Goal: Transaction & Acquisition: Purchase product/service

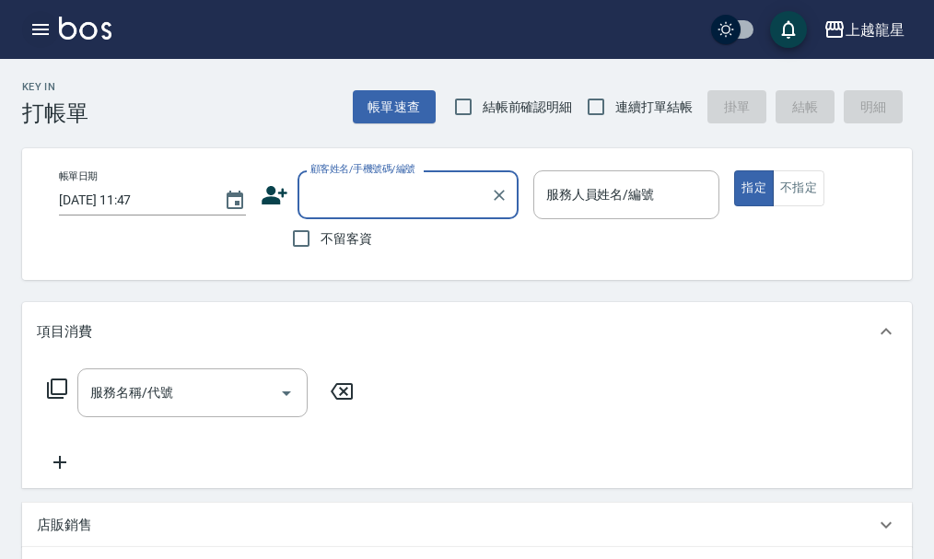
click at [29, 23] on icon "button" at bounding box center [40, 29] width 22 height 22
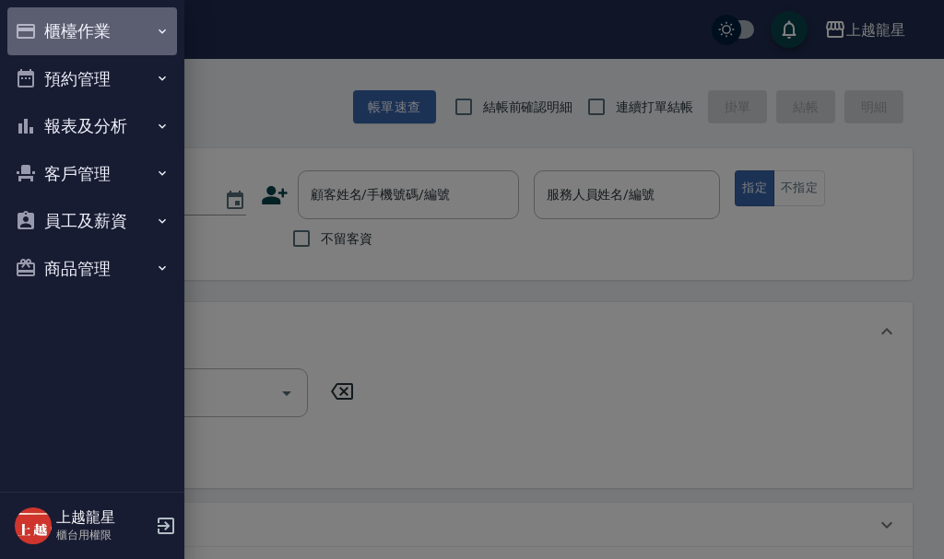
click at [82, 18] on button "櫃檯作業" at bounding box center [92, 31] width 170 height 48
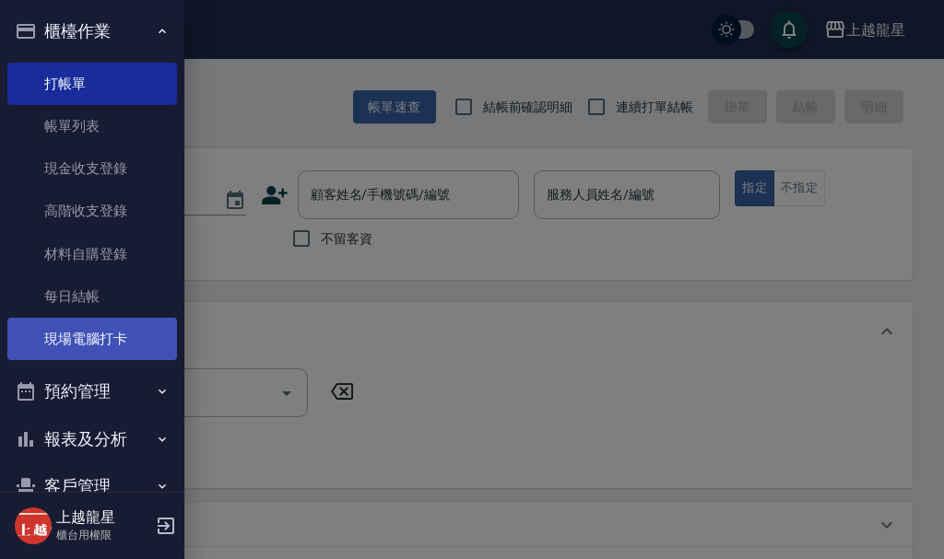
click at [113, 346] on link "現場電腦打卡" at bounding box center [92, 339] width 170 height 42
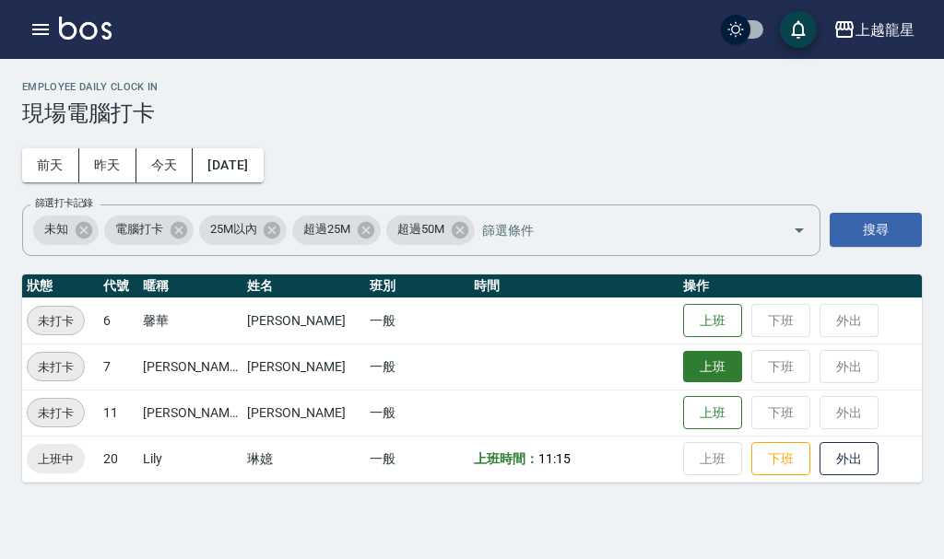
click at [683, 374] on button "上班" at bounding box center [712, 367] width 59 height 32
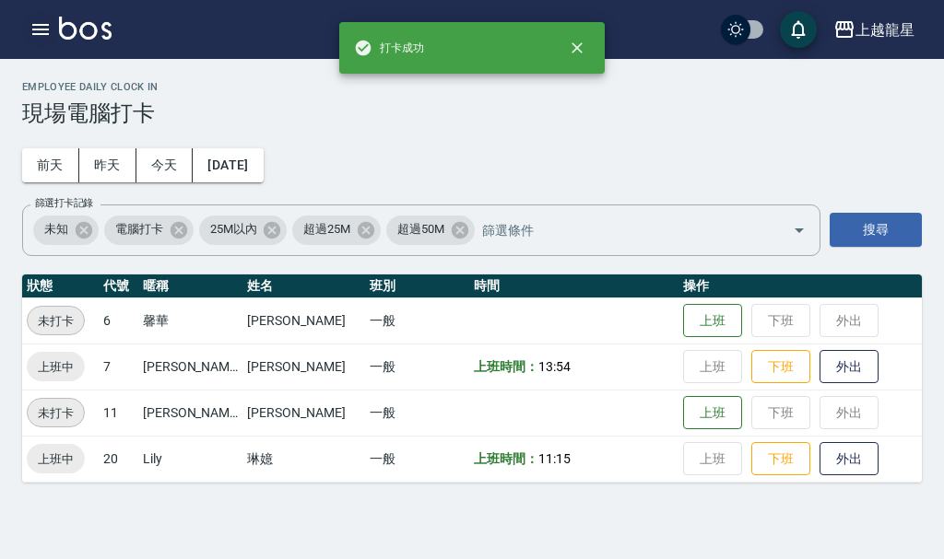
click at [26, 29] on button "button" at bounding box center [40, 29] width 37 height 37
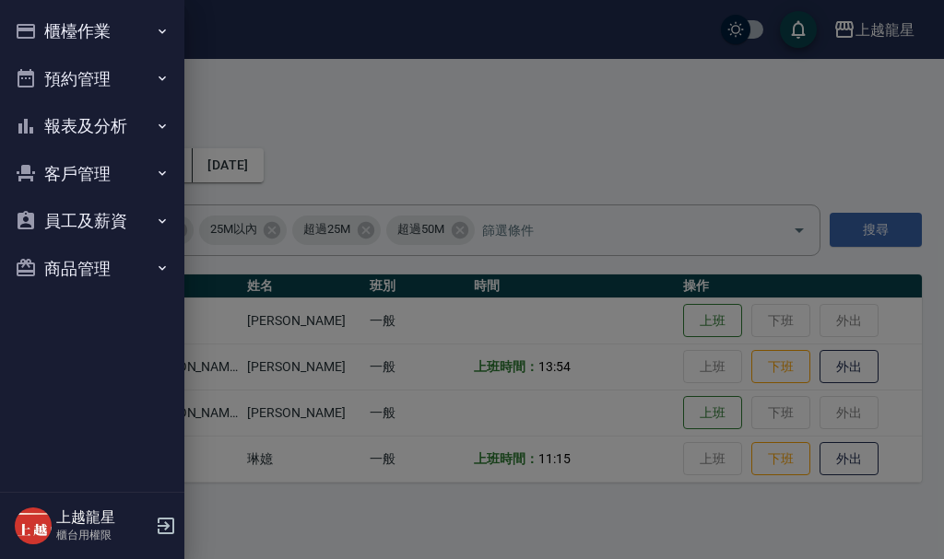
click at [90, 25] on button "櫃檯作業" at bounding box center [92, 31] width 170 height 48
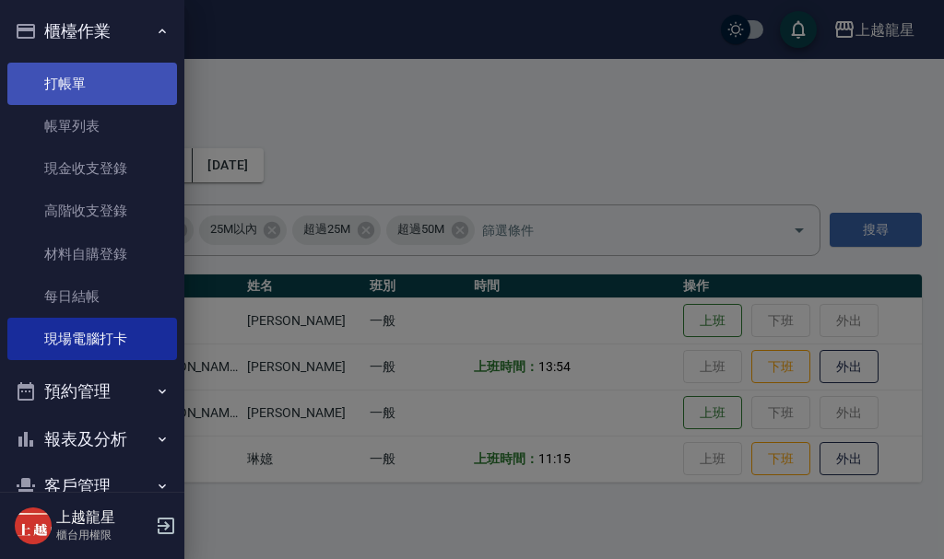
click at [100, 88] on link "打帳單" at bounding box center [92, 84] width 170 height 42
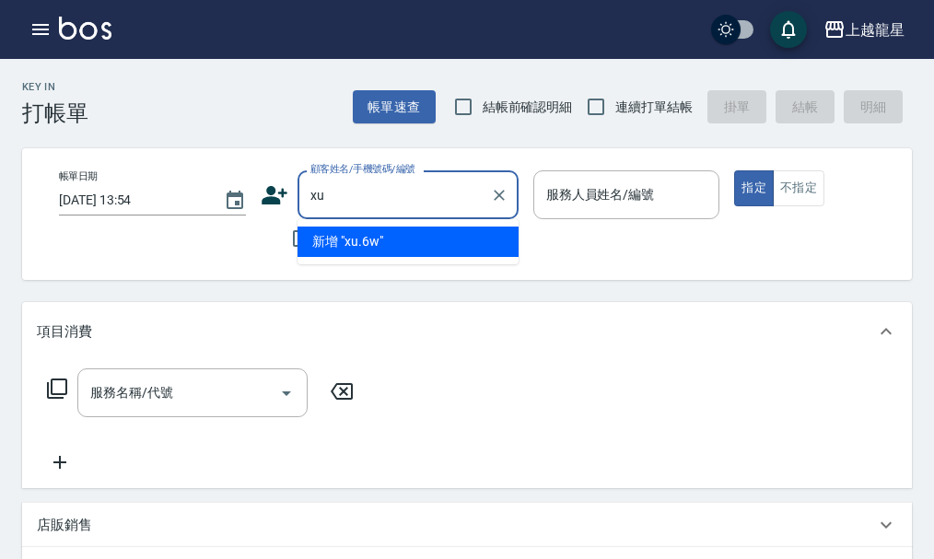
type input "x"
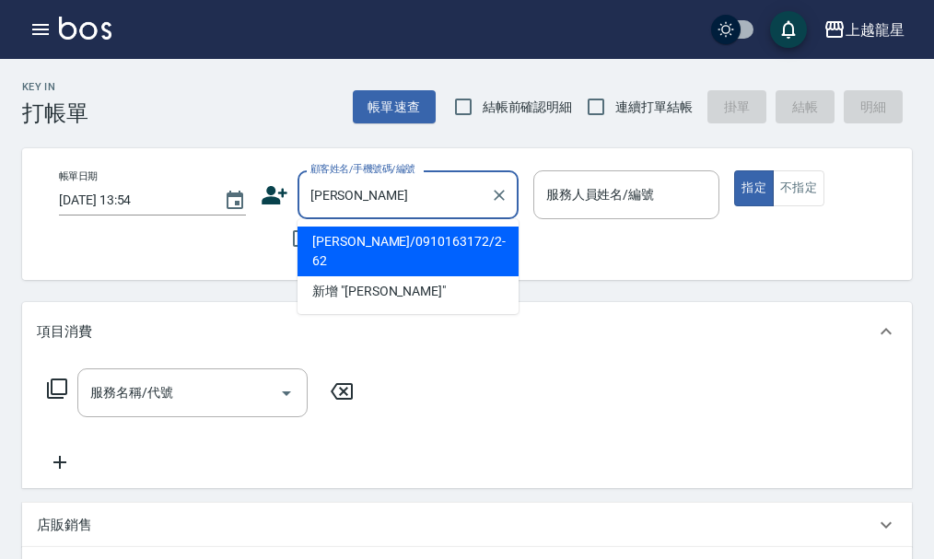
click at [374, 230] on li "[PERSON_NAME]/0910163172/2-62" at bounding box center [408, 252] width 221 height 50
type input "[PERSON_NAME]/0910163172/2-62"
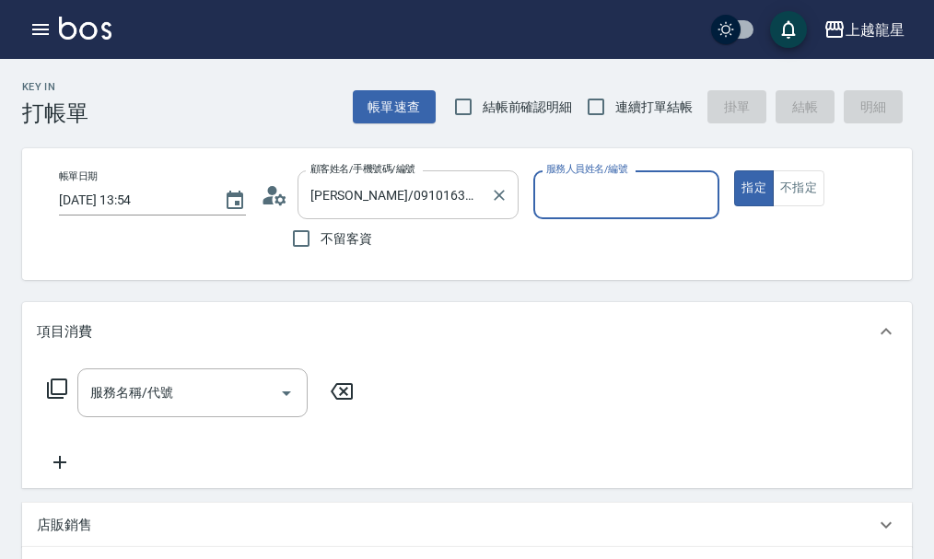
type input "處長-L"
click at [273, 198] on icon at bounding box center [275, 196] width 28 height 28
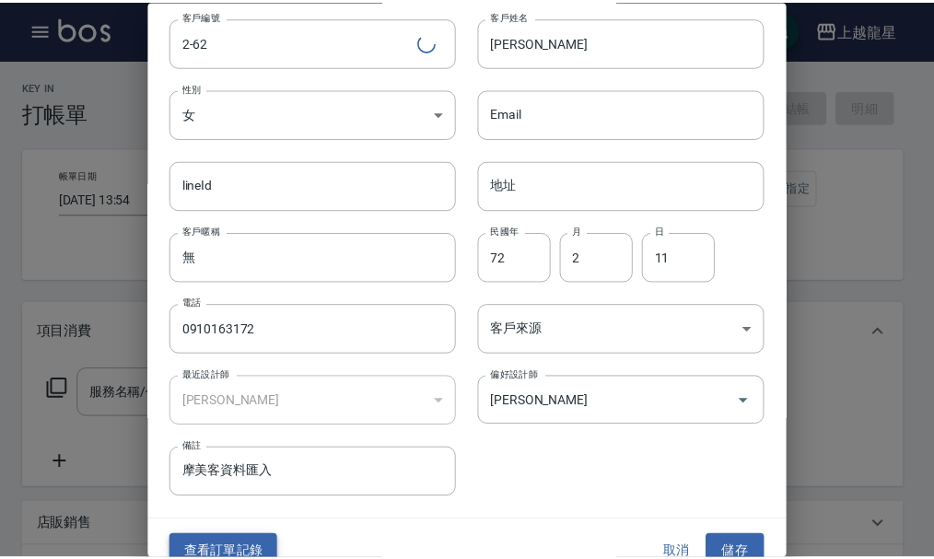
scroll to position [79, 0]
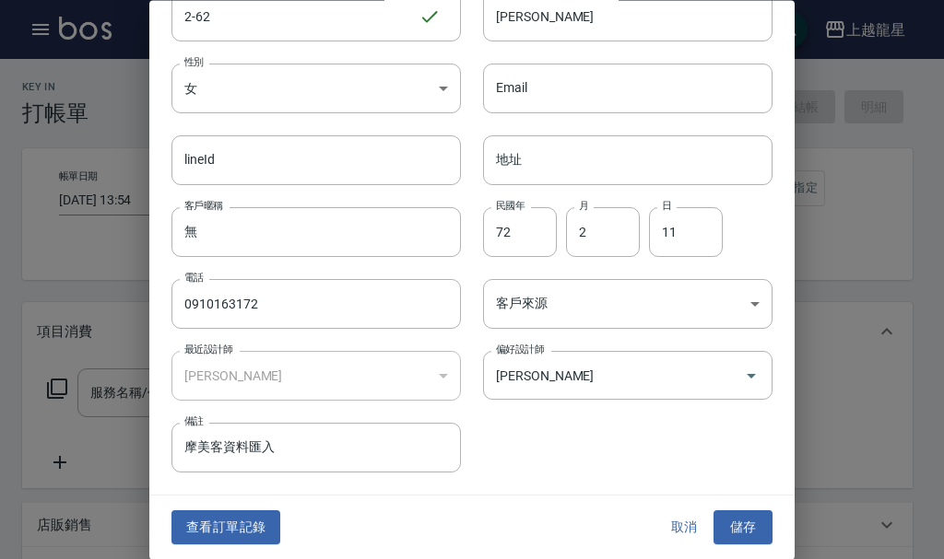
click at [236, 523] on button "查看訂單記錄" at bounding box center [225, 528] width 109 height 34
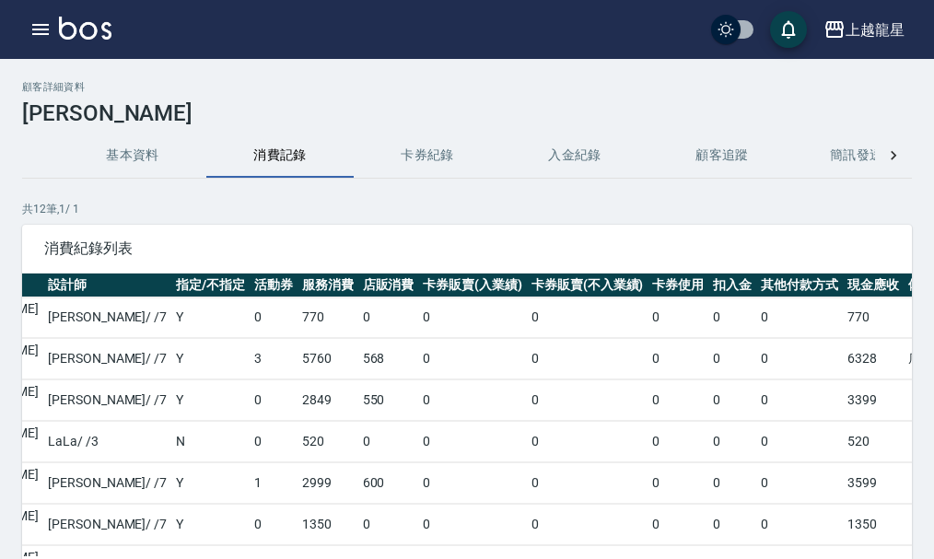
scroll to position [0, 333]
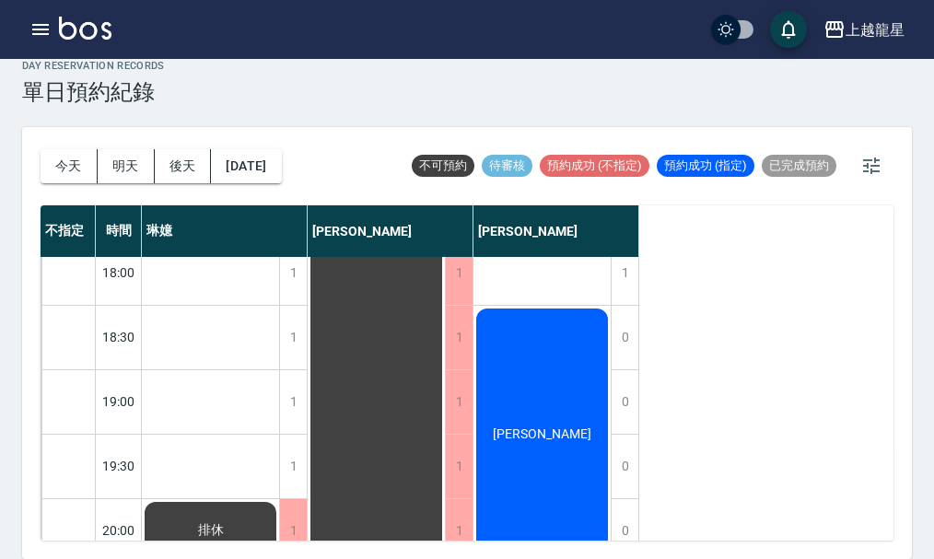
scroll to position [892, 0]
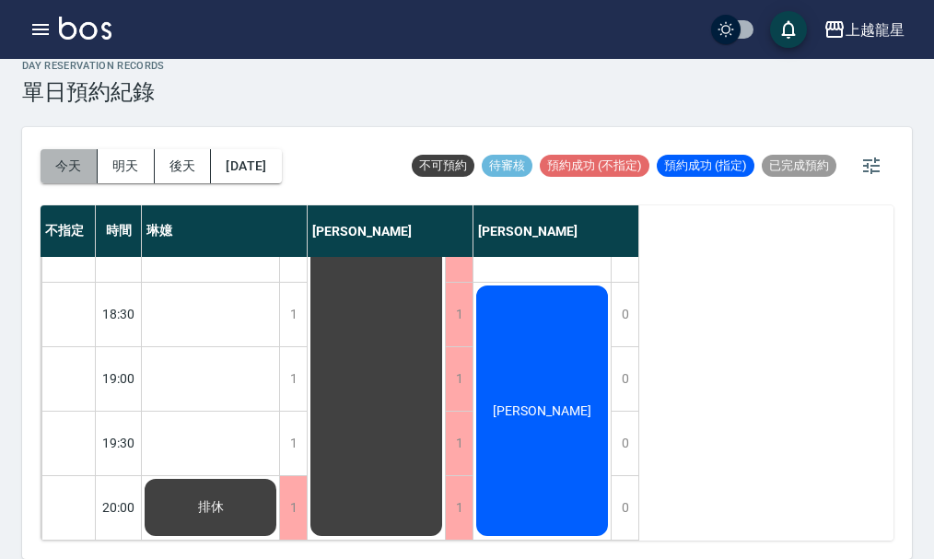
click at [60, 170] on button "今天" at bounding box center [69, 166] width 57 height 34
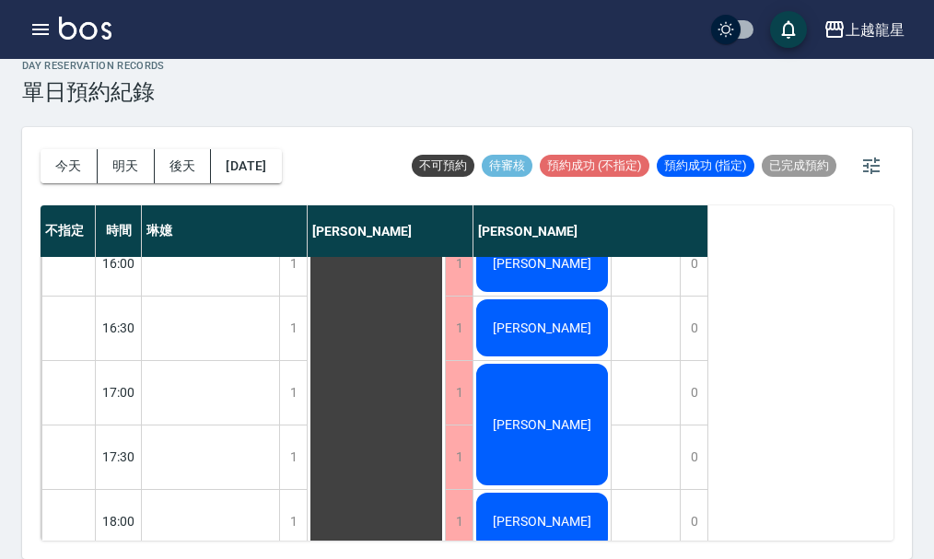
scroll to position [523, 0]
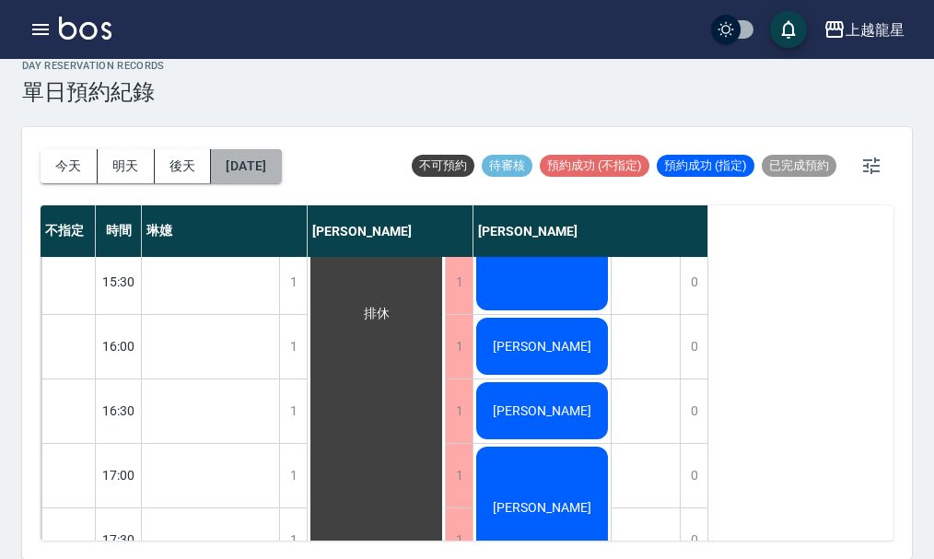
click at [262, 172] on button "[DATE]" at bounding box center [246, 166] width 70 height 34
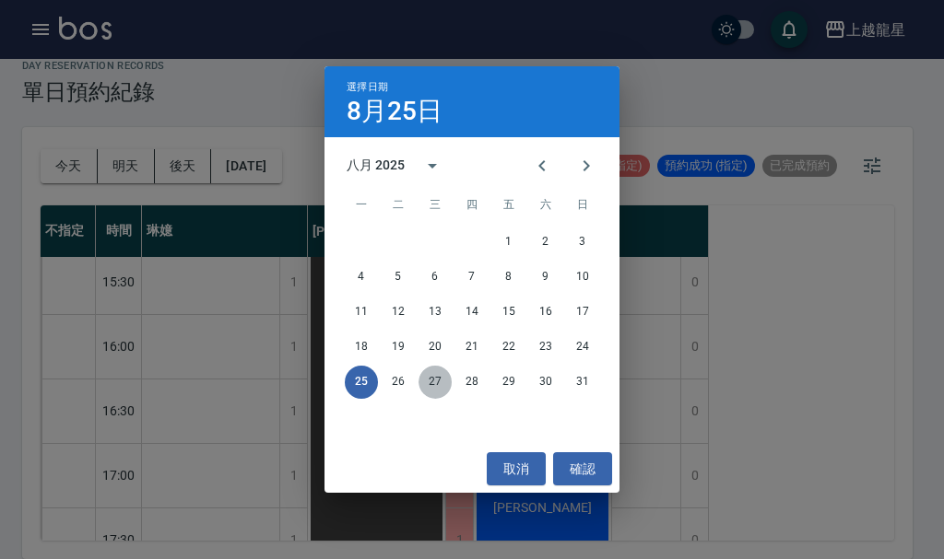
click at [440, 385] on button "27" at bounding box center [434, 382] width 33 height 33
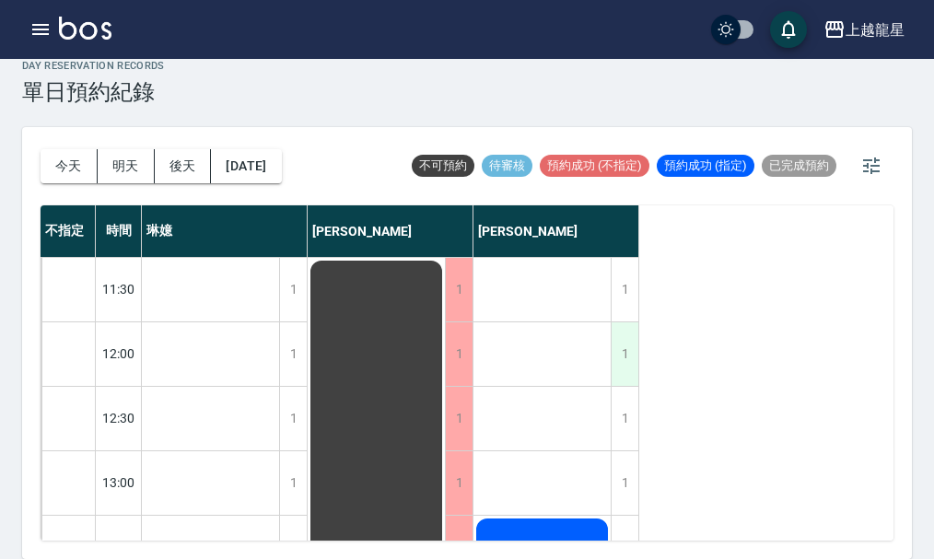
click at [618, 355] on div "1" at bounding box center [625, 354] width 28 height 64
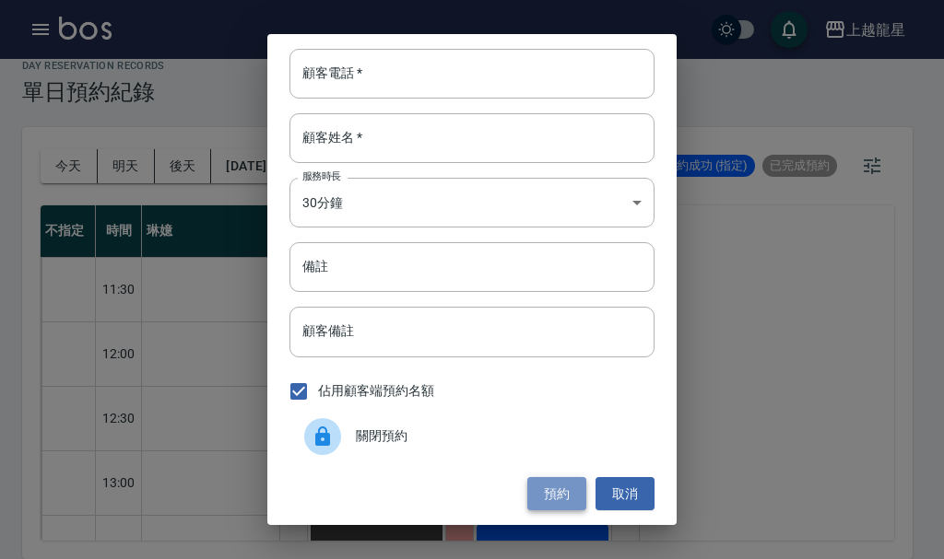
click at [556, 487] on button "預約" at bounding box center [556, 494] width 59 height 34
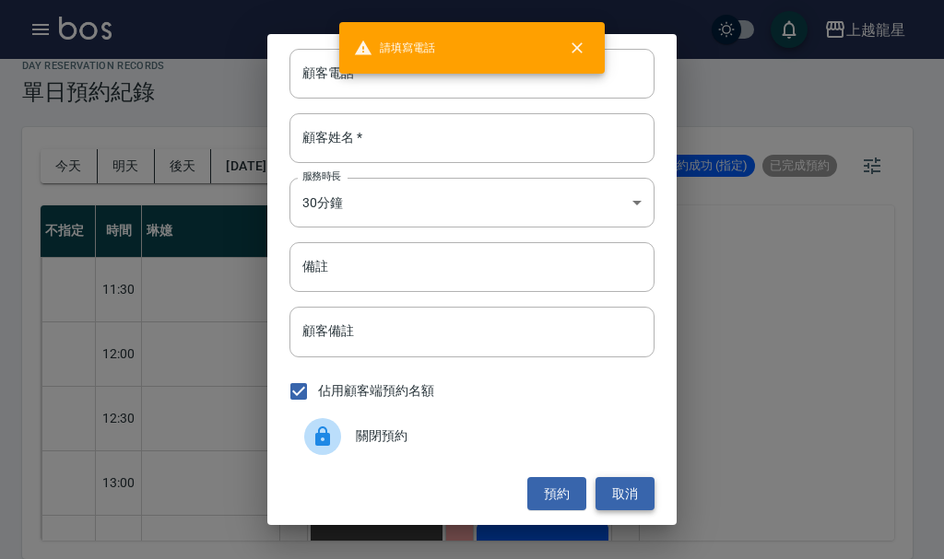
click at [616, 496] on button "取消" at bounding box center [624, 494] width 59 height 34
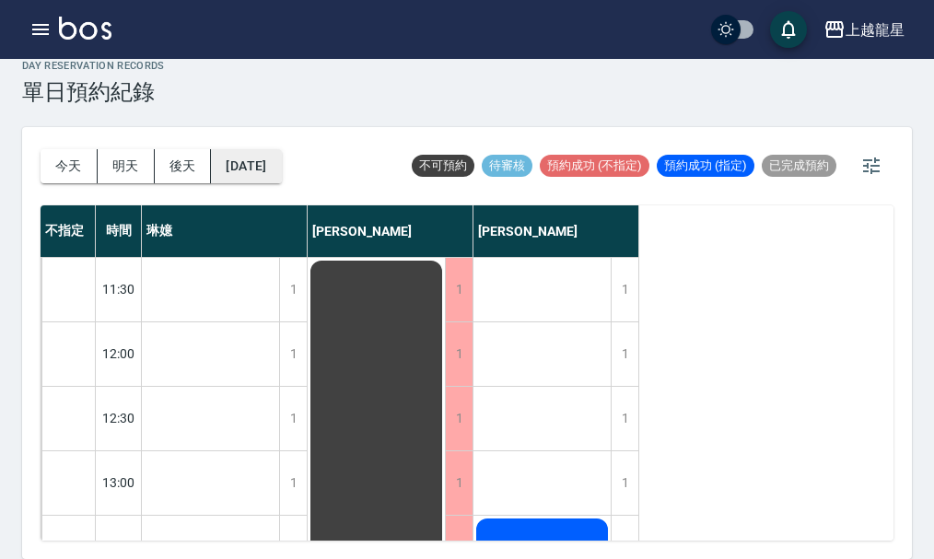
click at [230, 161] on button "[DATE]" at bounding box center [246, 166] width 70 height 34
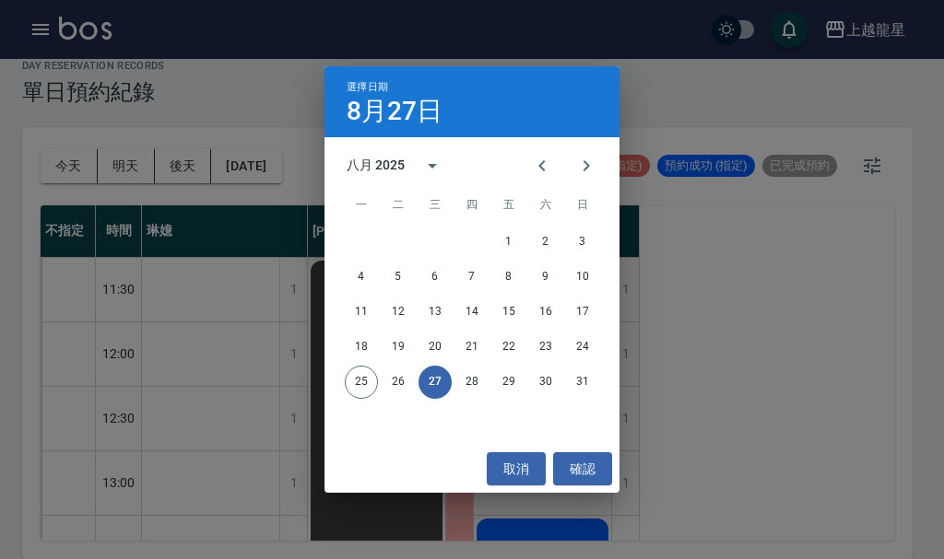
click at [44, 219] on div "選擇日期 [DATE] 八月 2025 一 二 三 四 五 六 日 1 2 3 4 5 6 7 8 9 10 11 12 13 14 15 16 17 18 …" at bounding box center [472, 279] width 944 height 559
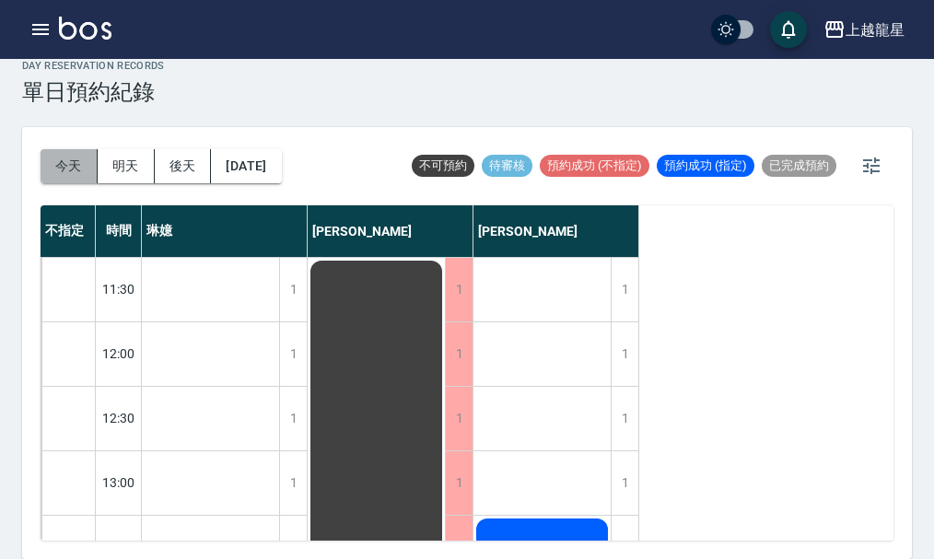
click at [45, 166] on button "今天" at bounding box center [69, 166] width 57 height 34
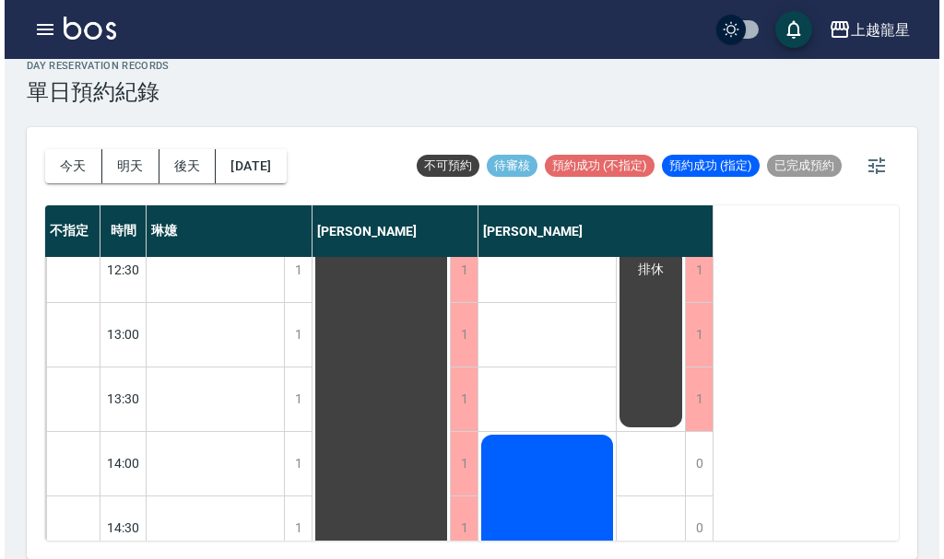
scroll to position [553, 0]
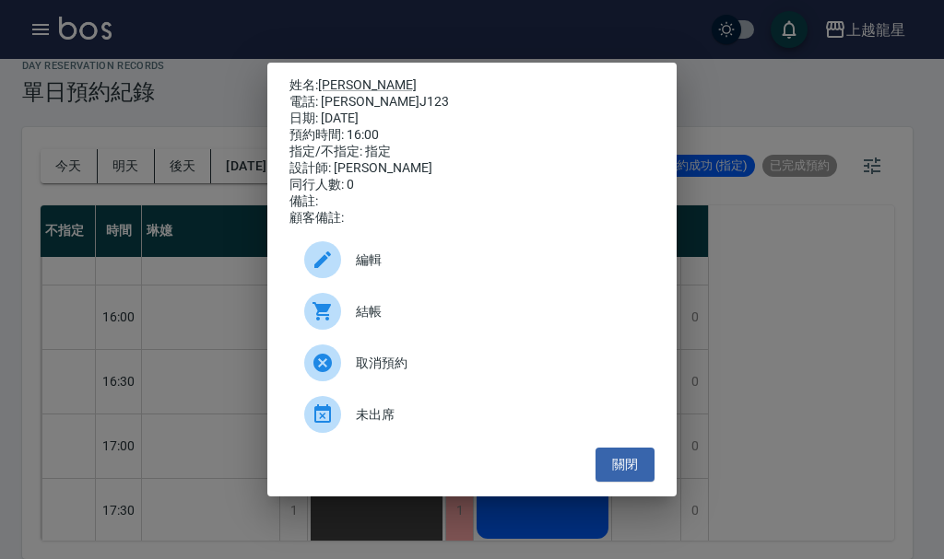
click at [388, 266] on span "編輯" at bounding box center [498, 260] width 284 height 19
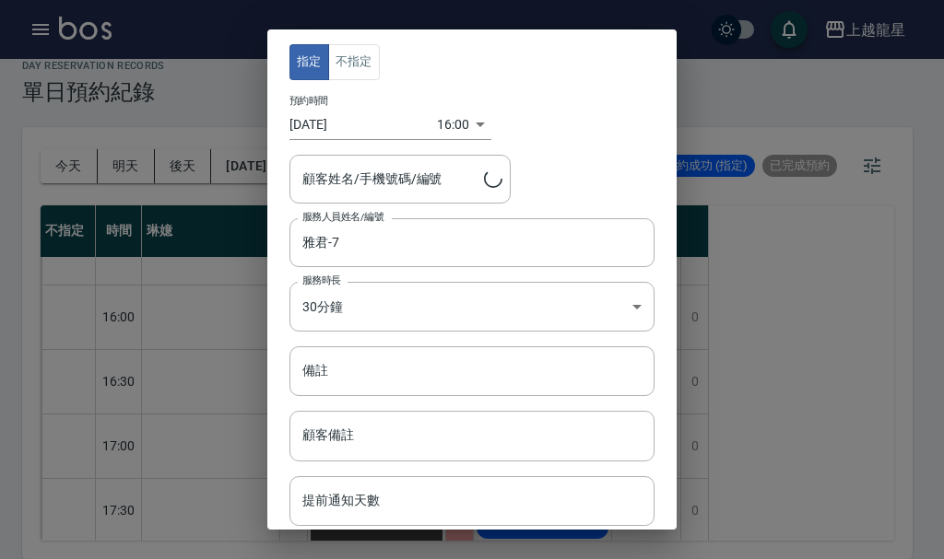
type input "[PERSON_NAME]/[PERSON_NAME]J123/J123"
click at [391, 119] on input "[DATE]" at bounding box center [362, 125] width 147 height 30
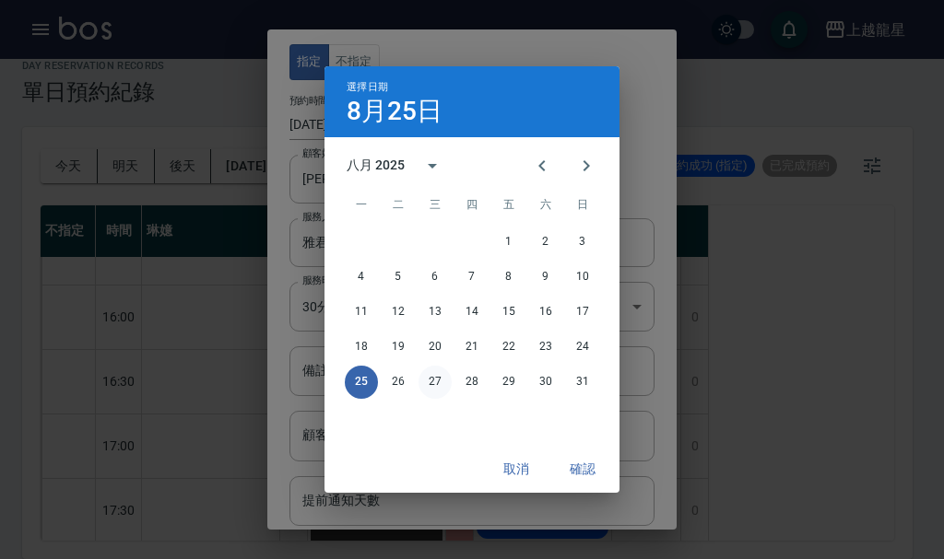
click at [434, 386] on button "27" at bounding box center [434, 382] width 33 height 33
type input "[DATE]"
click at [594, 459] on button "確認" at bounding box center [582, 469] width 59 height 34
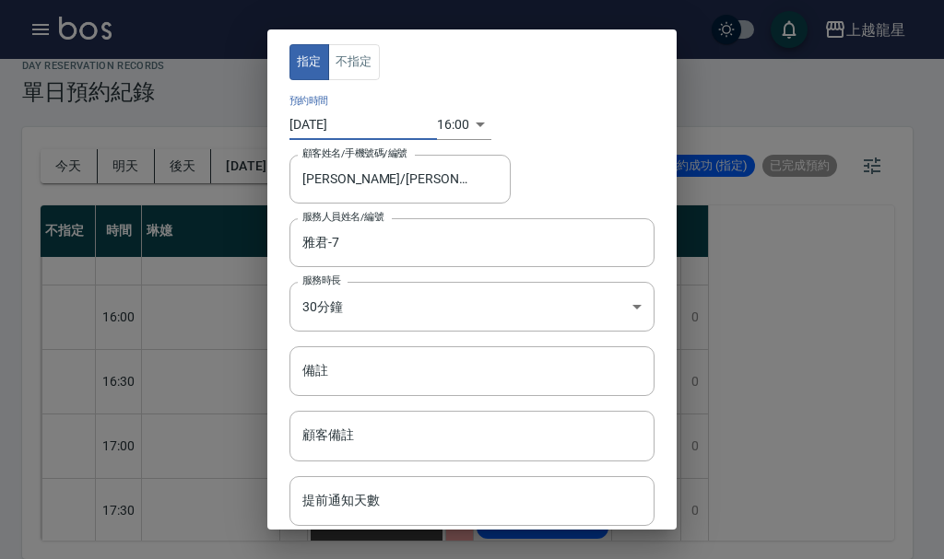
click at [451, 126] on body "上越龍星 登出 櫃檯作業 打帳單 帳單列表 現金收支登錄 高階收支登錄 材料自購登錄 每日結帳 現場電腦打卡 預約管理 預約管理 單日預約紀錄 單週預約紀錄 …" at bounding box center [472, 269] width 944 height 580
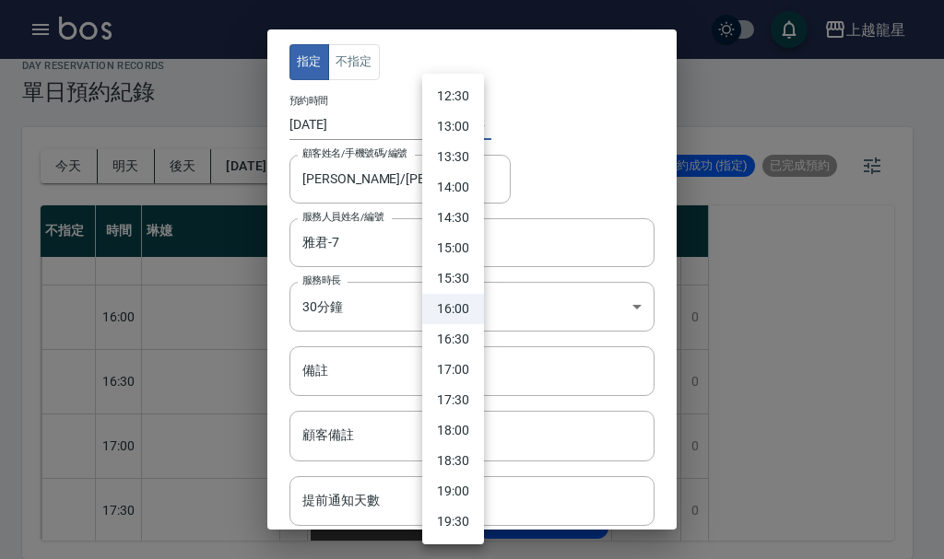
scroll to position [668, 0]
click at [453, 156] on li "12:00" at bounding box center [453, 158] width 62 height 30
type input "1756267200000"
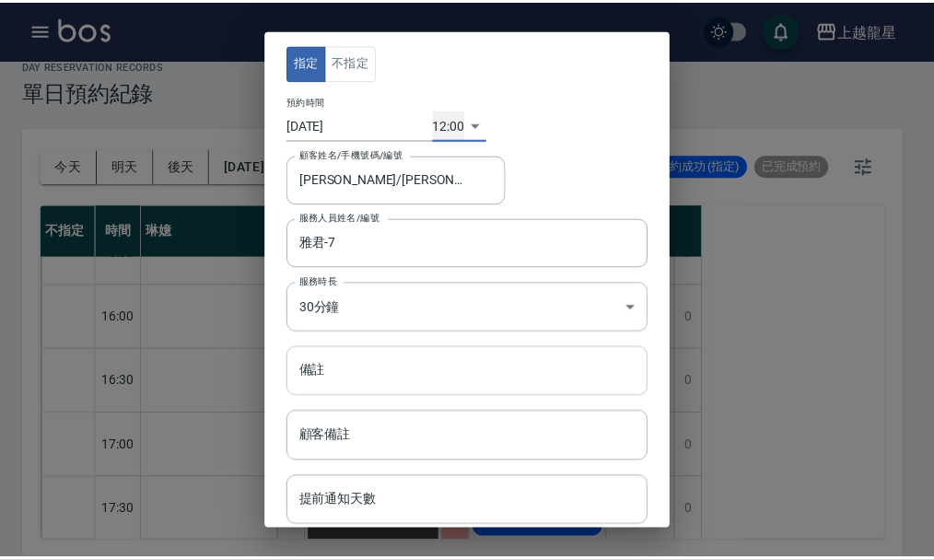
scroll to position [98, 0]
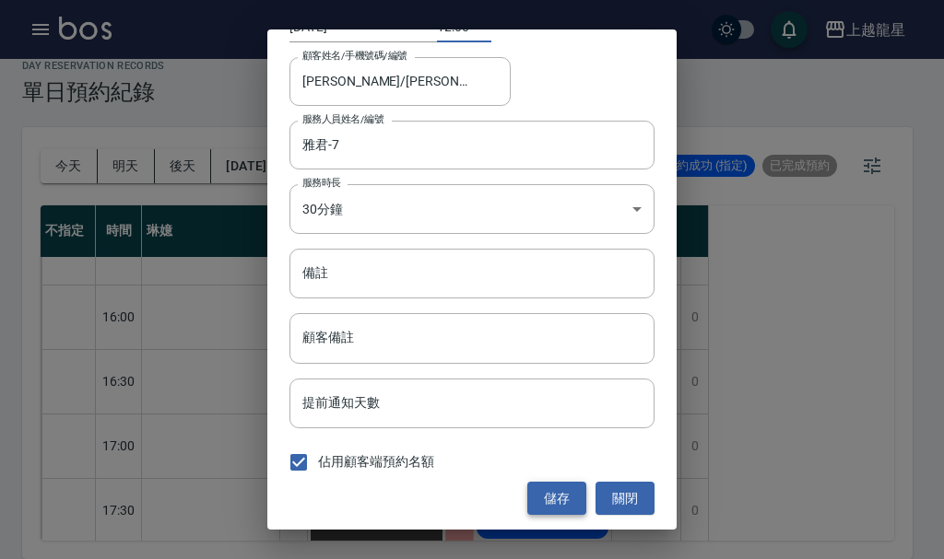
click at [552, 493] on button "儲存" at bounding box center [556, 499] width 59 height 34
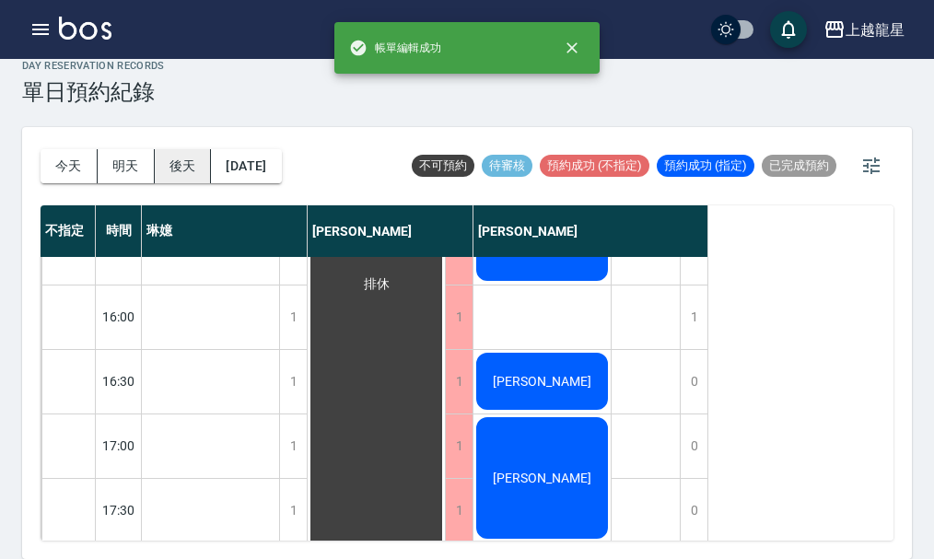
click at [167, 155] on button "後天" at bounding box center [183, 166] width 57 height 34
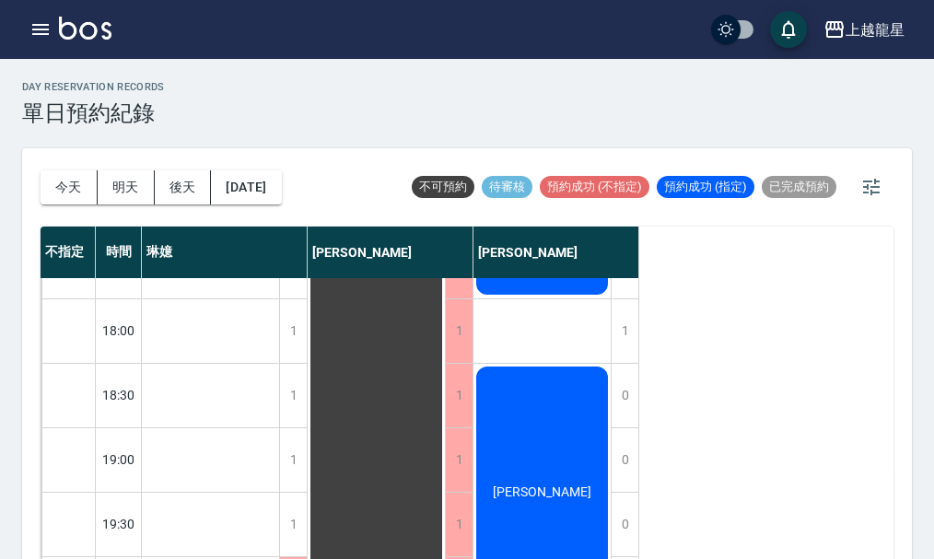
scroll to position [892, 0]
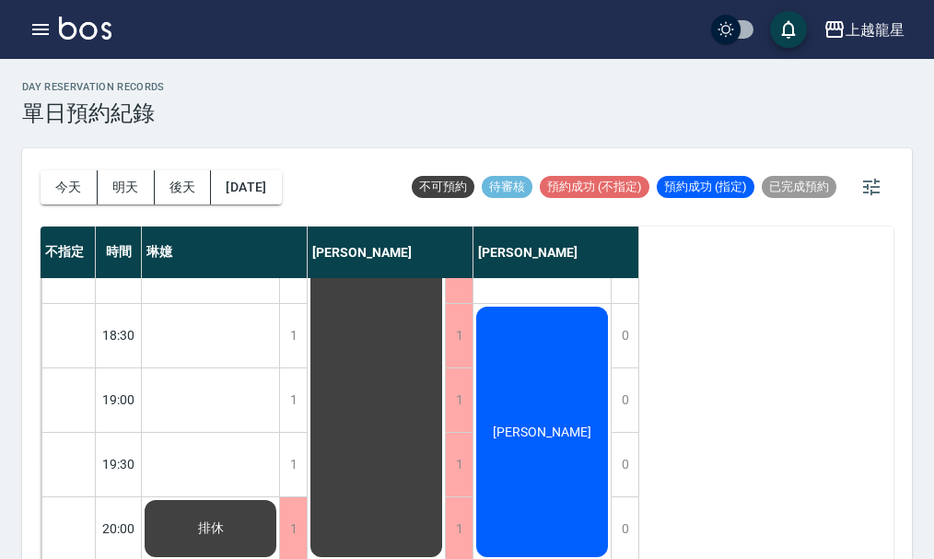
click at [279, 498] on div "[PERSON_NAME]" at bounding box center [210, 529] width 137 height 63
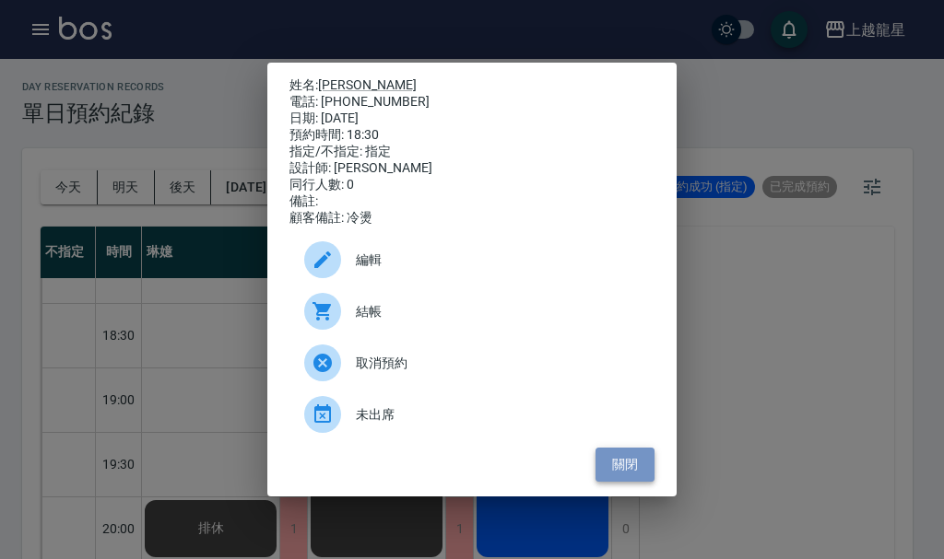
click at [610, 475] on button "關閉" at bounding box center [624, 465] width 59 height 34
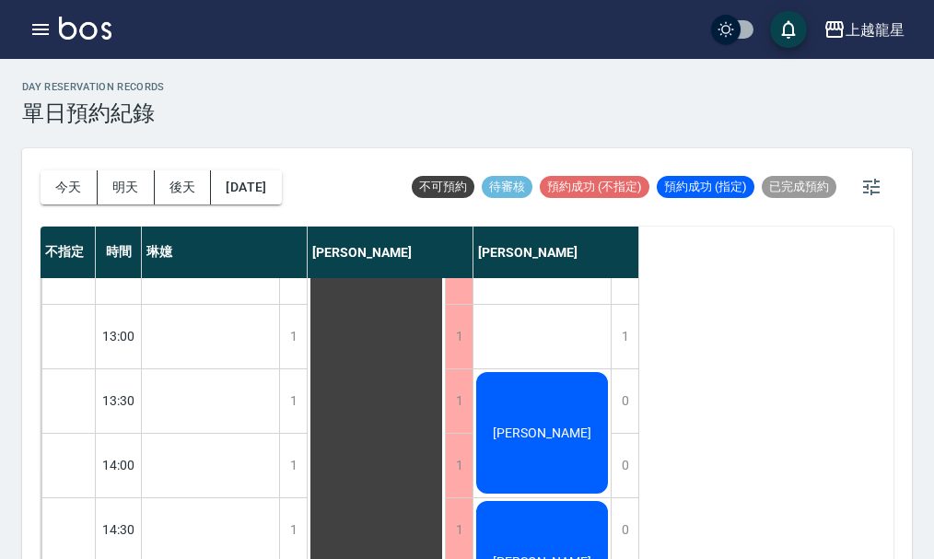
scroll to position [0, 0]
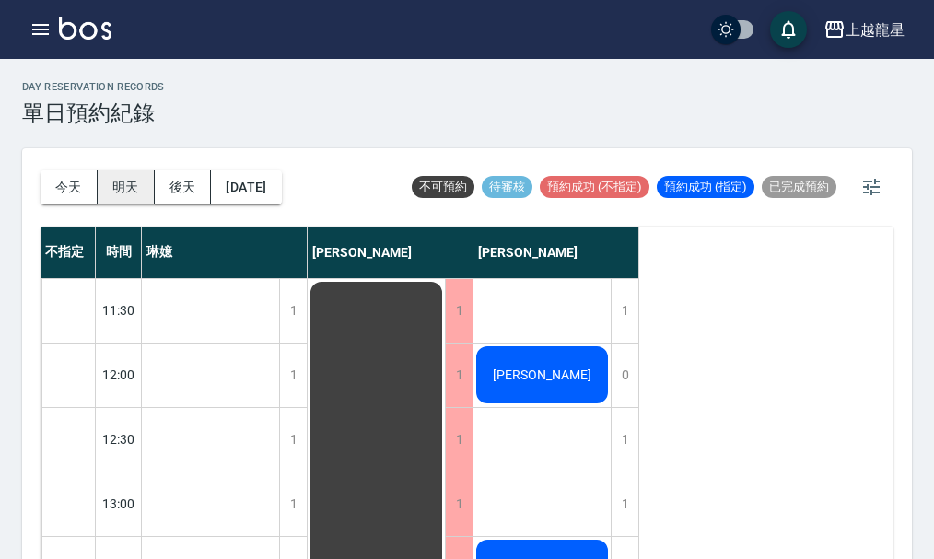
click at [122, 178] on button "明天" at bounding box center [126, 187] width 57 height 34
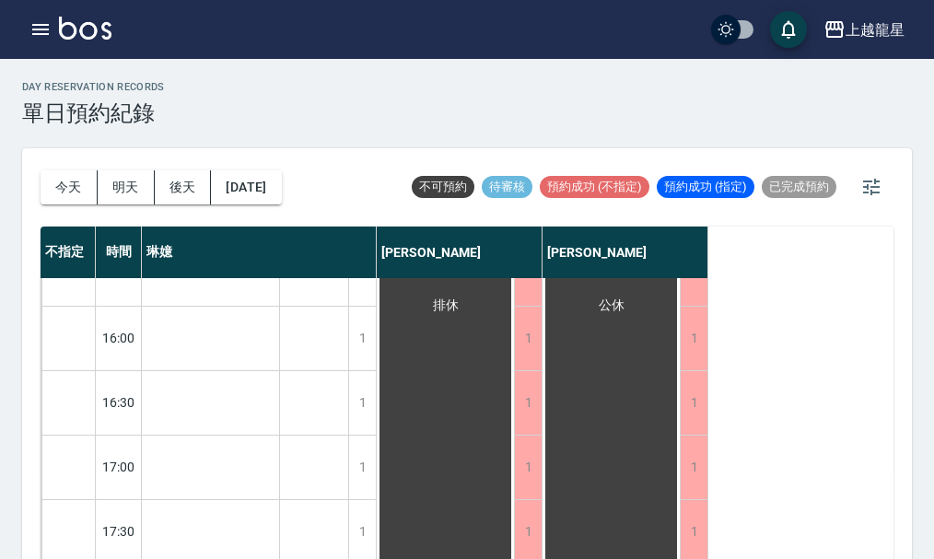
scroll to position [892, 0]
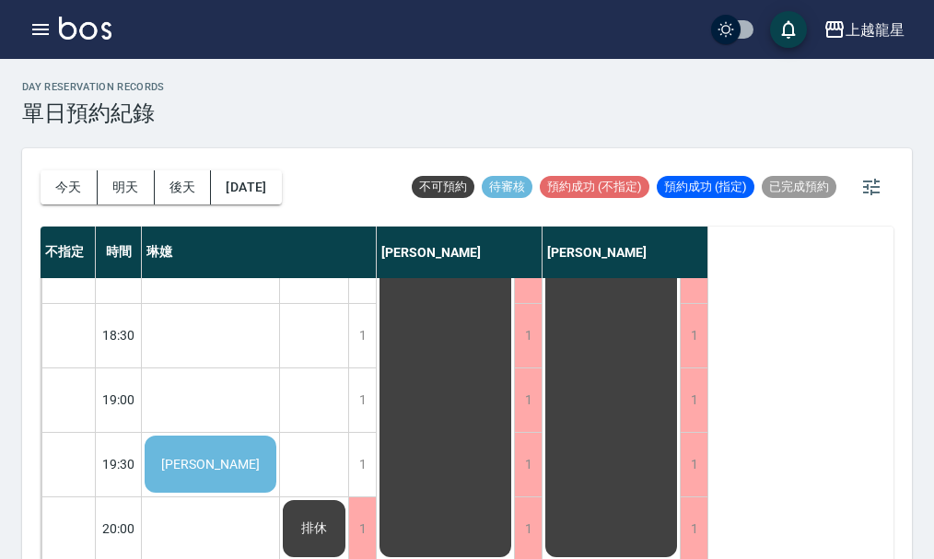
click at [236, 437] on div "[PERSON_NAME]" at bounding box center [210, 464] width 137 height 63
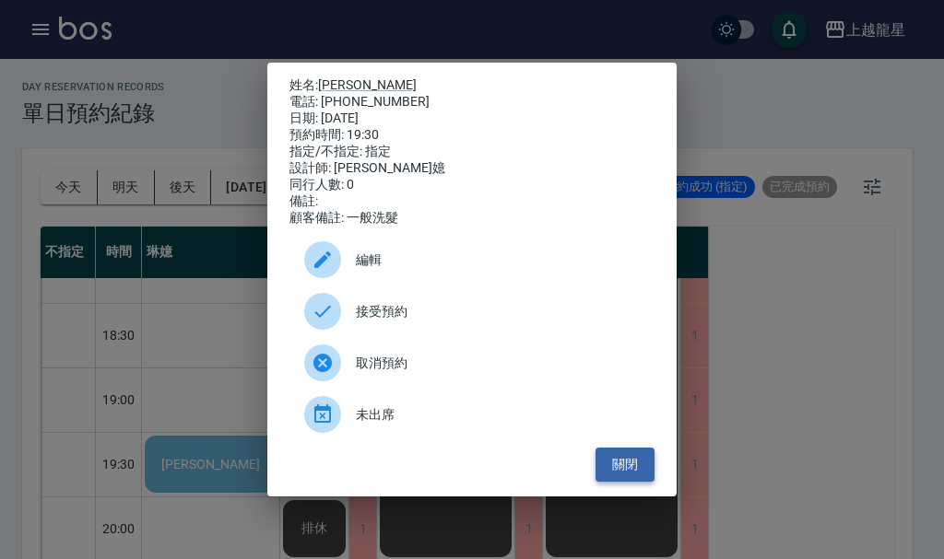
click at [622, 475] on button "關閉" at bounding box center [624, 465] width 59 height 34
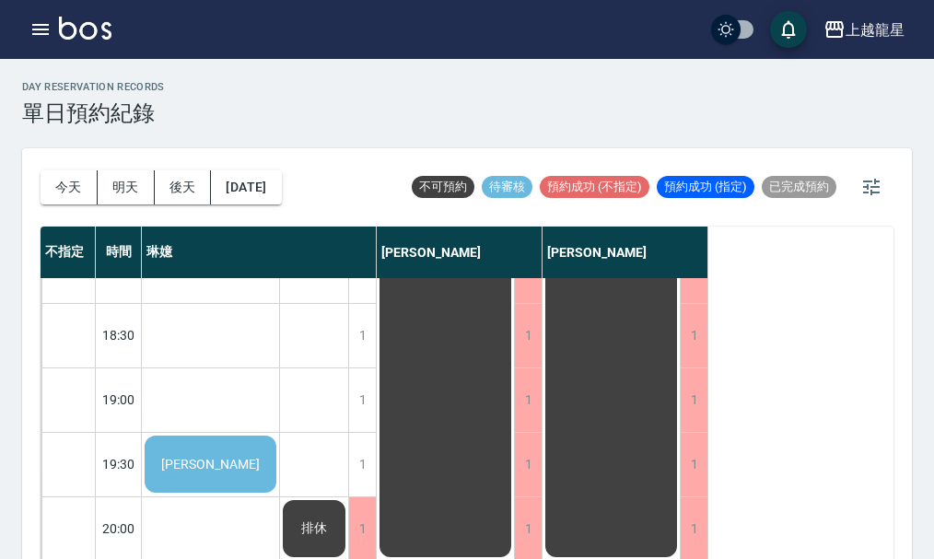
click at [91, 31] on img at bounding box center [85, 28] width 53 height 23
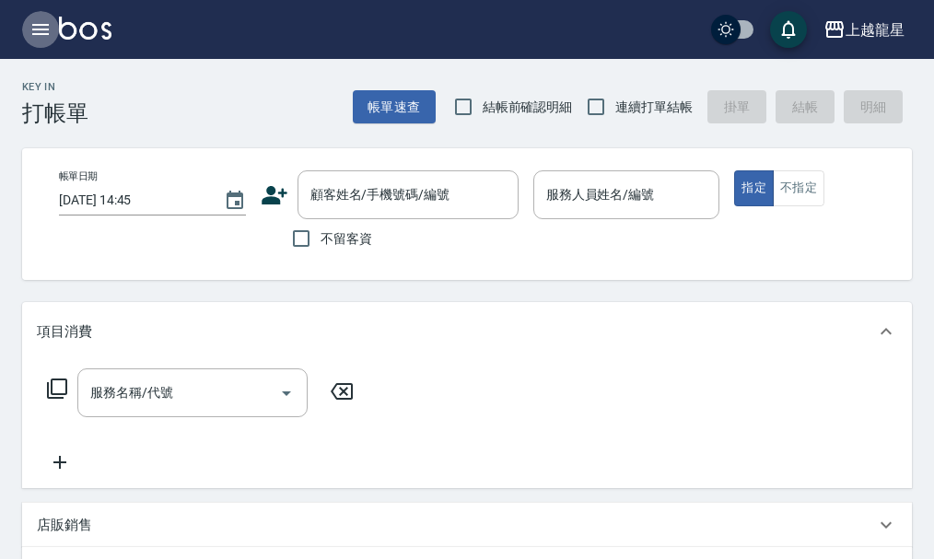
click at [52, 19] on button "button" at bounding box center [40, 29] width 37 height 37
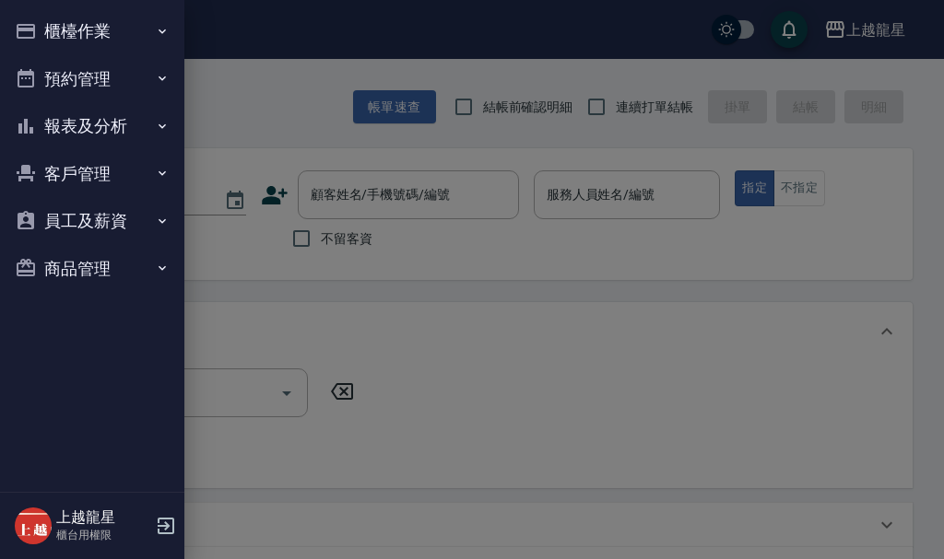
click at [82, 83] on button "預約管理" at bounding box center [92, 79] width 170 height 48
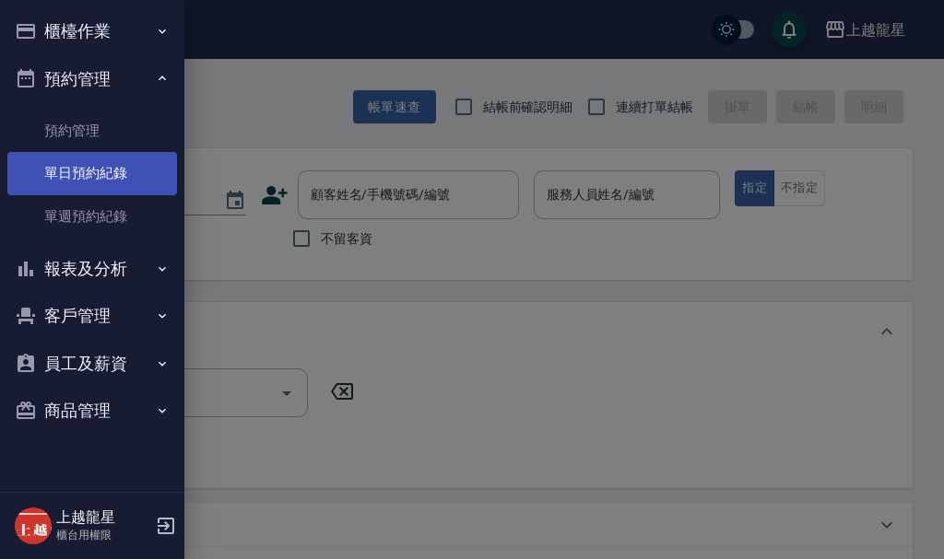
click at [126, 178] on link "單日預約紀錄" at bounding box center [92, 173] width 170 height 42
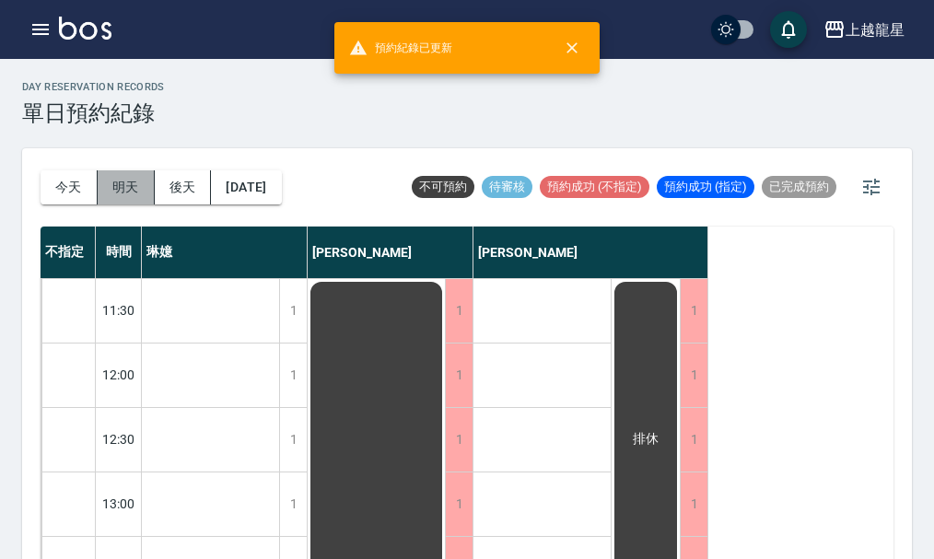
click at [130, 194] on button "明天" at bounding box center [126, 187] width 57 height 34
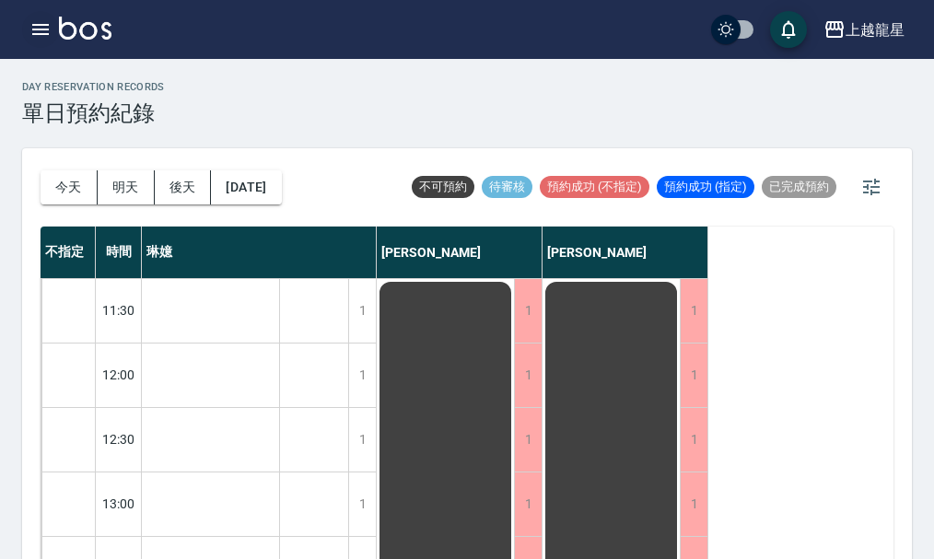
click at [40, 33] on icon "button" at bounding box center [40, 29] width 17 height 11
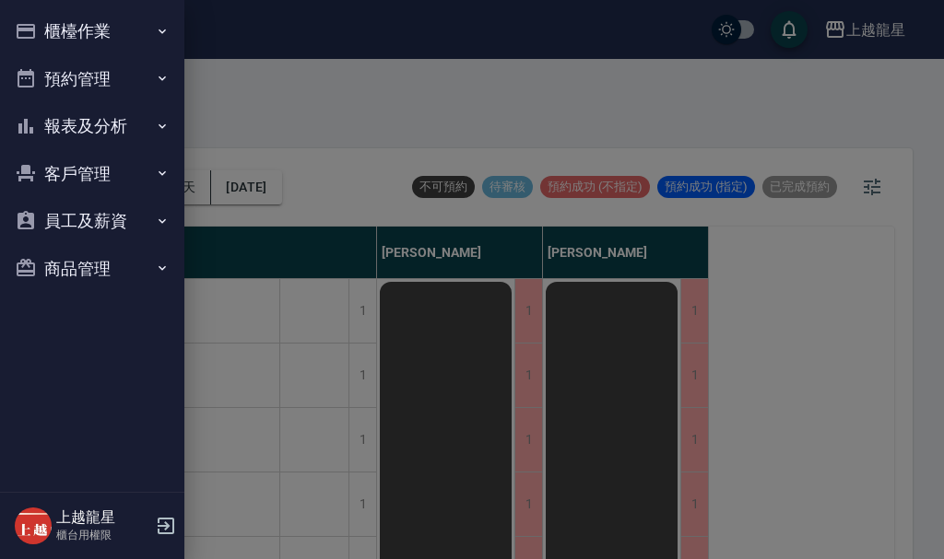
click at [53, 27] on button "櫃檯作業" at bounding box center [92, 31] width 170 height 48
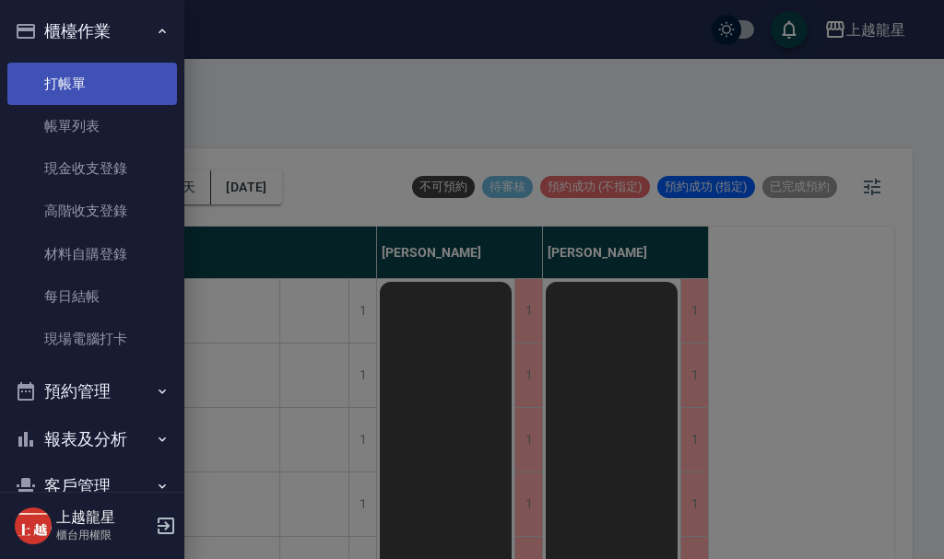
click at [69, 78] on link "打帳單" at bounding box center [92, 84] width 170 height 42
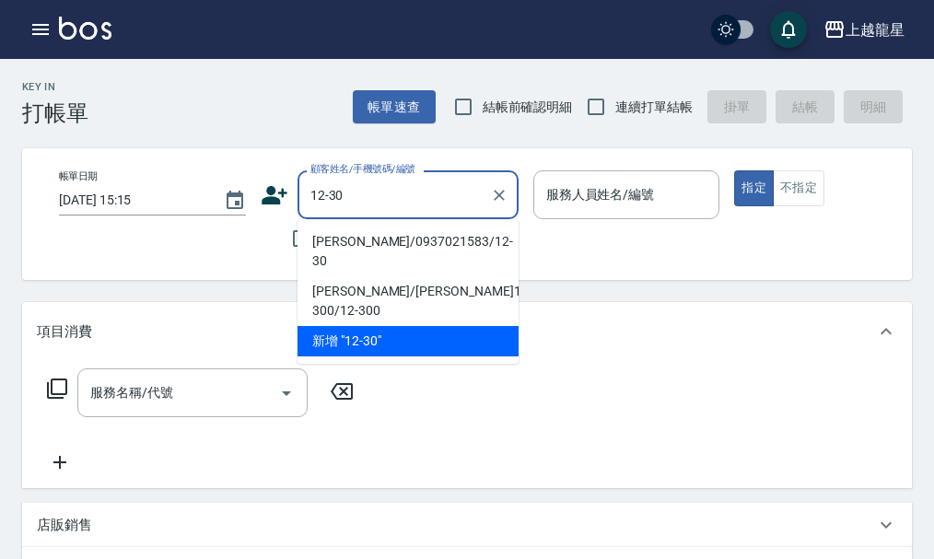
click at [458, 246] on li "[PERSON_NAME]/0937021583/12-30" at bounding box center [408, 252] width 221 height 50
type input "[PERSON_NAME]/0937021583/12-30"
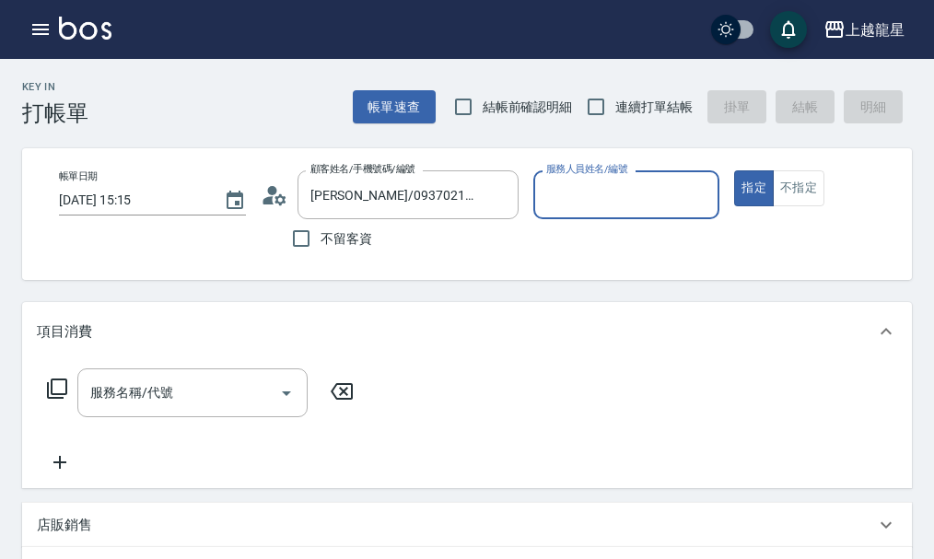
type input "Alisa-10"
click at [132, 406] on div "服務名稱/代號 服務名稱/代號" at bounding box center [192, 393] width 230 height 49
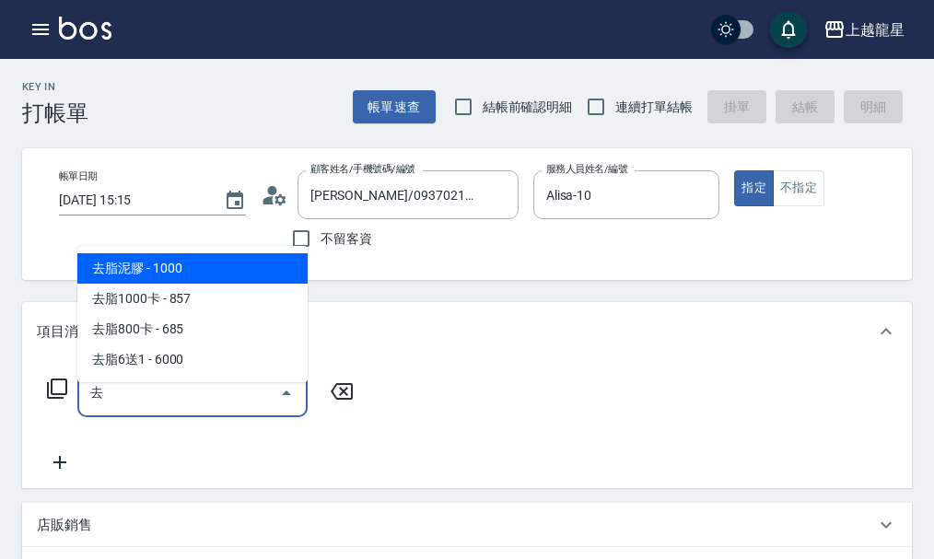
click at [287, 271] on span "去脂泥膠 - 1000" at bounding box center [192, 268] width 230 height 30
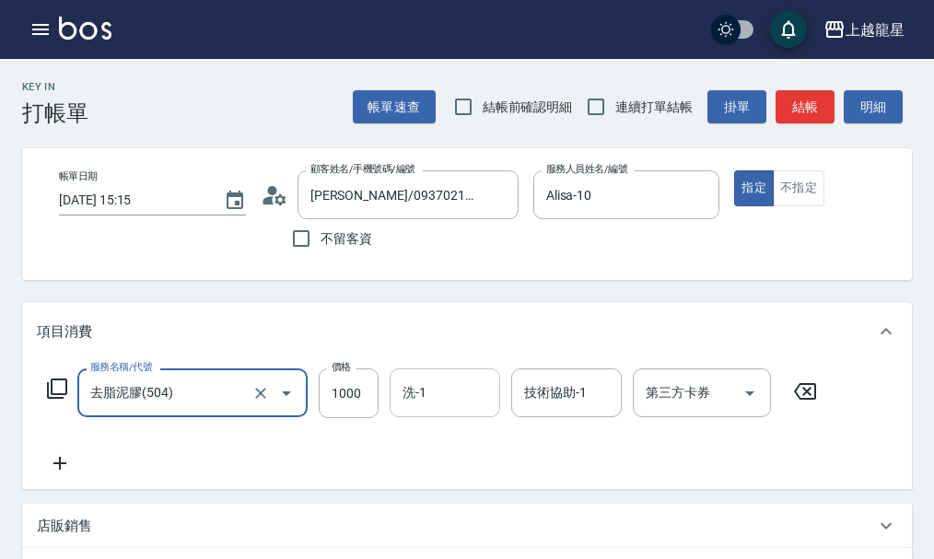
type input "去脂泥膠(504)"
click at [417, 409] on input "洗-1" at bounding box center [445, 393] width 94 height 32
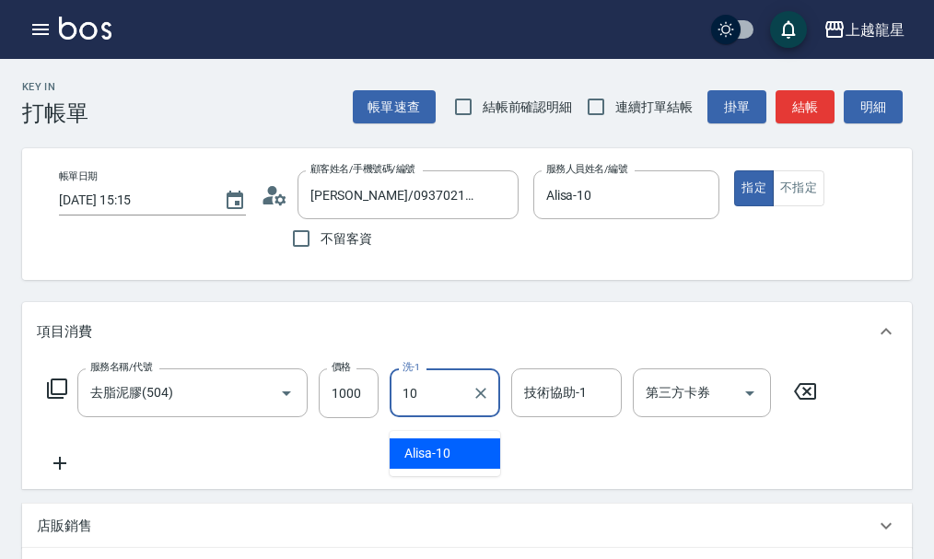
type input "Alisa-10"
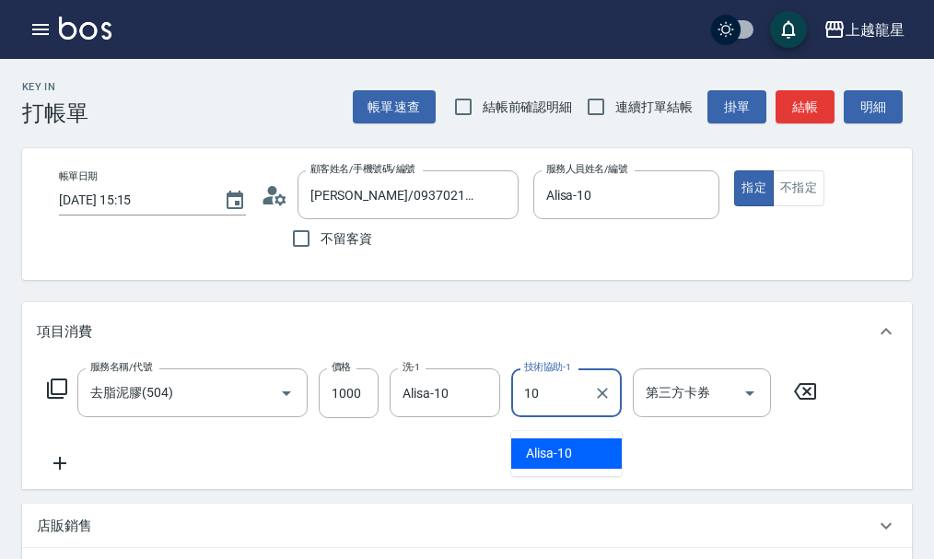
type input "Alisa-10"
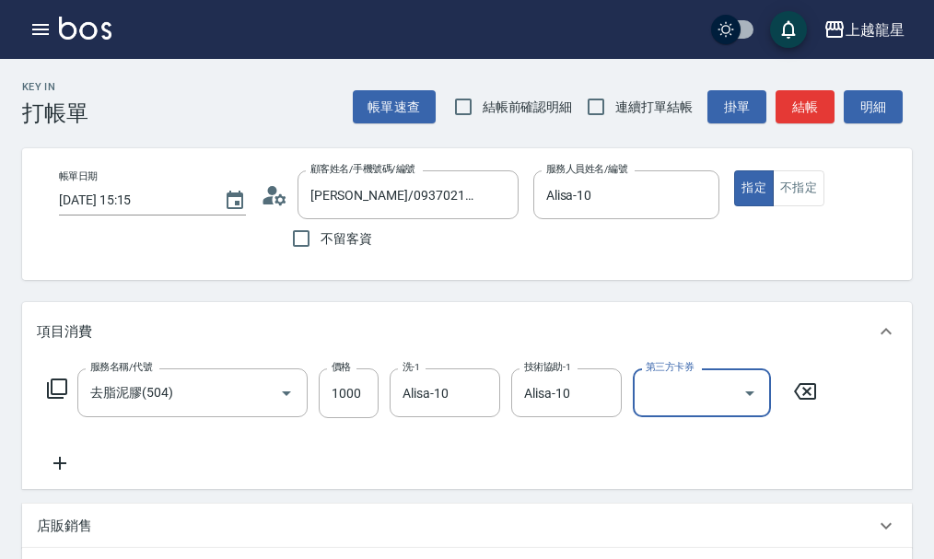
click at [65, 470] on icon at bounding box center [59, 463] width 13 height 13
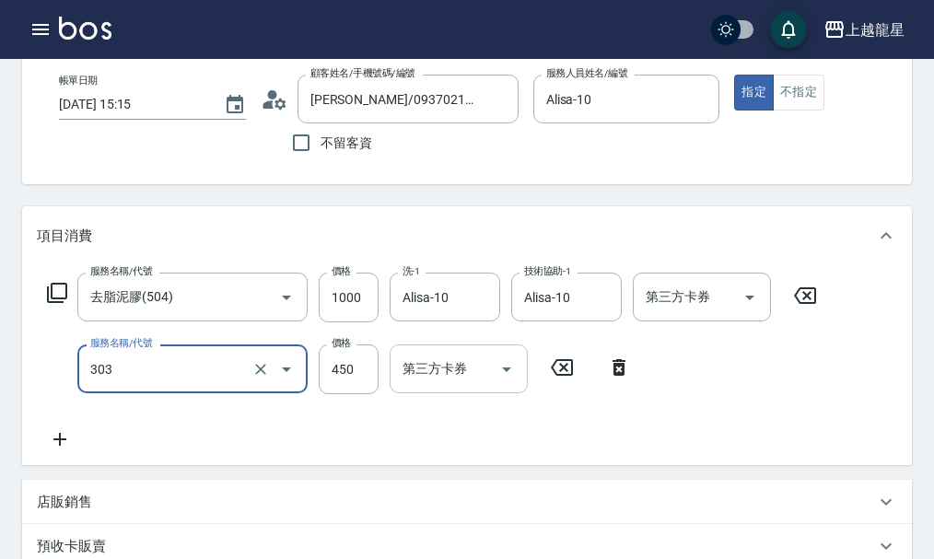
scroll to position [184, 0]
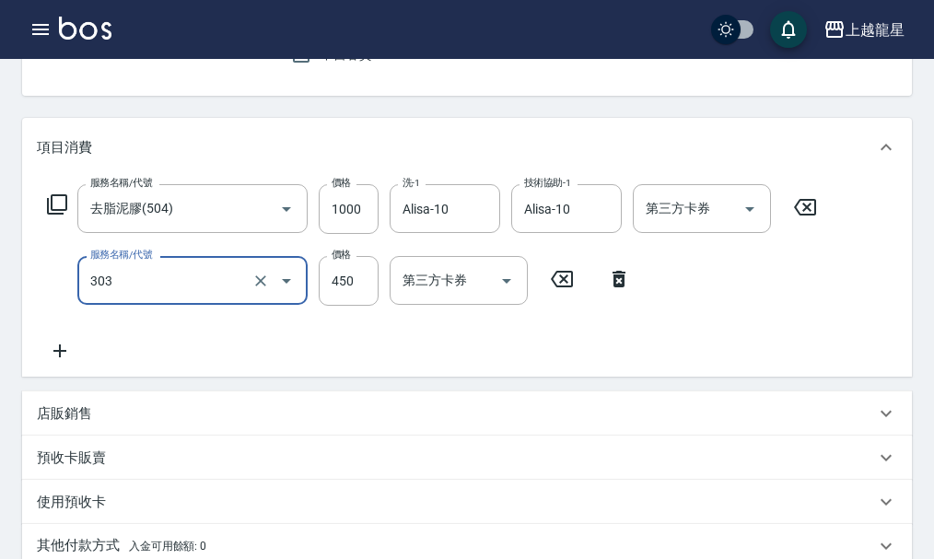
type input "剪髮(303)"
click at [61, 358] on icon at bounding box center [59, 351] width 13 height 13
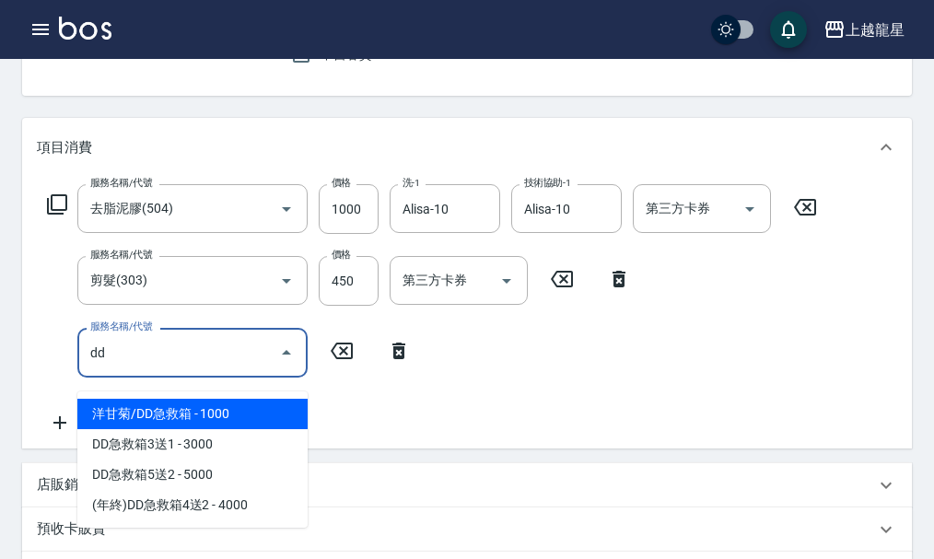
click at [179, 420] on span "洋甘菊/DD急救箱 - 1000" at bounding box center [192, 414] width 230 height 30
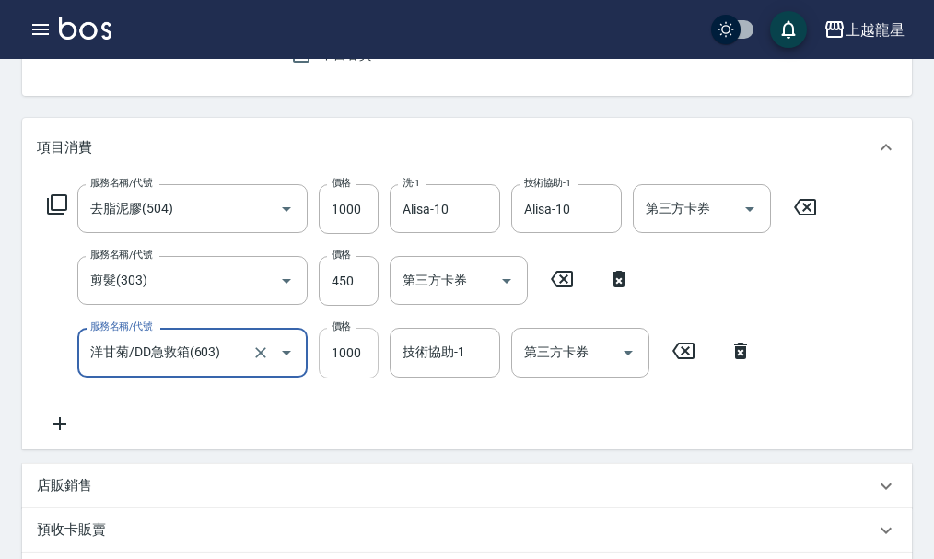
type input "洋甘菊/DD急救箱(603)"
click at [345, 359] on input "1000" at bounding box center [349, 353] width 60 height 50
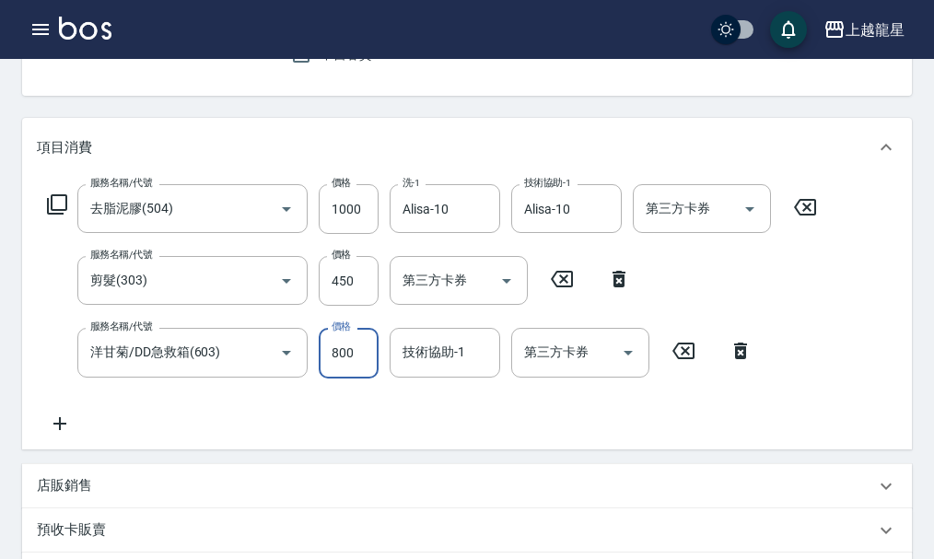
type input "800"
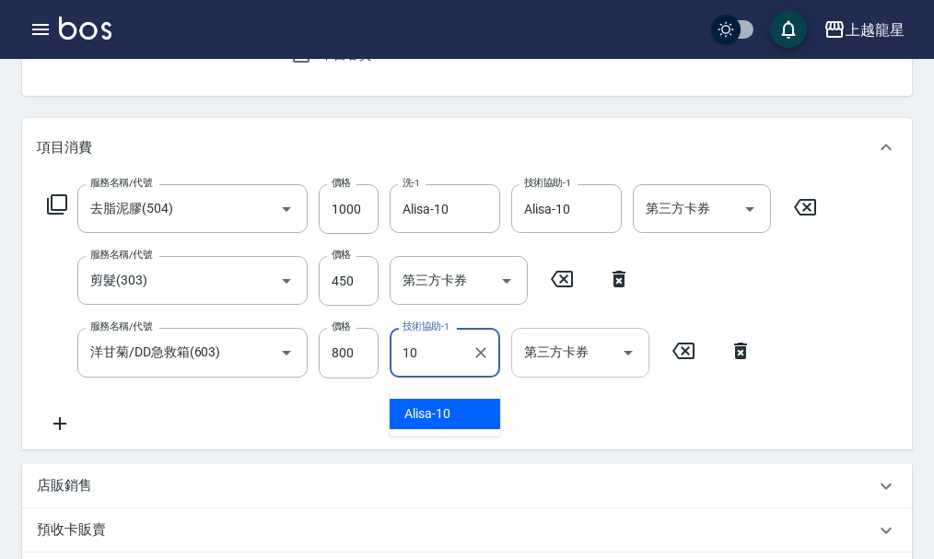
type input "Alisa-10"
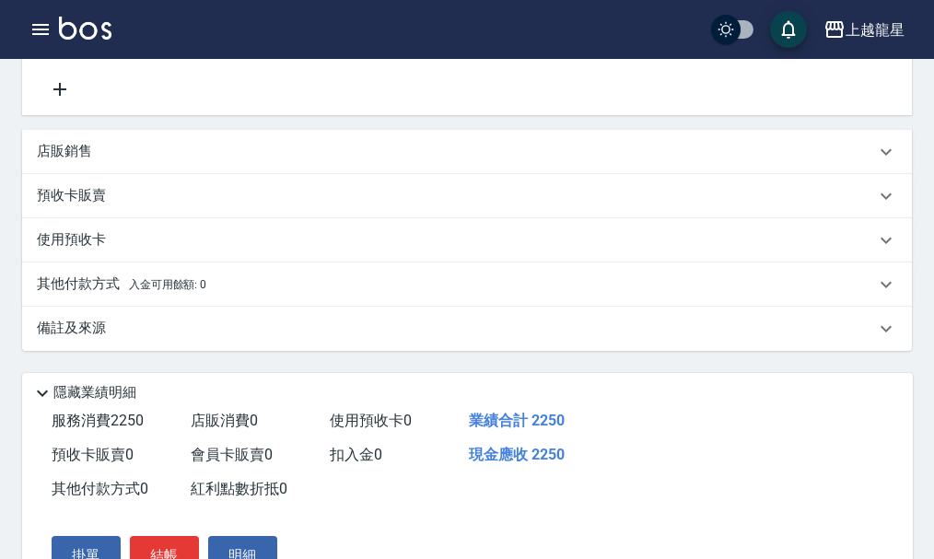
scroll to position [630, 0]
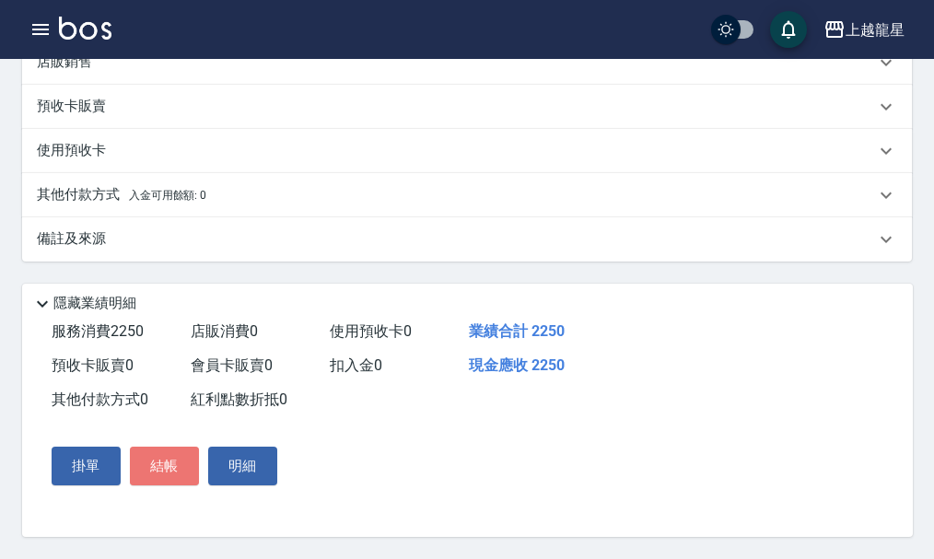
drag, startPoint x: 170, startPoint y: 467, endPoint x: 170, endPoint y: 526, distance: 59.0
click at [170, 481] on button "結帳" at bounding box center [164, 466] width 69 height 39
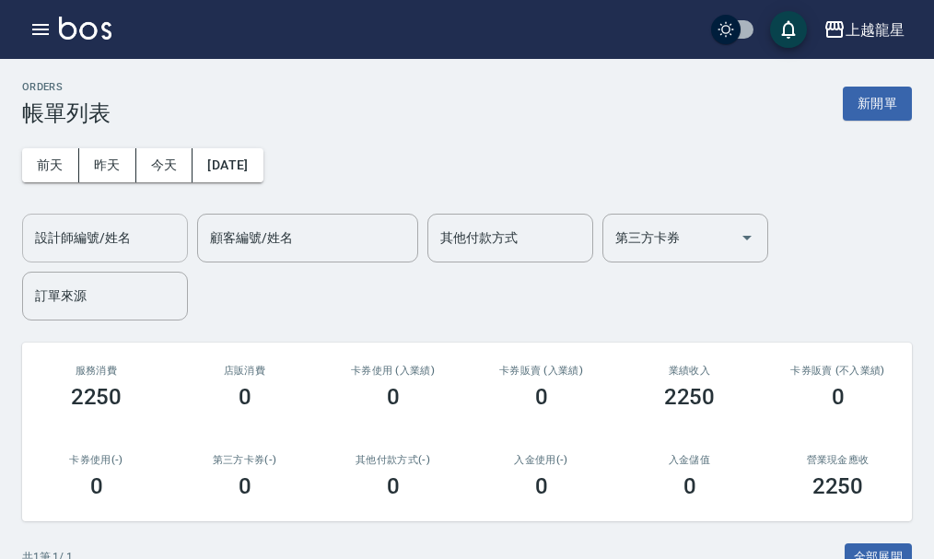
click at [150, 240] on input "設計師編號/姓名" at bounding box center [104, 238] width 149 height 32
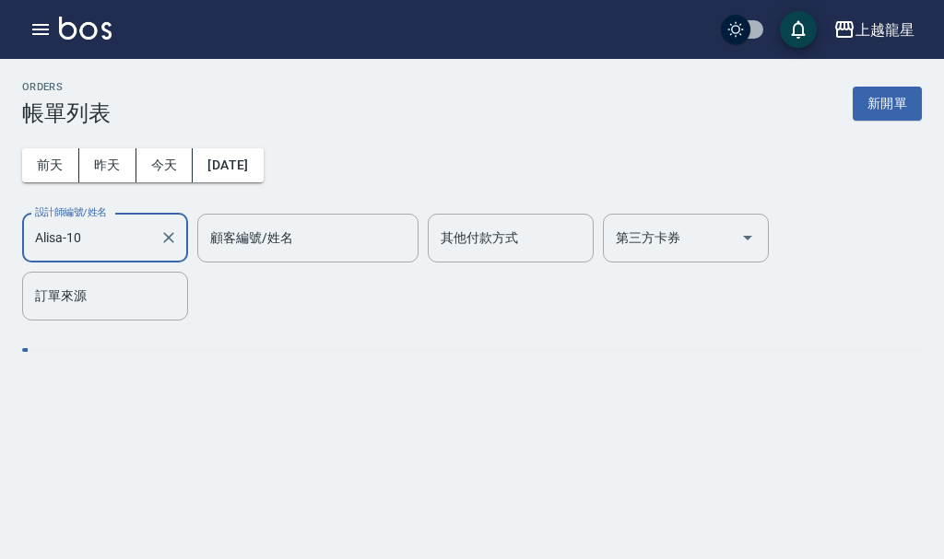
type input "Alisa-10"
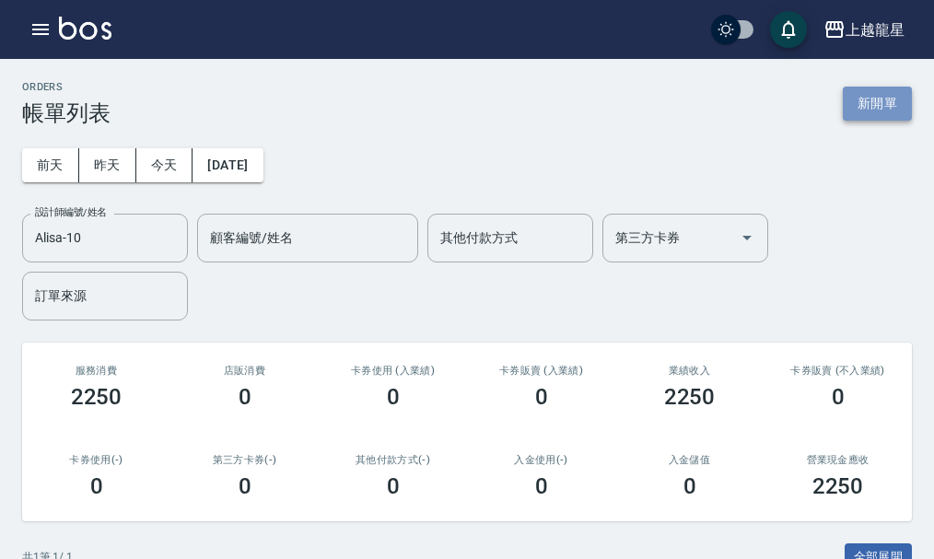
click at [859, 108] on button "新開單" at bounding box center [877, 104] width 69 height 34
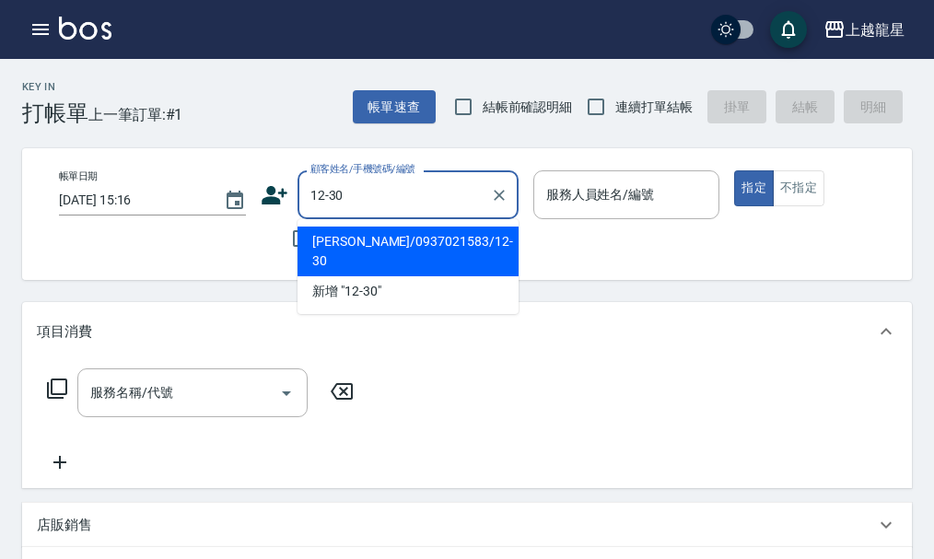
type input "[PERSON_NAME]/0937021583/12-30"
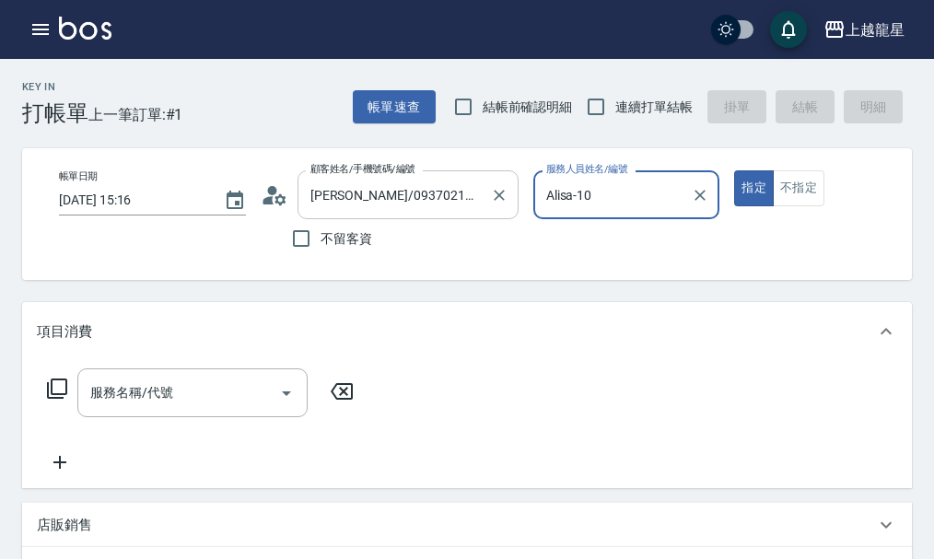
type input "Alisa-10"
click at [705, 193] on icon "Clear" at bounding box center [700, 195] width 18 height 18
type input "ㄇ"
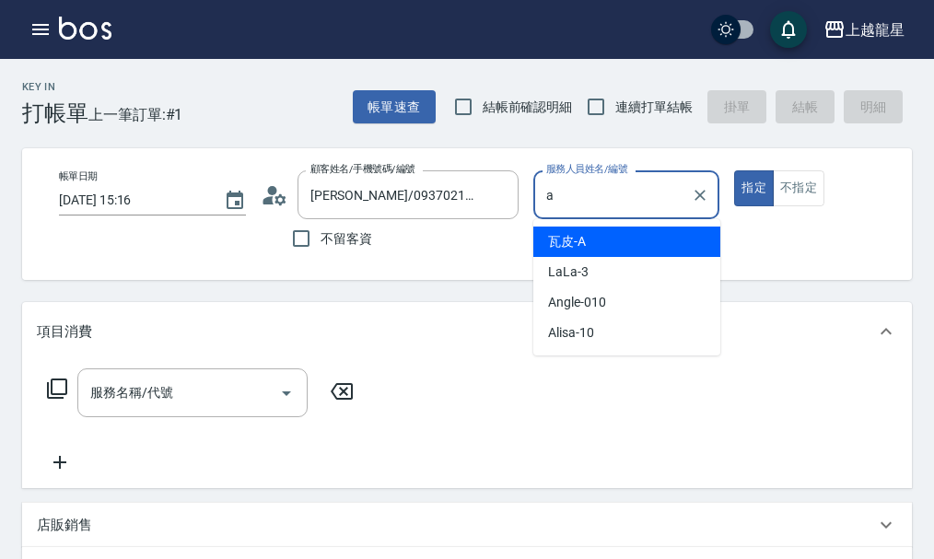
click at [609, 242] on div "瓦皮 -A" at bounding box center [626, 242] width 187 height 30
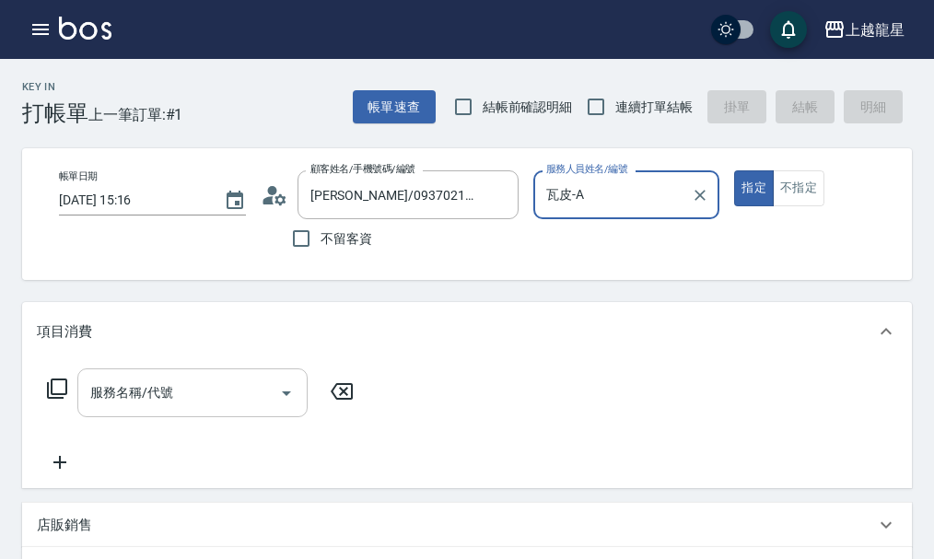
click at [134, 390] on div "服務名稱/代號" at bounding box center [192, 393] width 230 height 49
type input "瓦皮-A"
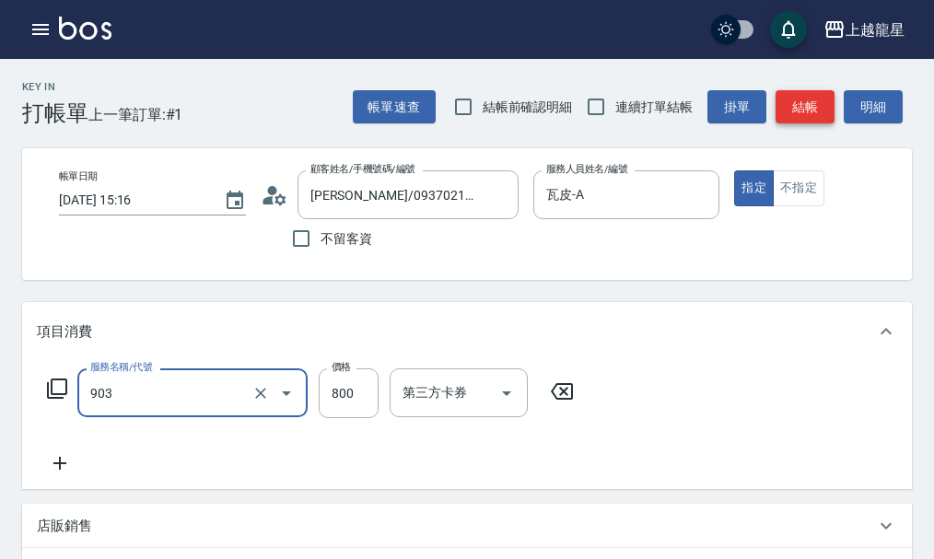
type input "修手+腳(903)"
click at [813, 107] on button "結帳" at bounding box center [805, 107] width 59 height 34
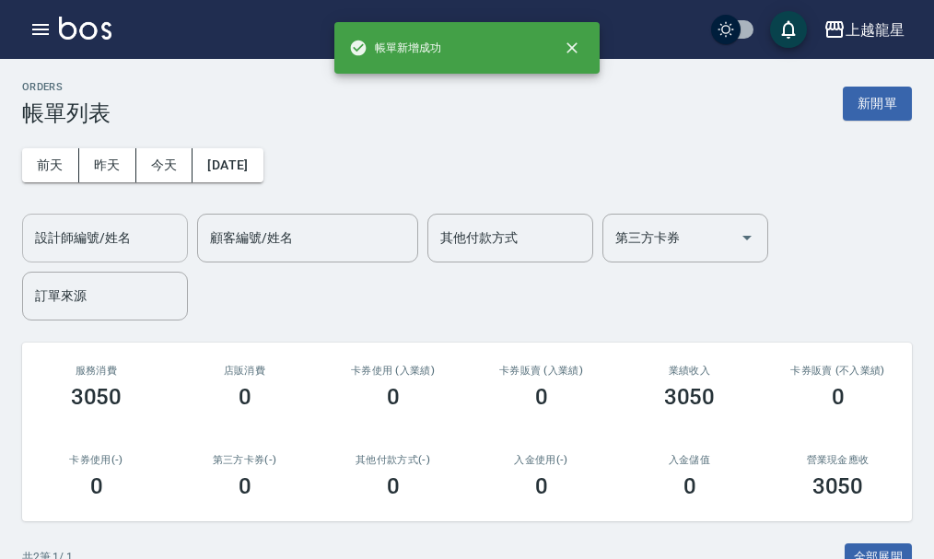
click at [89, 226] on div "設計師編號/姓名 設計師編號/姓名" at bounding box center [105, 238] width 166 height 49
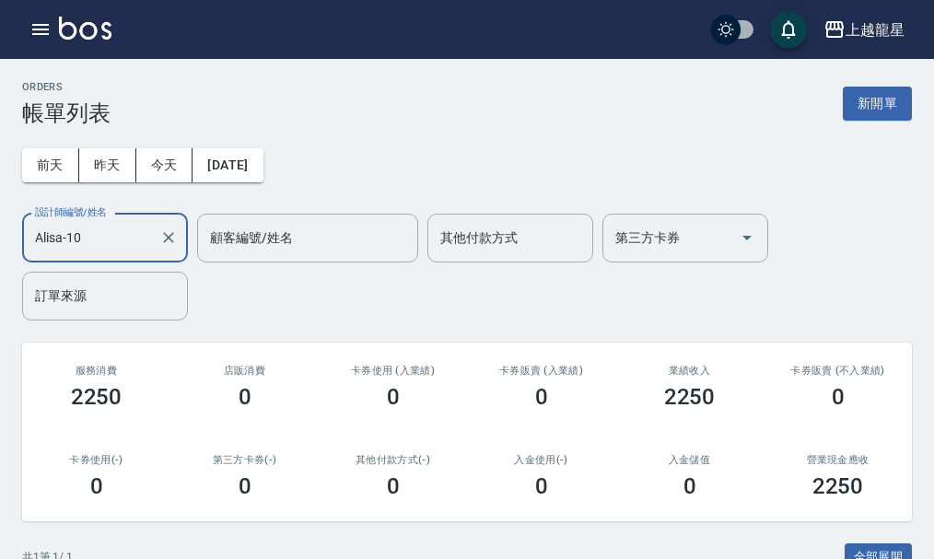
scroll to position [241, 0]
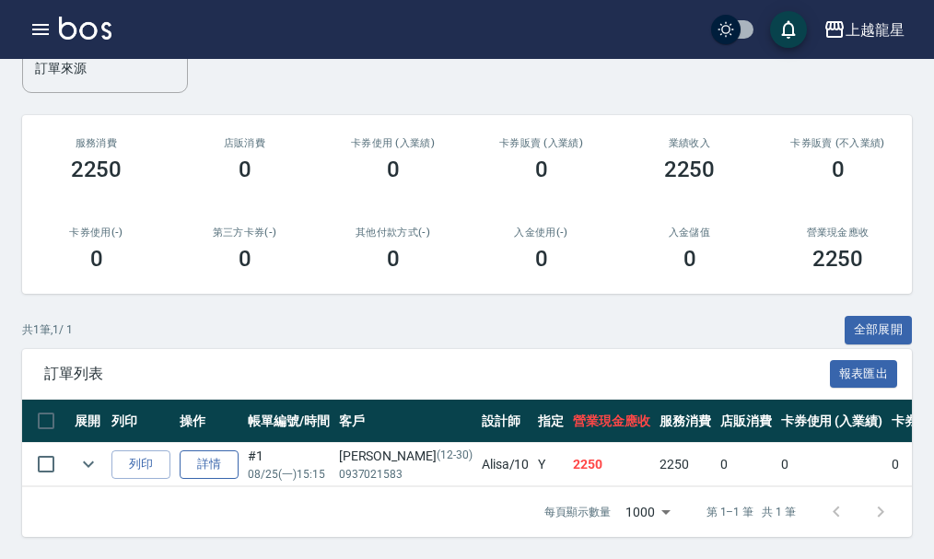
type input "Alisa-10"
click at [215, 451] on link "詳情" at bounding box center [209, 465] width 59 height 29
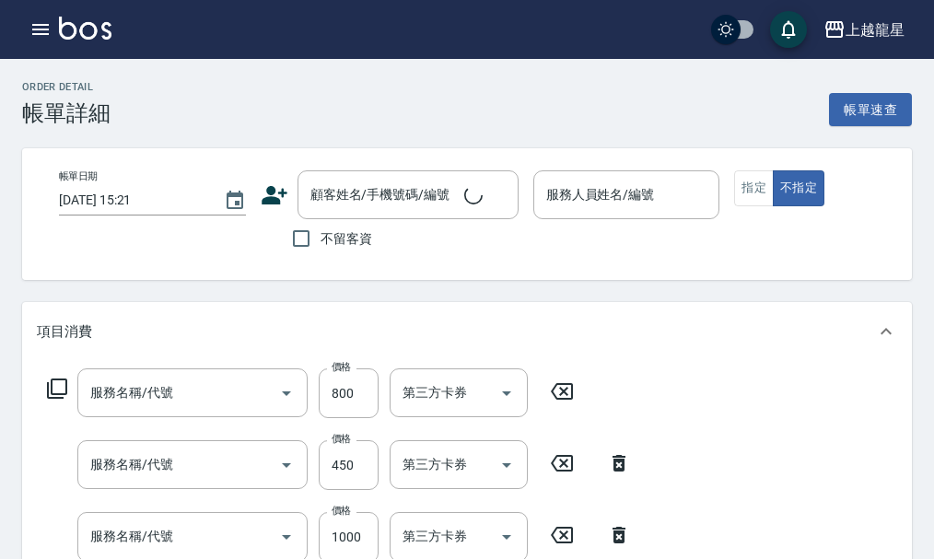
type input "[DATE] 15:15"
type input "Alisa-10"
type input "洋甘菊/DD急救箱(603)"
type input "剪髮(303)"
type input "去脂泥膠(504)"
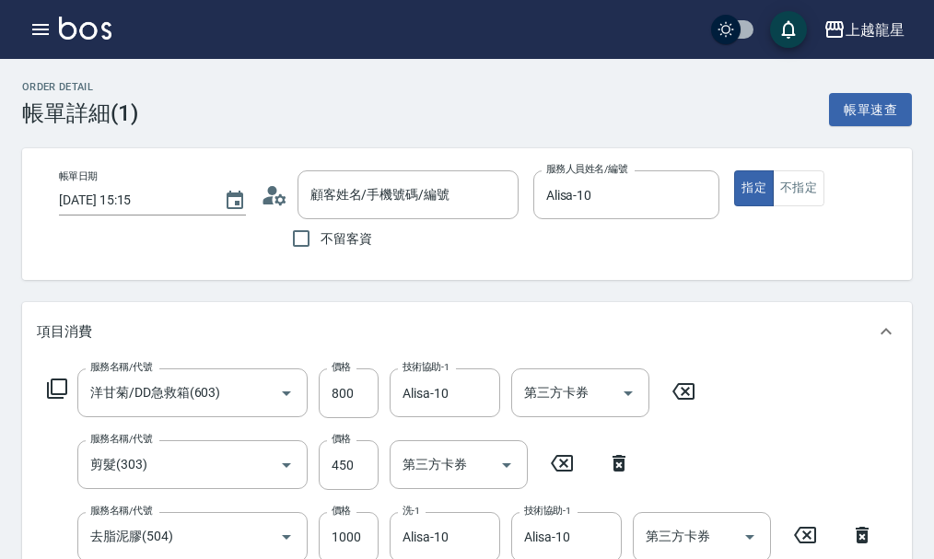
type input "[PERSON_NAME]/0937021583/12-30"
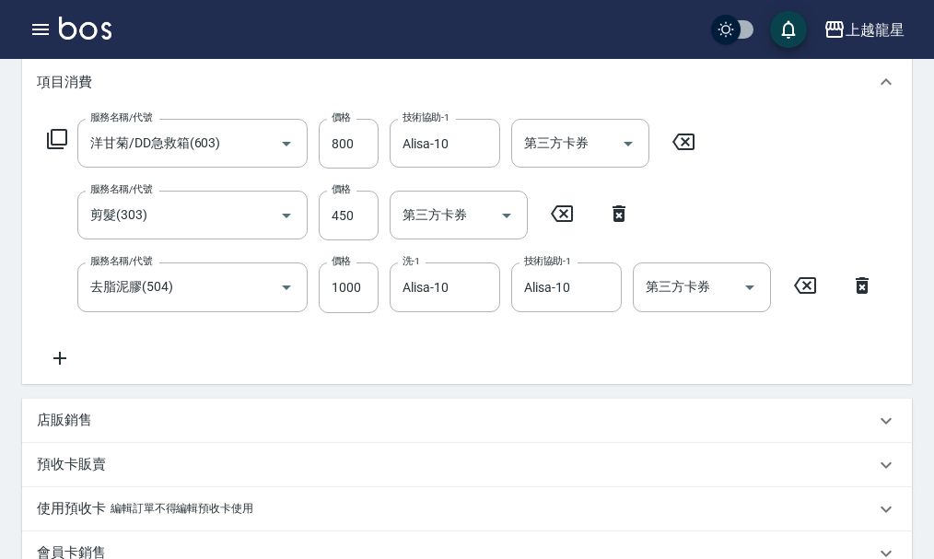
scroll to position [276, 0]
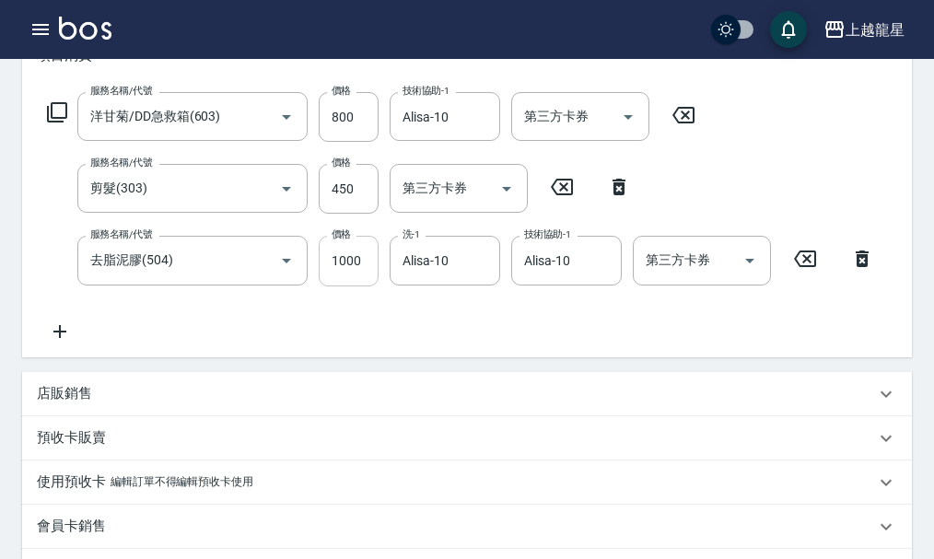
click at [367, 286] on input "1000" at bounding box center [349, 261] width 60 height 50
type input "800"
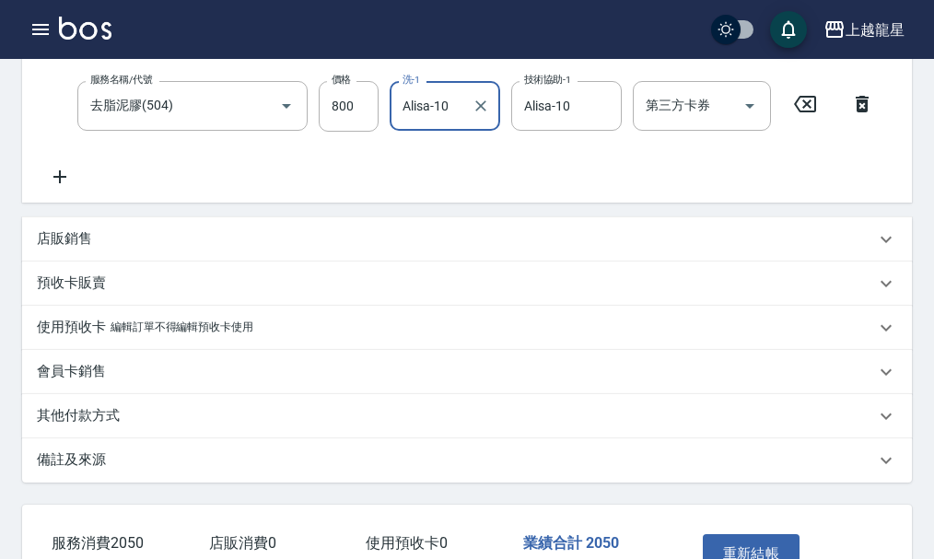
scroll to position [553, 0]
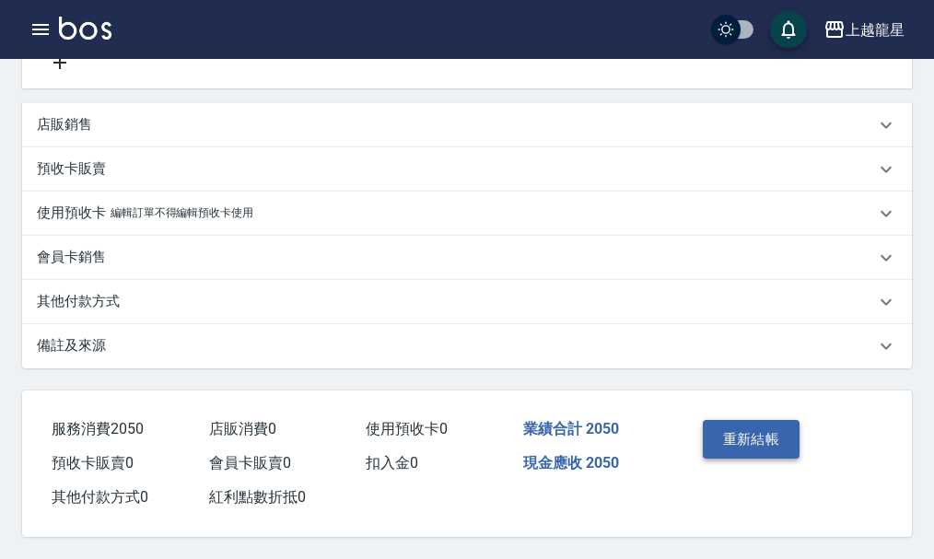
click at [747, 447] on button "重新結帳" at bounding box center [752, 439] width 98 height 39
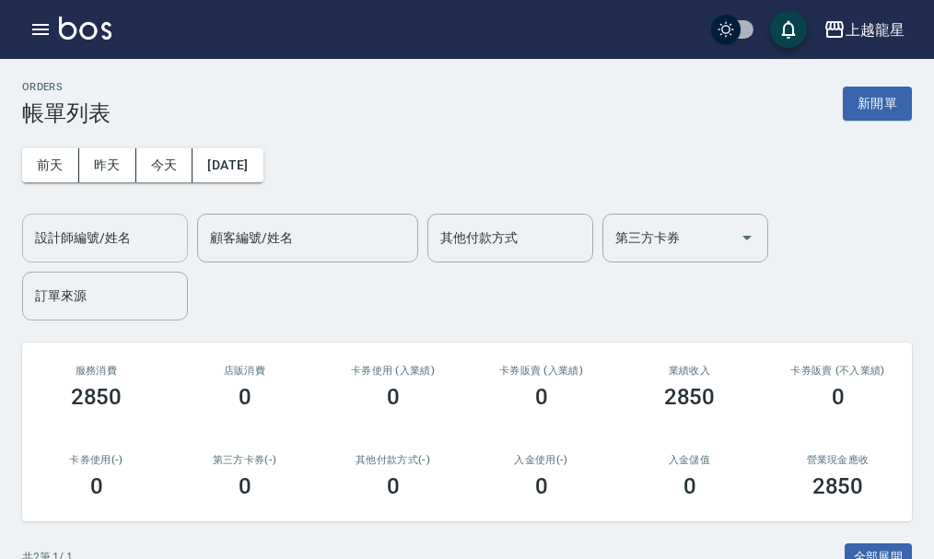
click at [123, 226] on input "設計師編號/姓名" at bounding box center [104, 238] width 149 height 32
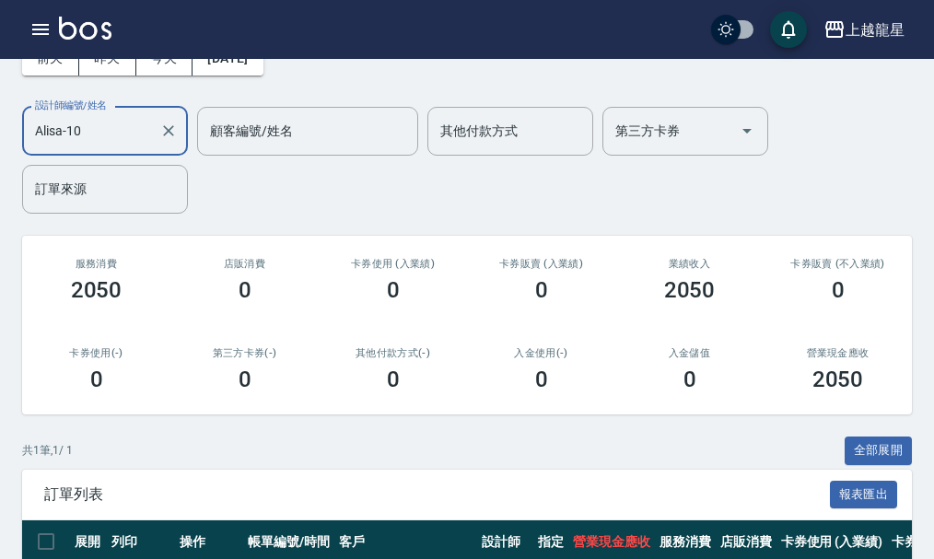
scroll to position [241, 0]
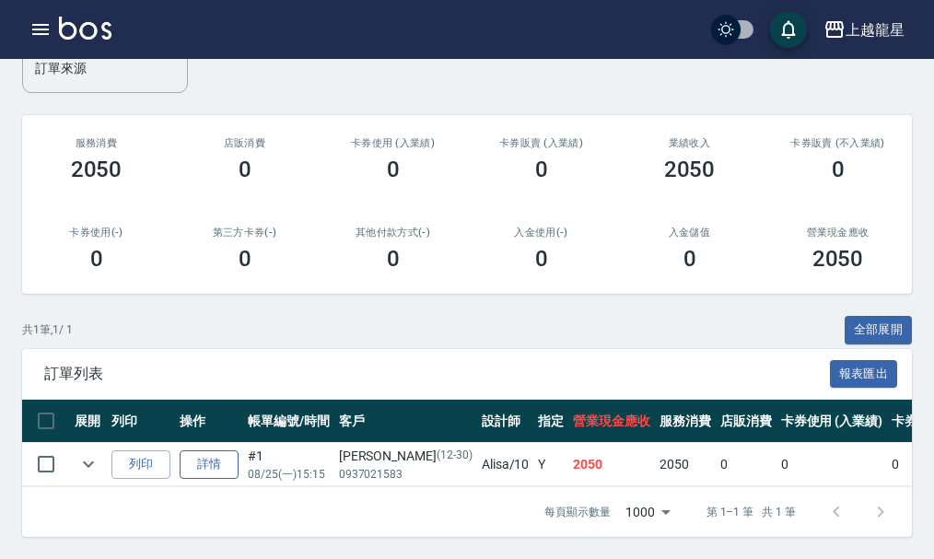
type input "Alisa-10"
click at [230, 451] on link "詳情" at bounding box center [209, 465] width 59 height 29
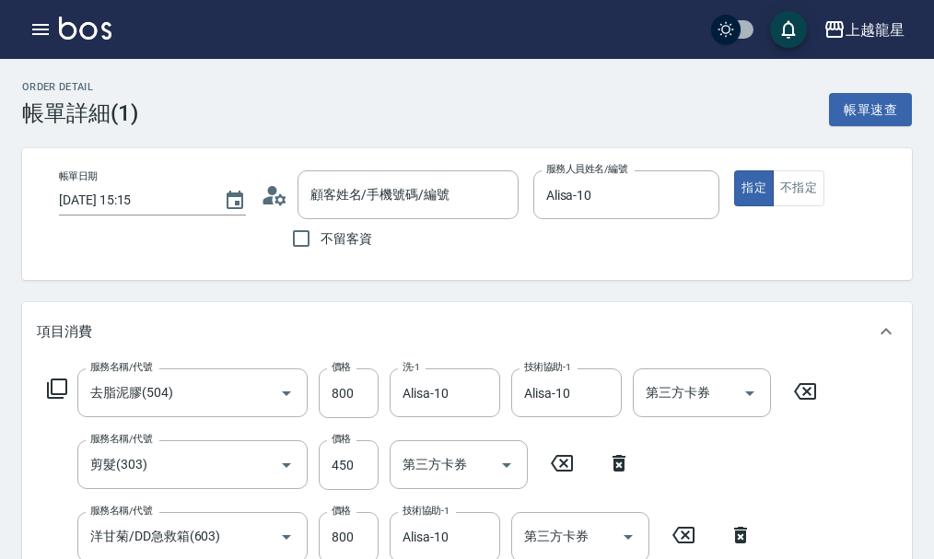
type input "[DATE] 15:15"
type input "Alisa-10"
type input "去脂泥膠(504)"
type input "剪髮(303)"
type input "洋甘菊/DD急救箱(603)"
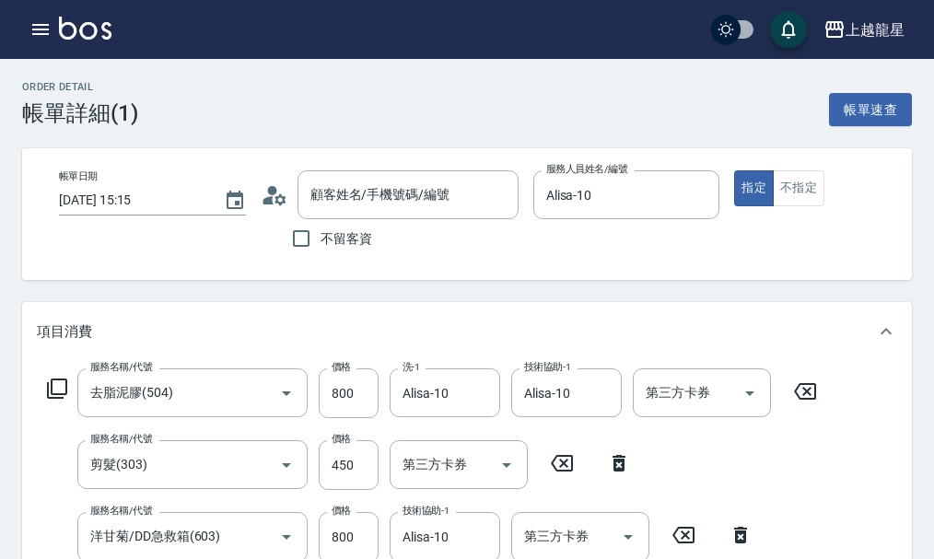
type input "[PERSON_NAME]/0937021583/12-30"
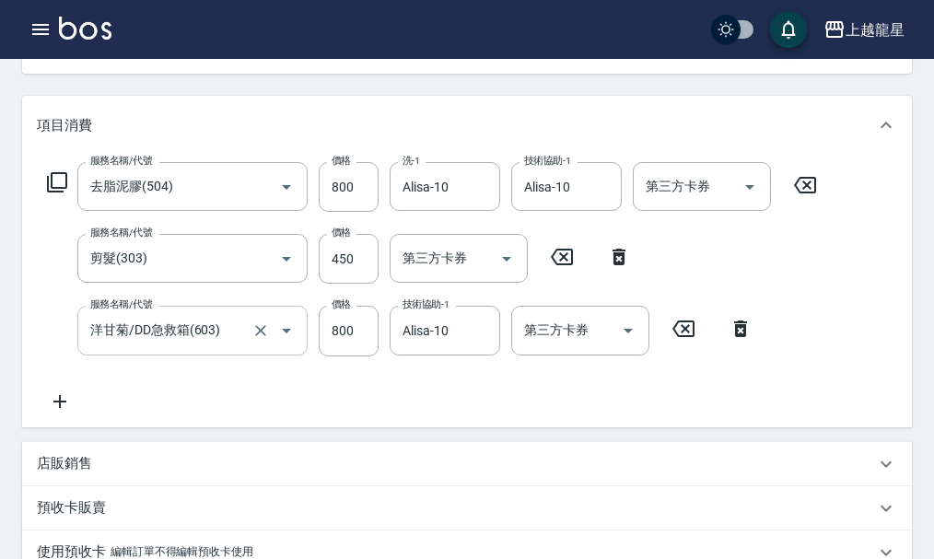
scroll to position [276, 0]
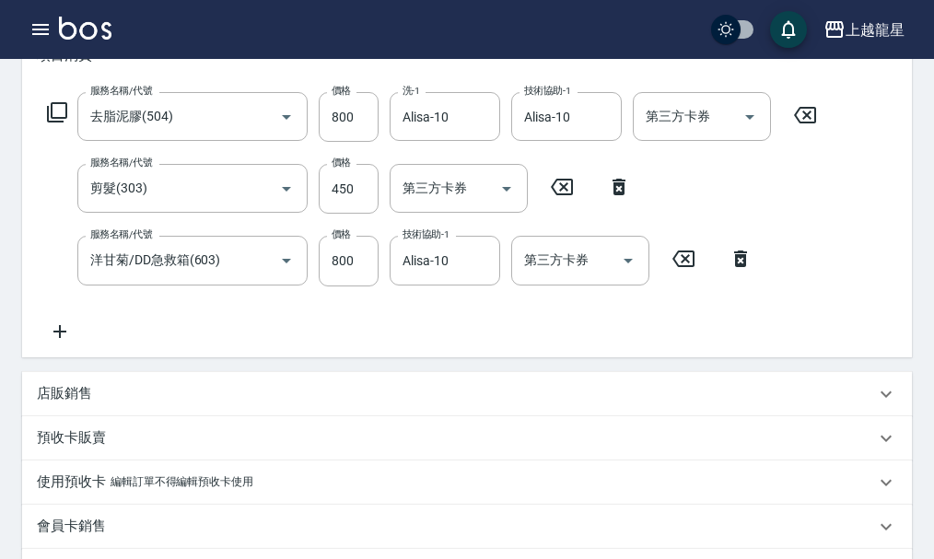
click at [62, 341] on icon at bounding box center [60, 332] width 46 height 22
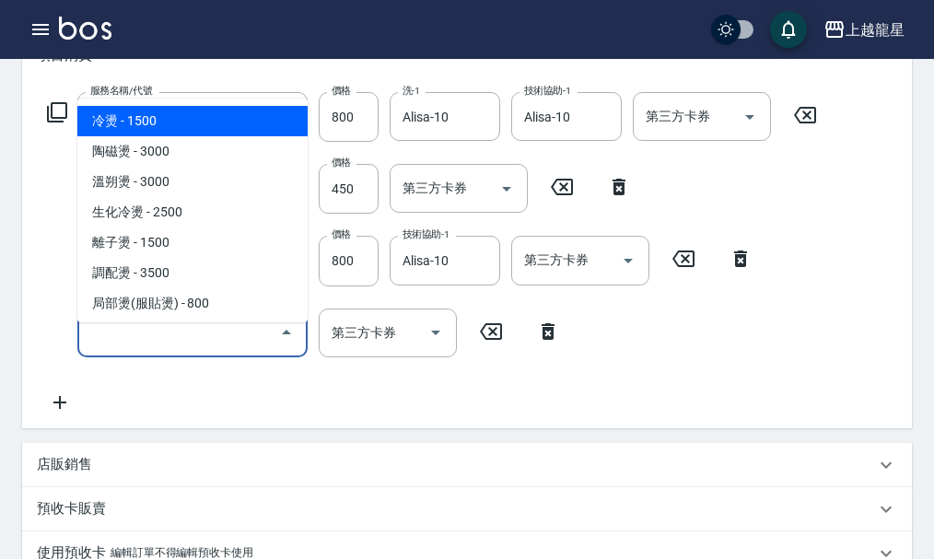
click at [170, 349] on input "服務名稱/代號" at bounding box center [179, 333] width 186 height 32
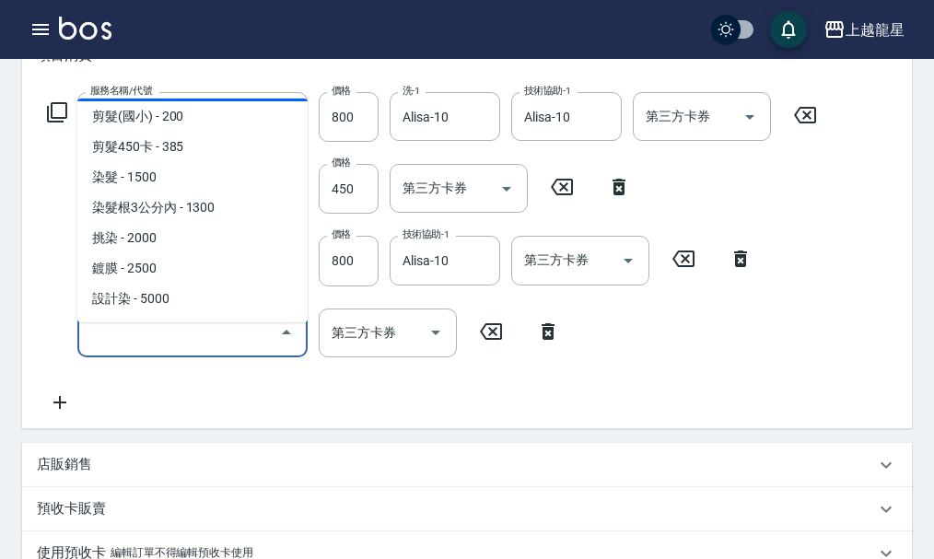
scroll to position [553, 0]
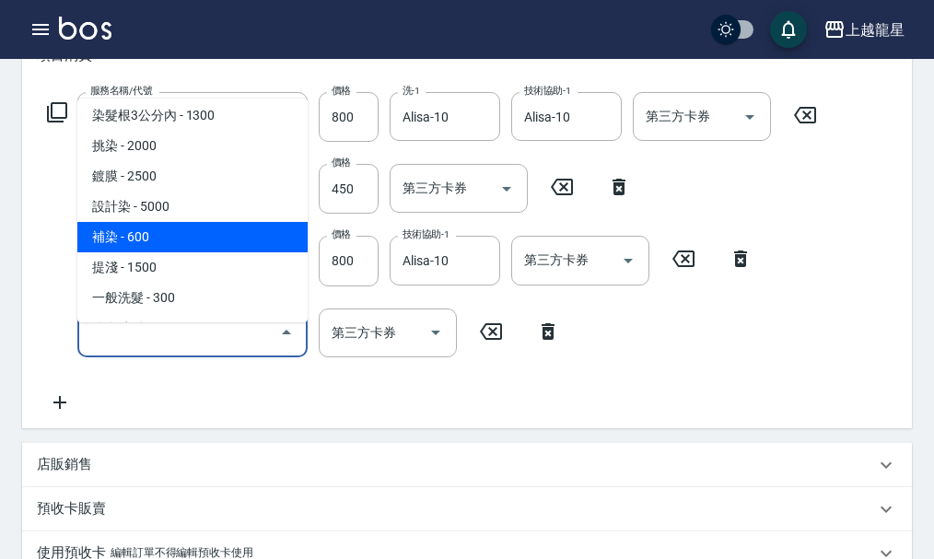
click at [210, 246] on span "補染 - 600" at bounding box center [192, 237] width 230 height 30
type input "補染(405)"
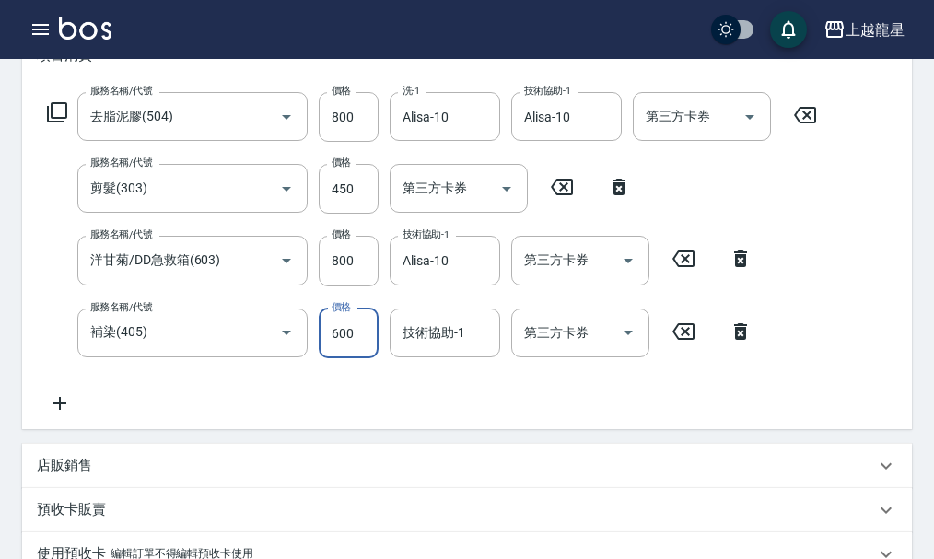
click at [355, 358] on input "600" at bounding box center [349, 334] width 60 height 50
click at [397, 348] on div "技術協助-1" at bounding box center [445, 333] width 111 height 49
type input "800"
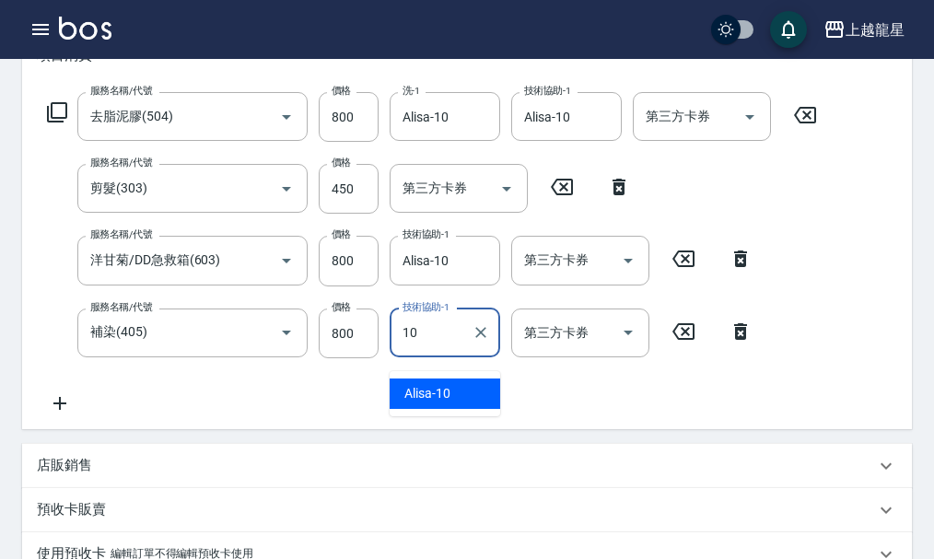
type input "Alisa-10"
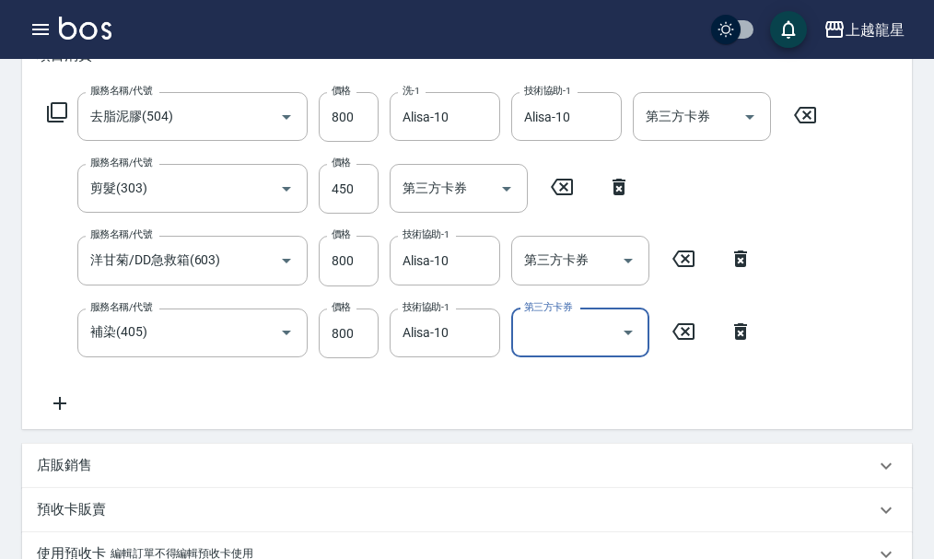
click at [440, 392] on div "服務名稱/代號 去脂泥膠(504) 服務名稱/代號 價格 800 價格 洗-1 Alisa-10 洗-1 技術協助-1 Alisa-10 技術協助-1 第三方…" at bounding box center [432, 253] width 791 height 322
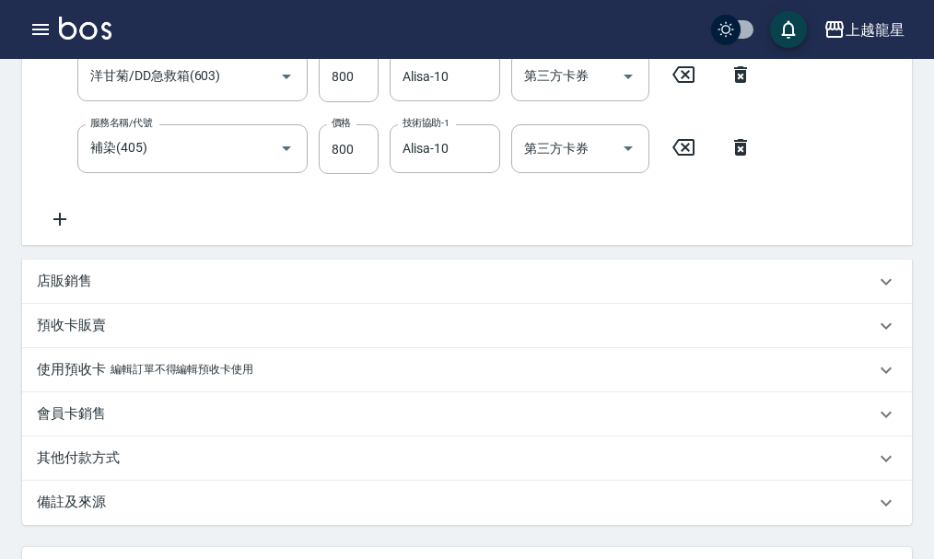
scroll to position [639, 0]
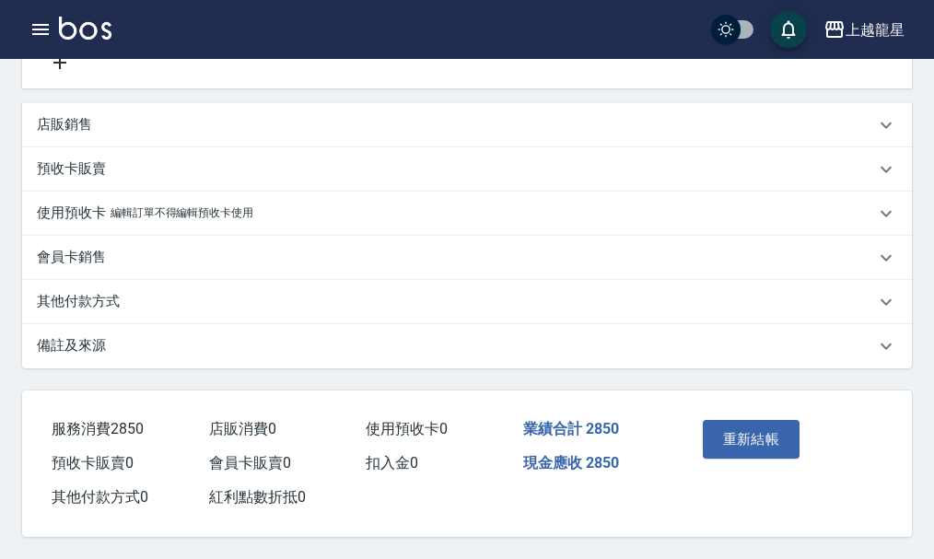
click at [73, 22] on img at bounding box center [85, 28] width 53 height 23
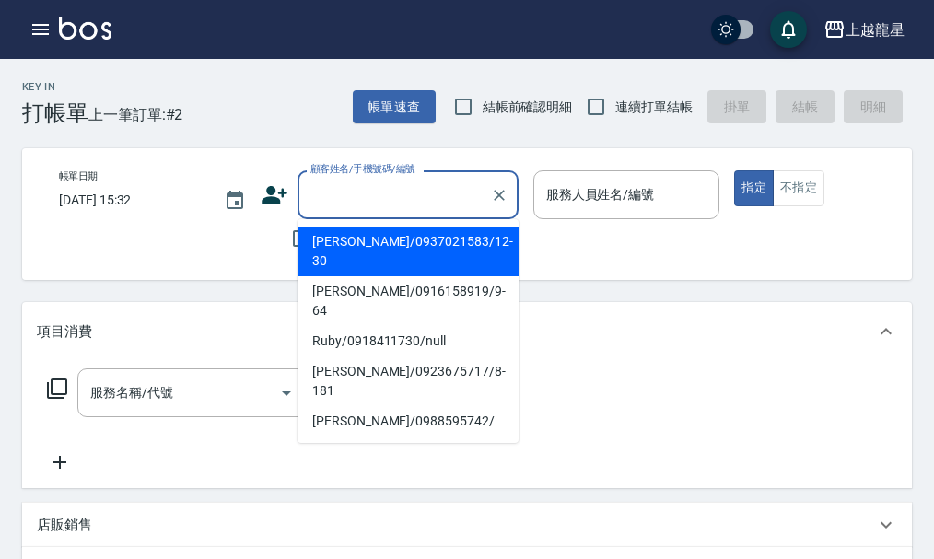
click at [310, 191] on input "顧客姓名/手機號碼/編號" at bounding box center [394, 195] width 177 height 32
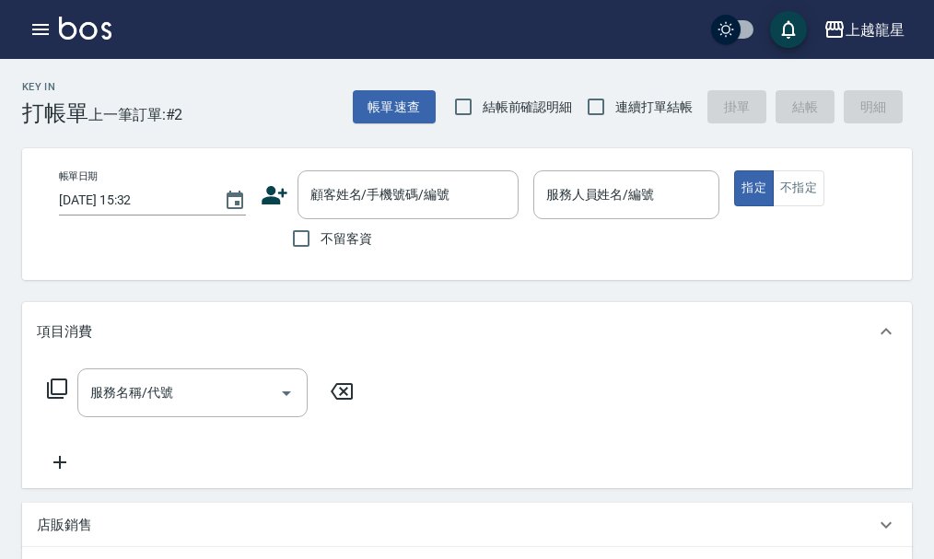
click at [275, 249] on div "不留客資" at bounding box center [390, 238] width 258 height 39
click at [308, 244] on input "不留客資" at bounding box center [301, 238] width 39 height 39
checkbox input "true"
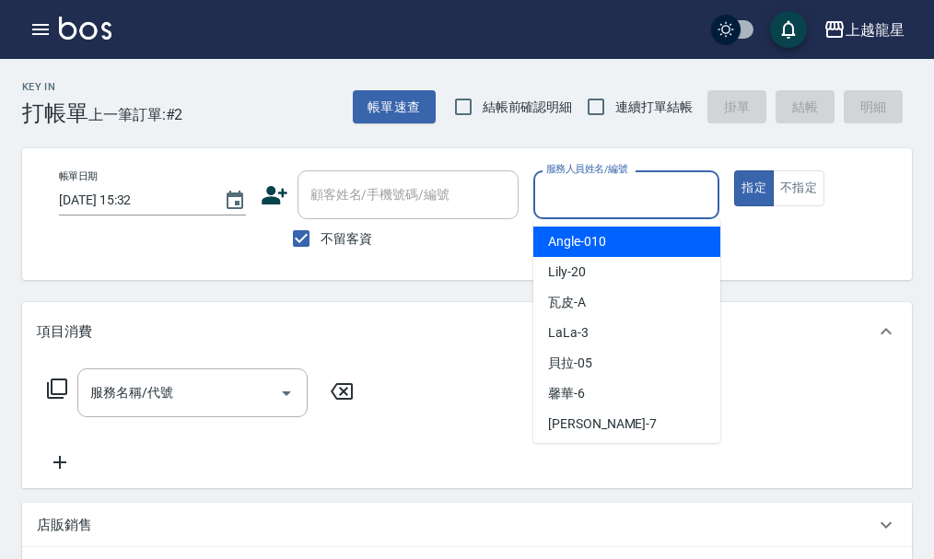
click at [568, 201] on input "服務人員姓名/編號" at bounding box center [627, 195] width 170 height 32
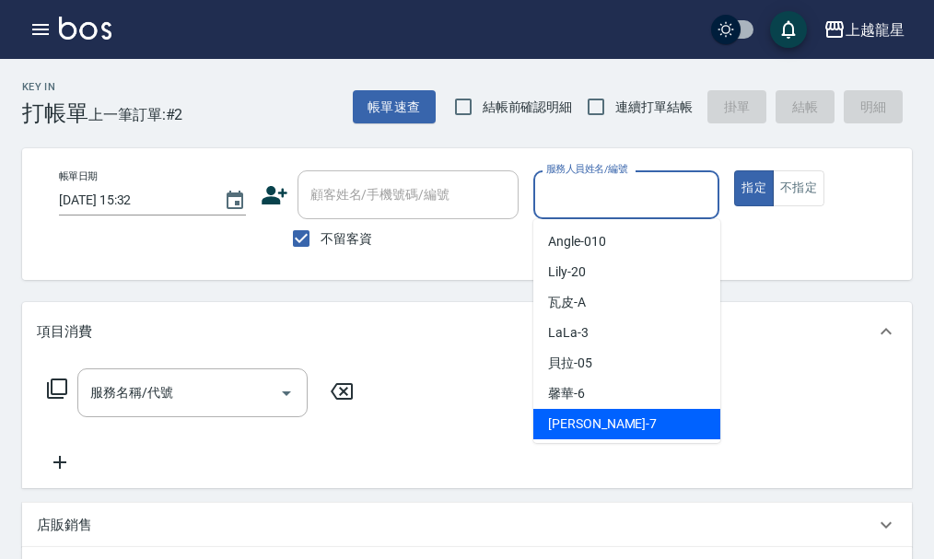
click at [603, 418] on div "雅君 -7" at bounding box center [626, 424] width 187 height 30
type input "雅君-7"
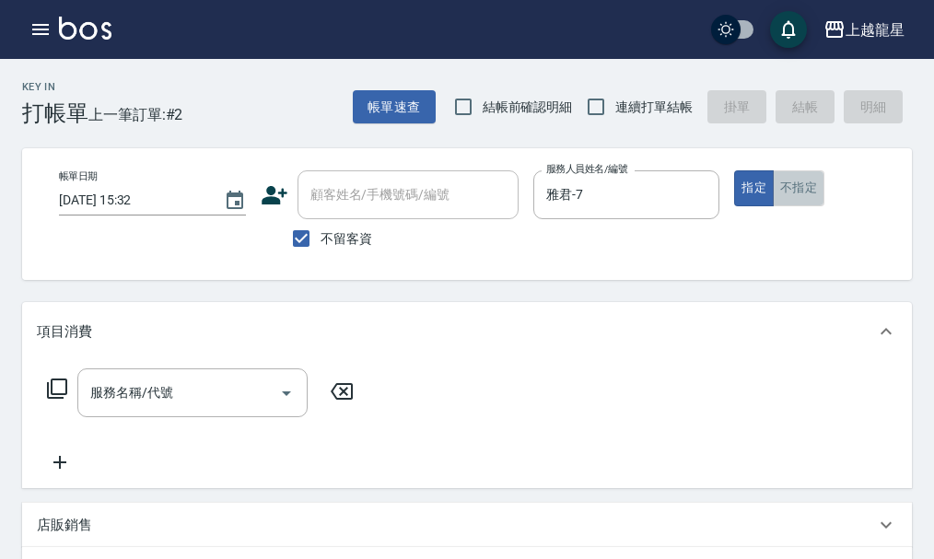
click at [791, 189] on button "不指定" at bounding box center [799, 188] width 52 height 36
click at [166, 404] on input "服務名稱/代號" at bounding box center [179, 393] width 186 height 32
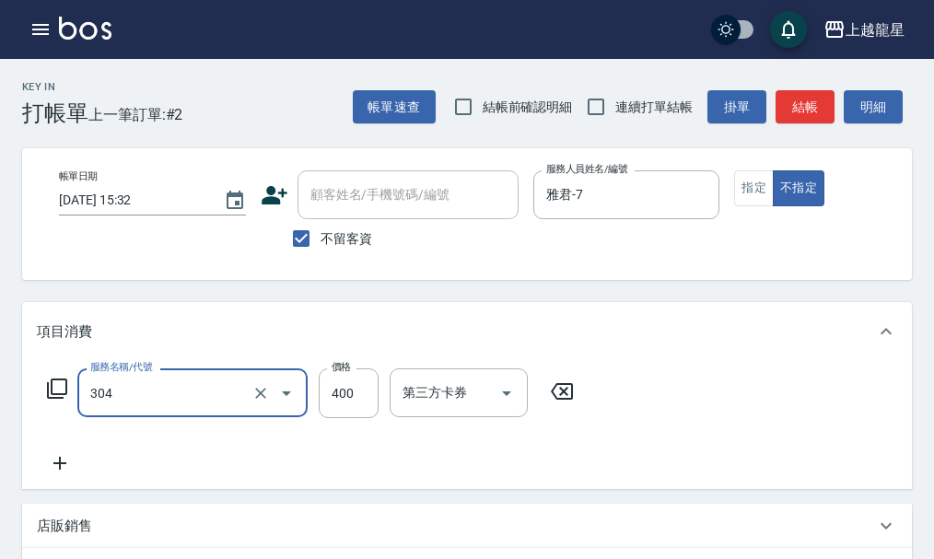
type input "剪髮(304)"
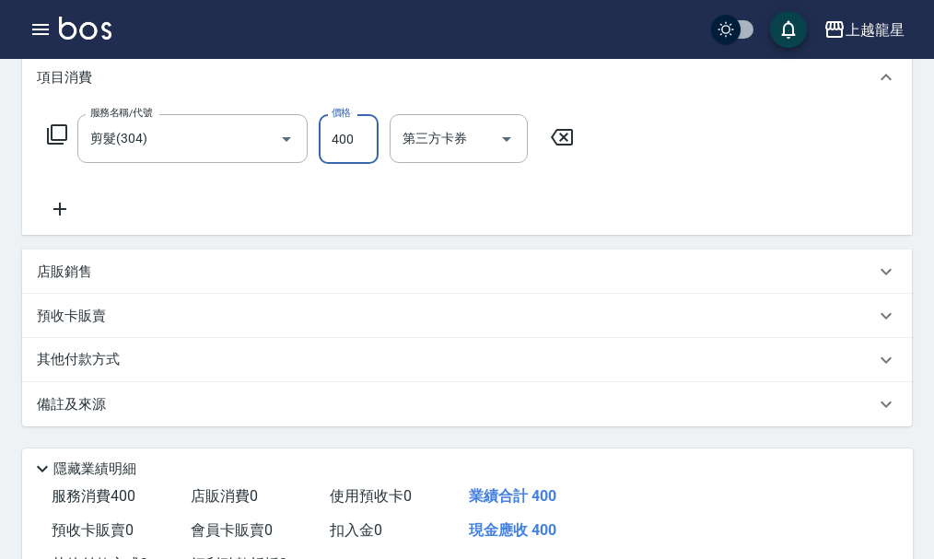
scroll to position [442, 0]
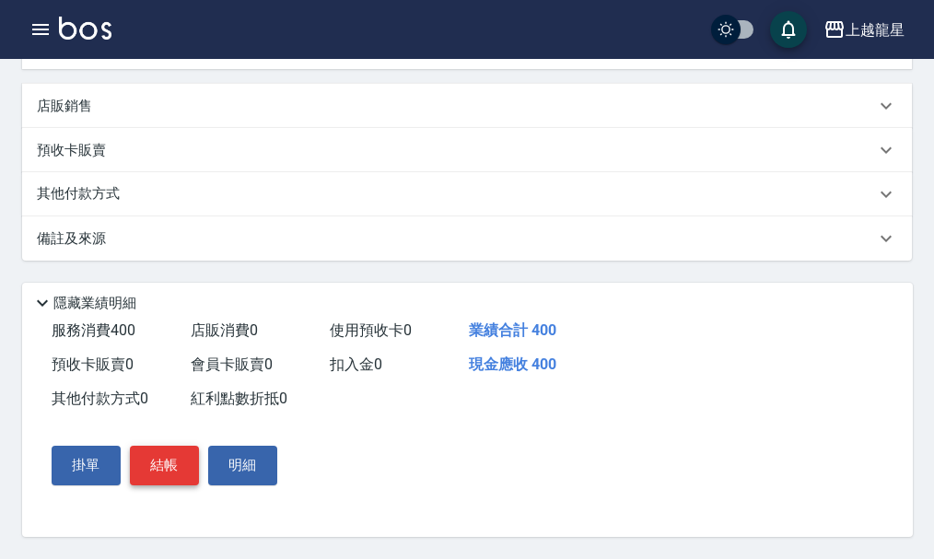
click at [157, 461] on button "結帳" at bounding box center [164, 465] width 69 height 39
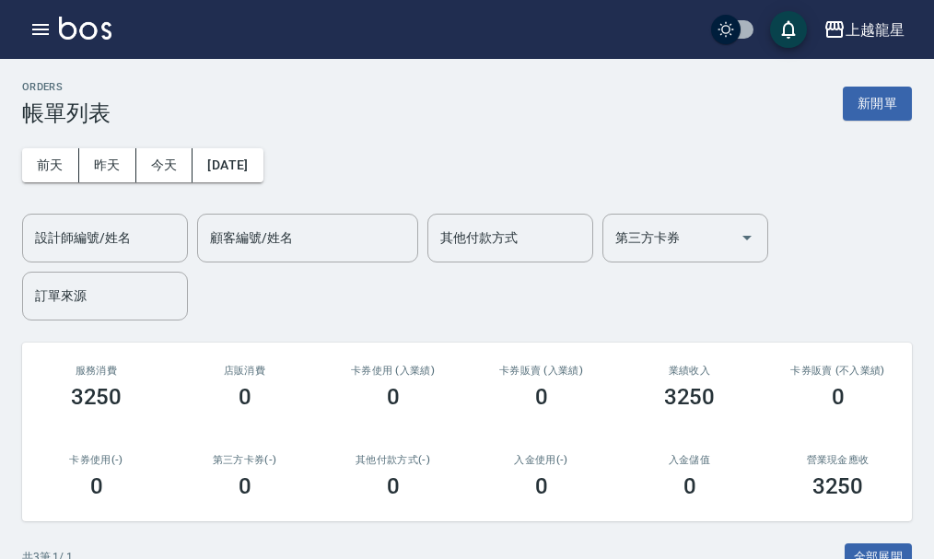
click at [91, 34] on img at bounding box center [85, 28] width 53 height 23
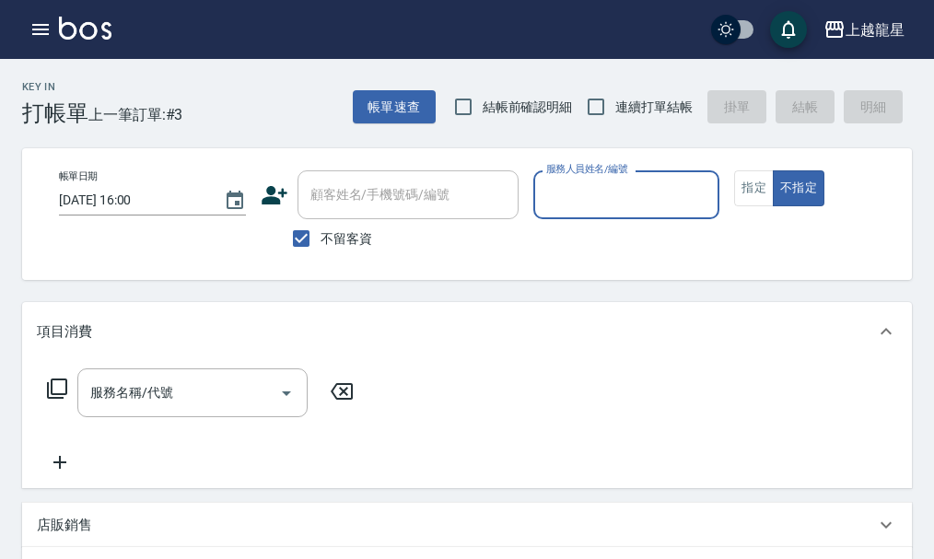
click at [335, 240] on span "不留客資" at bounding box center [347, 238] width 52 height 19
click at [321, 240] on input "不留客資" at bounding box center [301, 238] width 39 height 39
checkbox input "false"
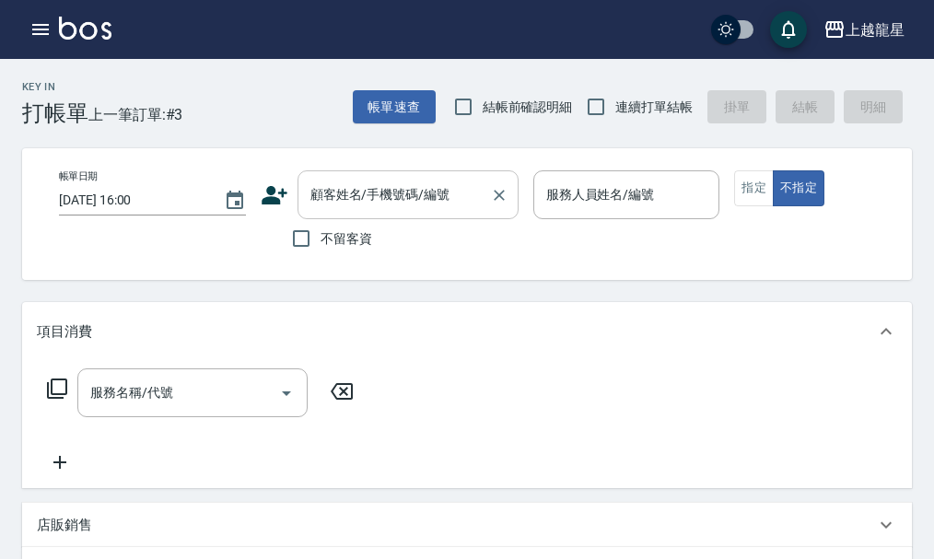
click at [344, 208] on input "顧客姓名/手機號碼/編號" at bounding box center [394, 195] width 177 height 32
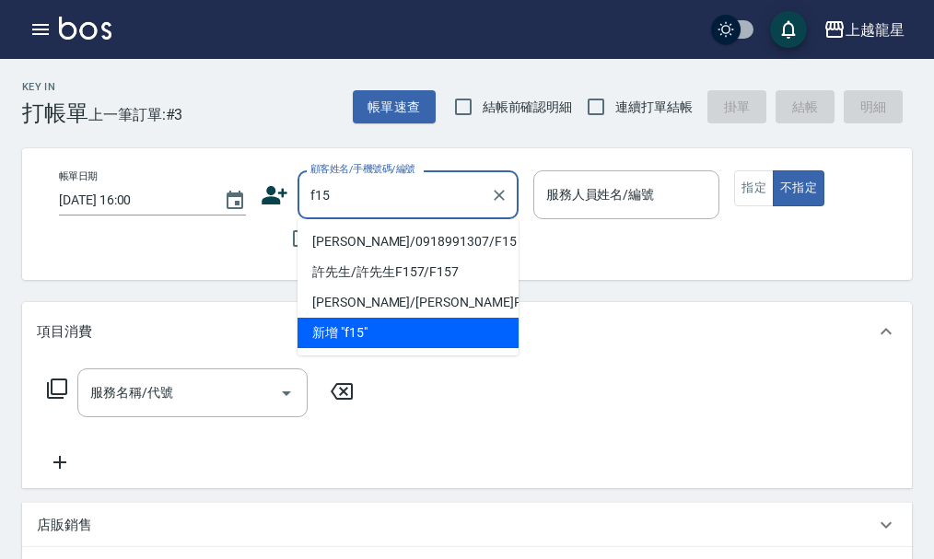
click at [407, 242] on li "[PERSON_NAME]/0918991307/F15" at bounding box center [408, 242] width 221 height 30
type input "[PERSON_NAME]/0918991307/F15"
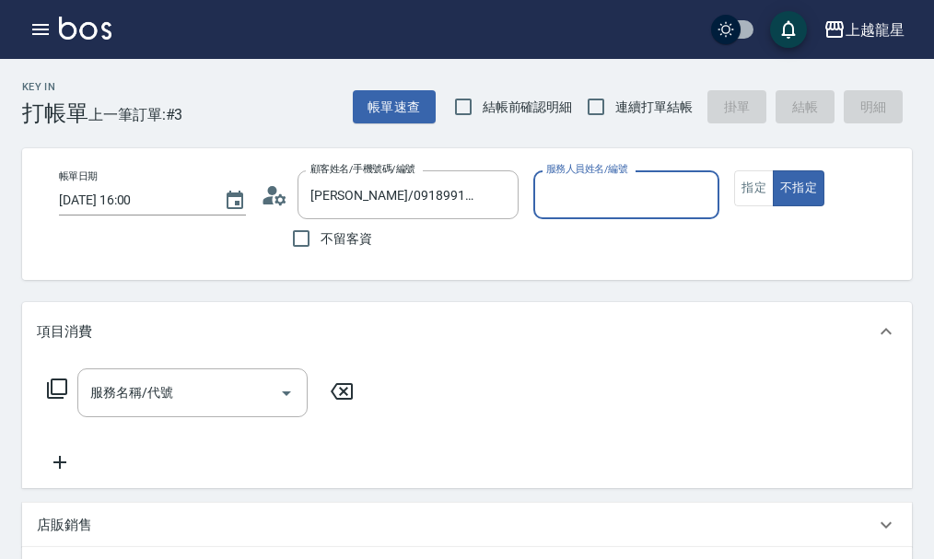
type input "馨華-6"
click at [269, 193] on circle at bounding box center [271, 190] width 9 height 9
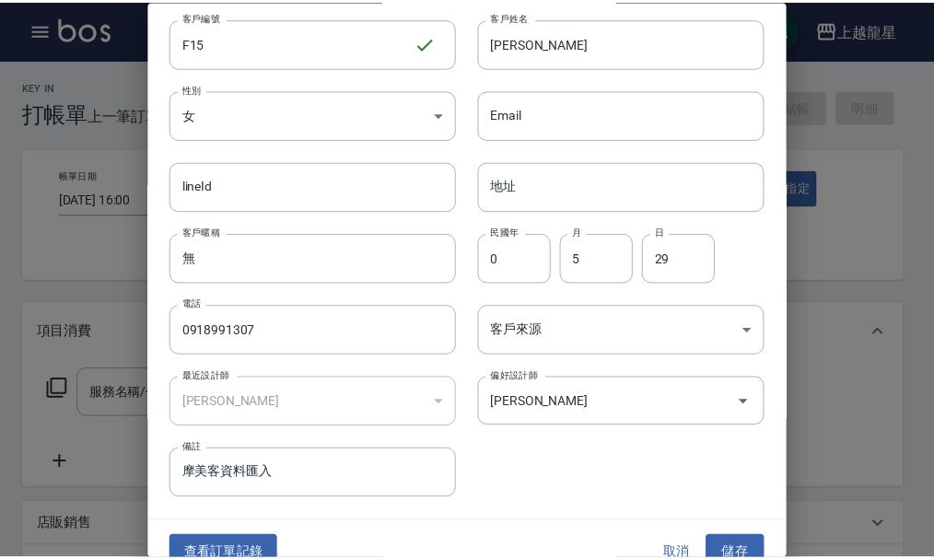
scroll to position [79, 0]
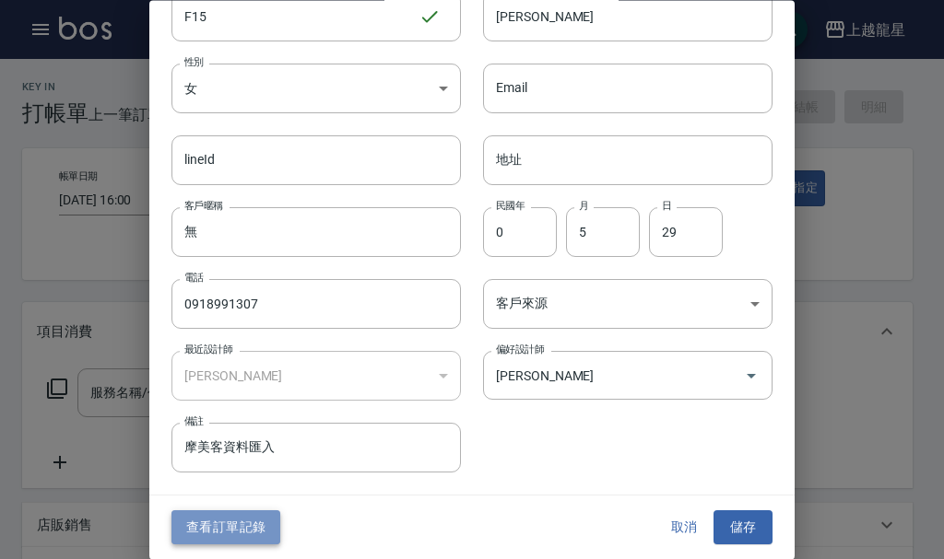
click at [234, 523] on button "查看訂單記錄" at bounding box center [225, 528] width 109 height 34
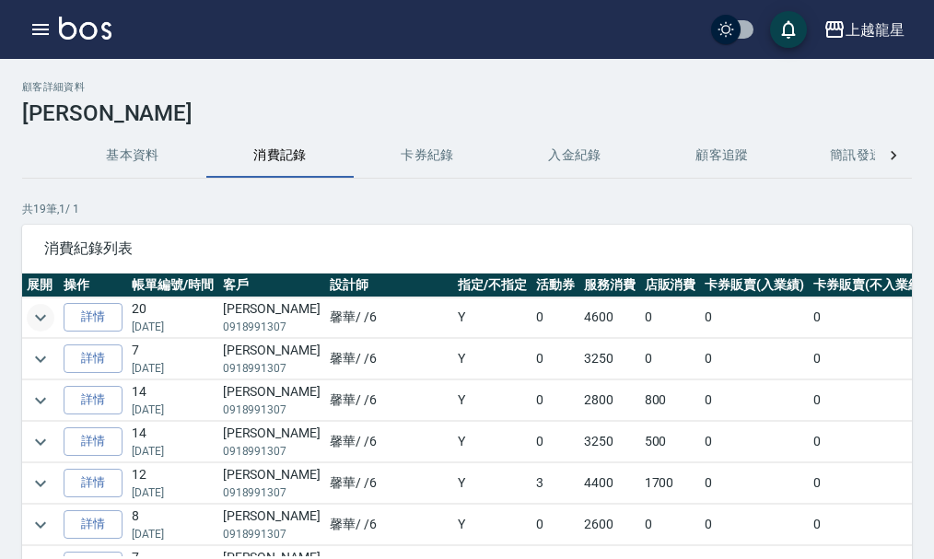
click at [34, 323] on icon "expand row" at bounding box center [40, 318] width 22 height 22
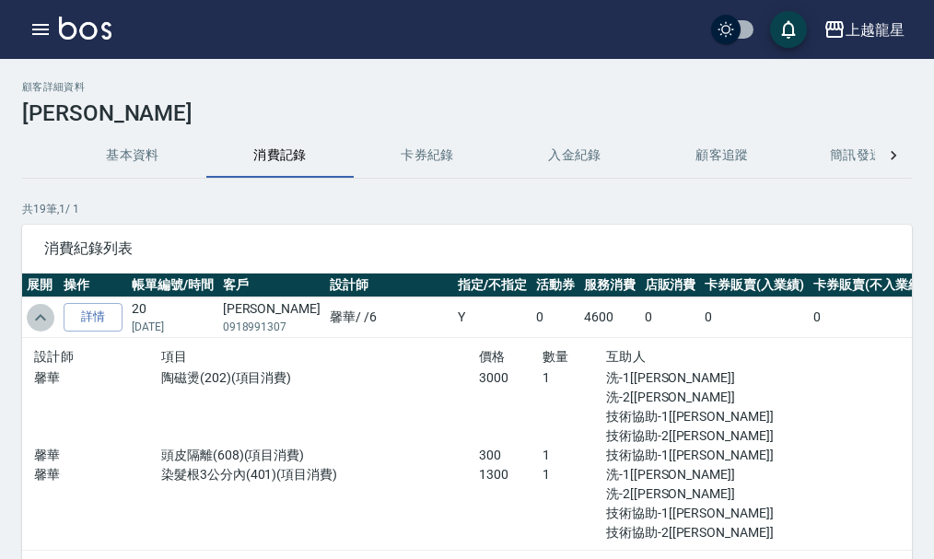
click at [34, 323] on icon "expand row" at bounding box center [40, 318] width 22 height 22
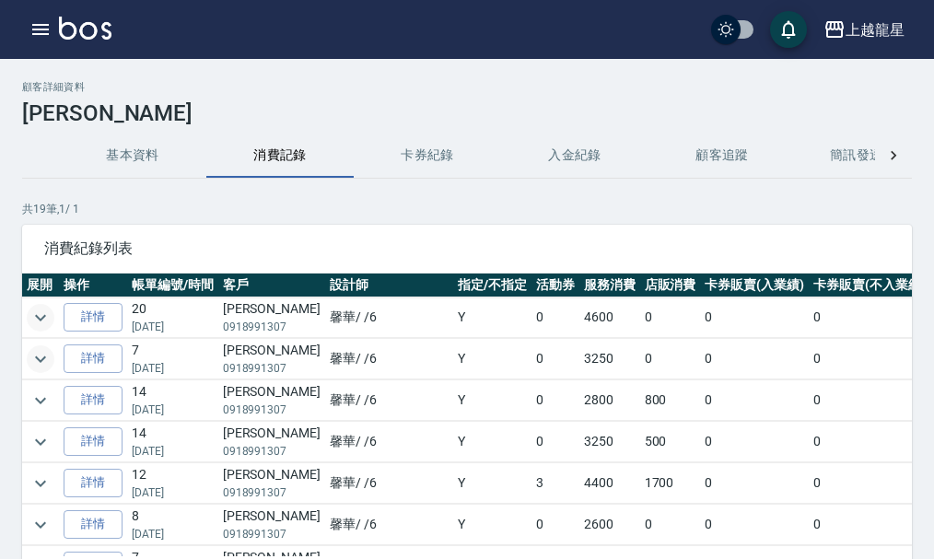
click at [45, 364] on icon "expand row" at bounding box center [40, 359] width 22 height 22
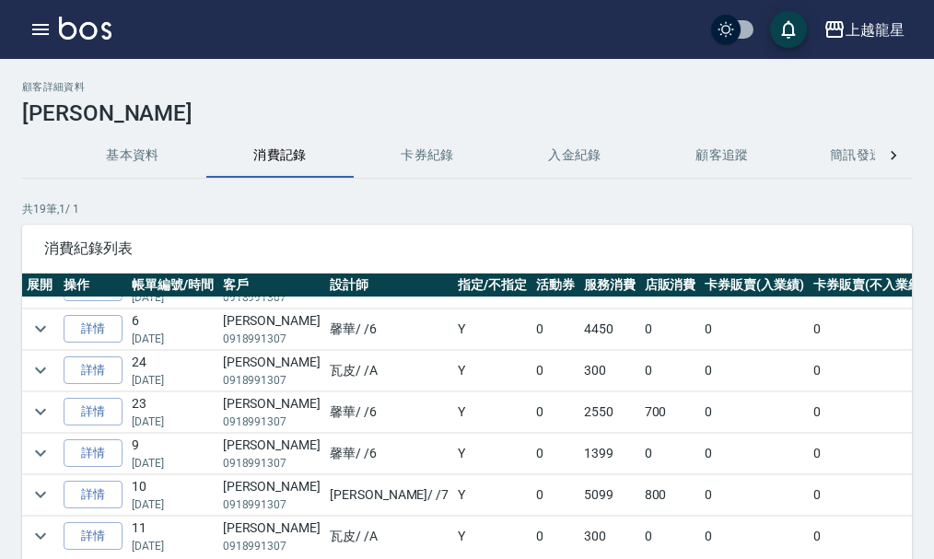
scroll to position [461, 0]
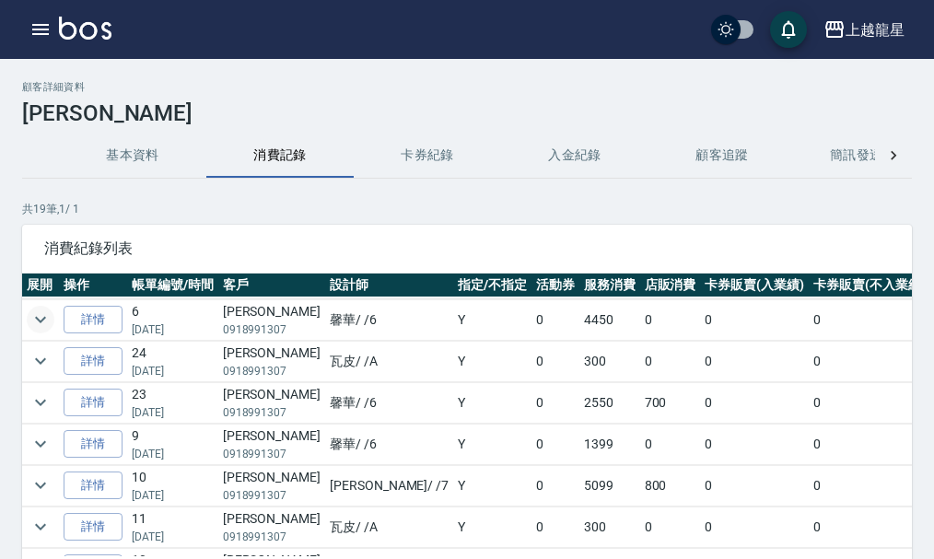
click at [41, 316] on icon "expand row" at bounding box center [40, 320] width 22 height 22
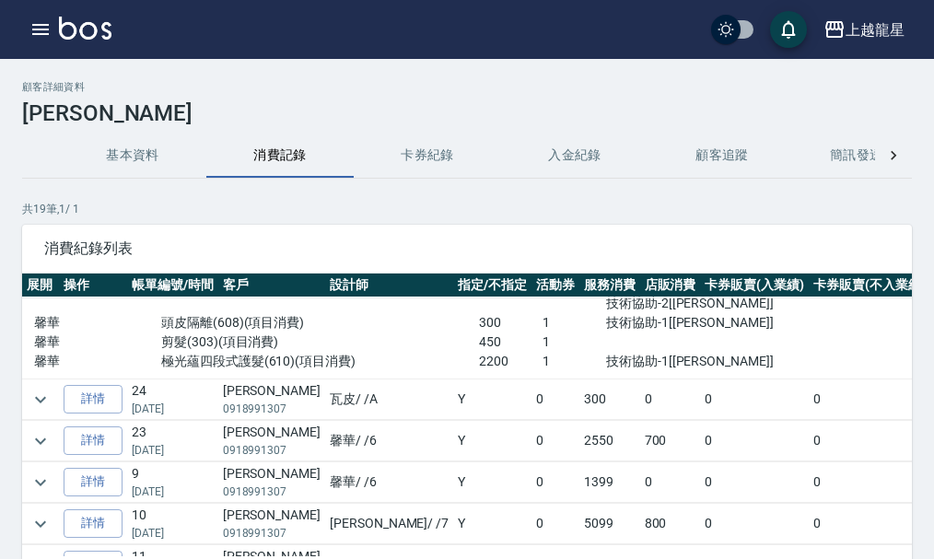
scroll to position [645, 0]
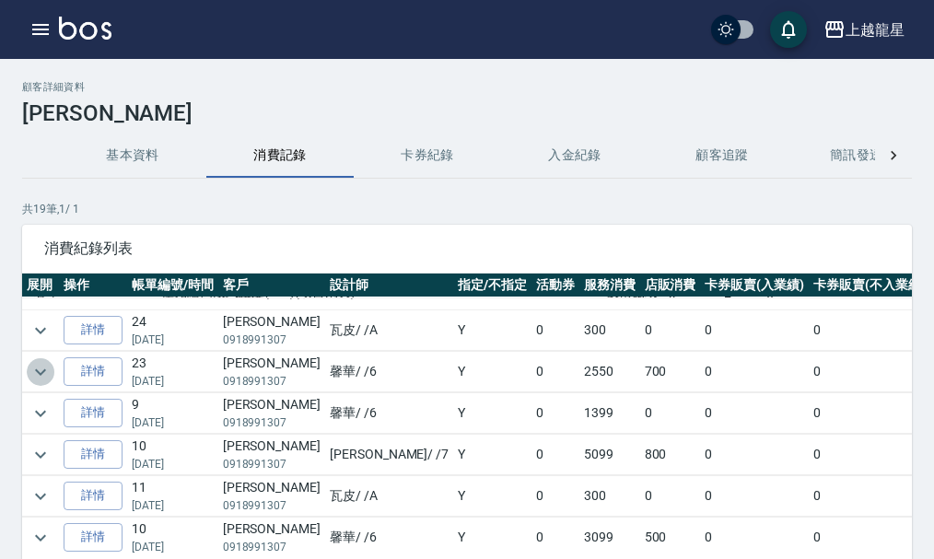
click at [30, 375] on icon "expand row" at bounding box center [40, 372] width 22 height 22
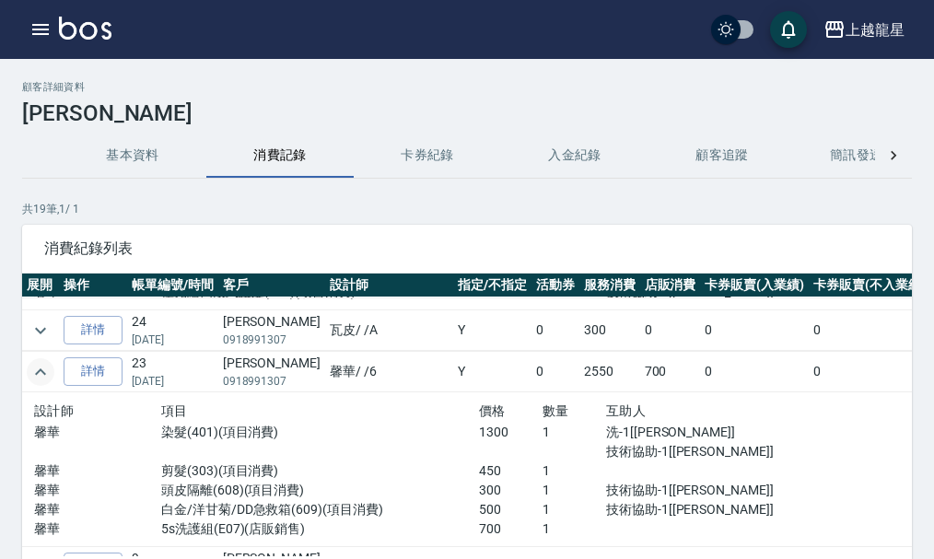
click at [93, 36] on img at bounding box center [85, 28] width 53 height 23
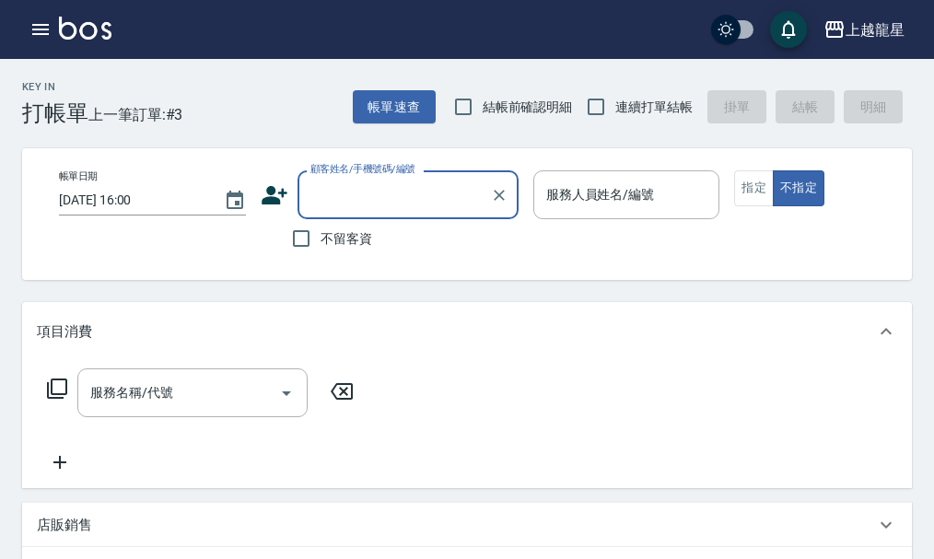
click at [332, 199] on input "顧客姓名/手機號碼/編號" at bounding box center [394, 195] width 177 height 32
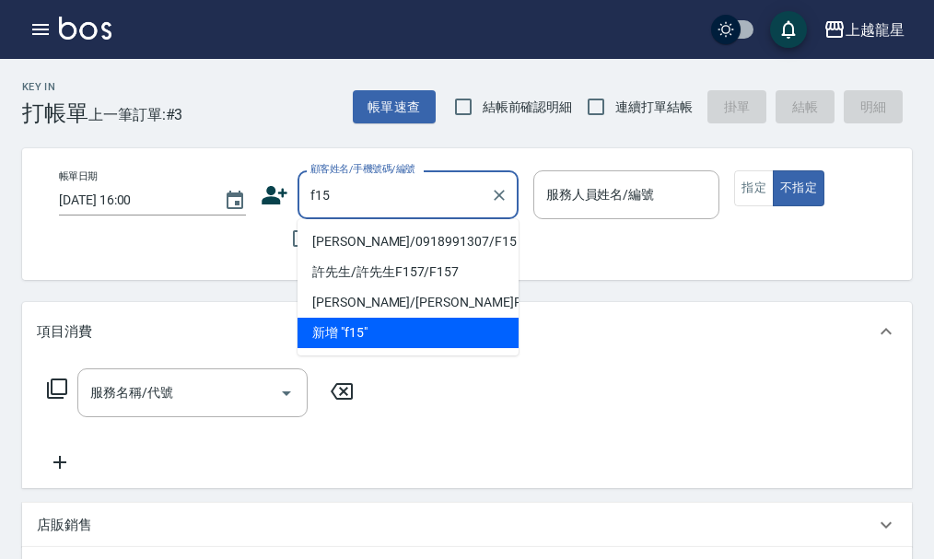
click at [345, 236] on li "[PERSON_NAME]/0918991307/F15" at bounding box center [408, 242] width 221 height 30
type input "[PERSON_NAME]/0918991307/F15"
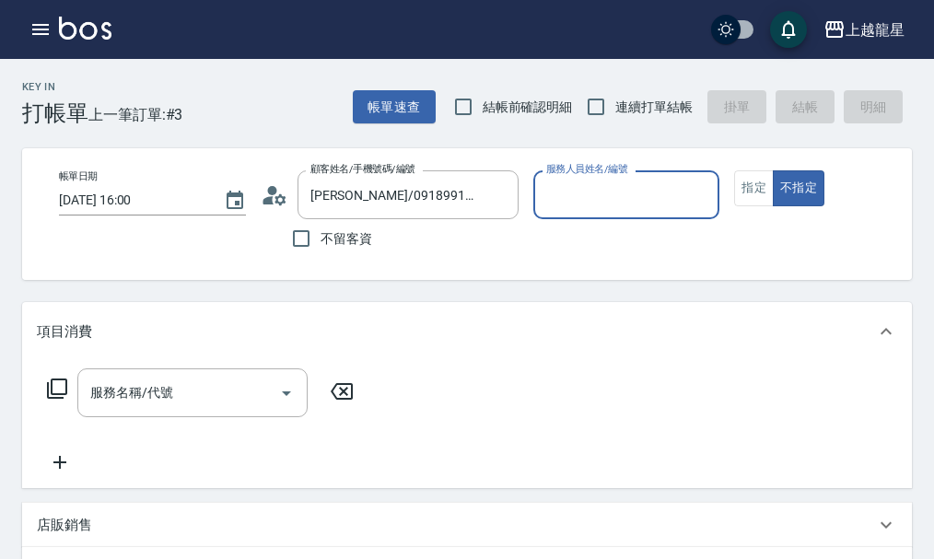
type input "馨華-6"
click at [709, 187] on icon "Clear" at bounding box center [700, 195] width 18 height 18
click at [685, 193] on input "服務人員姓名/編號" at bounding box center [627, 195] width 170 height 32
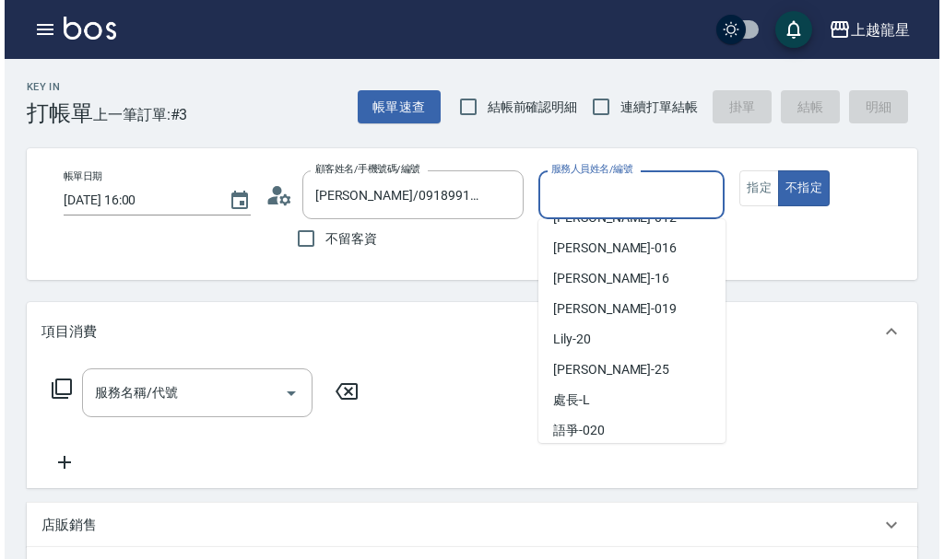
scroll to position [276, 0]
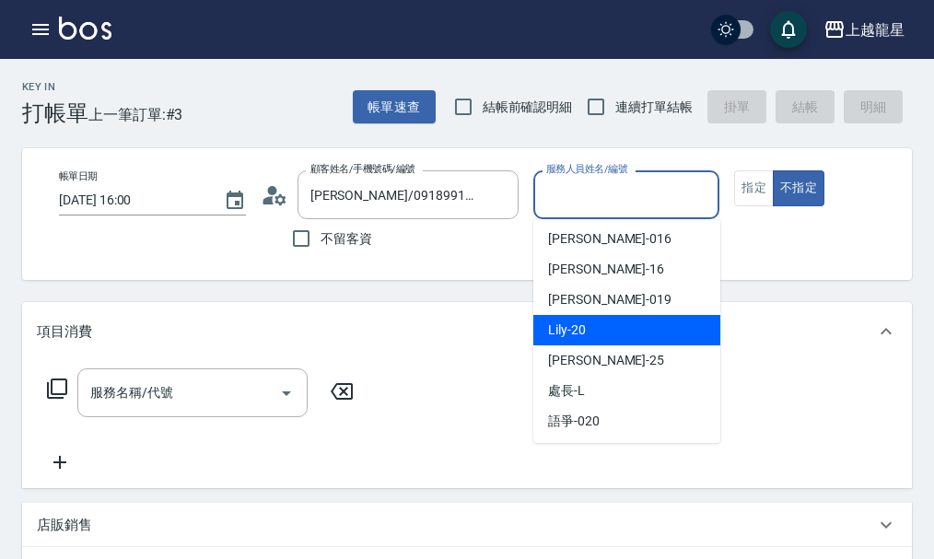
click at [592, 334] on div "Lily -20" at bounding box center [626, 330] width 187 height 30
type input "Lily-20"
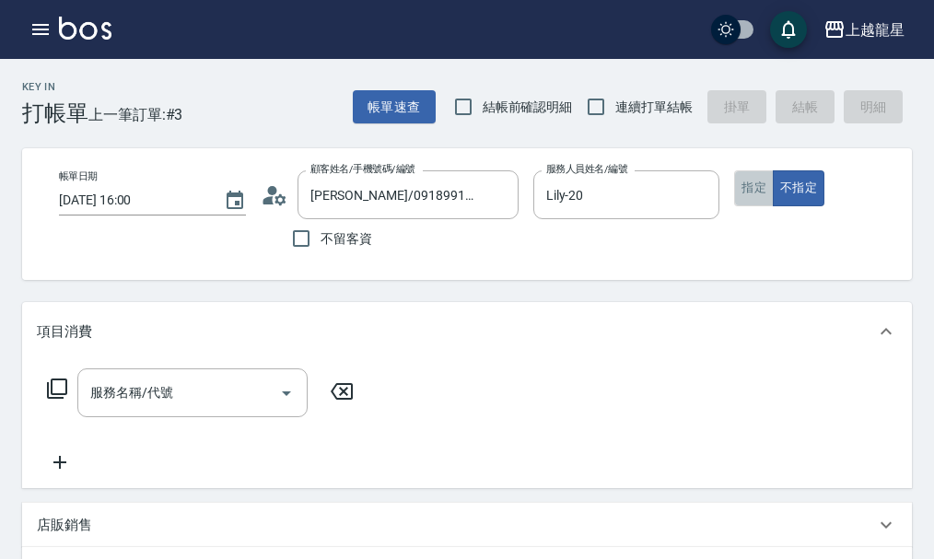
click at [748, 201] on button "指定" at bounding box center [754, 188] width 40 height 36
click at [58, 400] on icon at bounding box center [57, 389] width 22 height 22
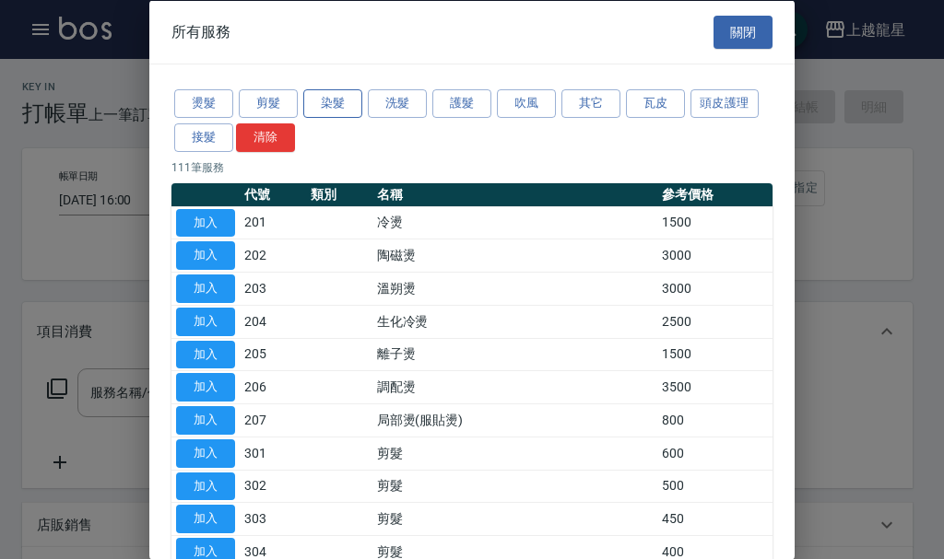
click at [327, 107] on button "染髮" at bounding box center [332, 103] width 59 height 29
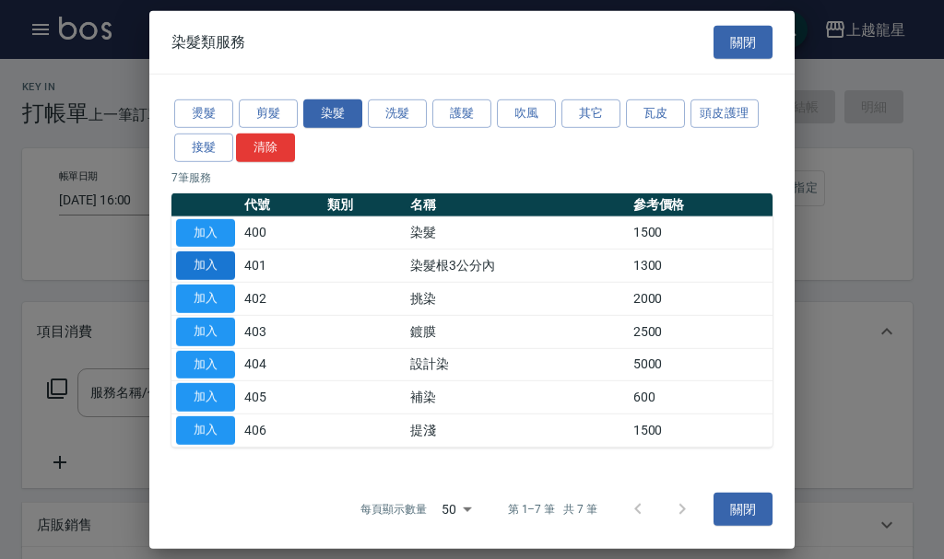
click at [210, 272] on button "加入" at bounding box center [205, 266] width 59 height 29
type input "染髮根3公分內(401)"
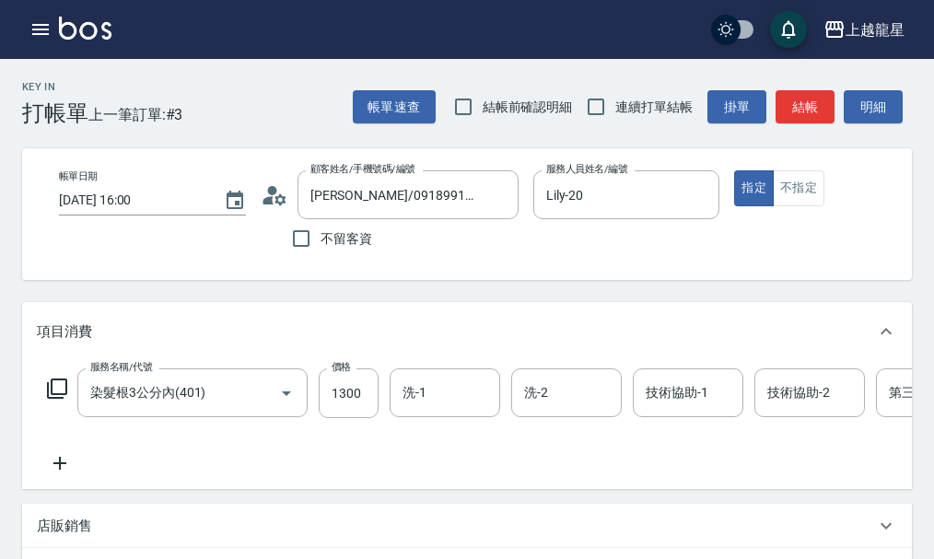
click at [64, 471] on icon at bounding box center [60, 463] width 46 height 22
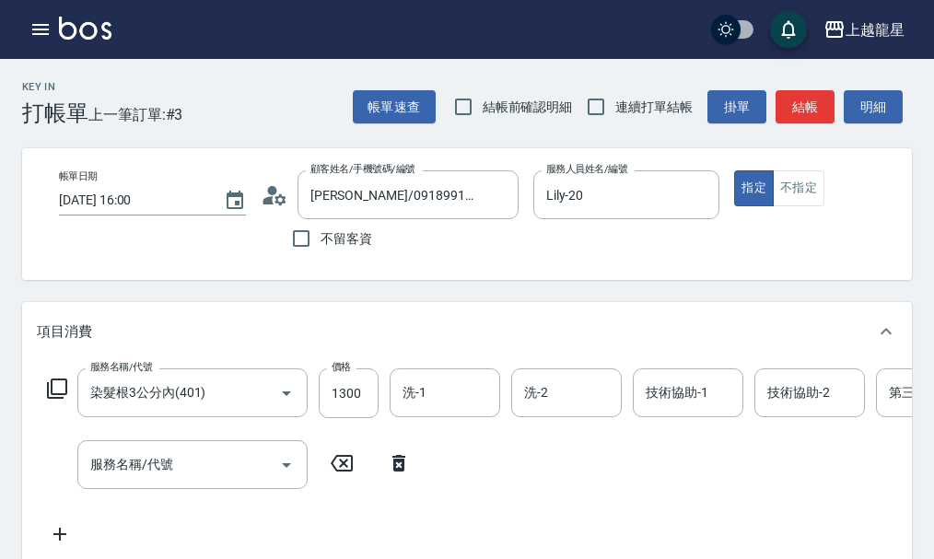
click at [53, 399] on icon at bounding box center [57, 389] width 20 height 20
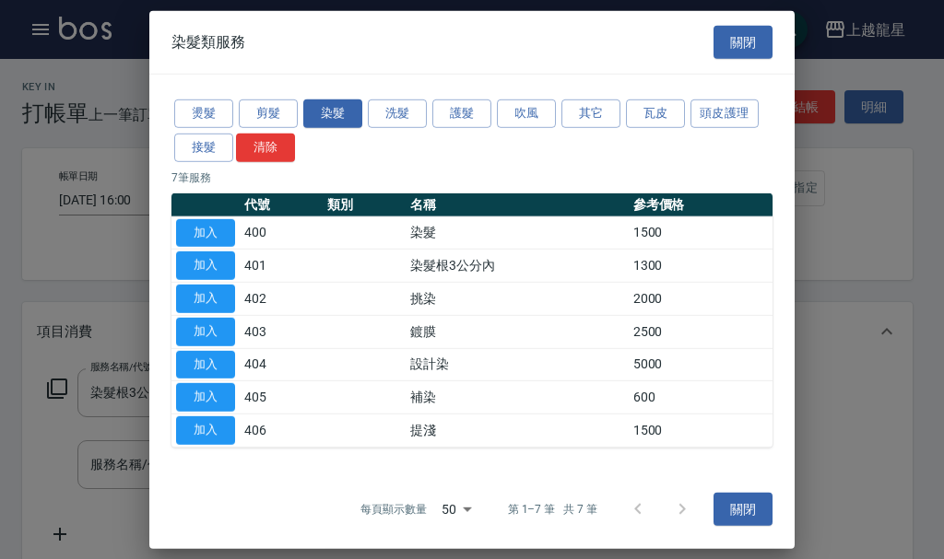
drag, startPoint x: 487, startPoint y: 112, endPoint x: 473, endPoint y: 138, distance: 29.7
click at [473, 140] on div "燙髮 剪髮 染髮 洗髮 護髮 吹風 其它 瓦皮 頭皮護理 接髮 清除" at bounding box center [471, 131] width 601 height 68
click at [472, 120] on button "護髮" at bounding box center [461, 114] width 59 height 29
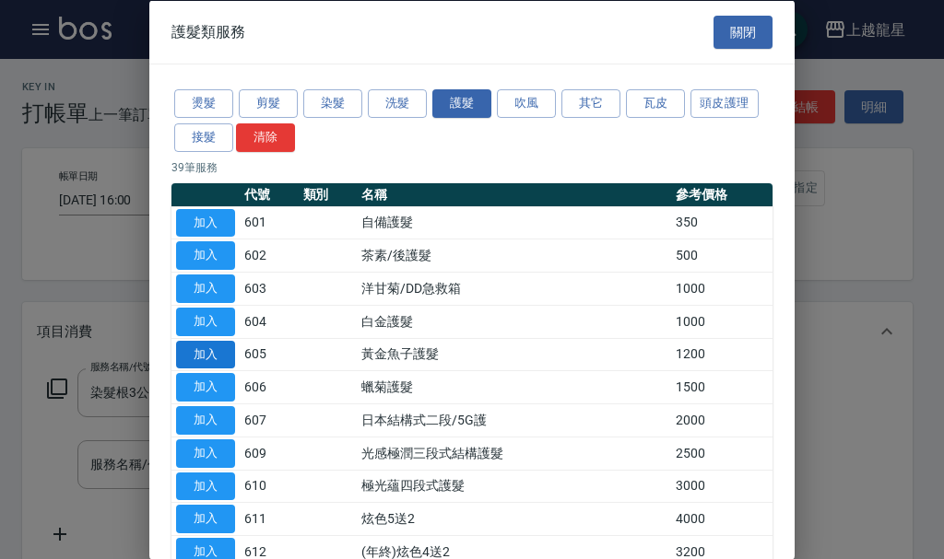
click at [222, 356] on button "加入" at bounding box center [205, 354] width 59 height 29
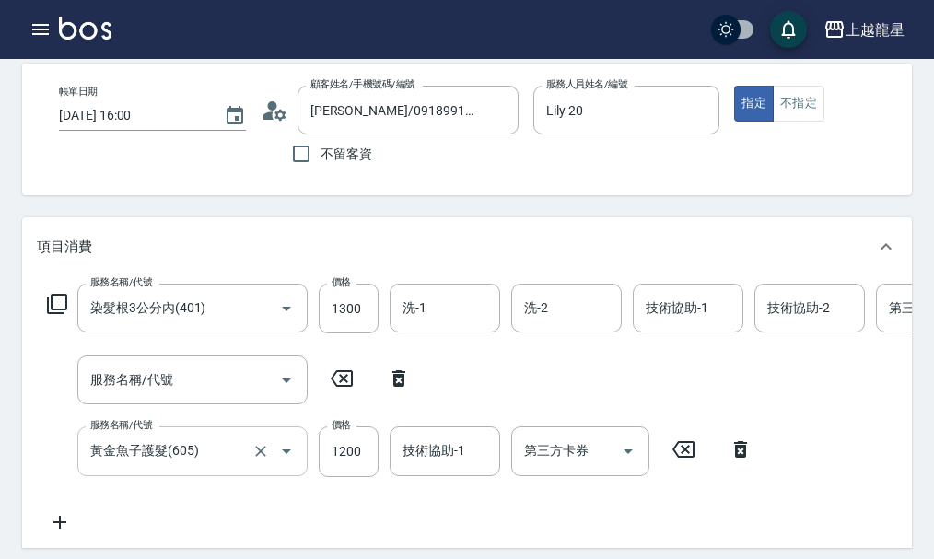
scroll to position [192, 0]
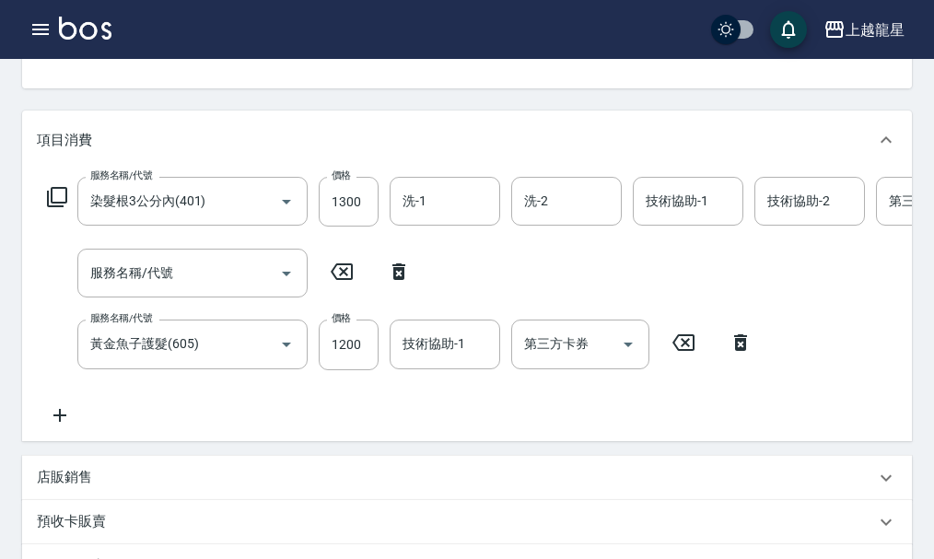
click at [394, 280] on icon at bounding box center [399, 272] width 13 height 17
type input "黃金魚子護髮(605)"
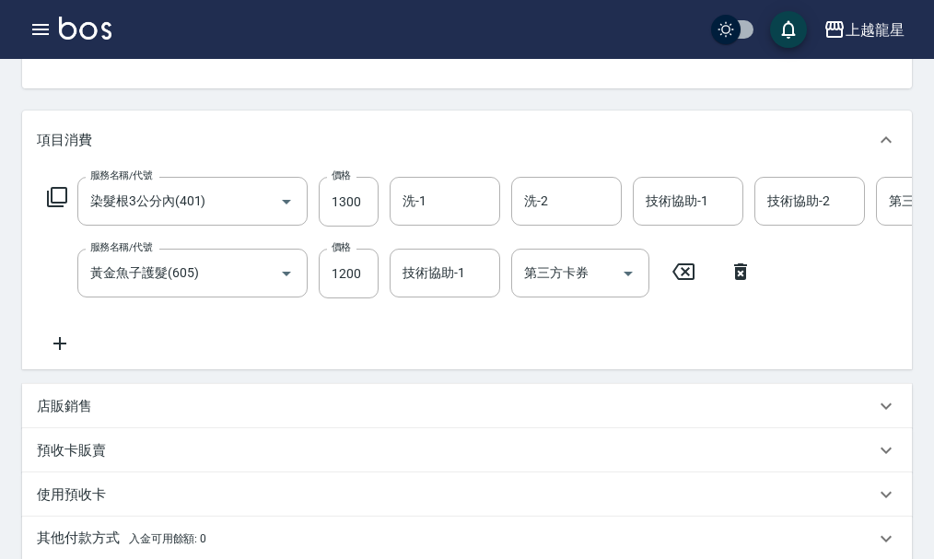
click at [59, 350] on icon at bounding box center [59, 343] width 13 height 13
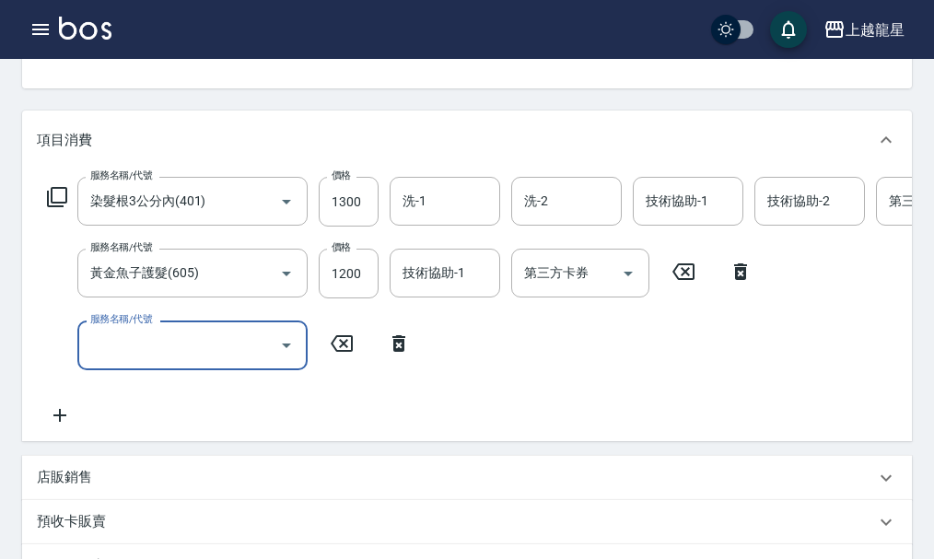
click at [113, 361] on input "服務名稱/代號" at bounding box center [179, 345] width 186 height 32
type input "剪髮(304)"
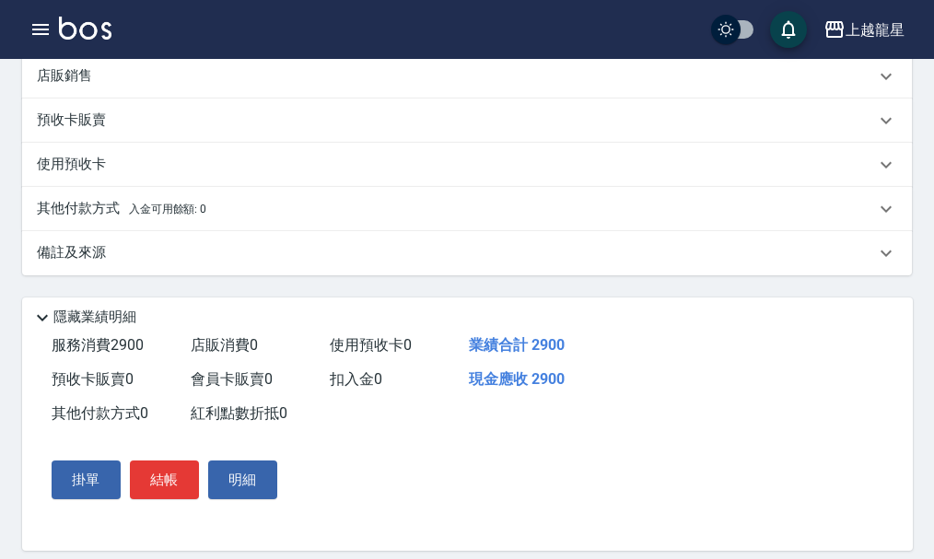
scroll to position [552, 0]
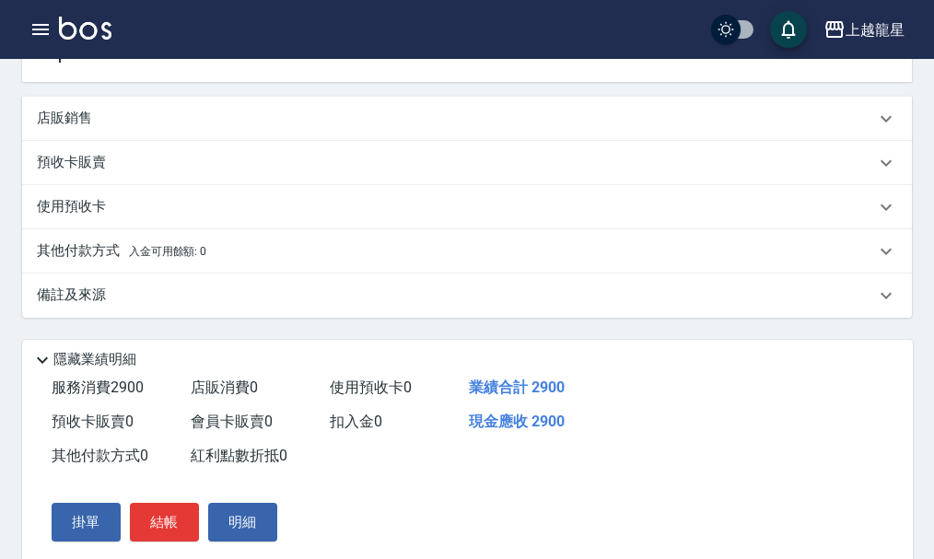
click at [106, 128] on div "店販銷售" at bounding box center [456, 118] width 838 height 19
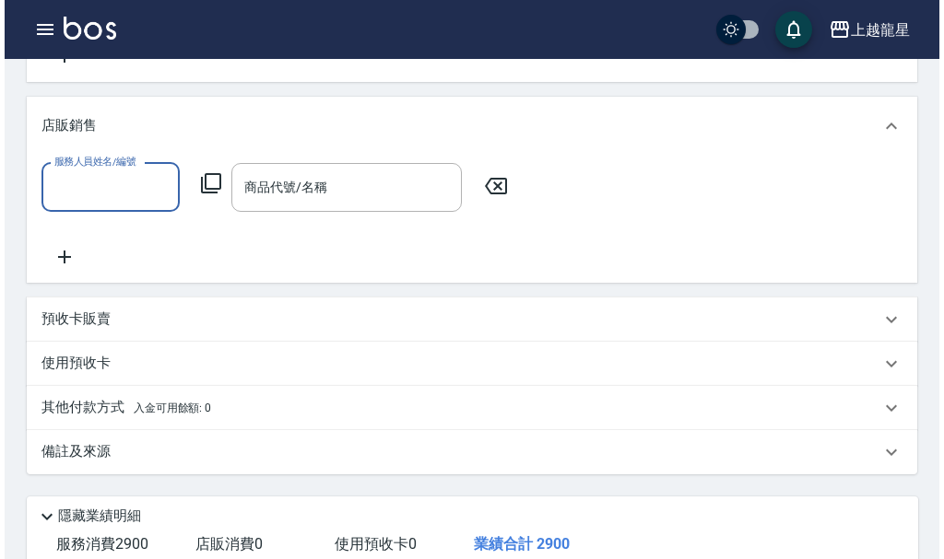
scroll to position [0, 0]
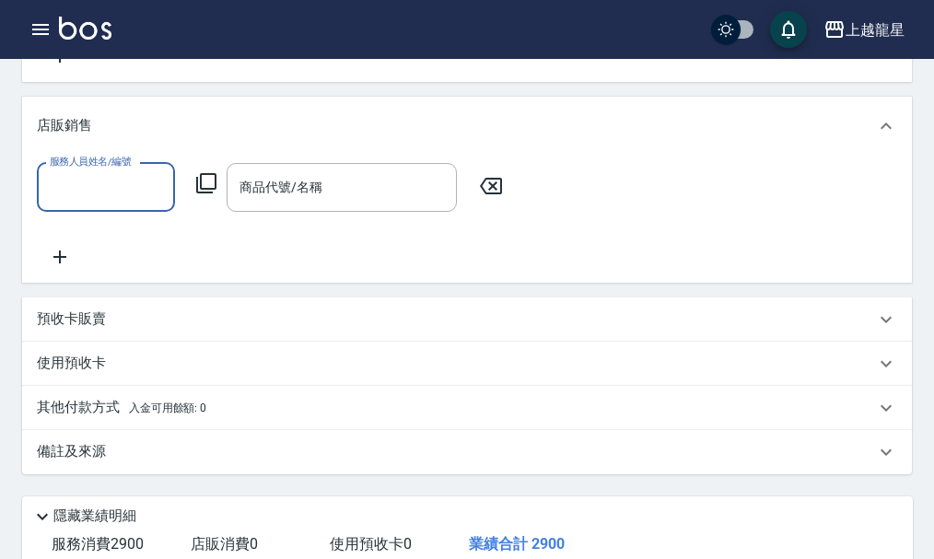
click at [209, 193] on icon at bounding box center [206, 183] width 20 height 20
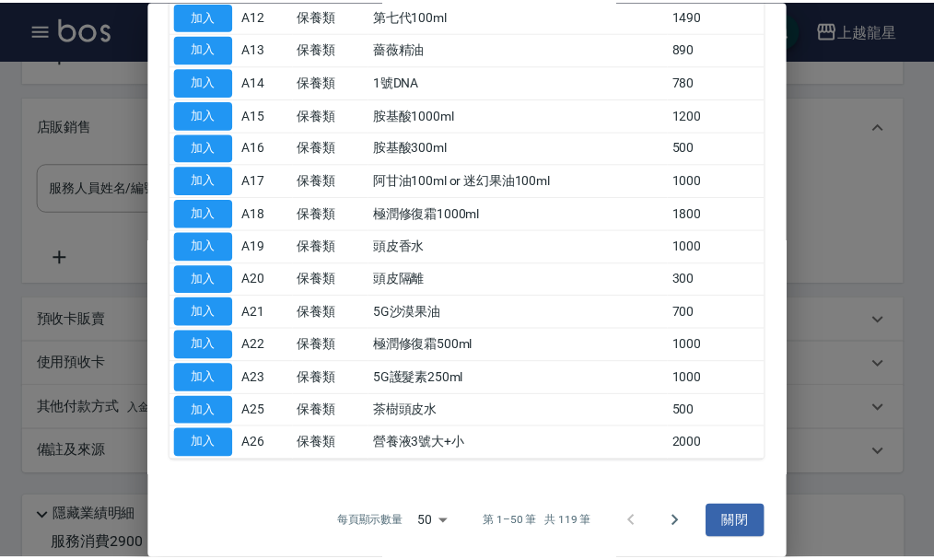
scroll to position [473, 0]
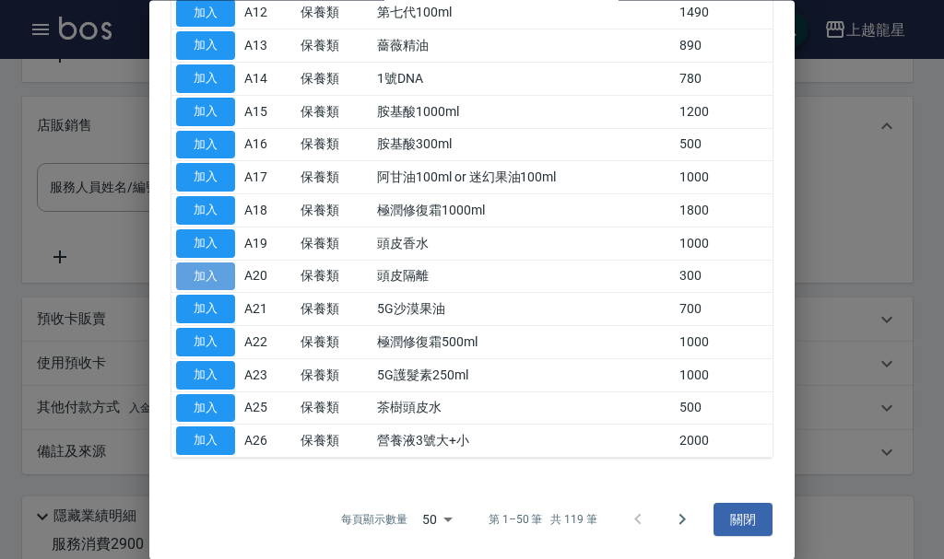
click at [217, 284] on button "加入" at bounding box center [205, 277] width 59 height 29
type input "頭皮隔離"
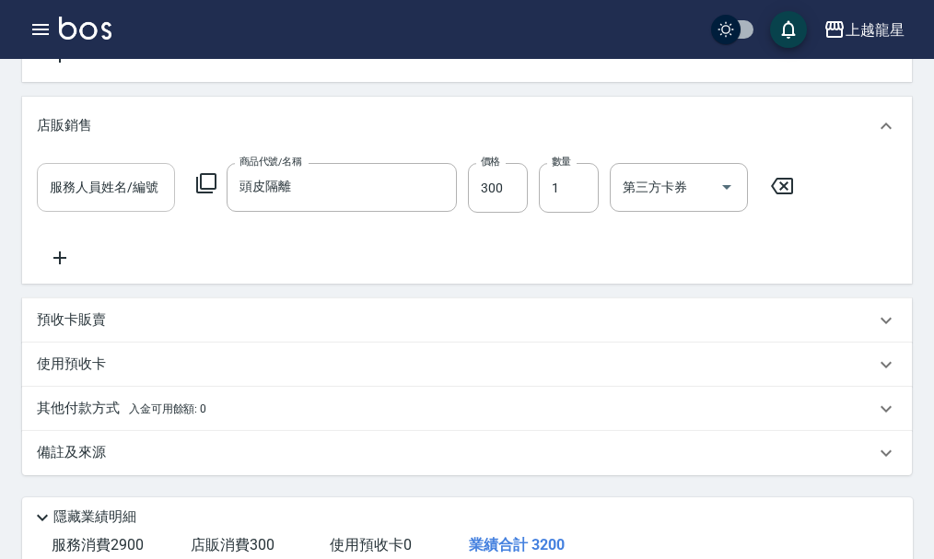
click at [120, 204] on input "服務人員姓名/編號" at bounding box center [106, 187] width 122 height 32
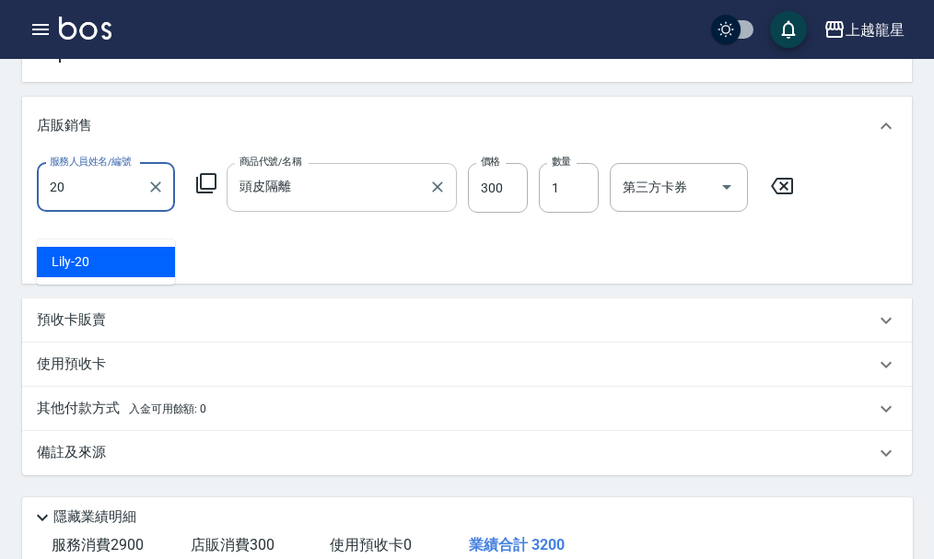
type input "Lily-20"
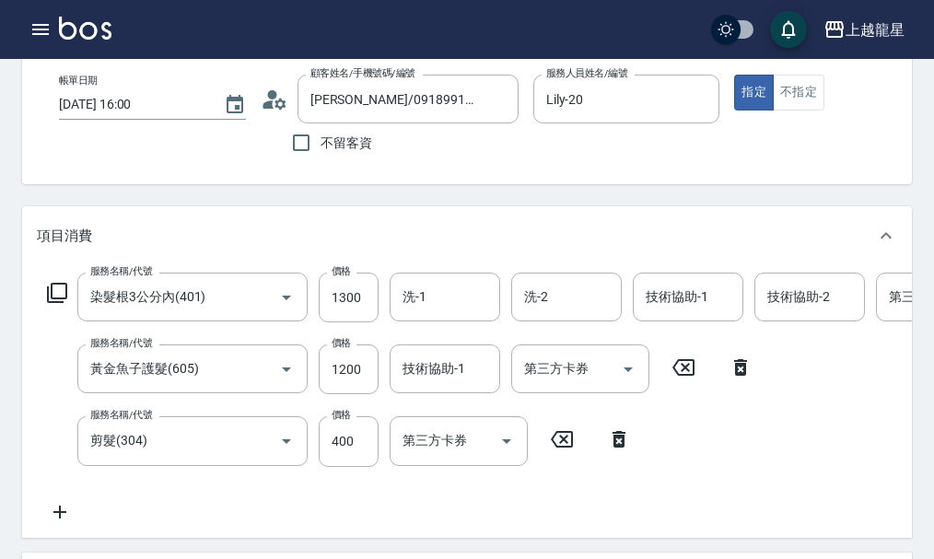
scroll to position [91, 0]
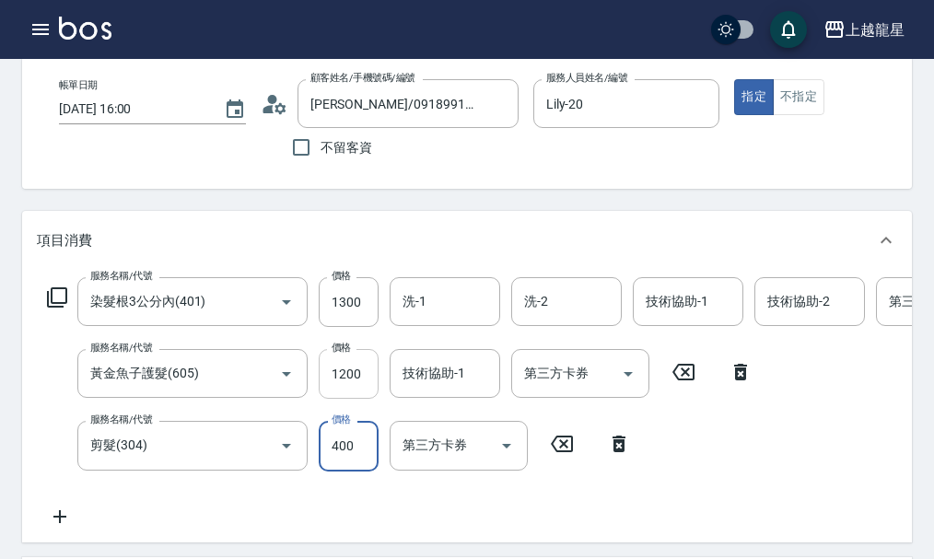
click at [358, 390] on input "1200" at bounding box center [349, 374] width 60 height 50
click at [357, 389] on input "1200" at bounding box center [349, 374] width 60 height 50
type input "960"
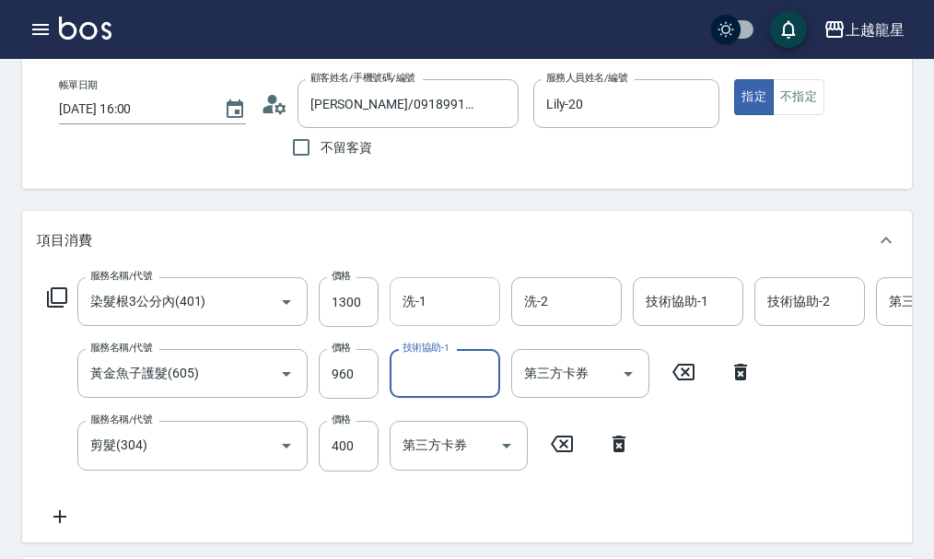
click at [421, 318] on input "洗-1" at bounding box center [445, 302] width 94 height 32
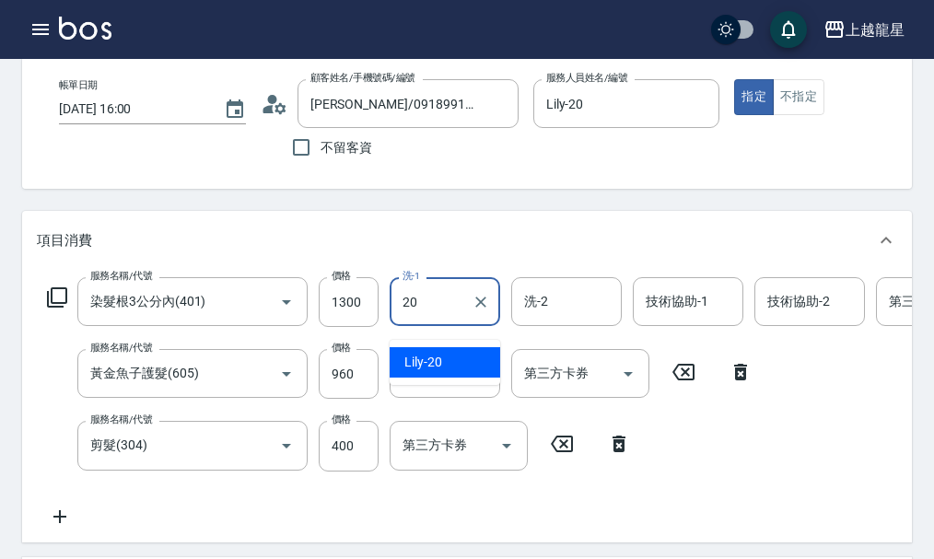
type input "Lily-20"
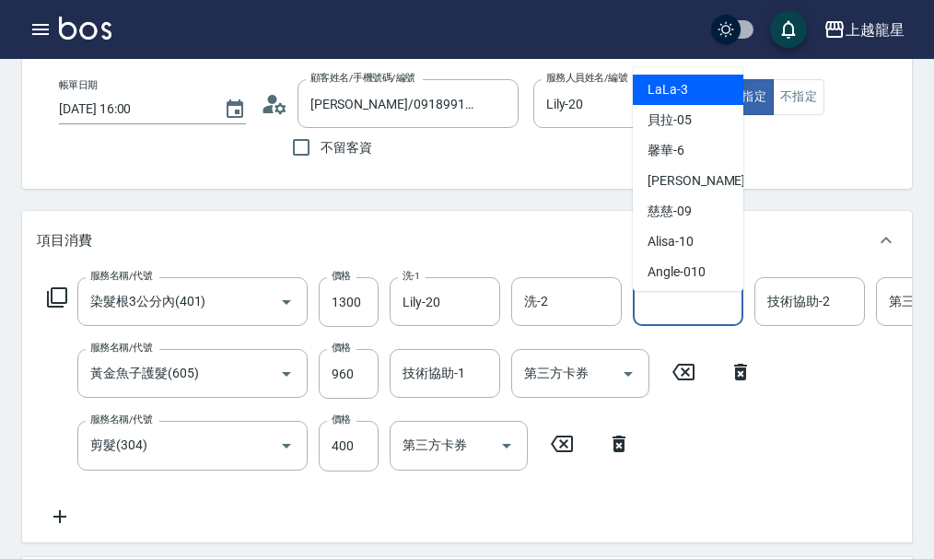
click at [657, 318] on input "技術協助-1" at bounding box center [688, 302] width 94 height 32
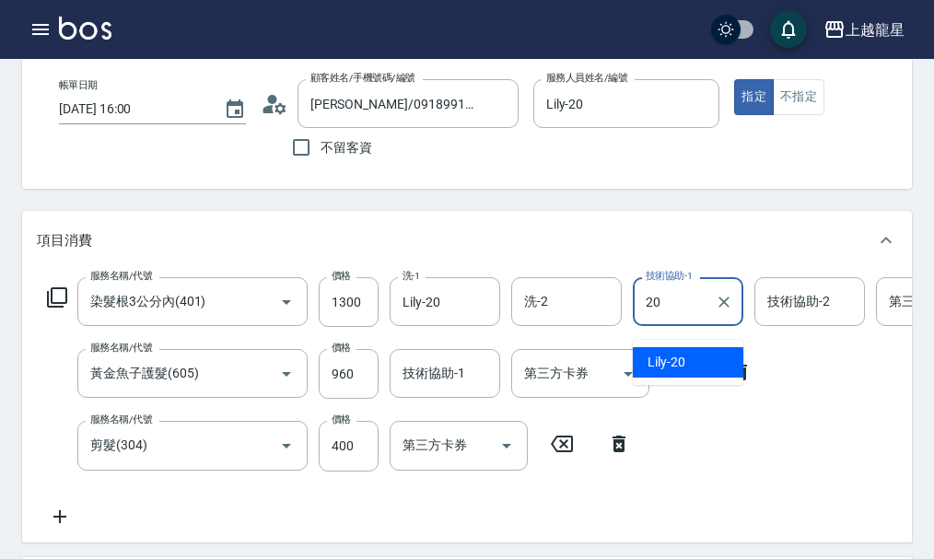
type input "Lily-20"
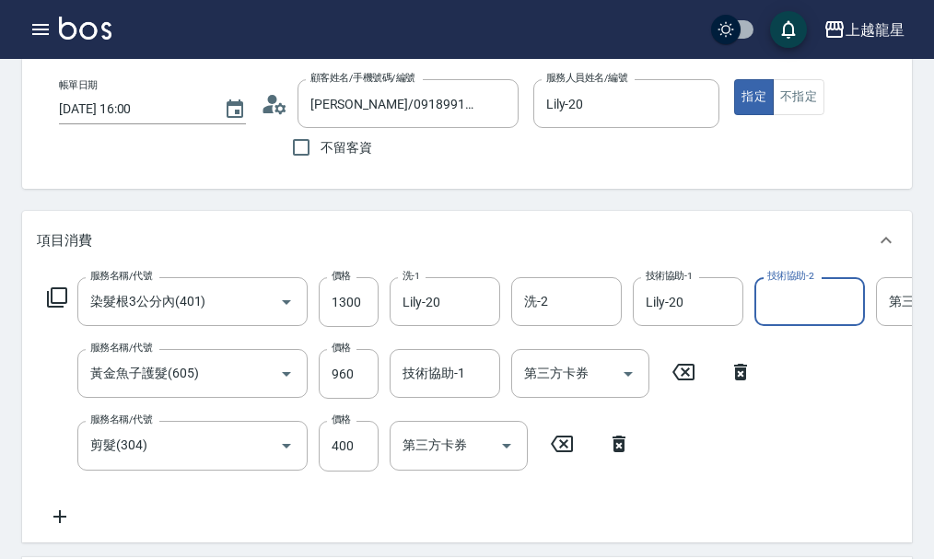
scroll to position [0, 66]
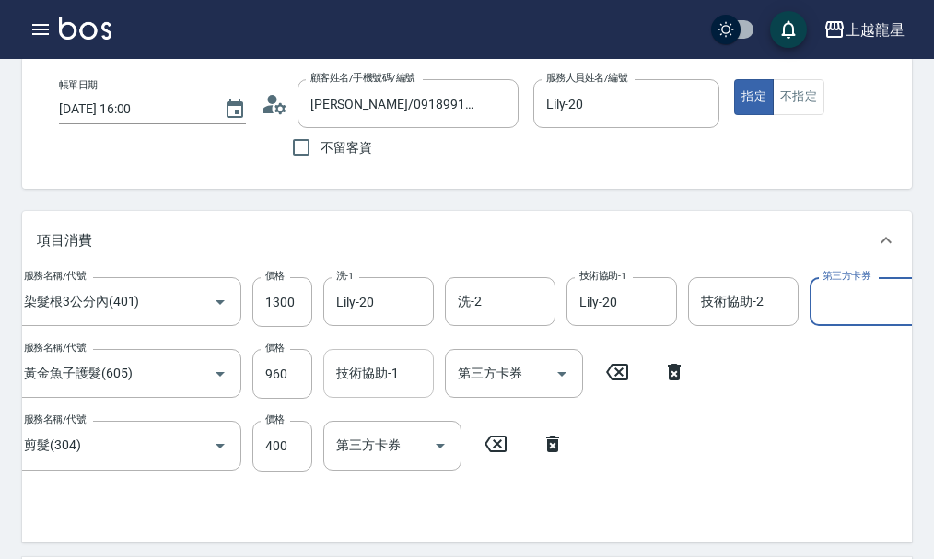
click at [357, 393] on div "技術協助-1 技術協助-1" at bounding box center [378, 373] width 111 height 49
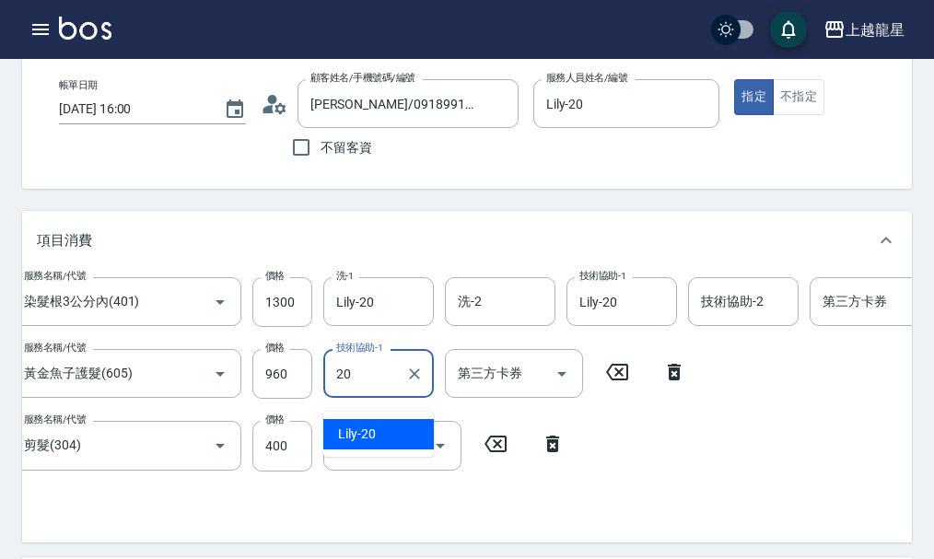
type input "Lily-20"
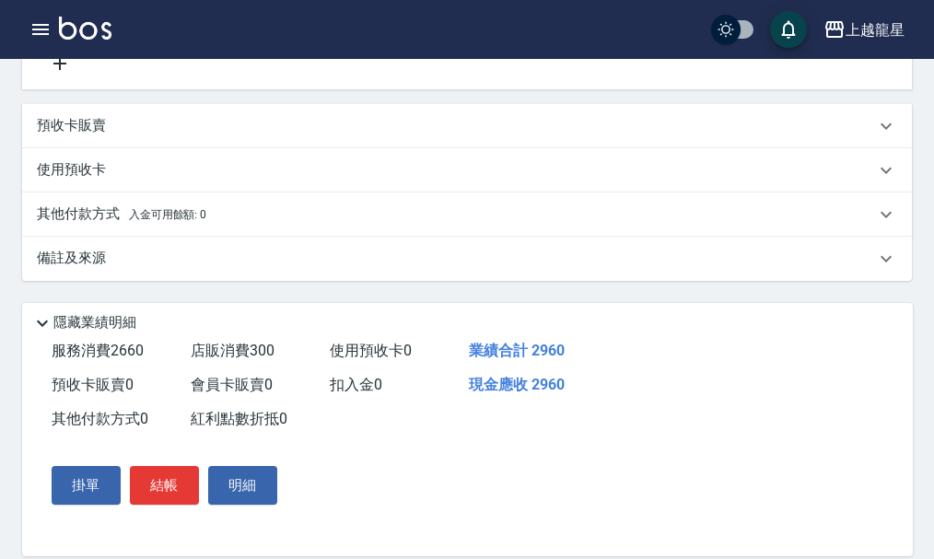
scroll to position [802, 0]
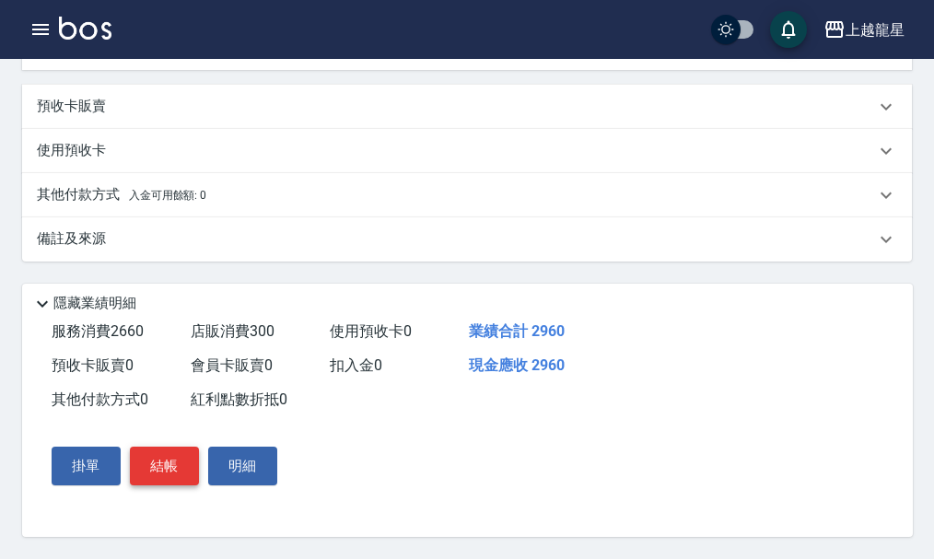
click at [159, 471] on button "結帳" at bounding box center [164, 466] width 69 height 39
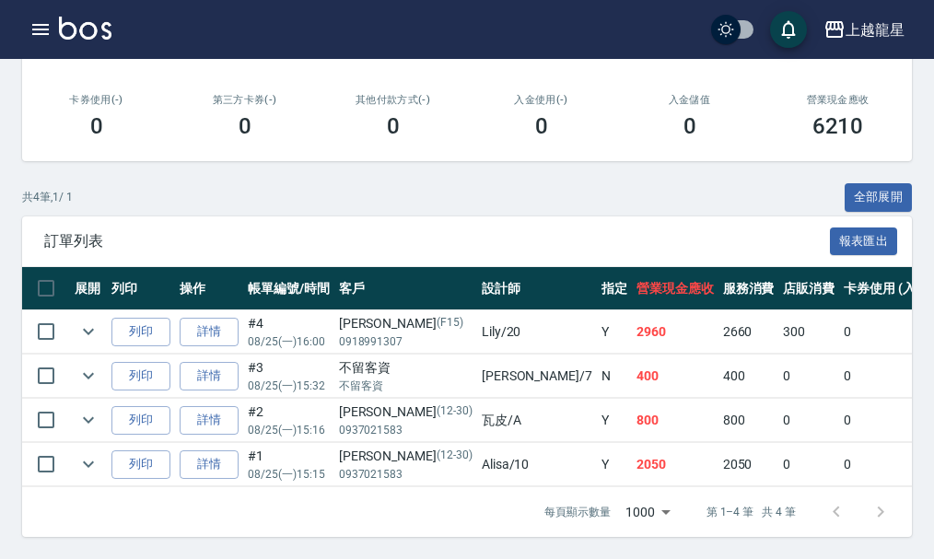
scroll to position [374, 0]
click at [88, 329] on icon "expand row" at bounding box center [88, 332] width 11 height 6
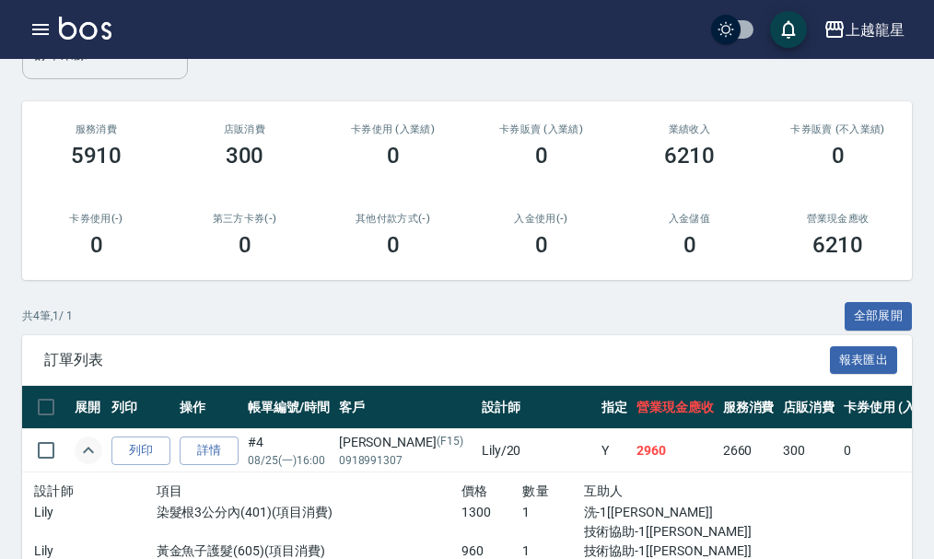
scroll to position [232, 0]
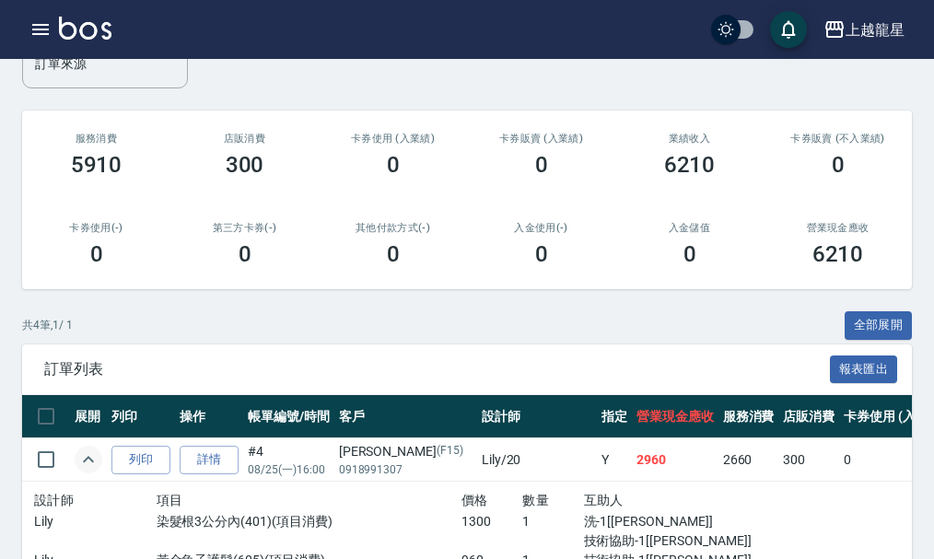
click at [113, 29] on div "上越龍星 登出" at bounding box center [467, 29] width 934 height 59
click at [100, 38] on img at bounding box center [85, 28] width 53 height 23
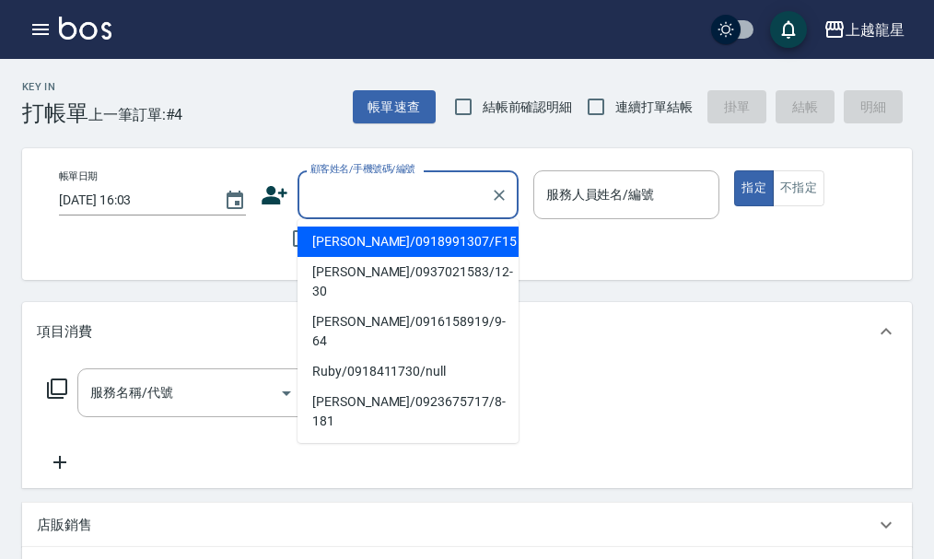
click at [315, 192] on input "顧客姓名/手機號碼/編號" at bounding box center [394, 195] width 177 height 32
click at [334, 244] on li "[PERSON_NAME]/0918991307/F15" at bounding box center [408, 242] width 221 height 30
type input "[PERSON_NAME]/0918991307/F15"
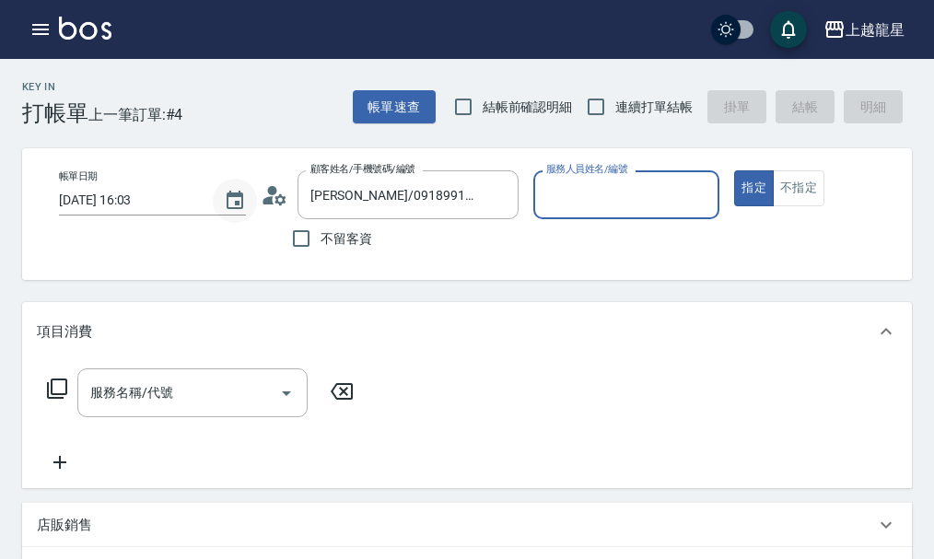
type input "馨華-6"
click at [276, 195] on icon at bounding box center [275, 196] width 28 height 28
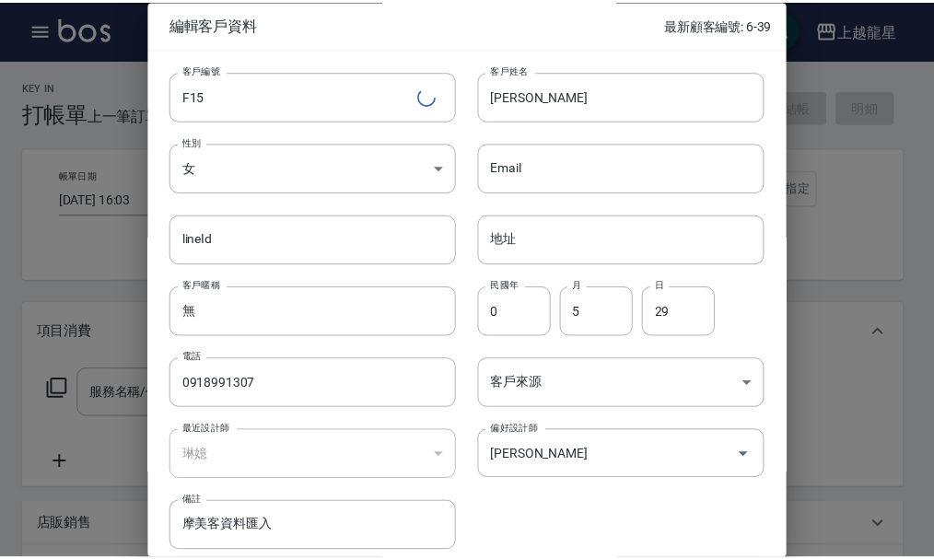
scroll to position [79, 0]
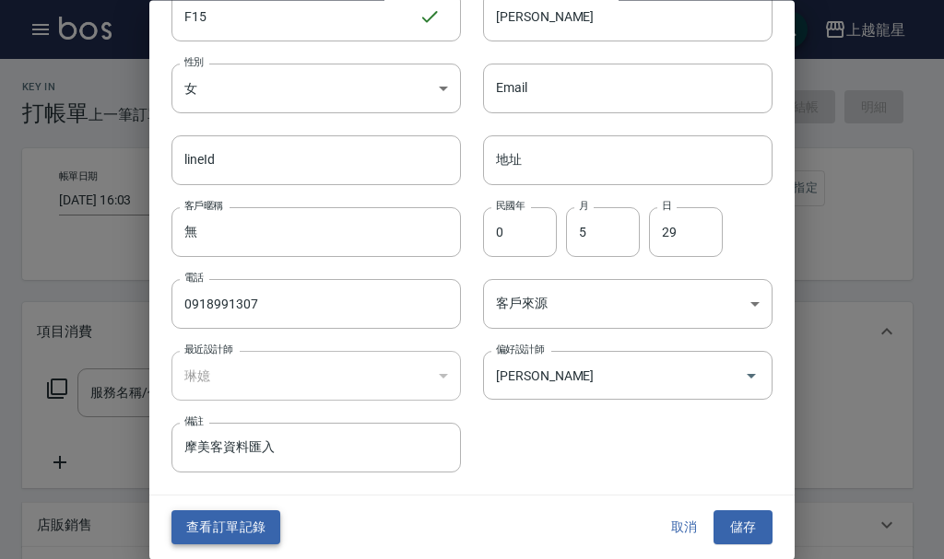
click at [236, 525] on button "查看訂單記錄" at bounding box center [225, 528] width 109 height 34
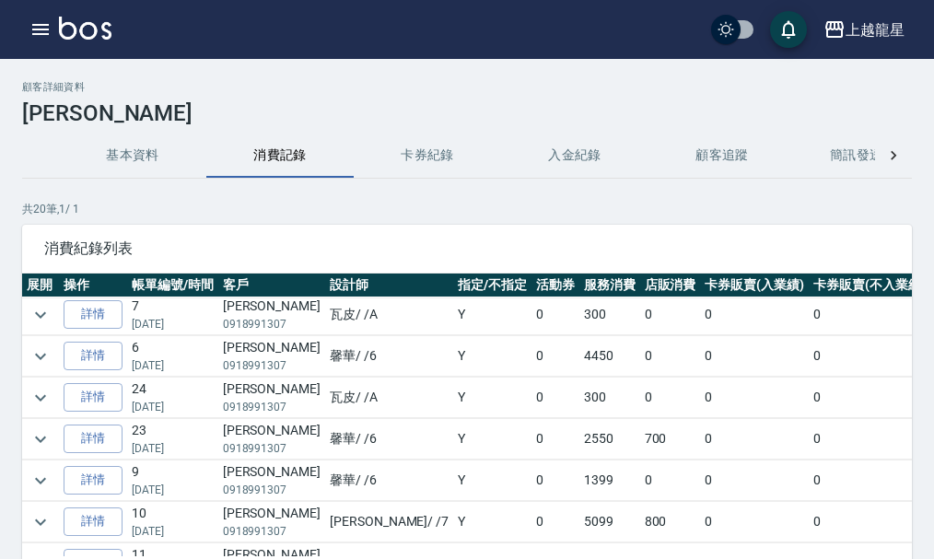
scroll to position [369, 0]
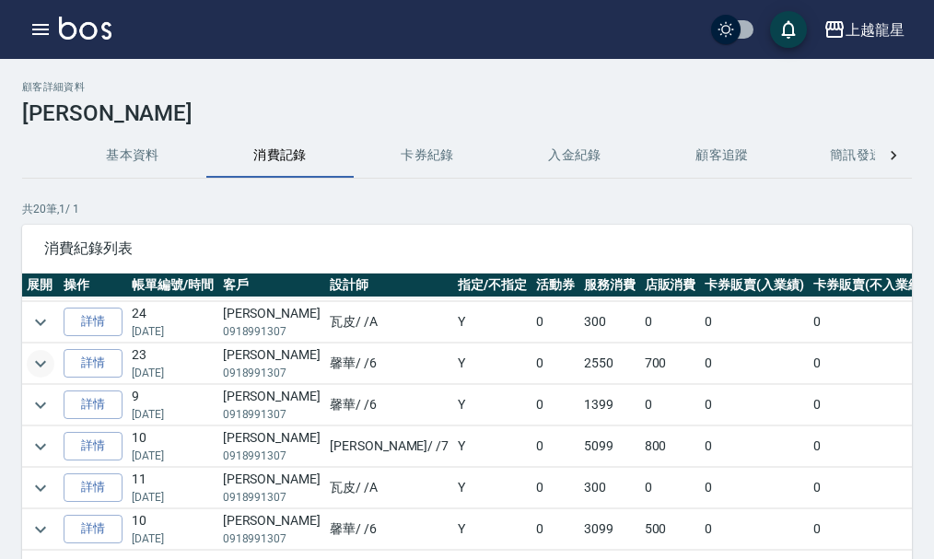
click at [45, 358] on icon "expand row" at bounding box center [40, 364] width 22 height 22
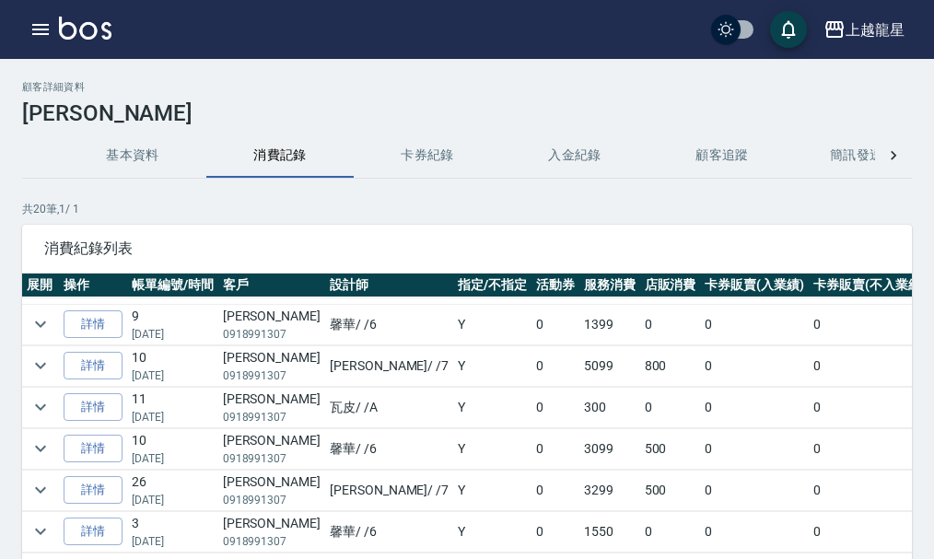
scroll to position [645, 0]
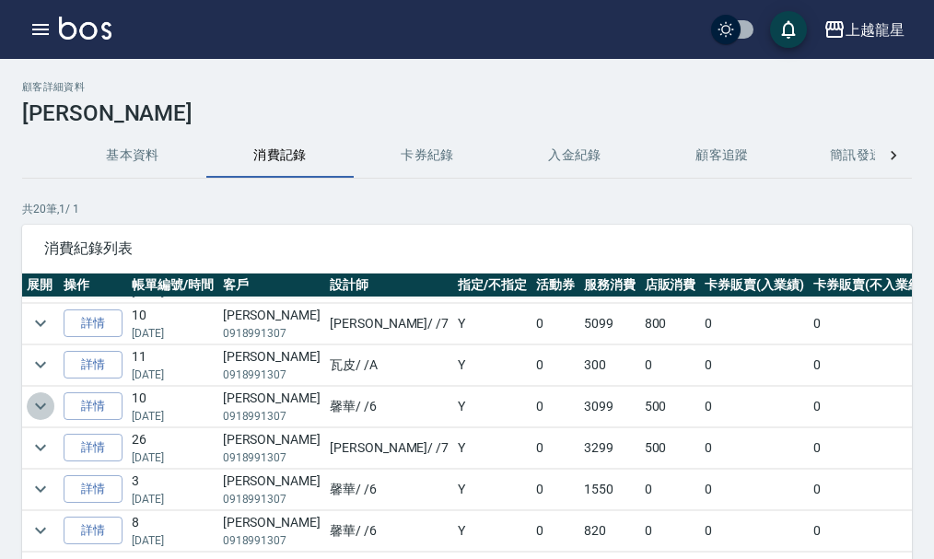
click at [38, 403] on icon "expand row" at bounding box center [40, 406] width 22 height 22
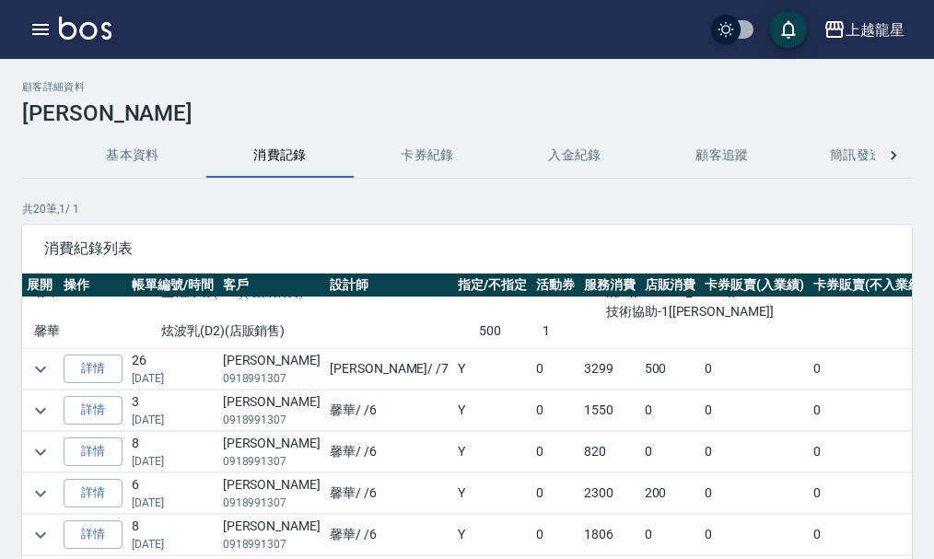
scroll to position [833, 0]
click at [46, 400] on icon "expand row" at bounding box center [40, 411] width 22 height 22
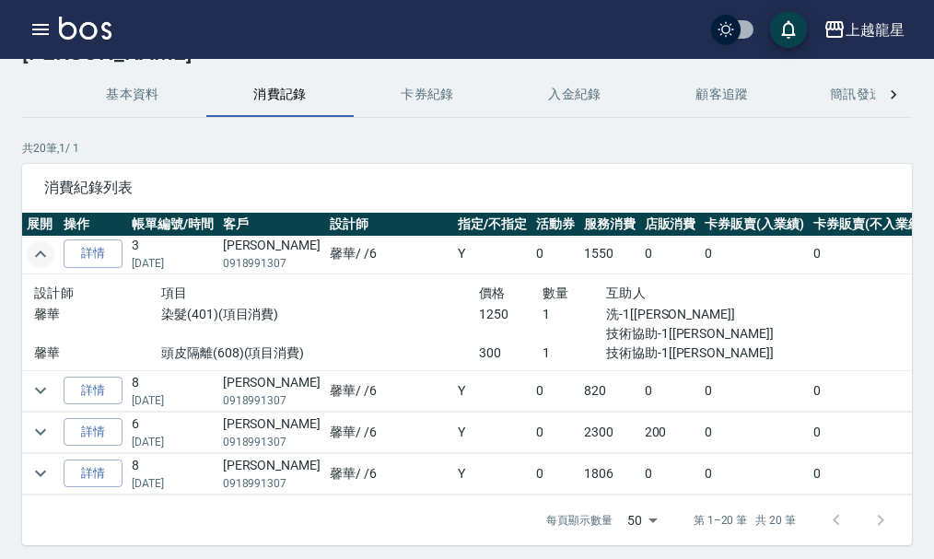
scroll to position [92, 0]
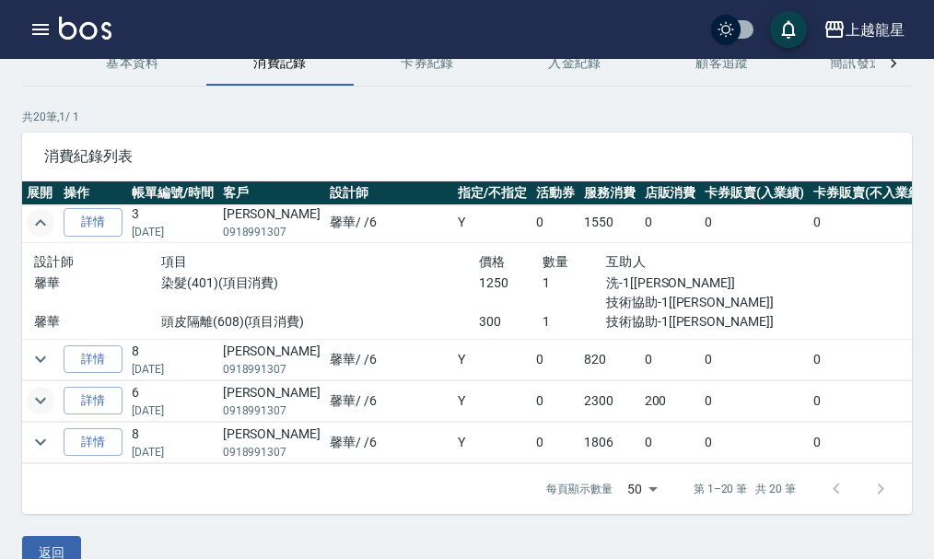
click at [44, 390] on icon "expand row" at bounding box center [40, 401] width 22 height 22
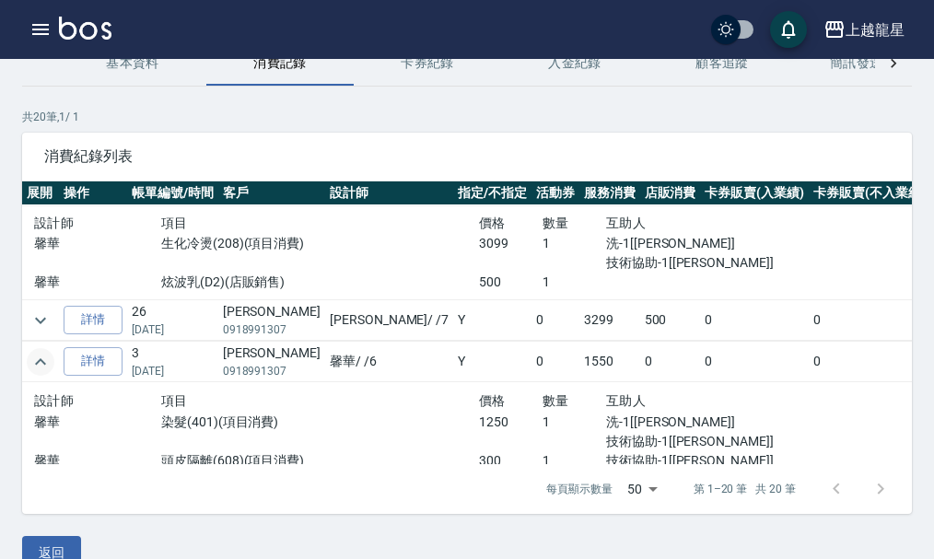
scroll to position [747, 0]
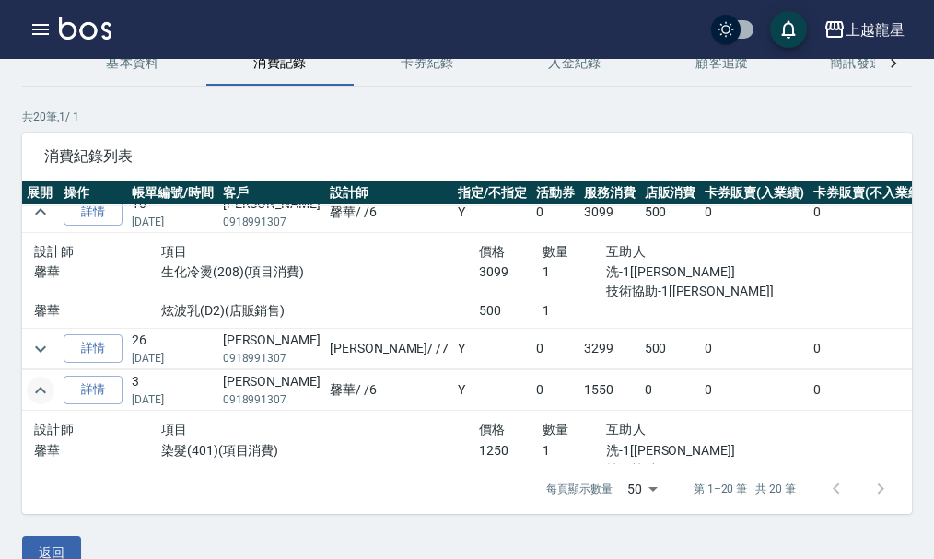
click at [47, 392] on icon "expand row" at bounding box center [40, 391] width 22 height 22
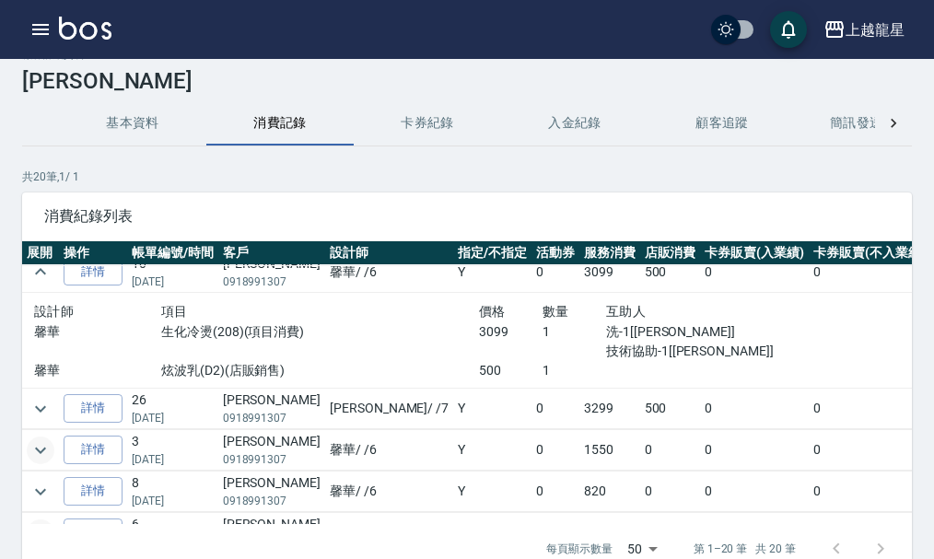
scroll to position [0, 0]
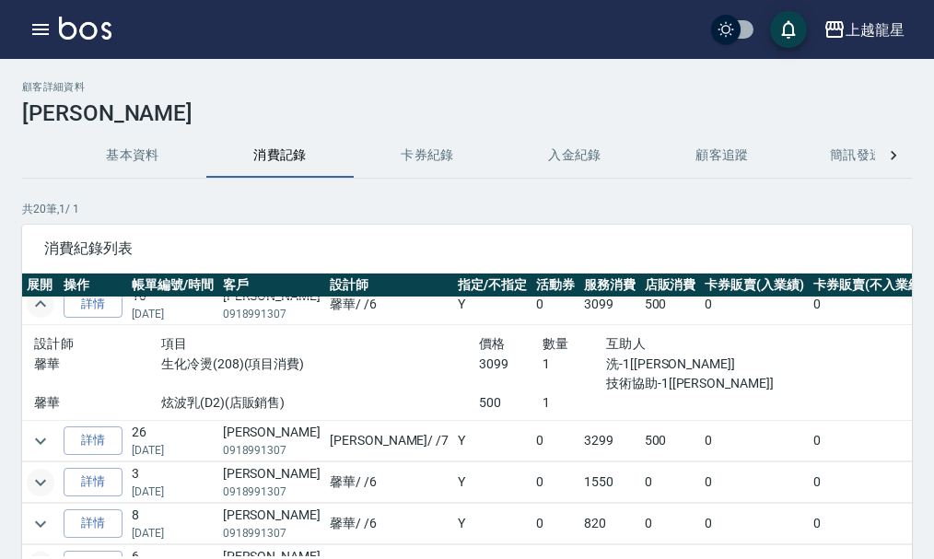
click at [45, 307] on icon "expand row" at bounding box center [40, 303] width 11 height 6
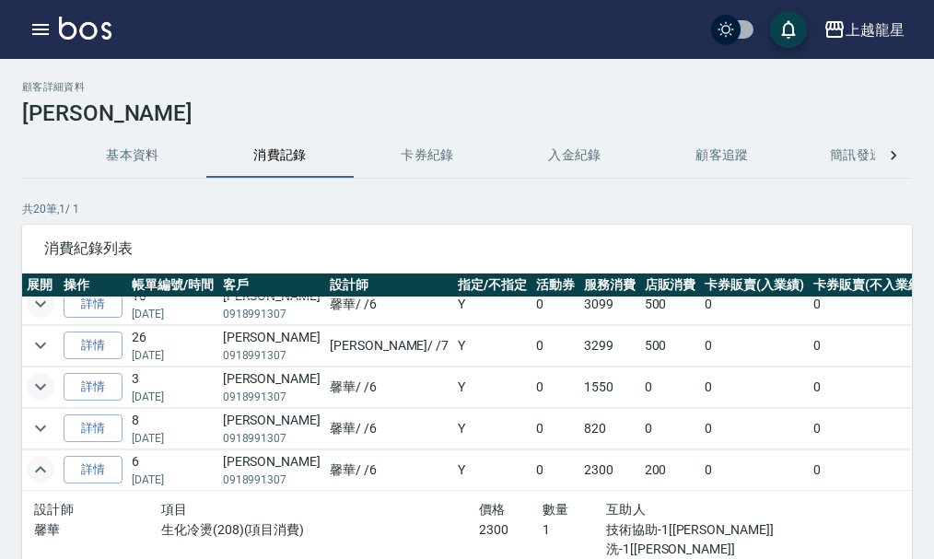
click at [45, 484] on td at bounding box center [40, 470] width 37 height 41
click at [50, 473] on icon "expand row" at bounding box center [40, 470] width 22 height 22
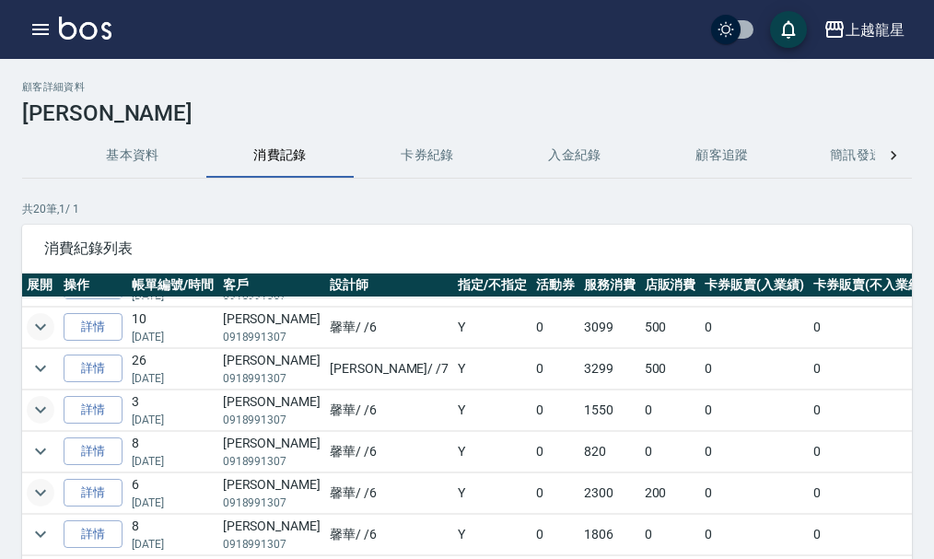
scroll to position [554, 0]
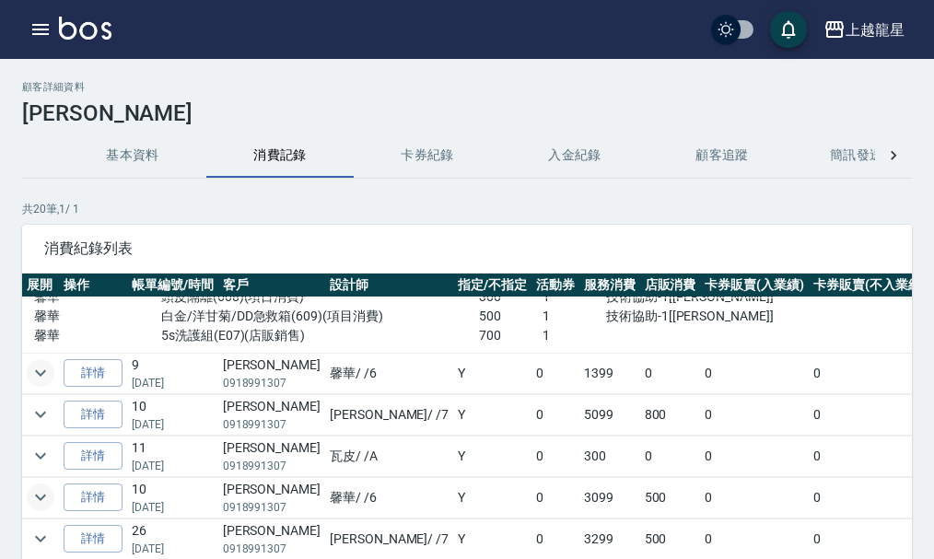
click at [37, 373] on icon "expand row" at bounding box center [40, 373] width 11 height 6
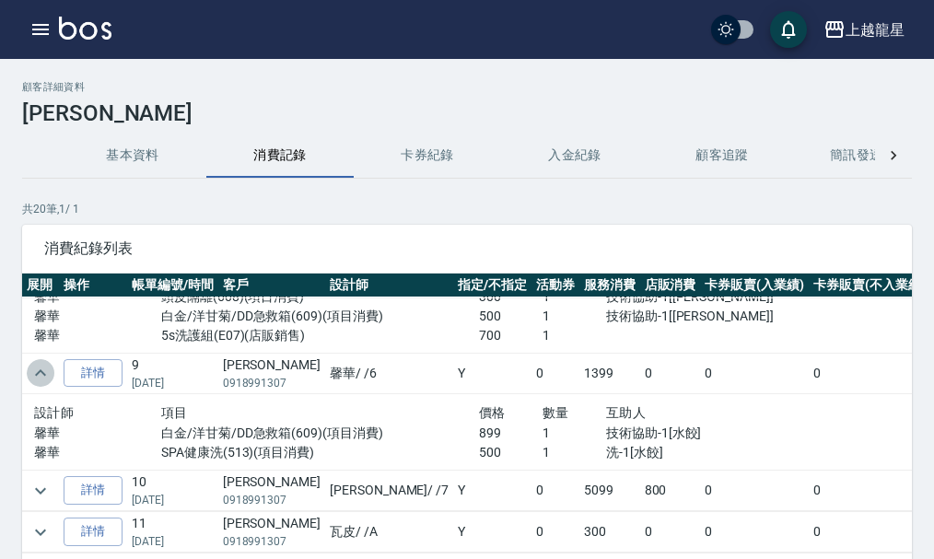
click at [37, 373] on icon "expand row" at bounding box center [40, 372] width 11 height 6
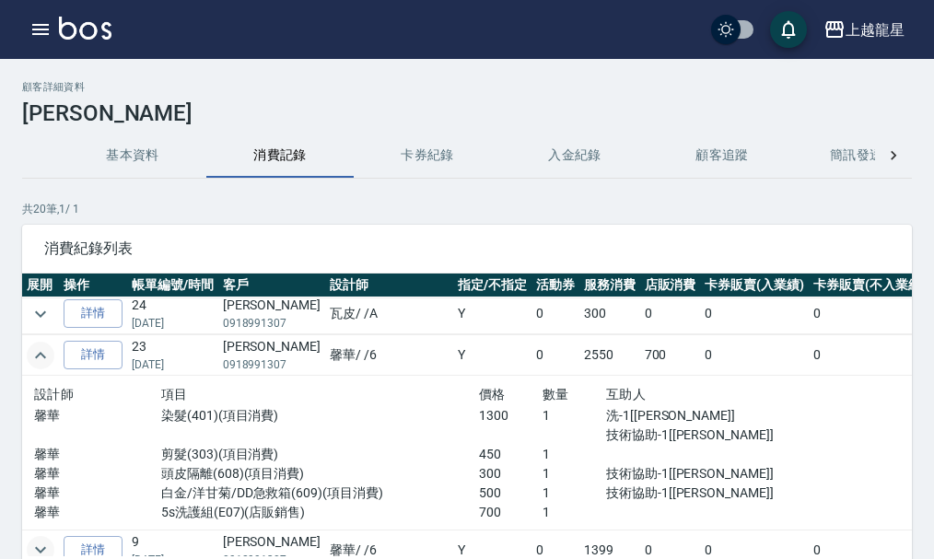
scroll to position [369, 0]
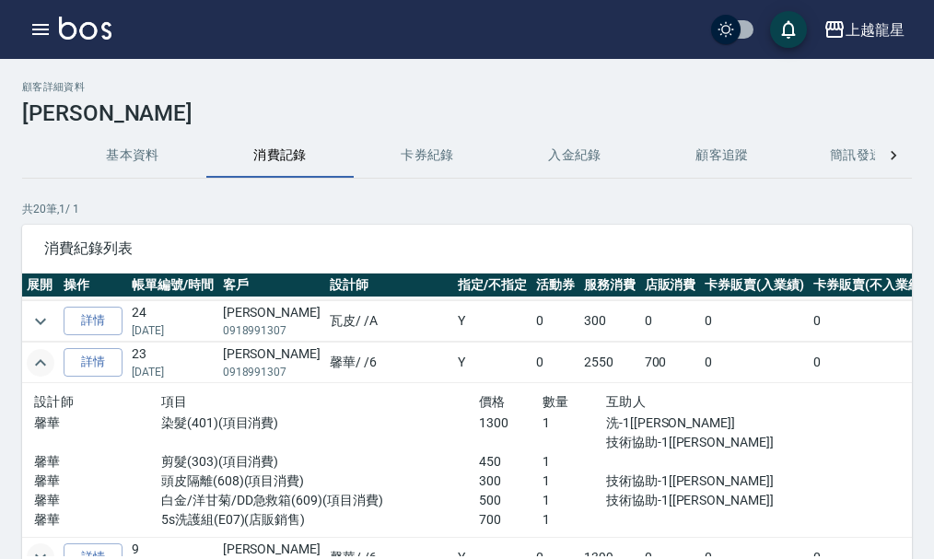
click at [37, 373] on icon "expand row" at bounding box center [40, 363] width 22 height 22
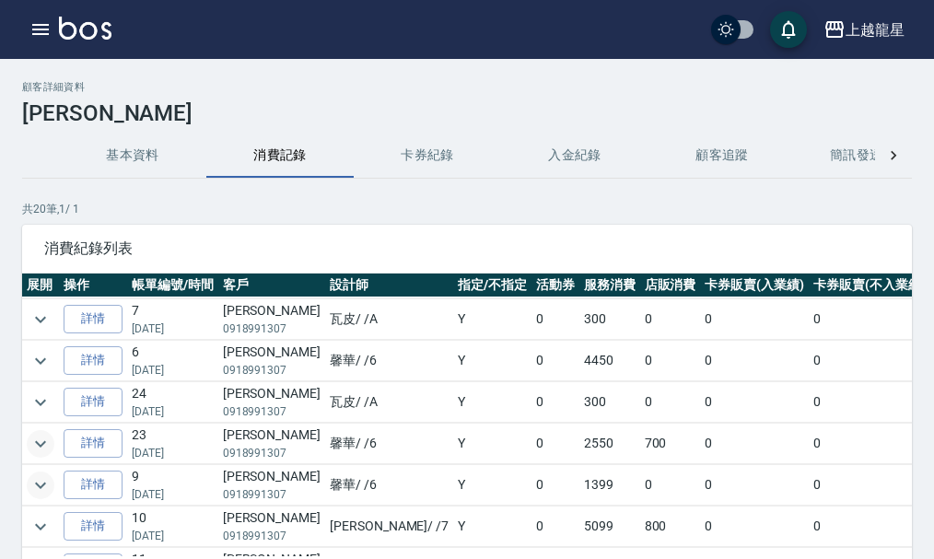
scroll to position [185, 0]
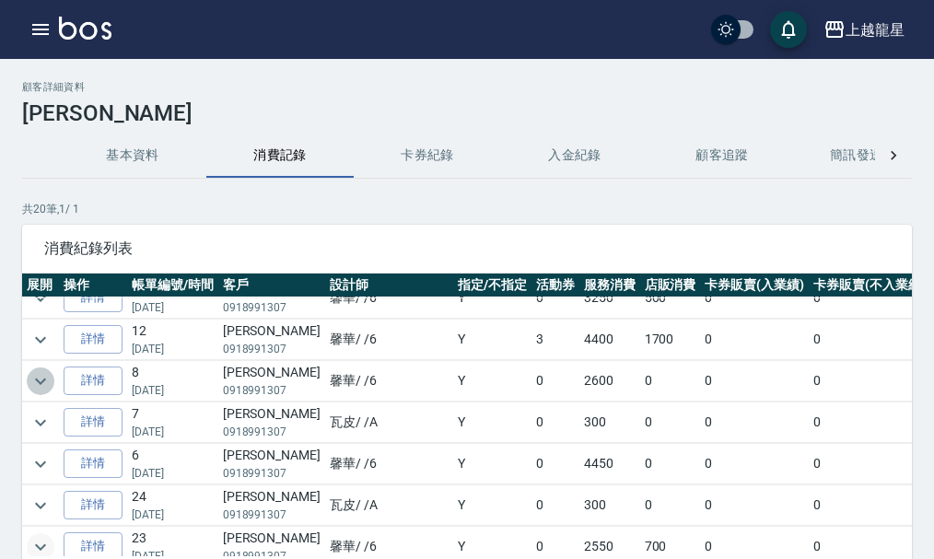
click at [33, 381] on icon "expand row" at bounding box center [40, 381] width 22 height 22
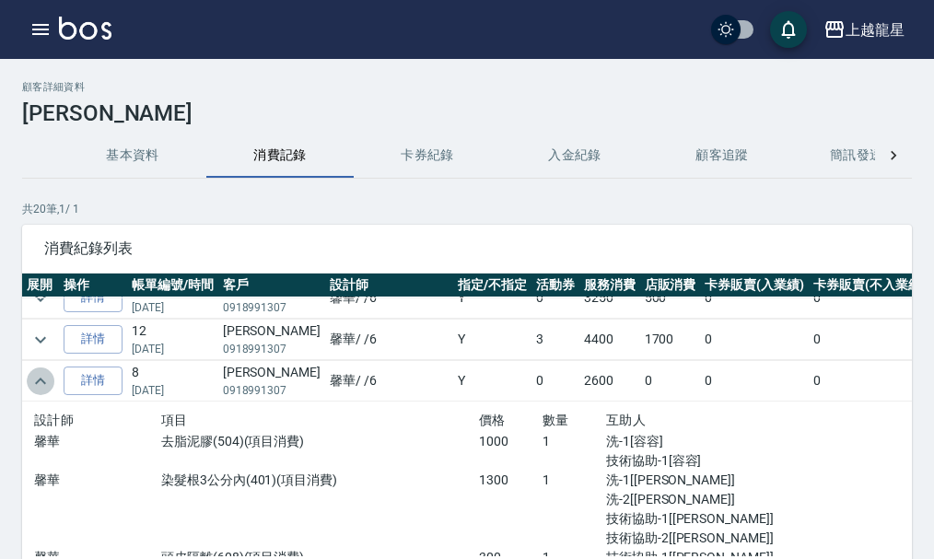
click at [42, 383] on icon "expand row" at bounding box center [40, 381] width 22 height 22
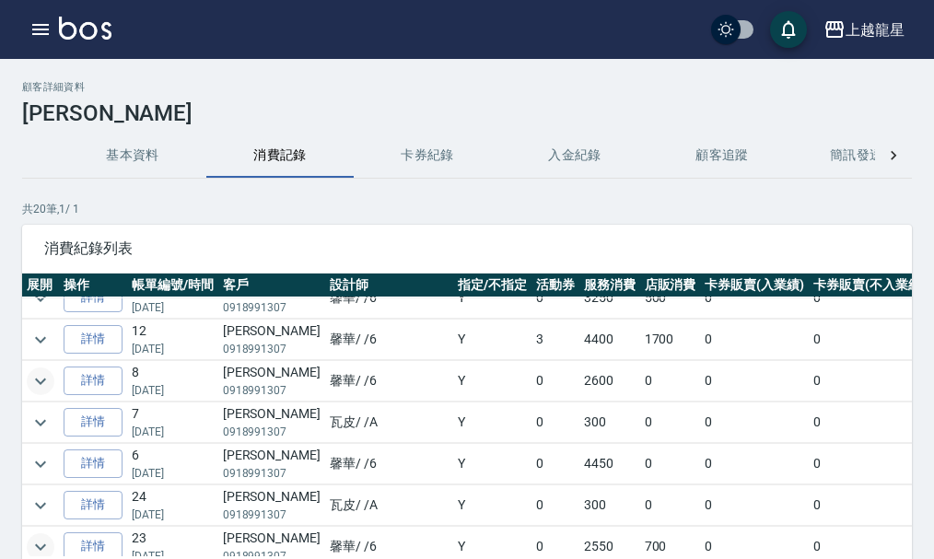
scroll to position [93, 0]
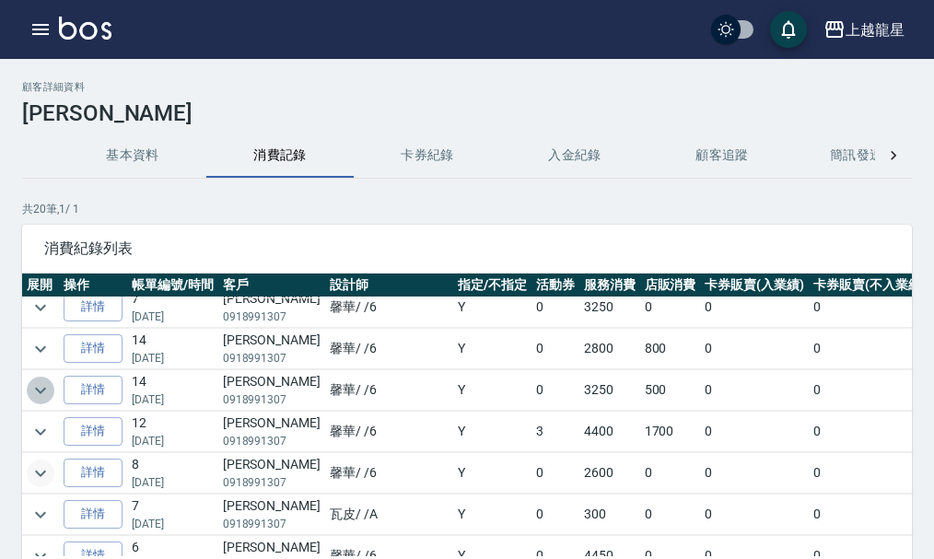
click at [44, 389] on icon "expand row" at bounding box center [40, 390] width 11 height 6
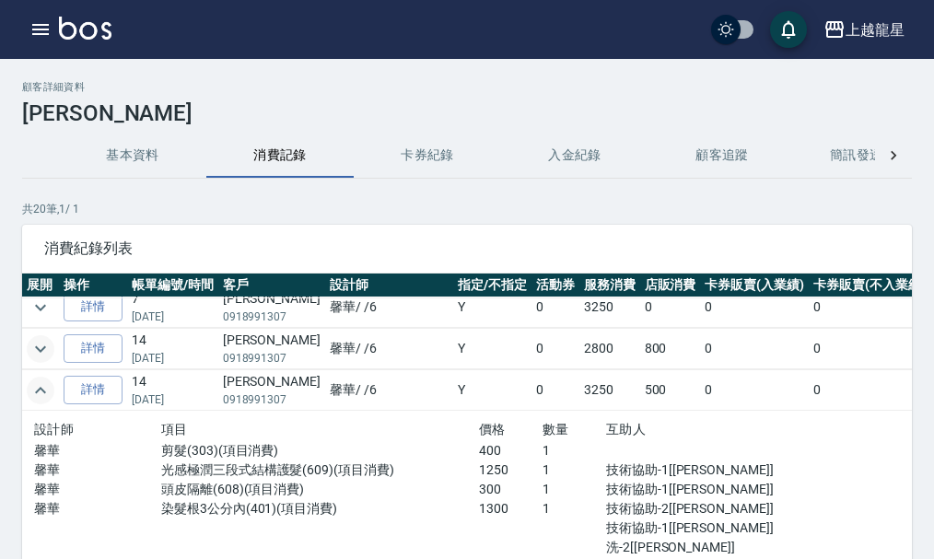
click at [48, 347] on icon "expand row" at bounding box center [40, 349] width 22 height 22
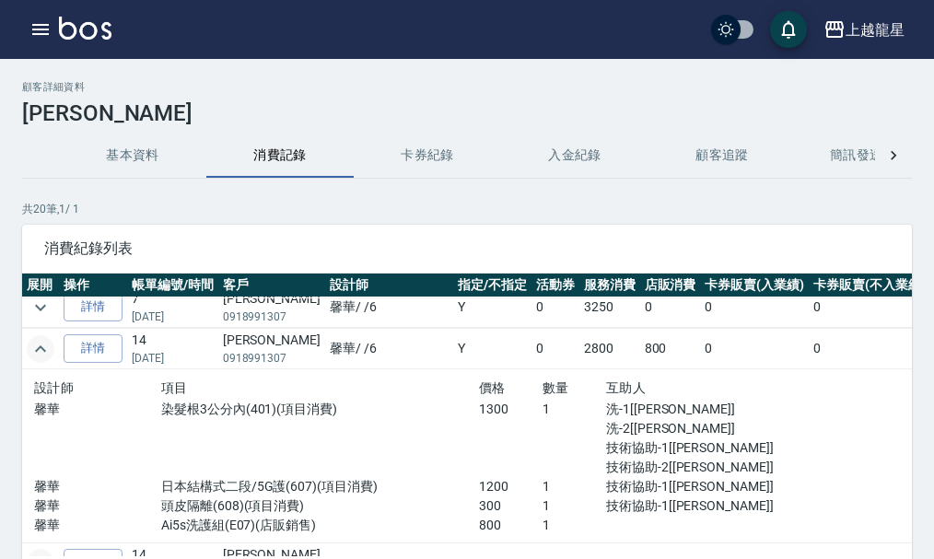
click at [43, 343] on icon "expand row" at bounding box center [40, 349] width 22 height 22
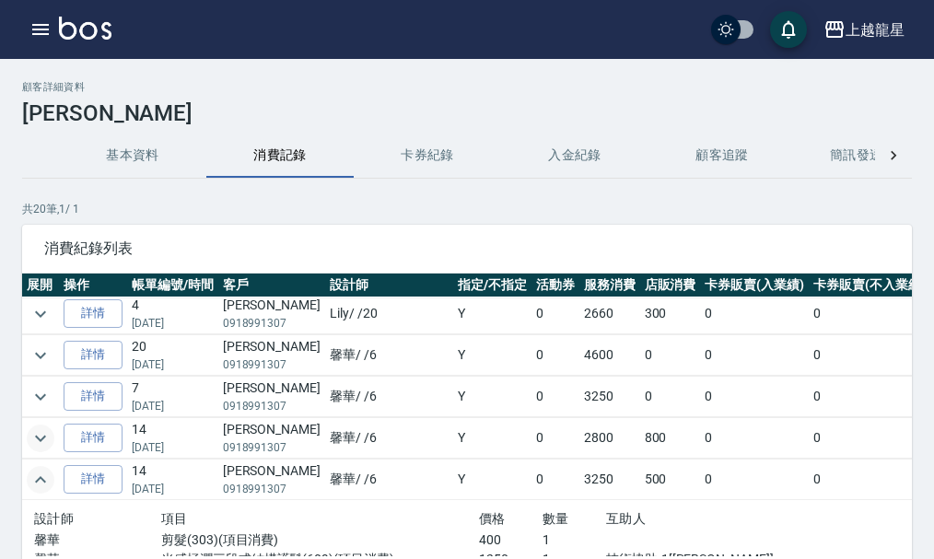
scroll to position [0, 0]
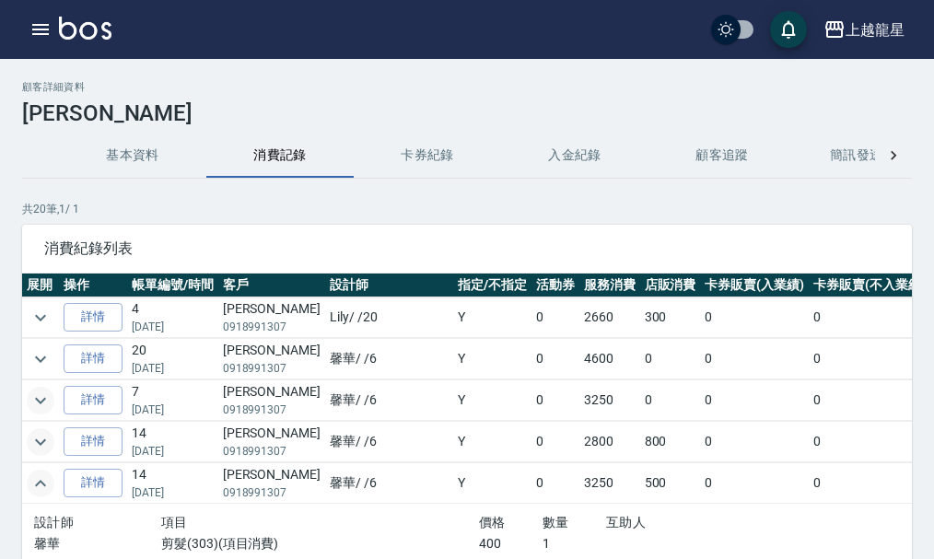
click at [44, 399] on icon "expand row" at bounding box center [40, 400] width 11 height 6
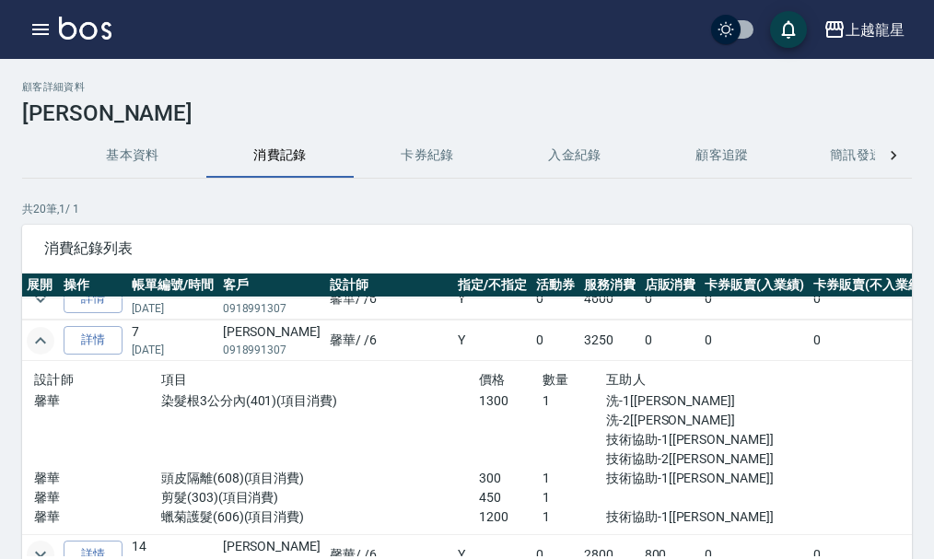
scroll to position [92, 0]
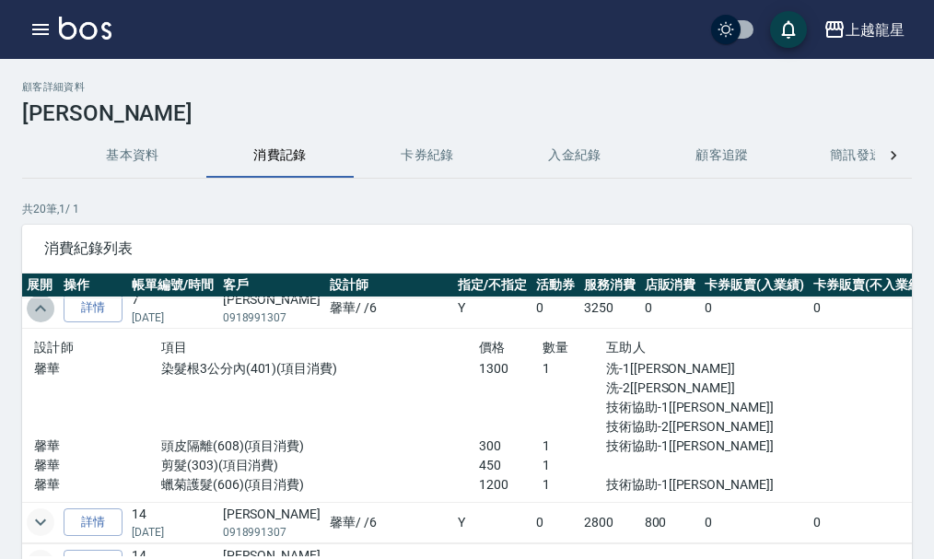
click at [51, 303] on icon "expand row" at bounding box center [40, 309] width 22 height 22
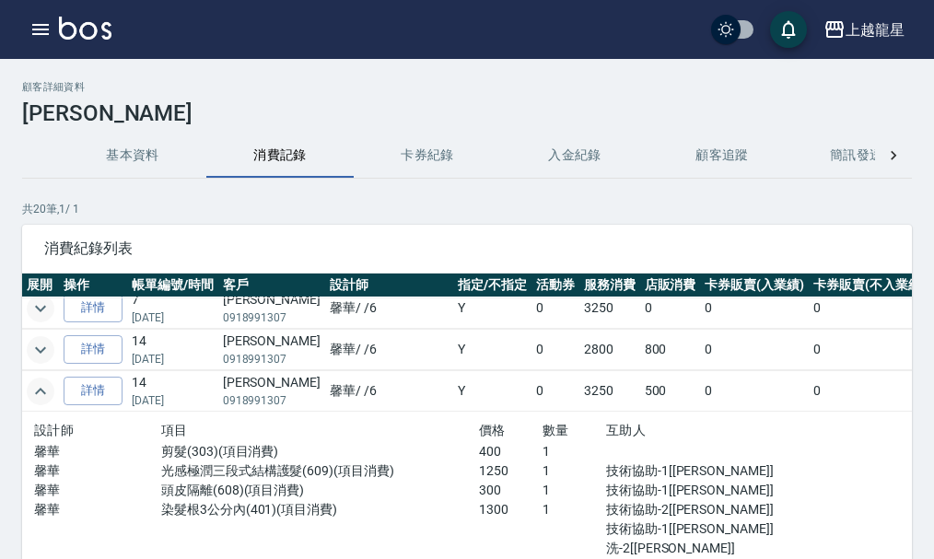
click at [64, 30] on img at bounding box center [85, 28] width 53 height 23
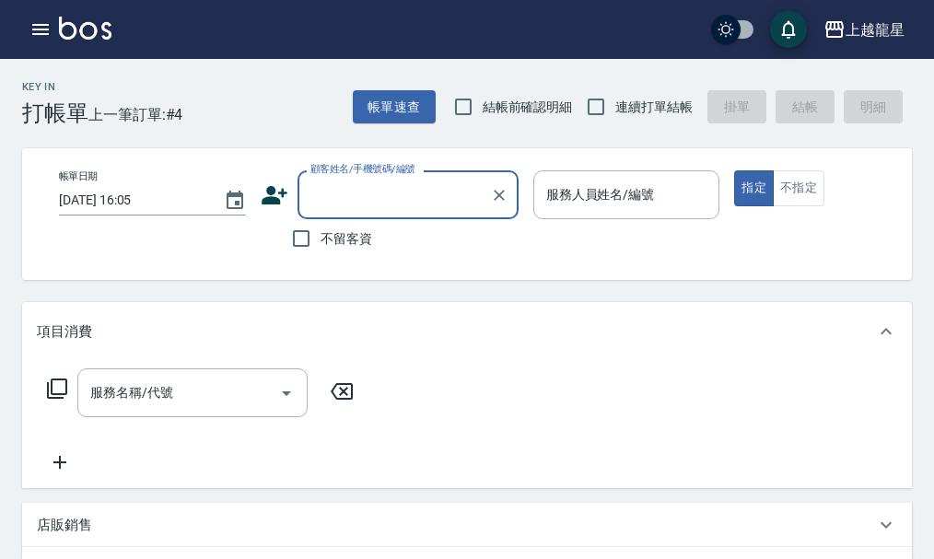
type input "6"
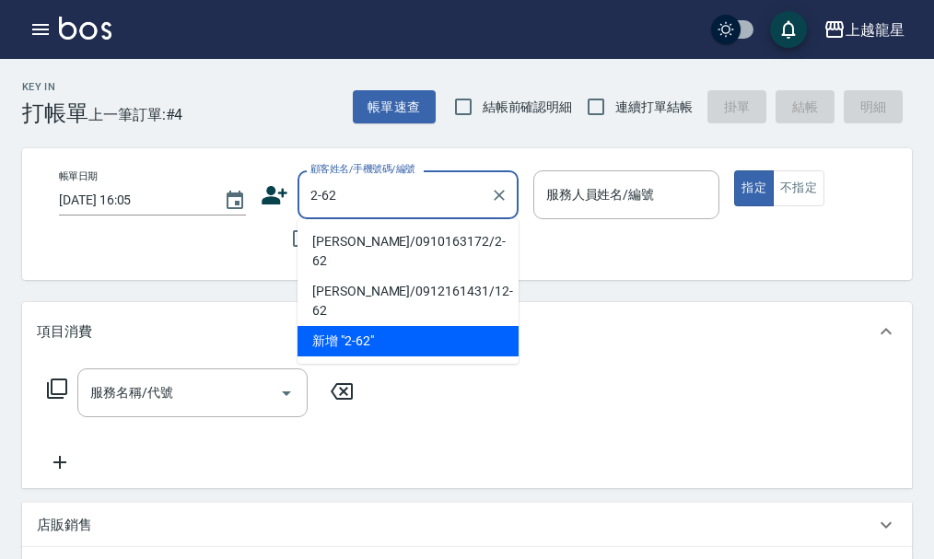
click at [379, 248] on li "[PERSON_NAME]/0910163172/2-62" at bounding box center [408, 252] width 221 height 50
type input "[PERSON_NAME]/0910163172/2-62"
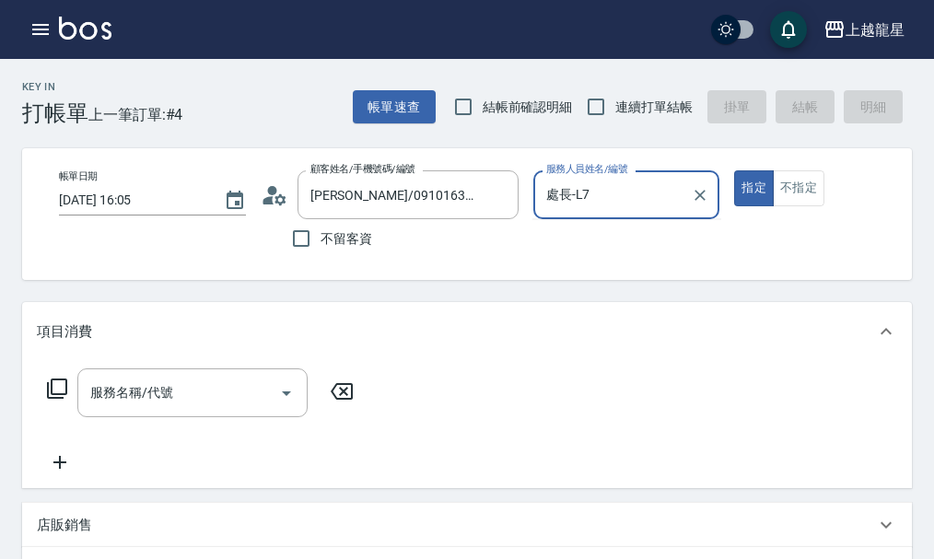
click at [734, 170] on button "指定" at bounding box center [754, 188] width 40 height 36
type input "處長-L"
type button "true"
click at [186, 391] on input "服務名稱/代號" at bounding box center [179, 393] width 186 height 32
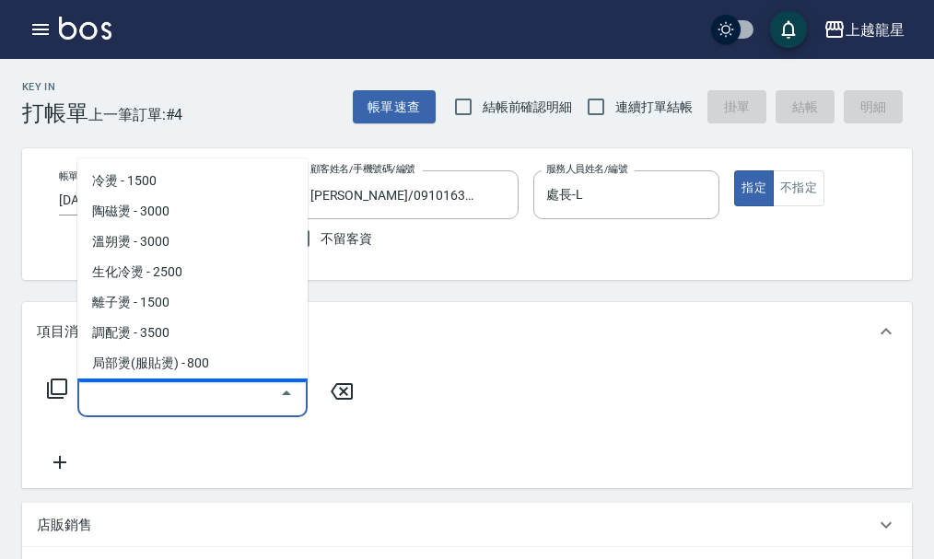
type input "6"
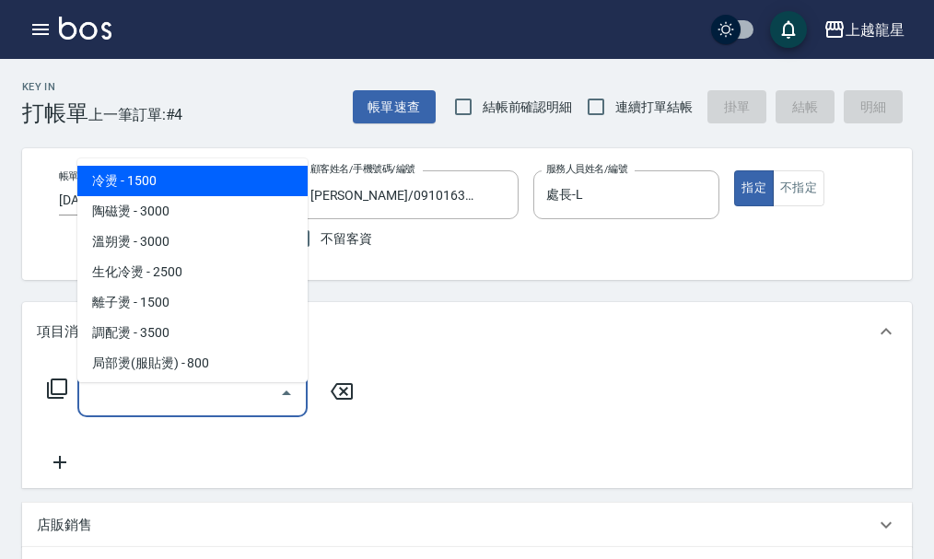
type input "6"
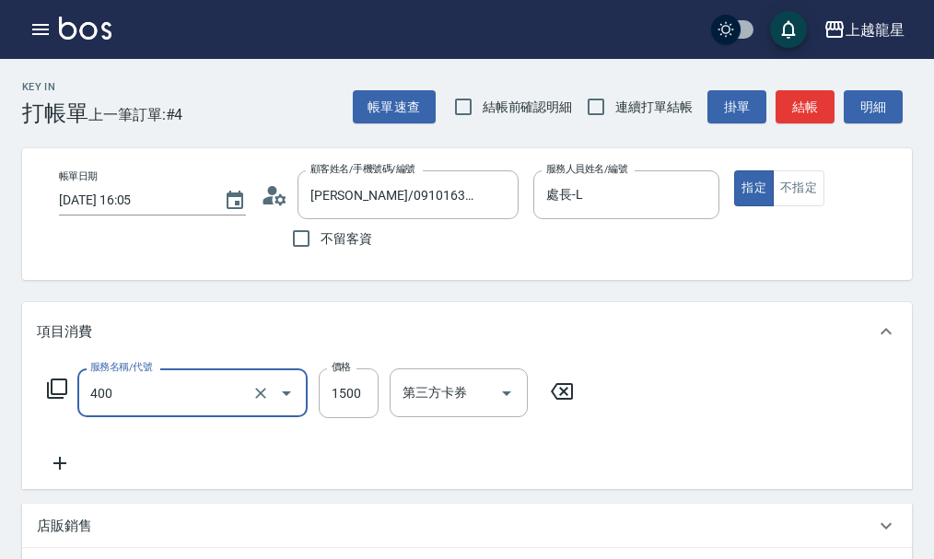
type input "染髮(400)"
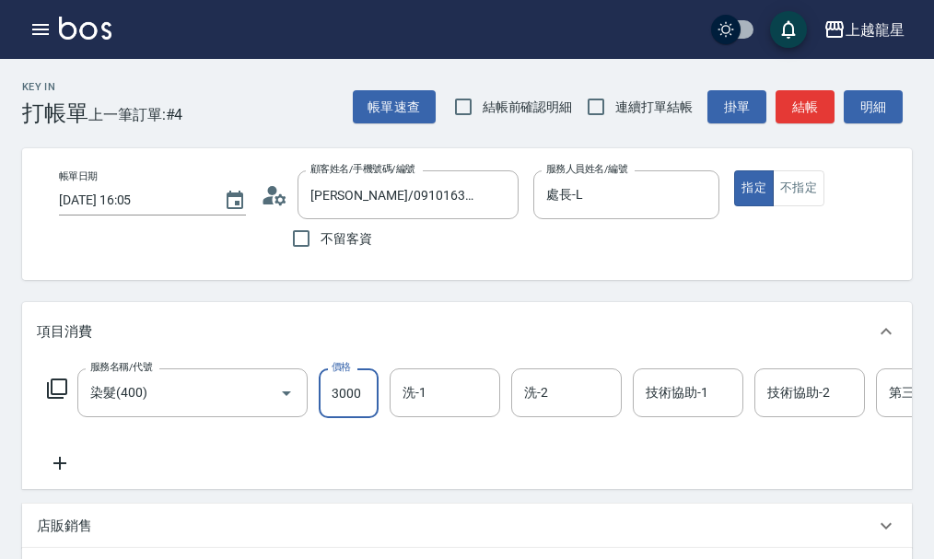
type input "3000"
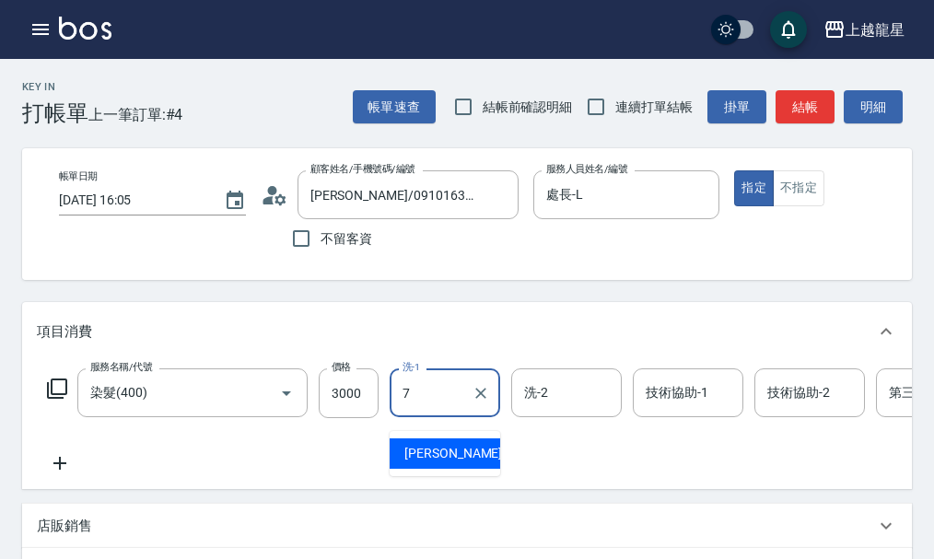
type input "雅君-7"
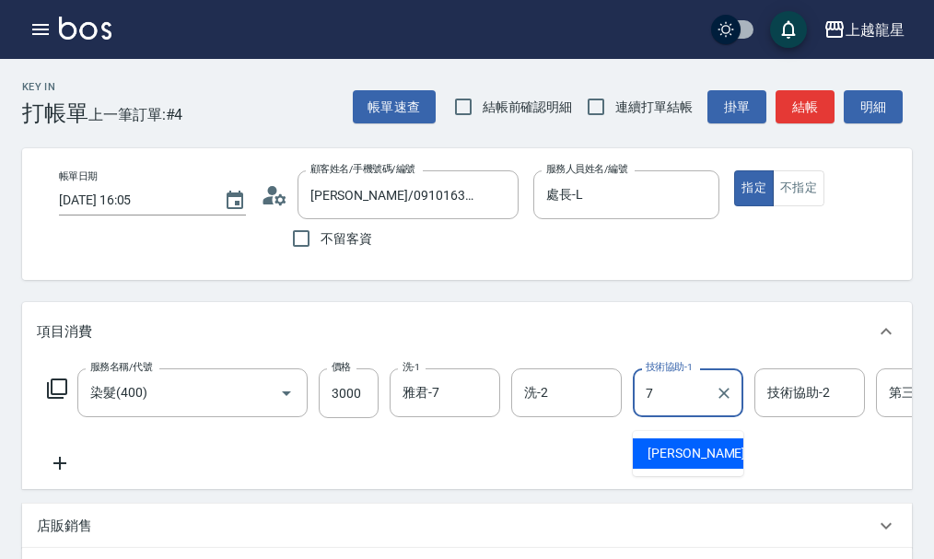
type input "雅君-7"
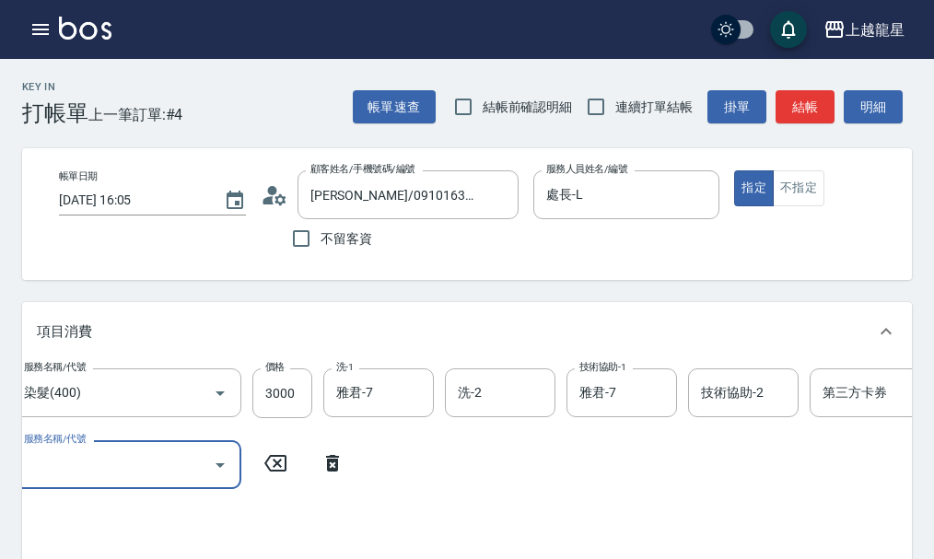
scroll to position [0, 64]
type input "剪髮(303)"
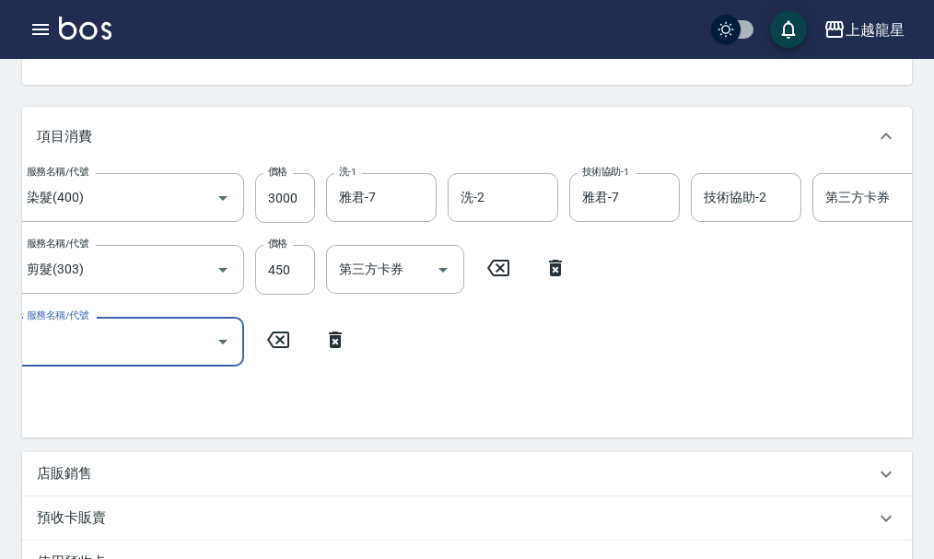
scroll to position [377, 0]
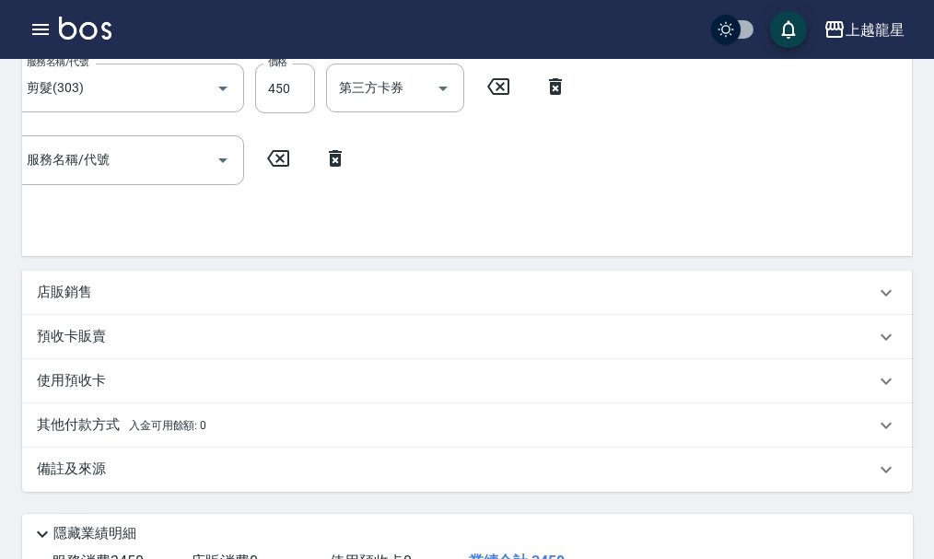
click at [91, 302] on p "店販銷售" at bounding box center [64, 292] width 55 height 19
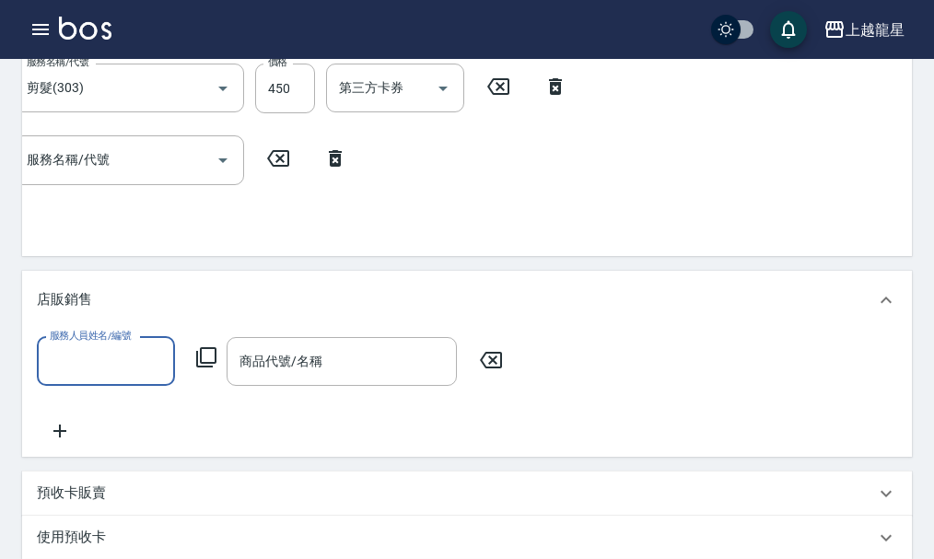
scroll to position [0, 0]
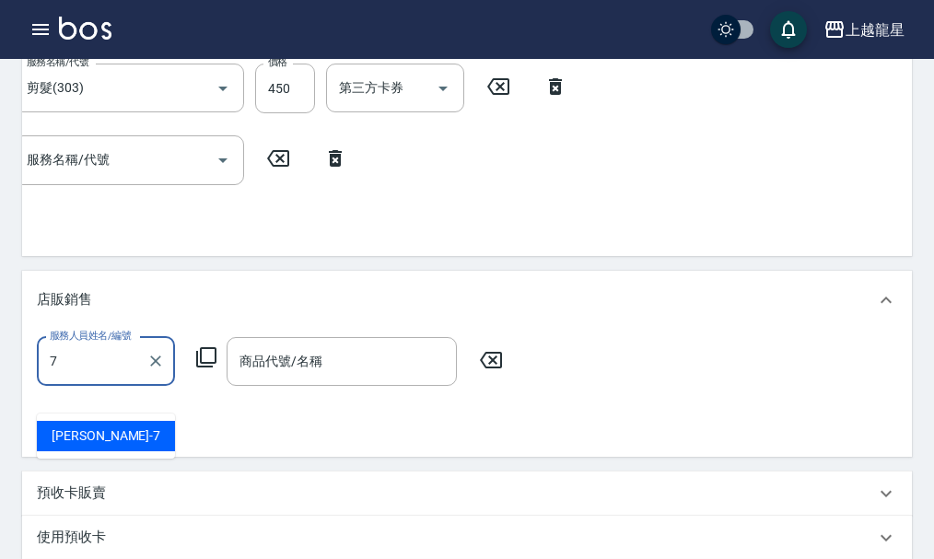
type input "雅君-7"
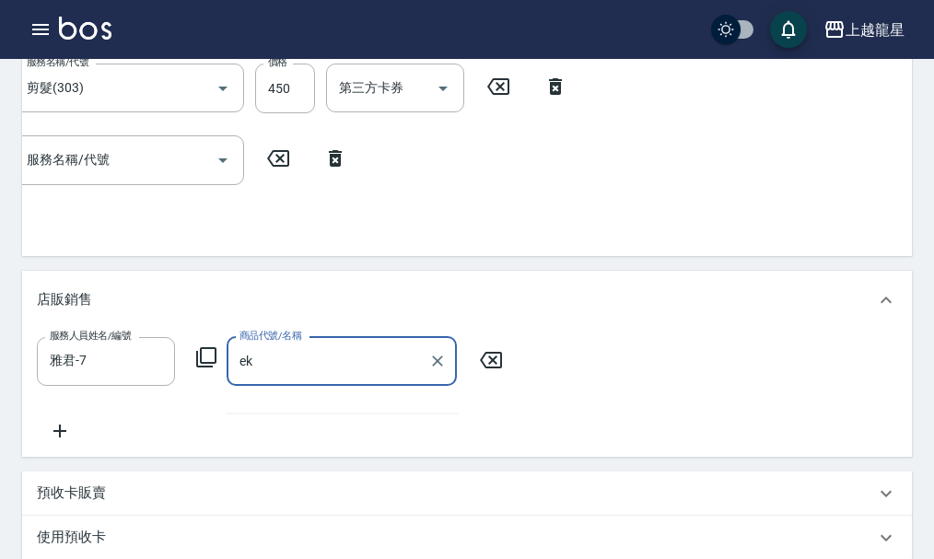
type input "e"
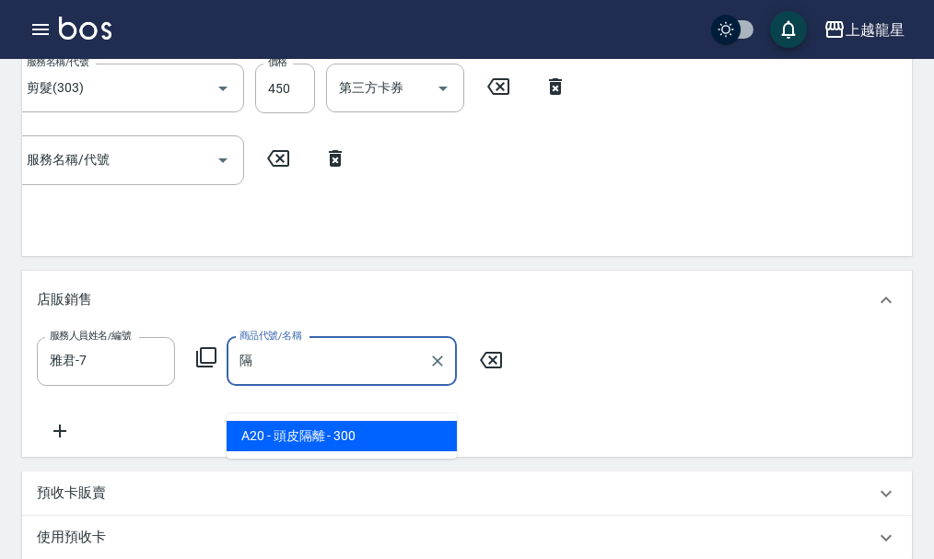
click at [297, 440] on span "A20 - 頭皮隔離 - 300" at bounding box center [342, 436] width 230 height 30
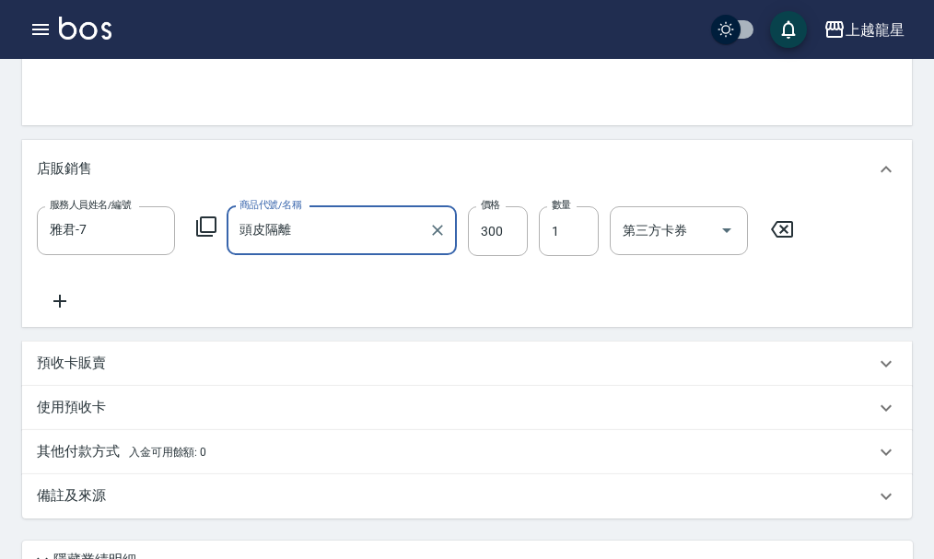
scroll to position [616, 0]
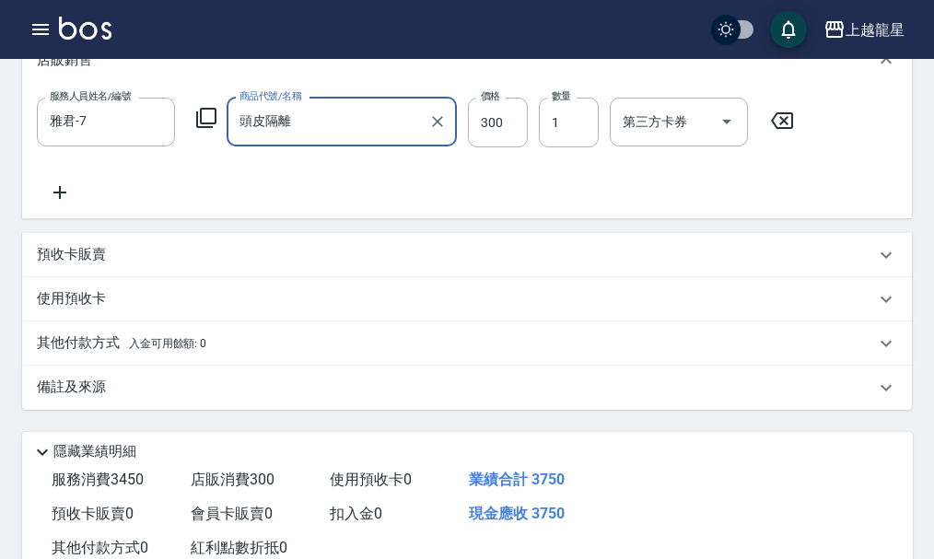
type input "頭皮隔離"
click at [88, 397] on p "備註及來源" at bounding box center [71, 387] width 69 height 19
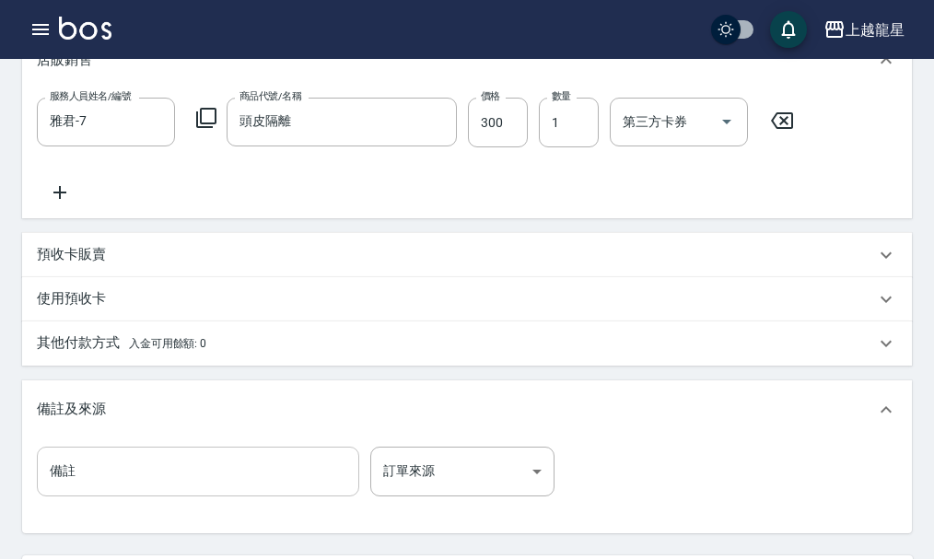
click at [91, 487] on input "備註" at bounding box center [198, 472] width 322 height 50
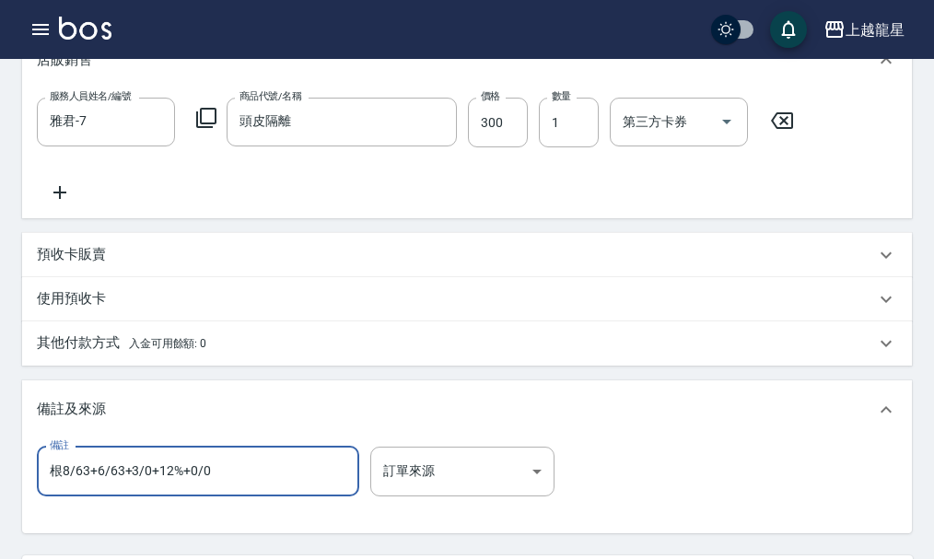
click at [252, 490] on input "根8/63+6/63+3/0+12%+0/0" at bounding box center [198, 472] width 322 height 50
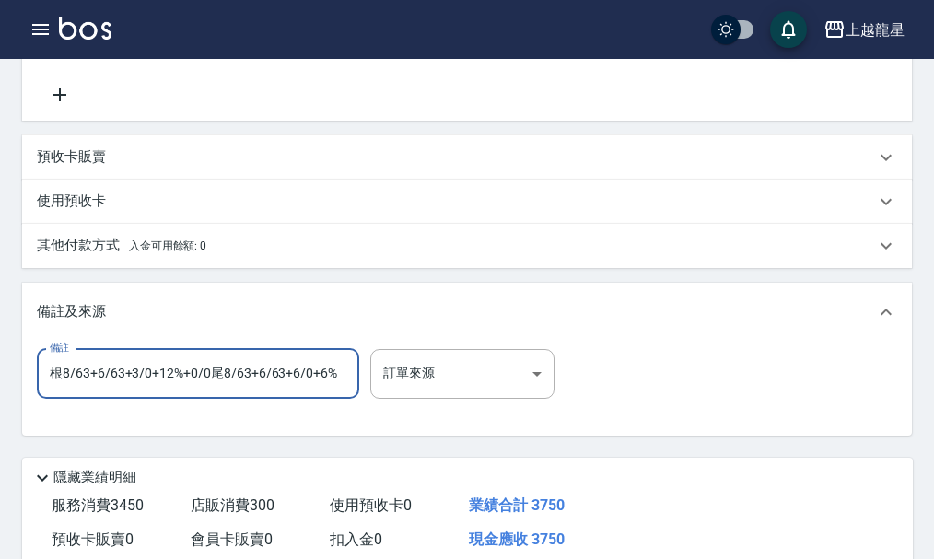
scroll to position [924, 0]
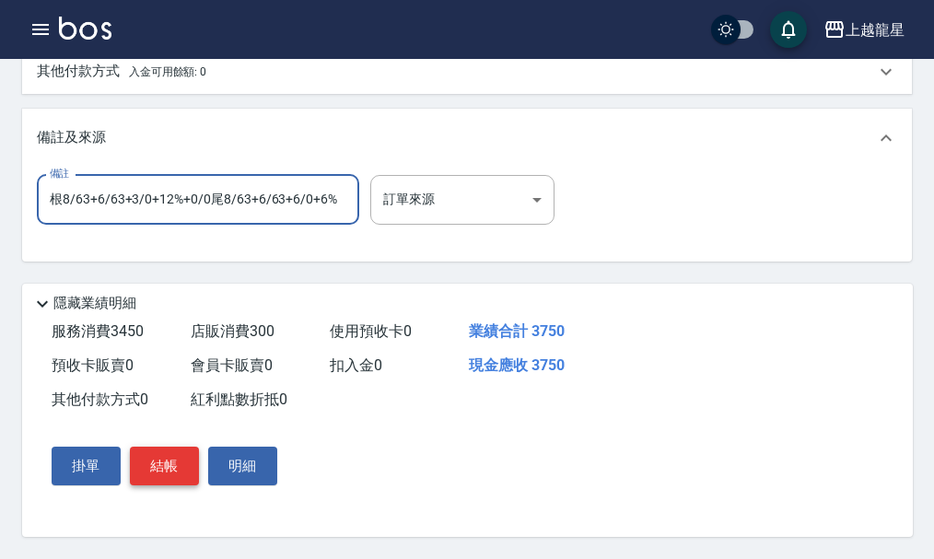
type input "根8/63+6/63+3/0+12%+0/0尾8/63+6/63+6/0+6%"
click at [182, 465] on button "結帳" at bounding box center [164, 466] width 69 height 39
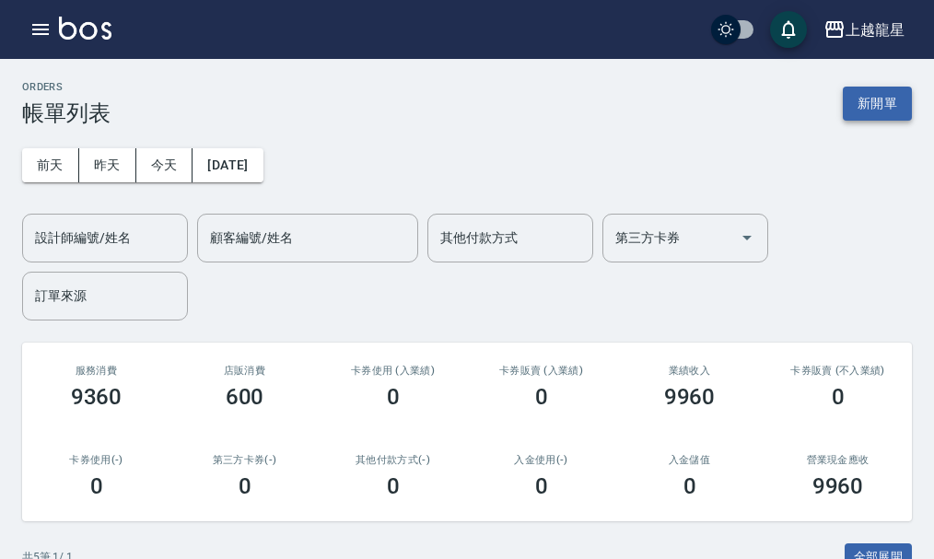
click at [870, 106] on button "新開單" at bounding box center [877, 104] width 69 height 34
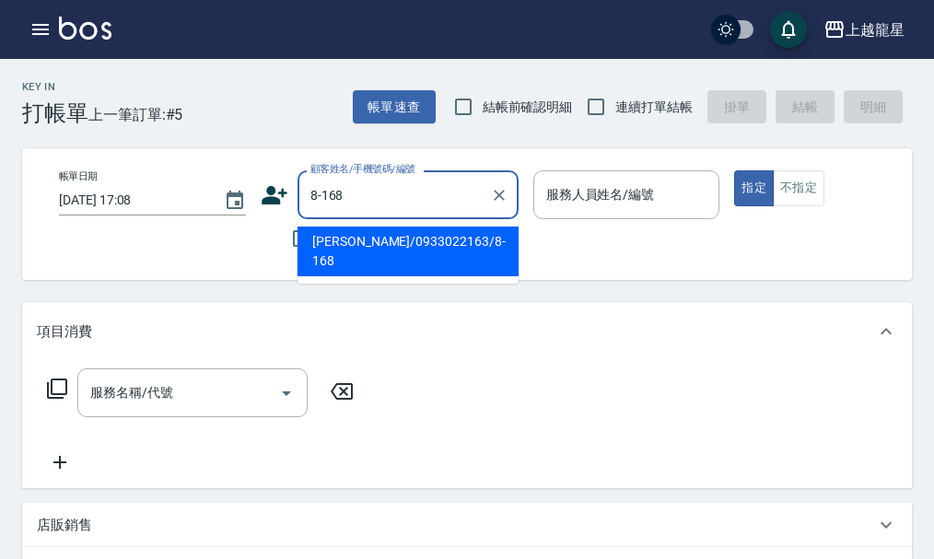
click at [375, 192] on input "8-168" at bounding box center [394, 195] width 177 height 32
click at [359, 243] on li "[PERSON_NAME]/0933022163/8-168" at bounding box center [408, 252] width 221 height 50
type input "[PERSON_NAME]/0933022163/8-168"
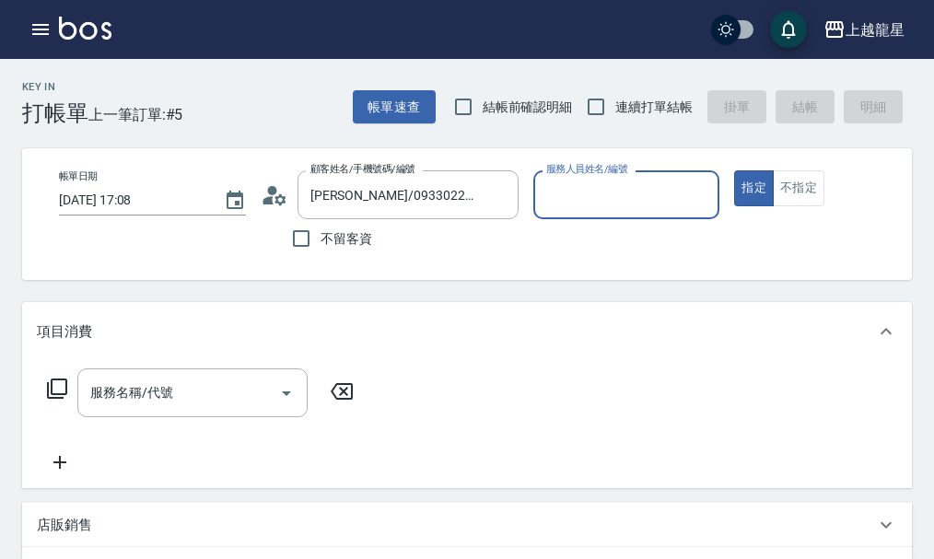
type input "雅君-7"
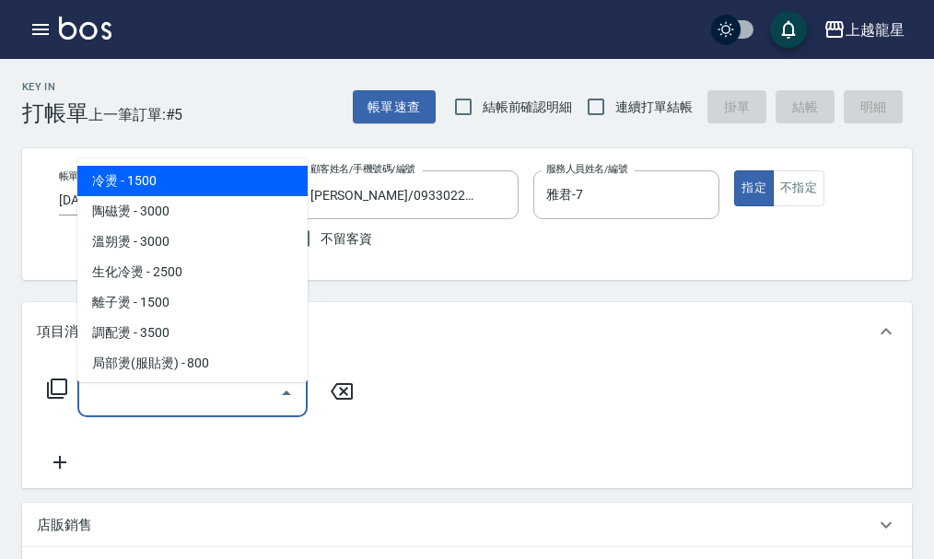
click at [113, 409] on input "服務名稱/代號" at bounding box center [179, 393] width 186 height 32
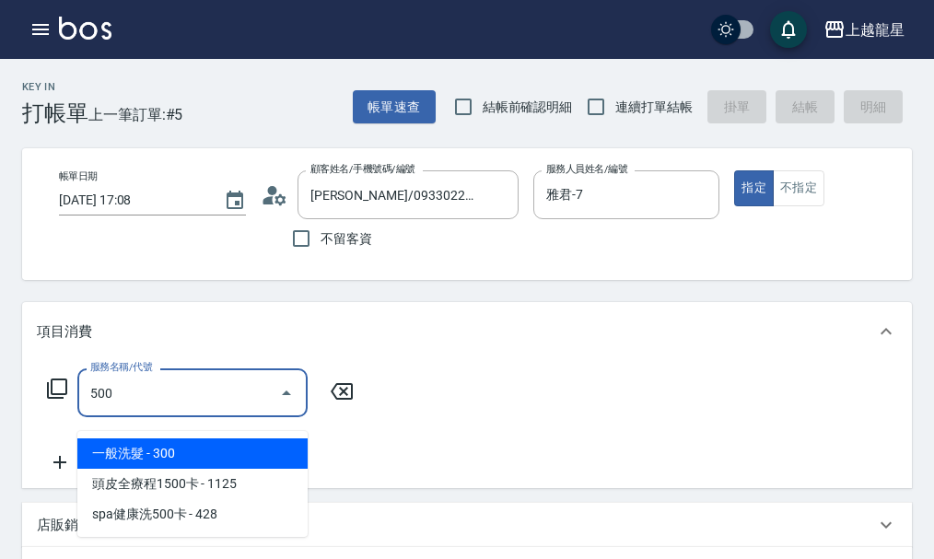
type input "一般洗髮(500)"
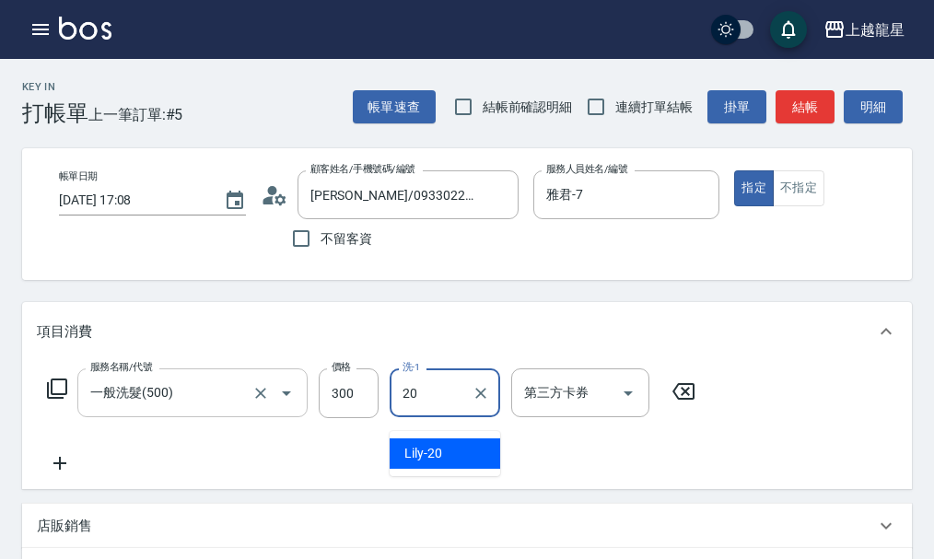
type input "Lily-20"
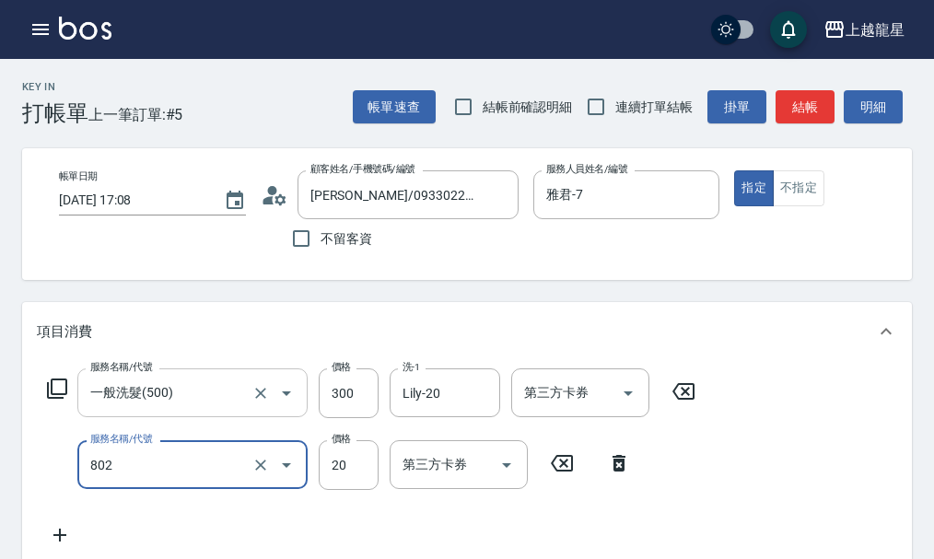
type input "[PERSON_NAME](802)"
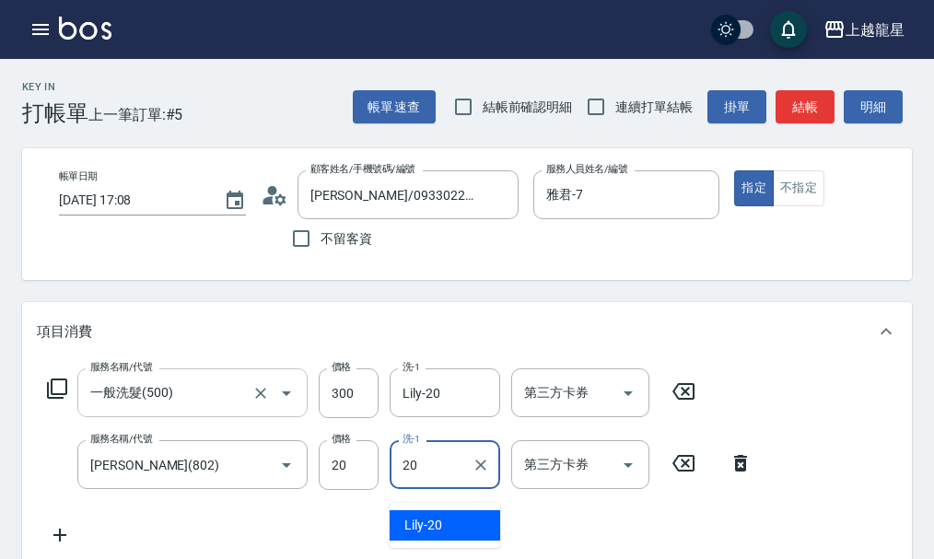
type input "Lily-20"
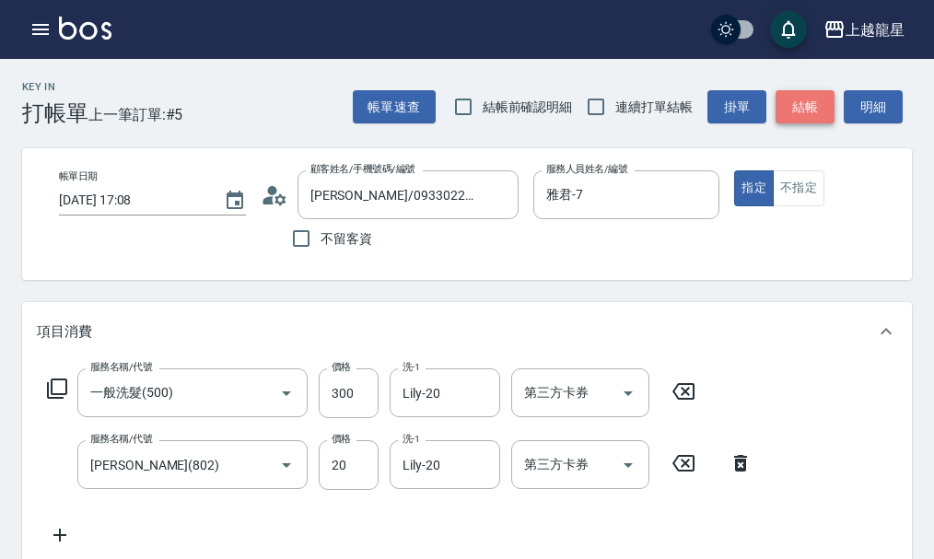
click at [799, 99] on button "結帳" at bounding box center [805, 107] width 59 height 34
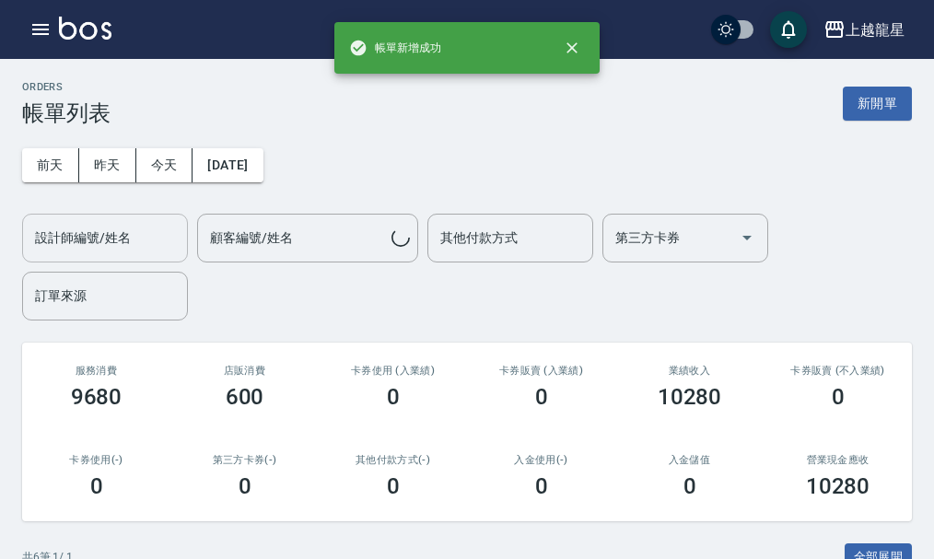
click at [137, 245] on input "設計師編號/姓名" at bounding box center [104, 238] width 149 height 32
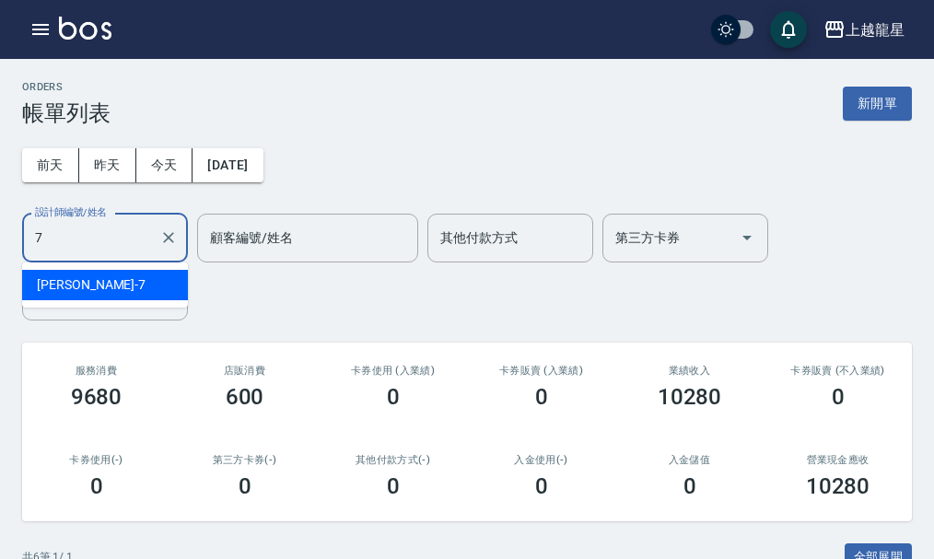
type input "雅君-7"
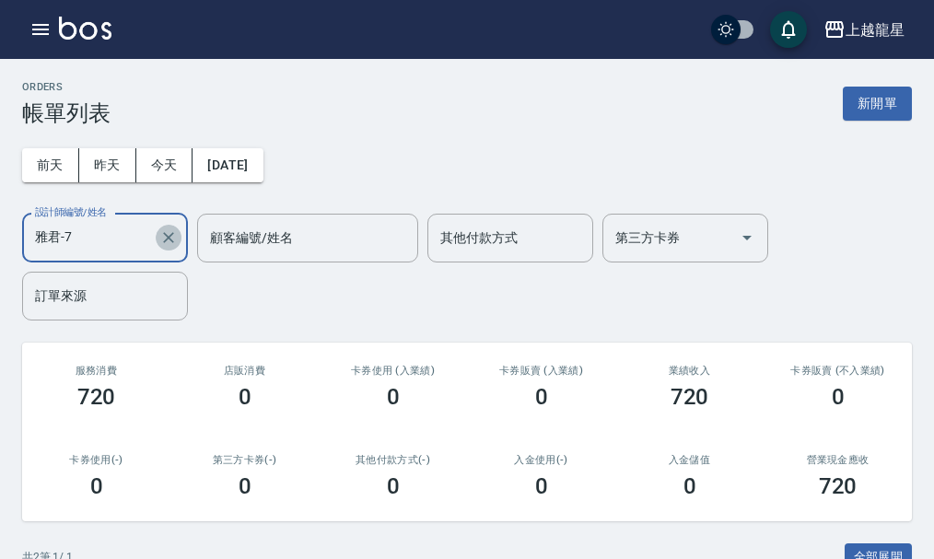
click at [165, 241] on icon "Clear" at bounding box center [168, 237] width 11 height 11
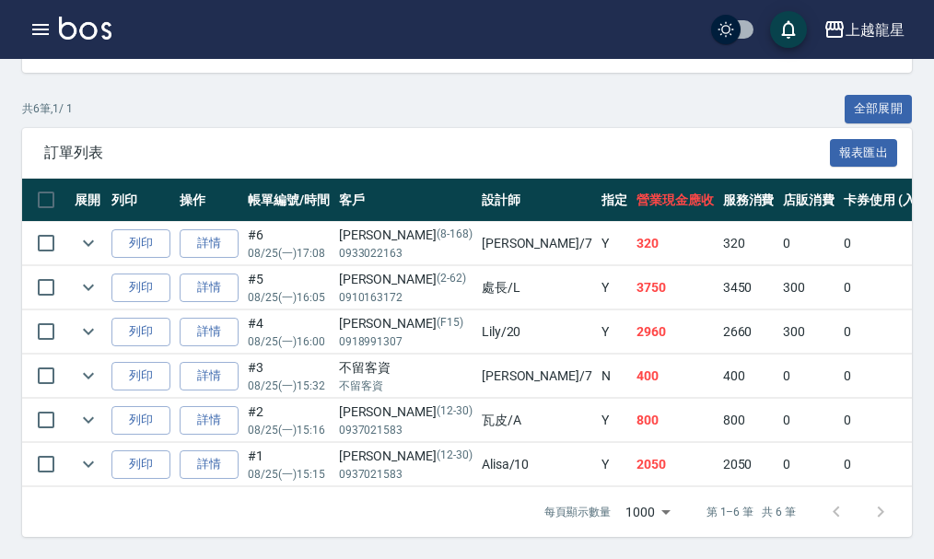
scroll to position [463, 0]
click at [192, 276] on link "詳情" at bounding box center [209, 288] width 59 height 29
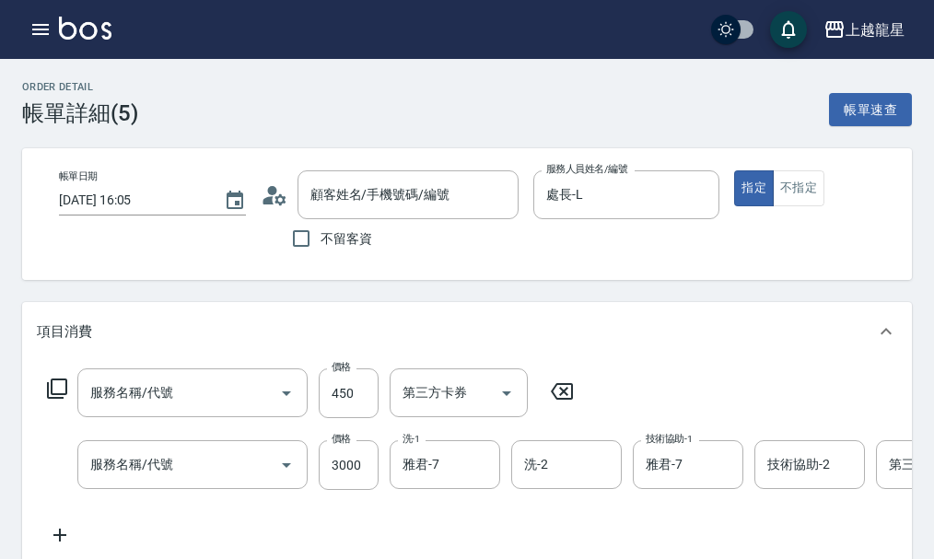
type input "[DATE] 16:05"
type input "處長-L"
type input "根8/63+6/63+3/0+12%+0/0尾8/63+6/63+6/0+6%"
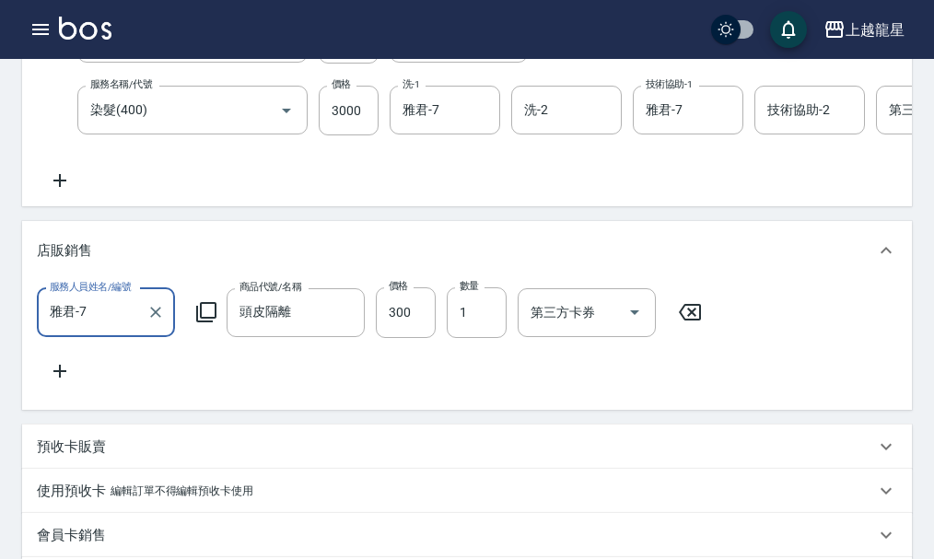
type input "剪髮(303)"
type input "染髮(400)"
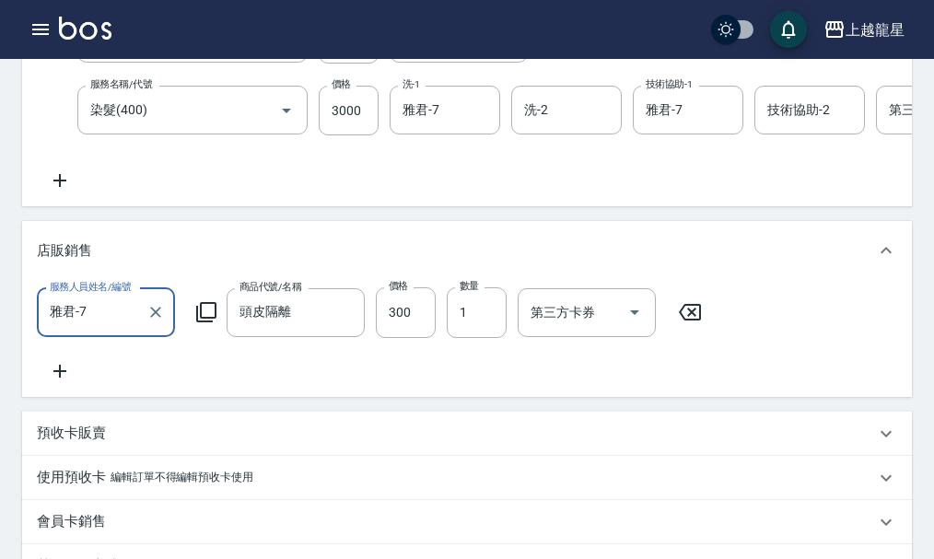
type input "[PERSON_NAME]/0910163172/2-62"
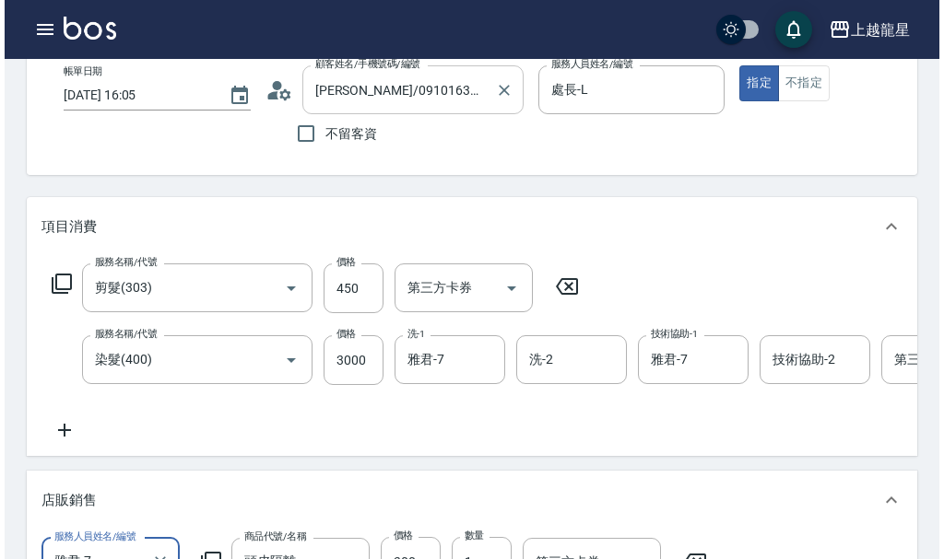
scroll to position [0, 0]
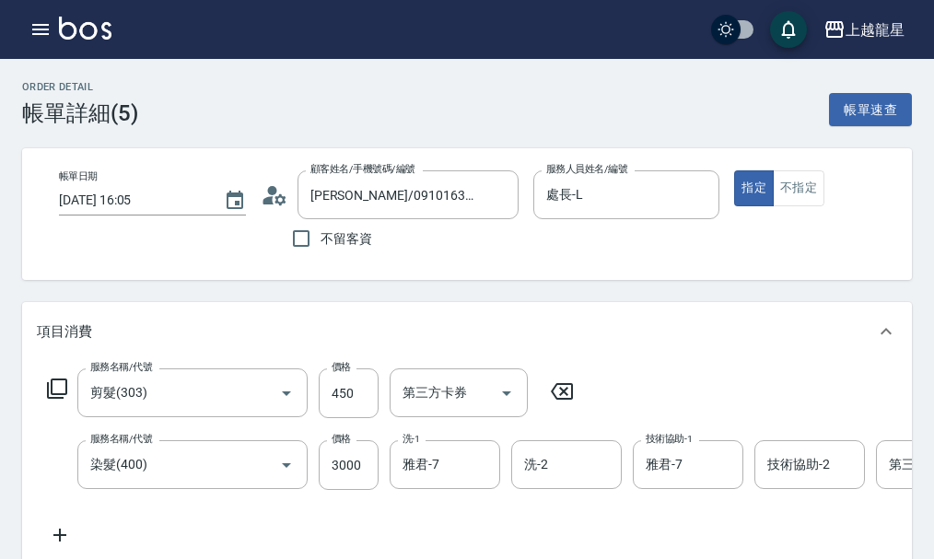
click at [275, 200] on icon at bounding box center [275, 196] width 28 height 28
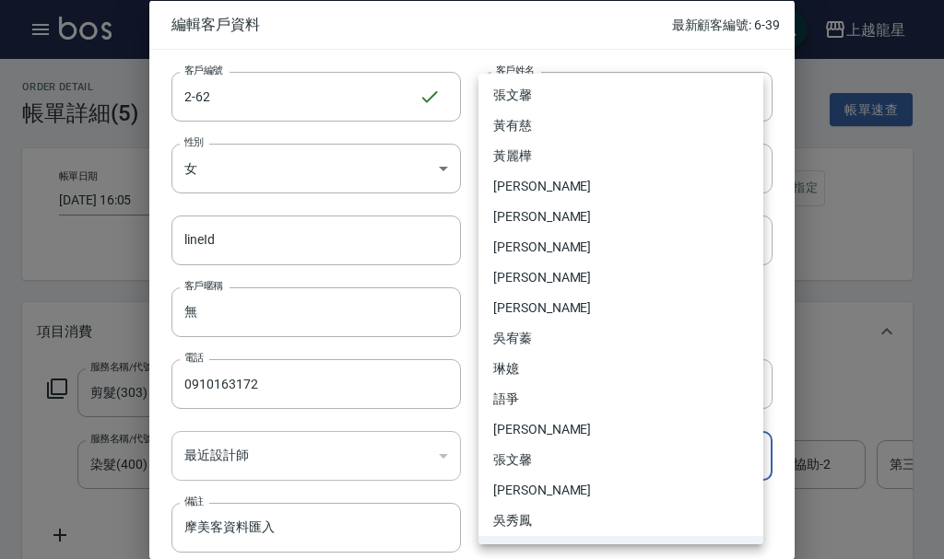
scroll to position [121, 0]
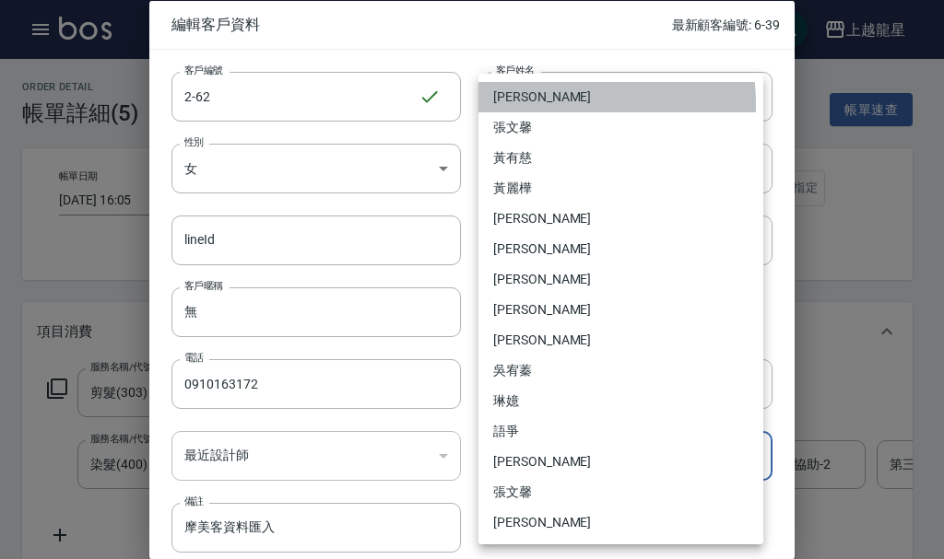
click at [530, 104] on li "[PERSON_NAME]" at bounding box center [620, 97] width 285 height 30
type input "3e54a92f-7f6a-4dfa-8f9a-74dbaa77cdef"
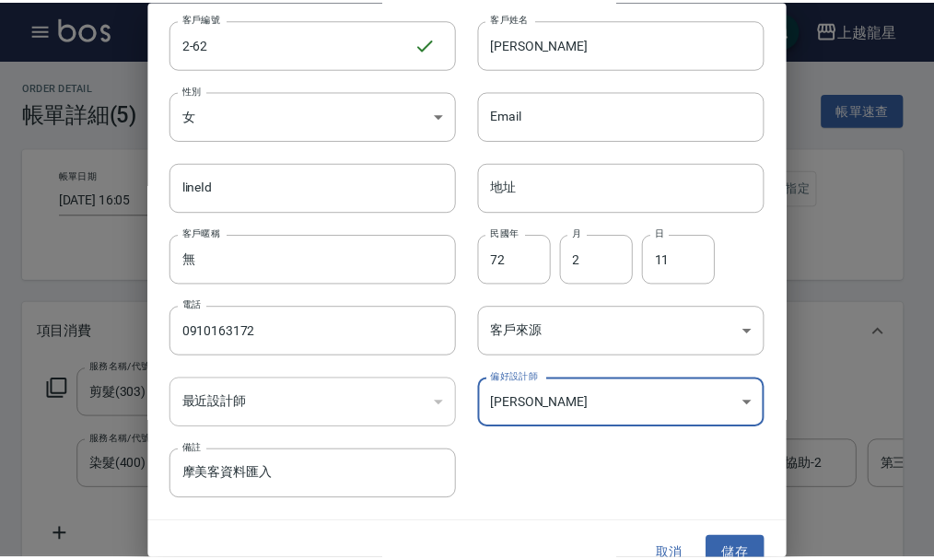
scroll to position [79, 0]
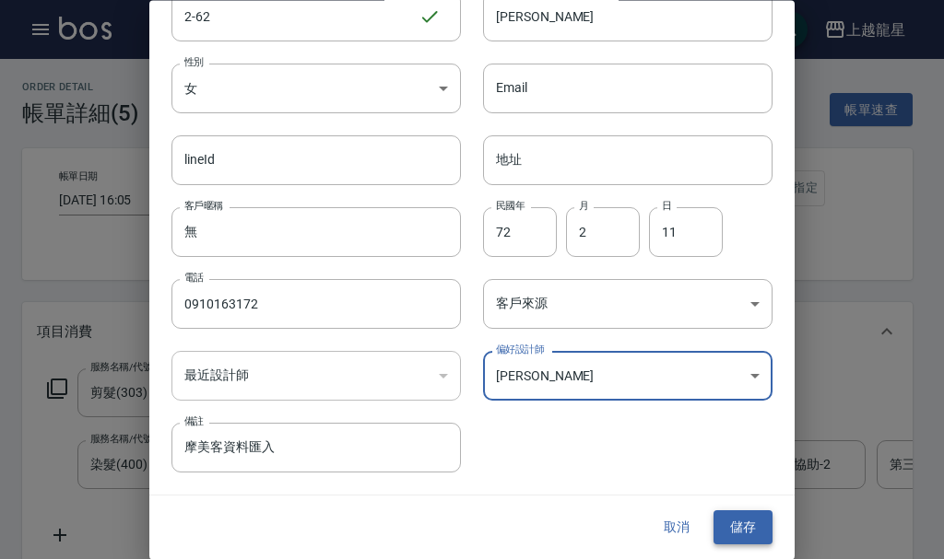
click at [745, 527] on button "儲存" at bounding box center [742, 528] width 59 height 34
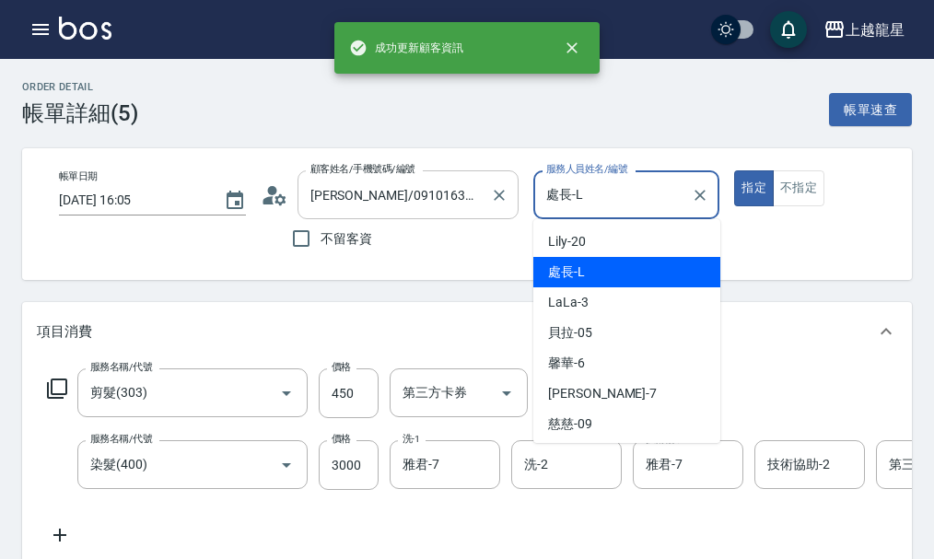
drag, startPoint x: 599, startPoint y: 199, endPoint x: 393, endPoint y: 202, distance: 206.4
click at [393, 202] on div "帳單日期 [DATE] 16:05 顧客姓名/手機號碼/編號 [PERSON_NAME]/0910163172/2-62 顧客姓名/手機號碼/編號 不留客資 …" at bounding box center [482, 214] width 877 height 88
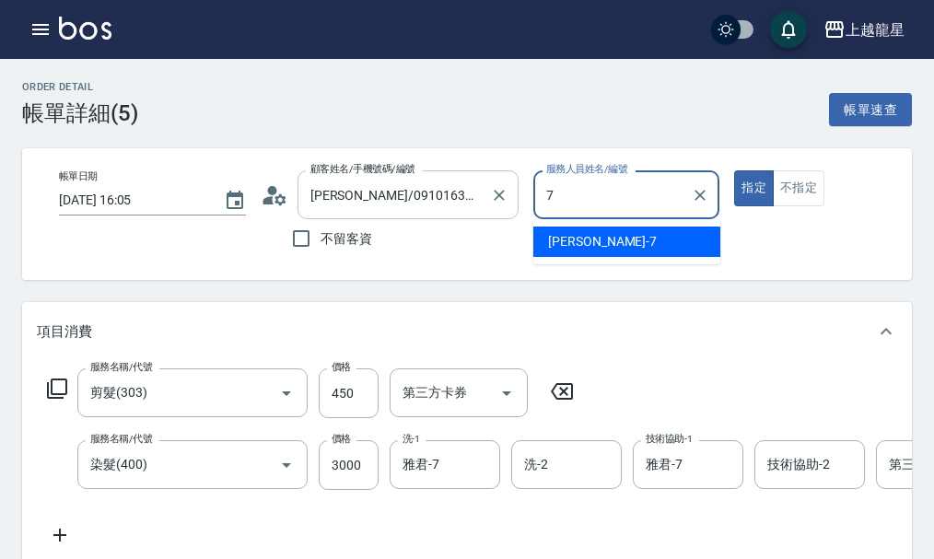
type input "雅君-7"
type button "true"
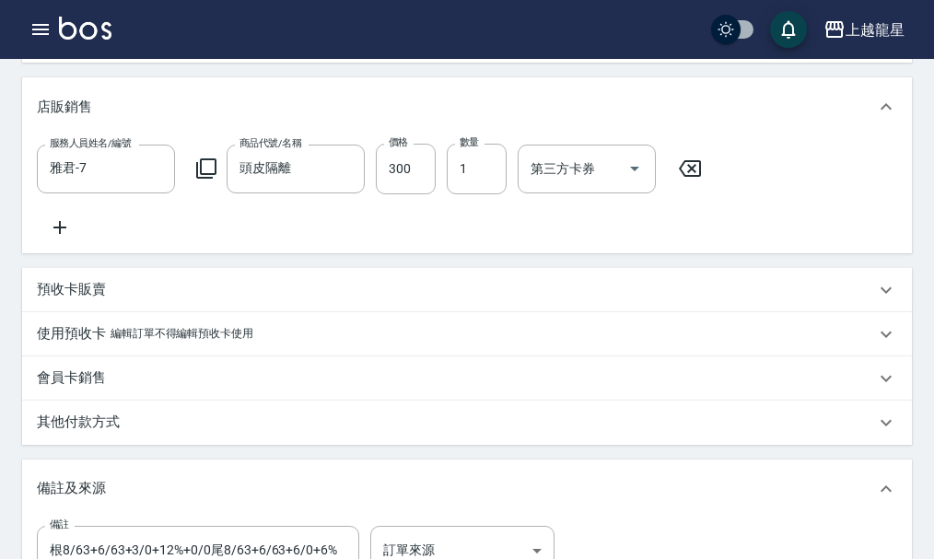
scroll to position [737, 0]
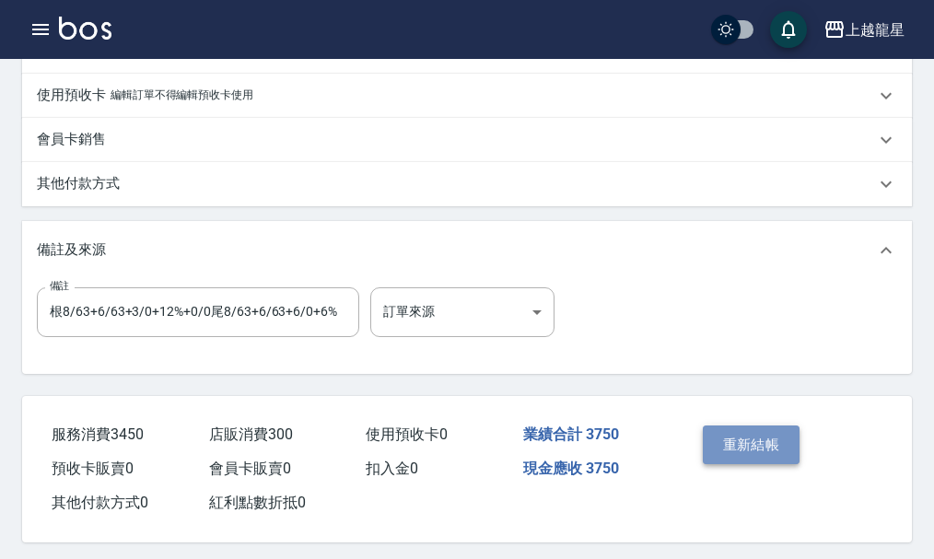
click at [751, 464] on button "重新結帳" at bounding box center [752, 445] width 98 height 39
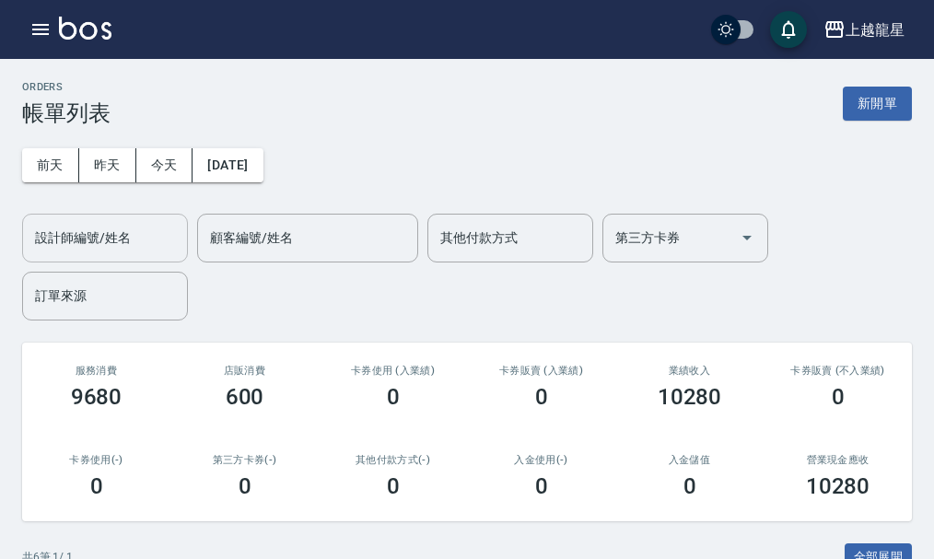
click at [131, 238] on input "設計師編號/姓名" at bounding box center [104, 238] width 149 height 32
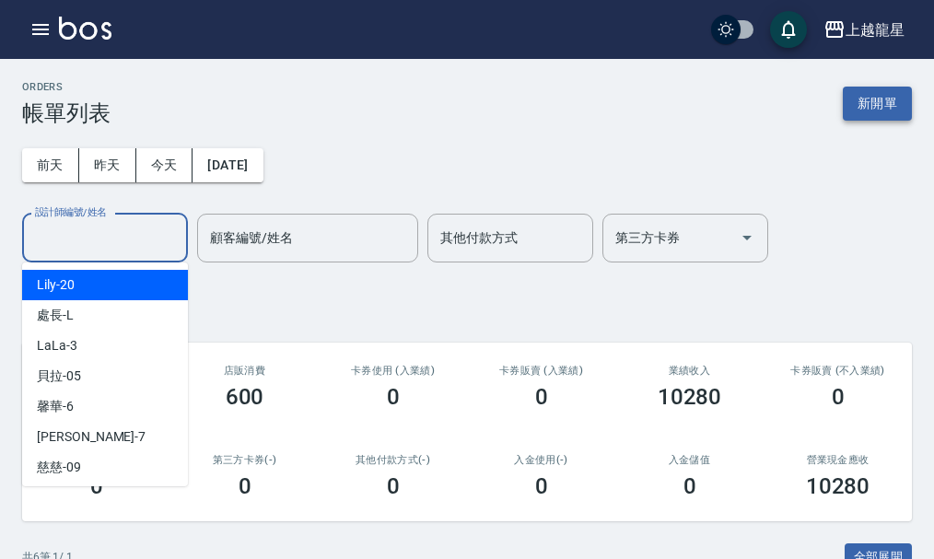
click at [889, 102] on button "新開單" at bounding box center [877, 104] width 69 height 34
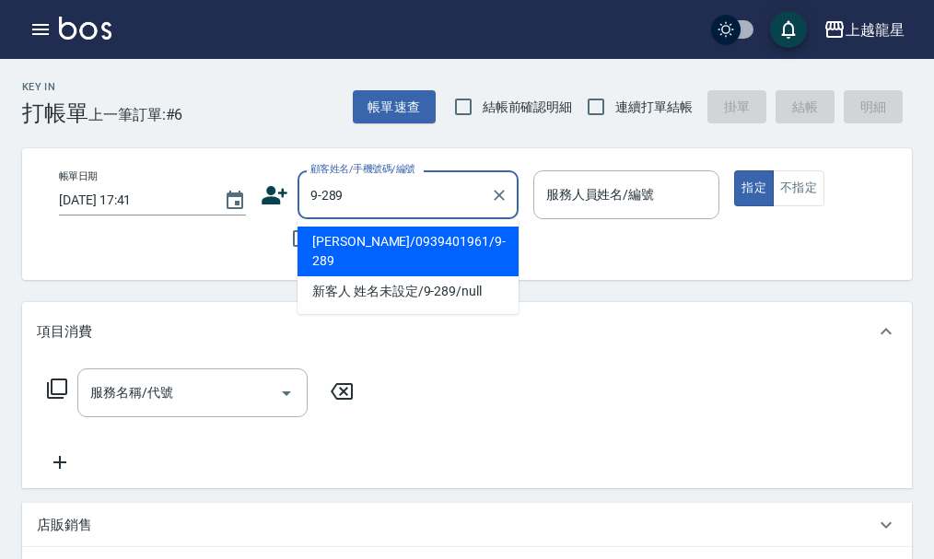
click at [399, 251] on li "[PERSON_NAME]/0939401961/9-289" at bounding box center [408, 252] width 221 height 50
type input "[PERSON_NAME]/0939401961/9-289"
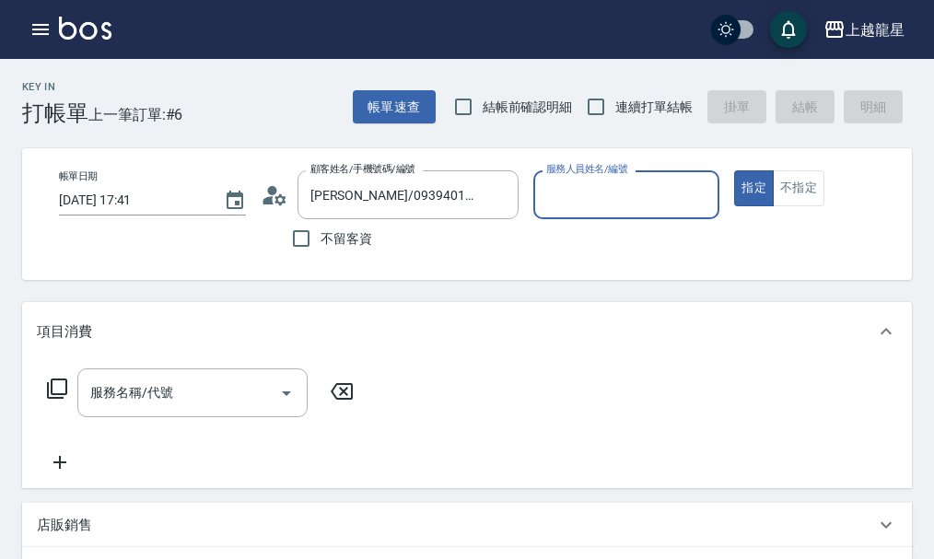
type input "雅君-7"
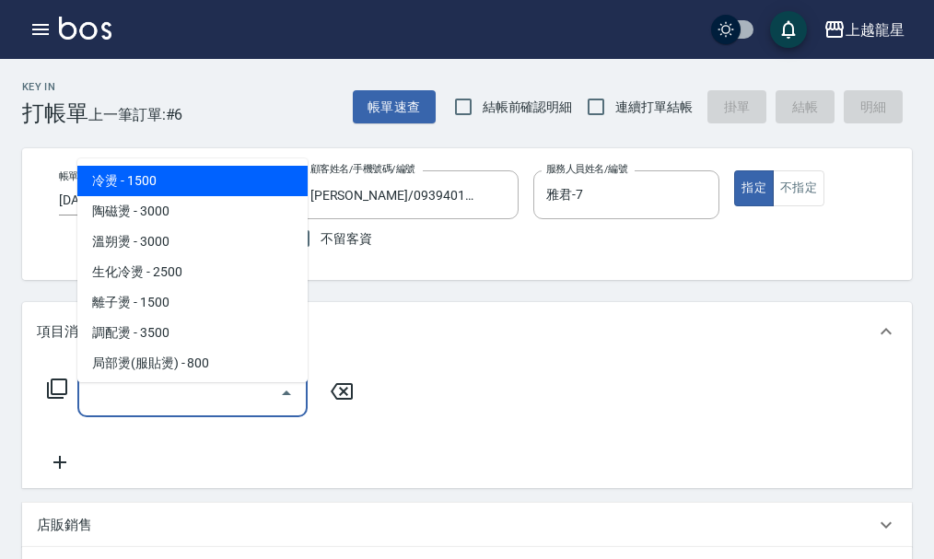
click at [171, 402] on input "服務名稱/代號" at bounding box center [179, 393] width 186 height 32
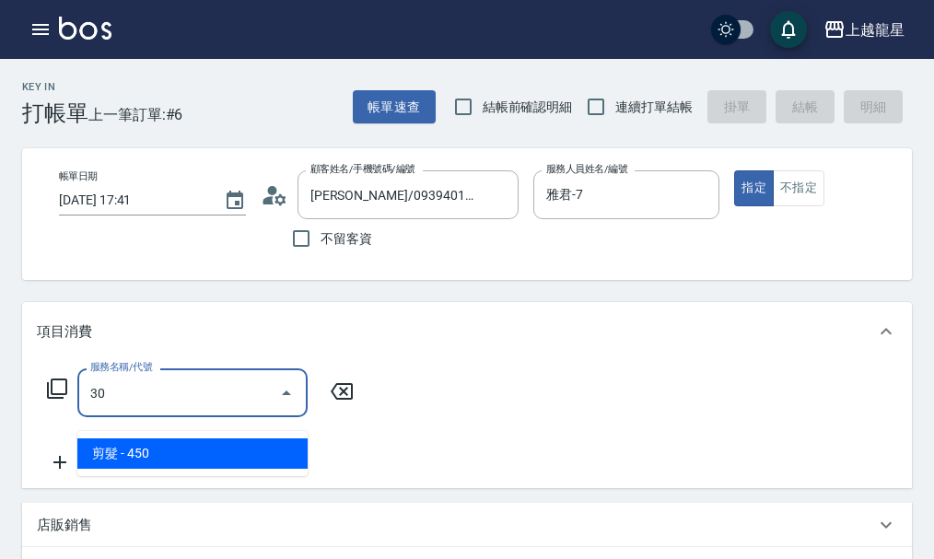
type input "3"
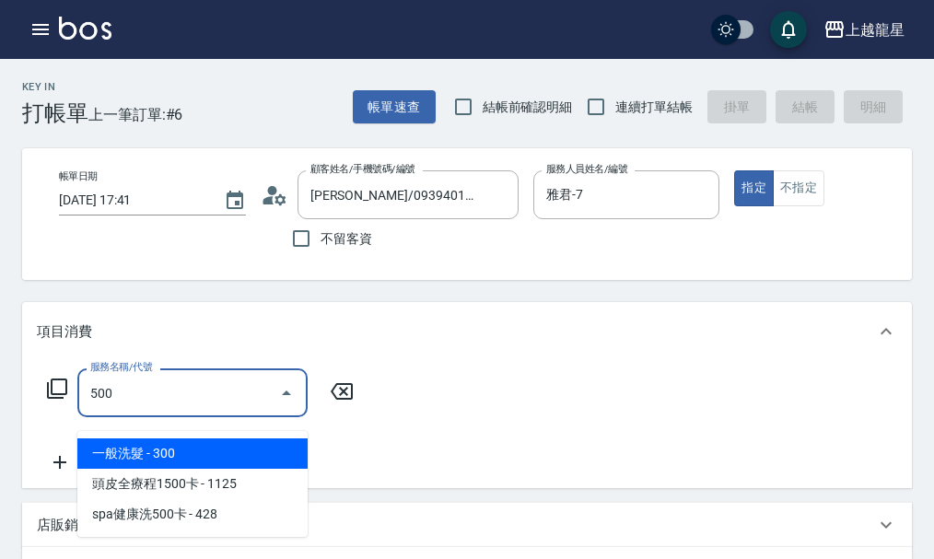
type input "一般洗髮(500)"
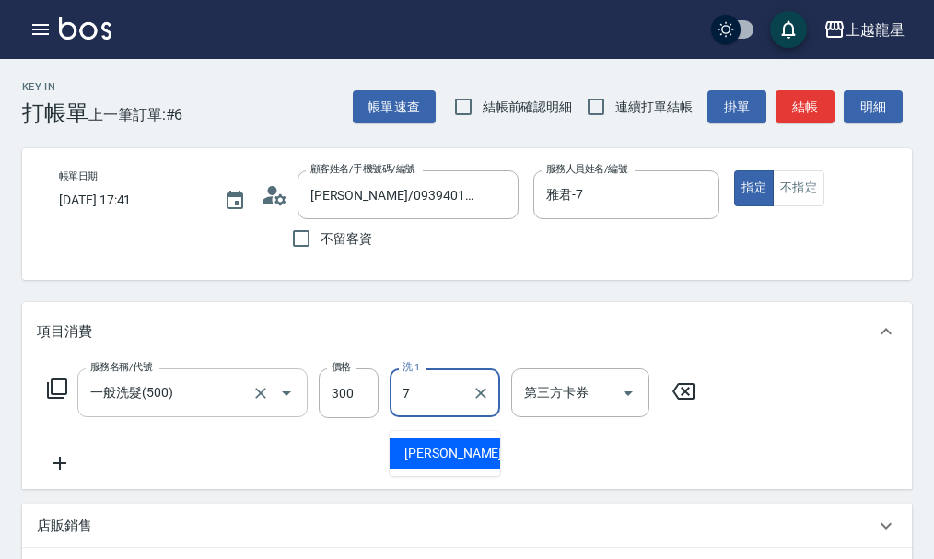
type input "雅君-7"
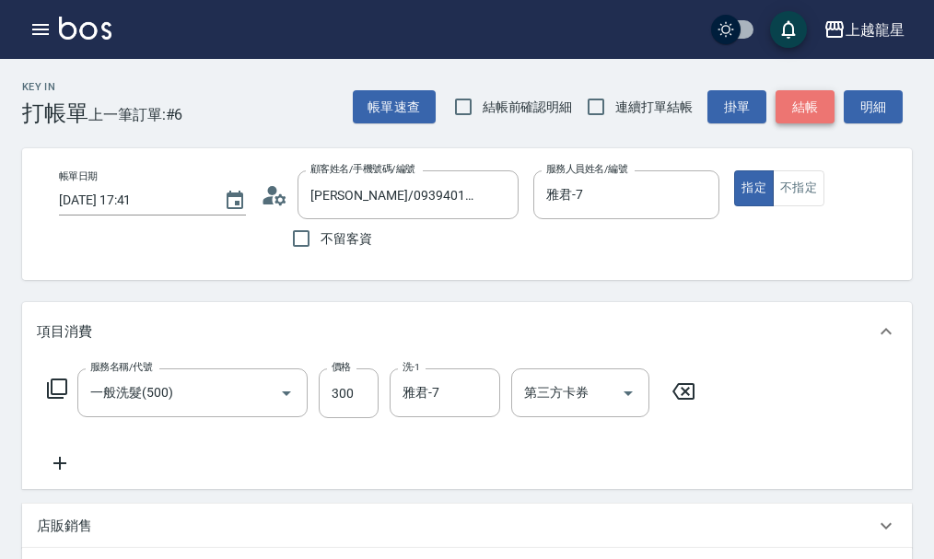
click at [811, 102] on button "結帳" at bounding box center [805, 107] width 59 height 34
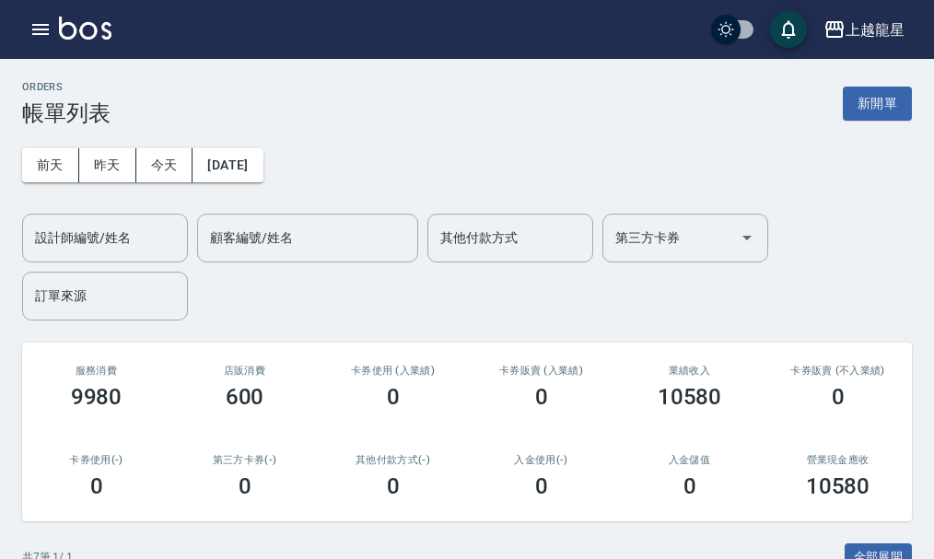
click at [78, 27] on img at bounding box center [85, 28] width 53 height 23
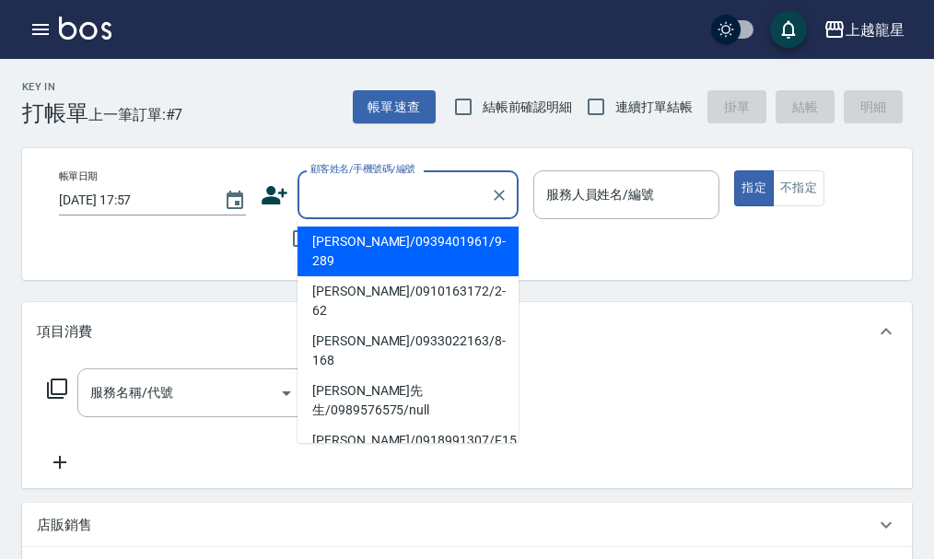
click at [330, 188] on input "顧客姓名/手機號碼/編號" at bounding box center [394, 195] width 177 height 32
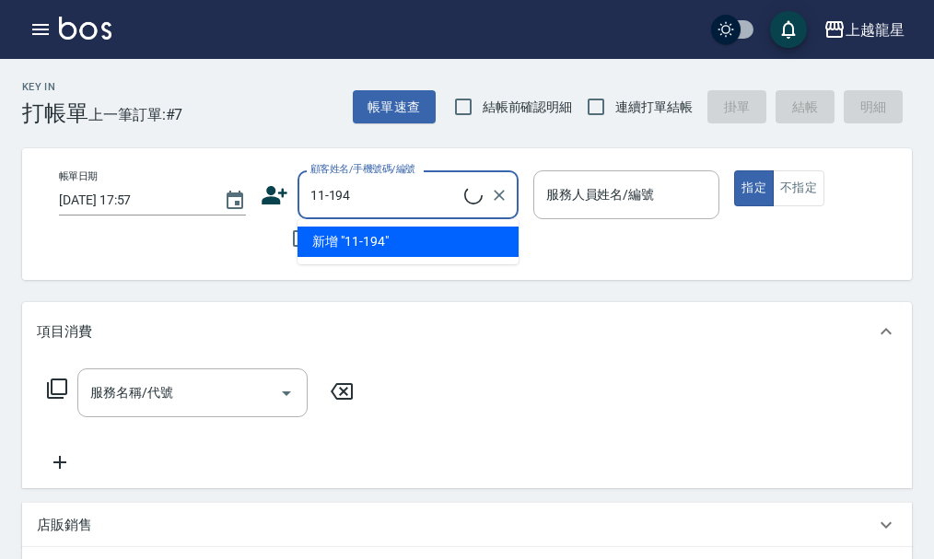
click at [420, 247] on li "新增 "11-194"" at bounding box center [408, 242] width 221 height 30
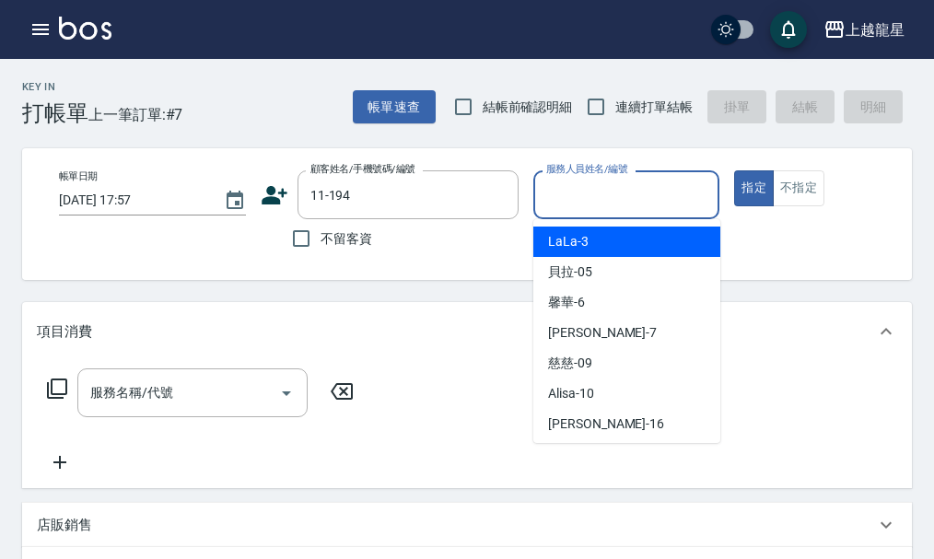
click at [604, 211] on input "服務人員姓名/編號" at bounding box center [627, 195] width 170 height 32
click at [404, 205] on input "11-194" at bounding box center [394, 195] width 177 height 32
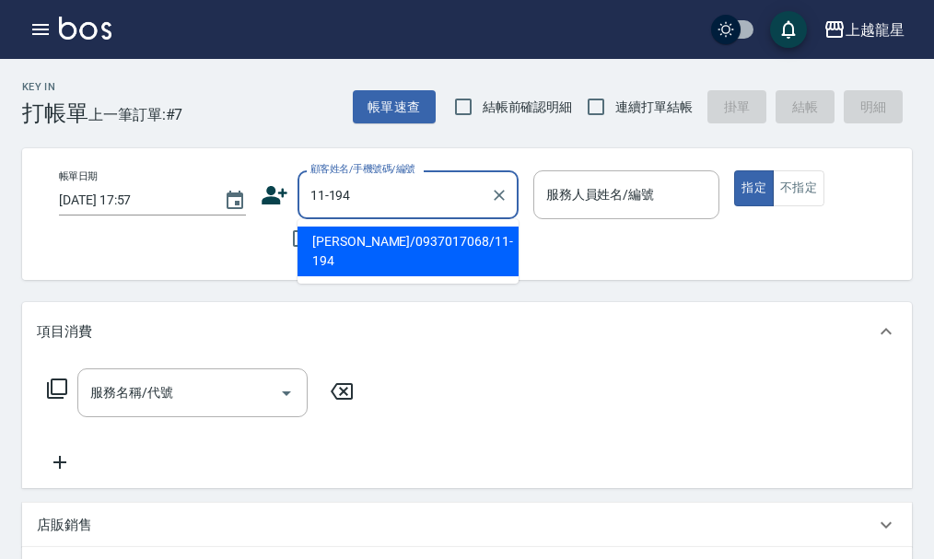
click at [398, 236] on li "[PERSON_NAME]/0937017068/11-194" at bounding box center [408, 252] width 221 height 50
type input "[PERSON_NAME]/0937017068/11-194"
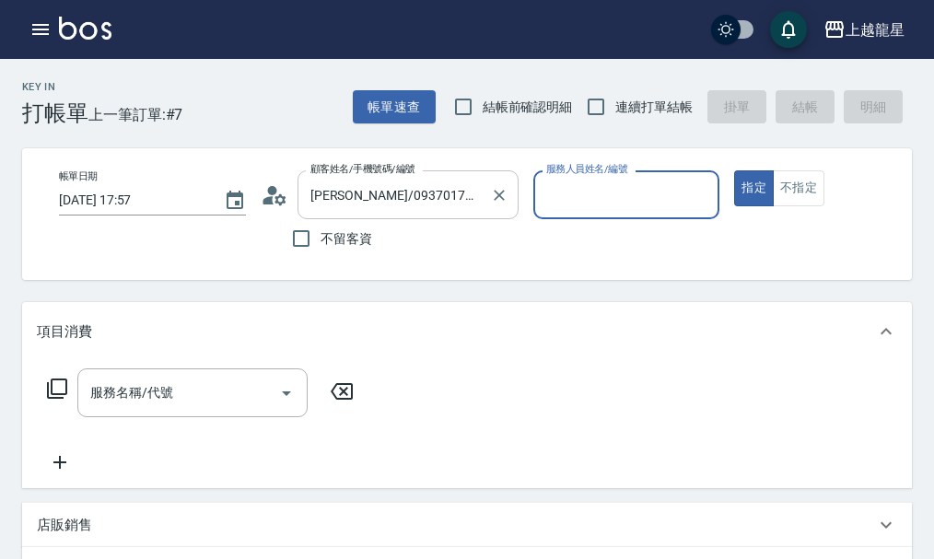
type input "雅君-7"
click at [123, 398] on input "服務名稱/代號" at bounding box center [179, 393] width 186 height 32
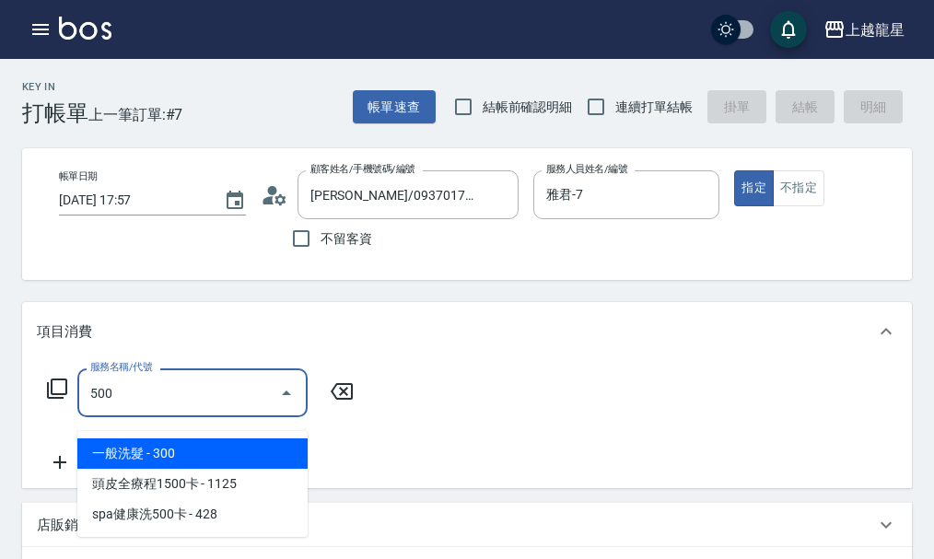
type input "一般洗髮(500)"
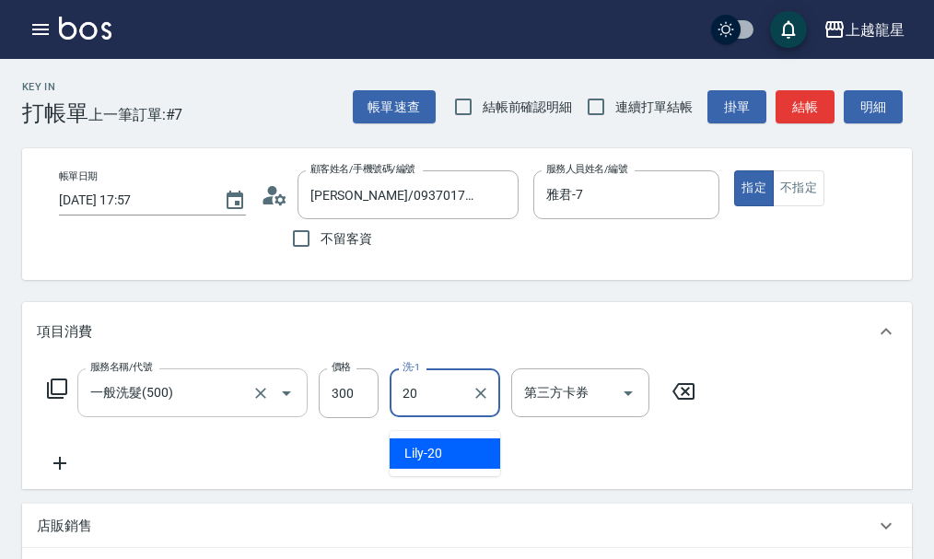
type input "Lily-20"
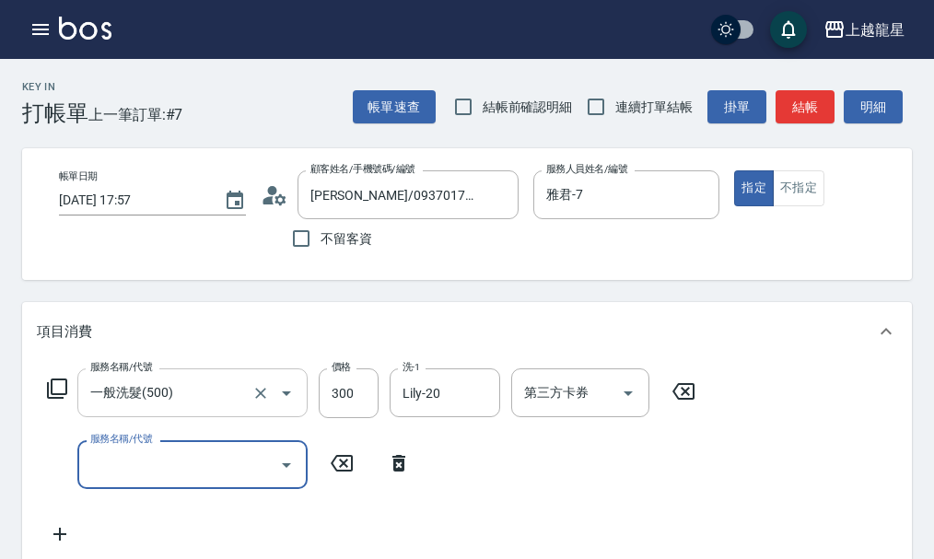
type input "8"
type input "吹捲.造型.包頭(708)"
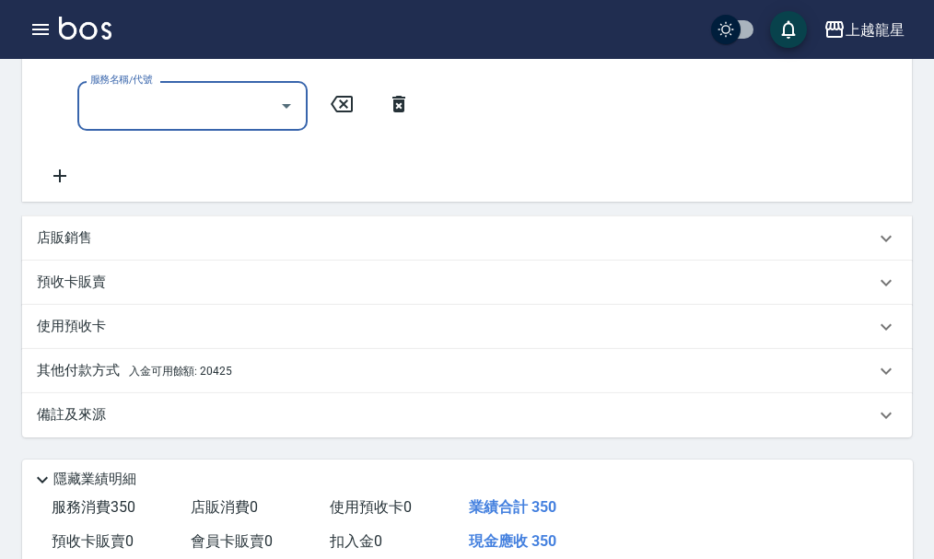
scroll to position [629, 0]
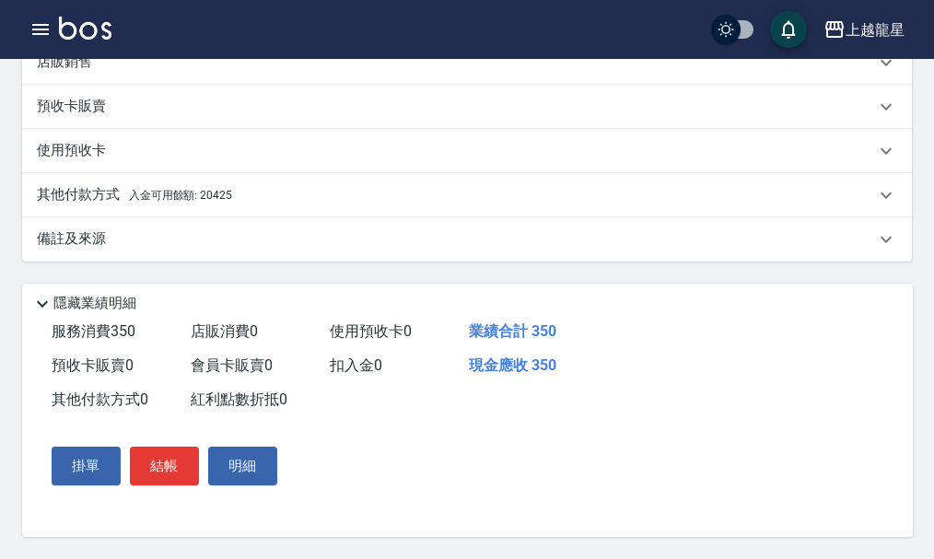
click at [284, 198] on div "其他付款方式 入金可用餘額: 20425" at bounding box center [467, 195] width 890 height 44
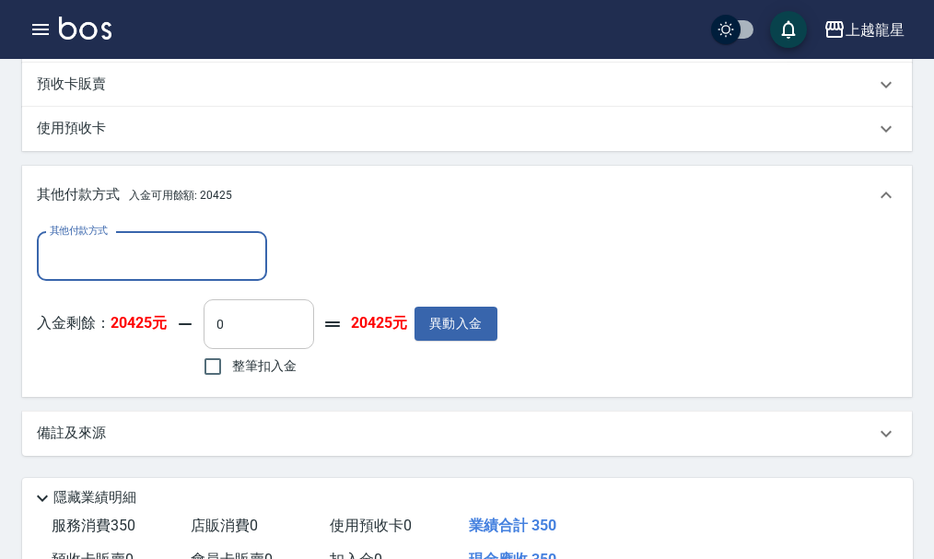
scroll to position [0, 0]
click at [215, 372] on input "整筆扣入金" at bounding box center [212, 366] width 39 height 39
checkbox input "true"
type input "350"
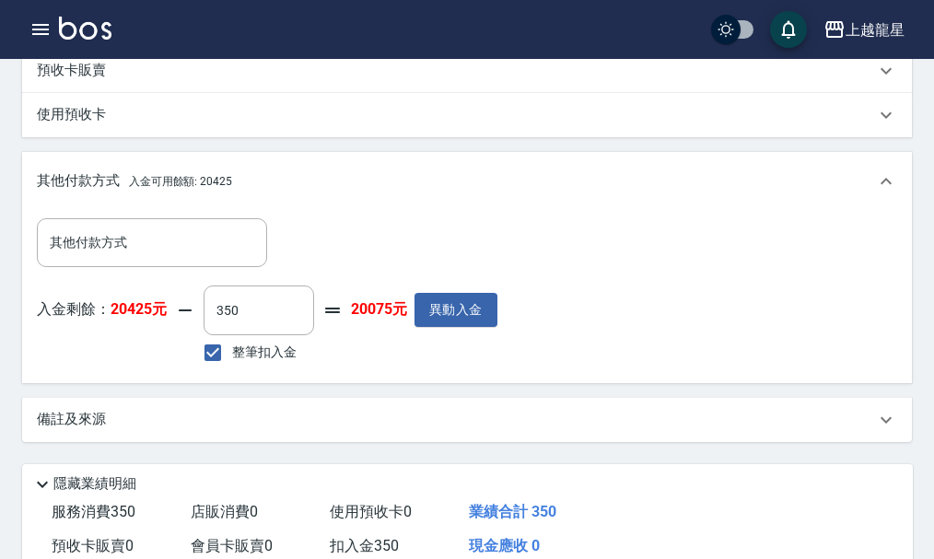
scroll to position [846, 0]
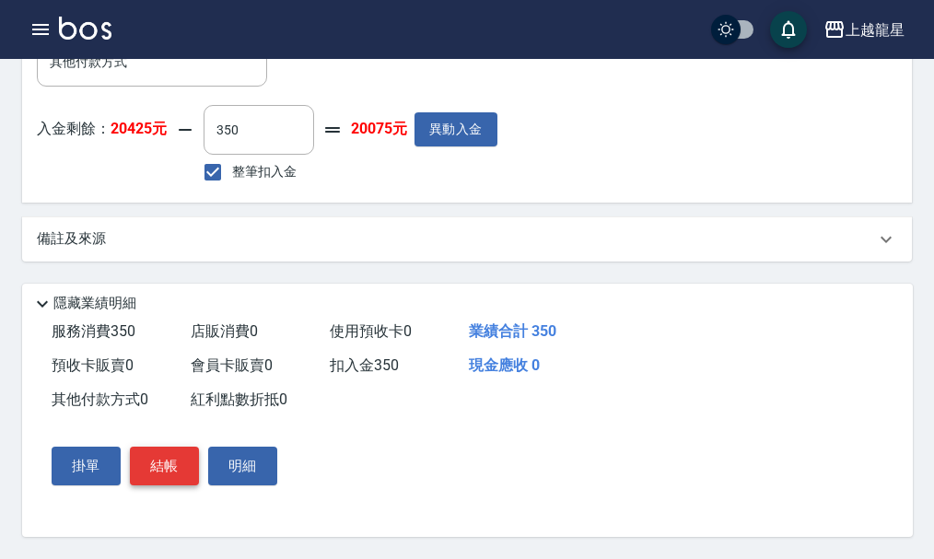
click at [163, 477] on button "結帳" at bounding box center [164, 466] width 69 height 39
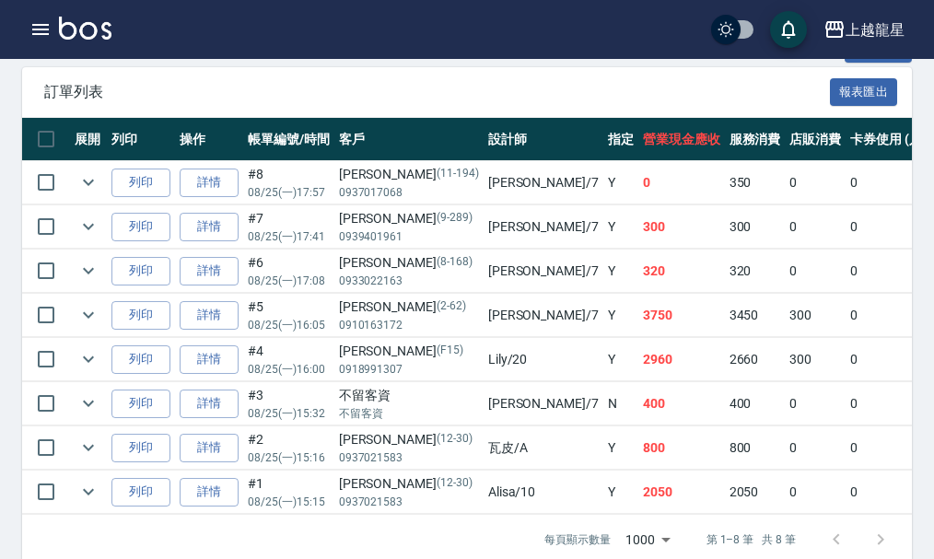
scroll to position [551, 0]
